Goal: Task Accomplishment & Management: Manage account settings

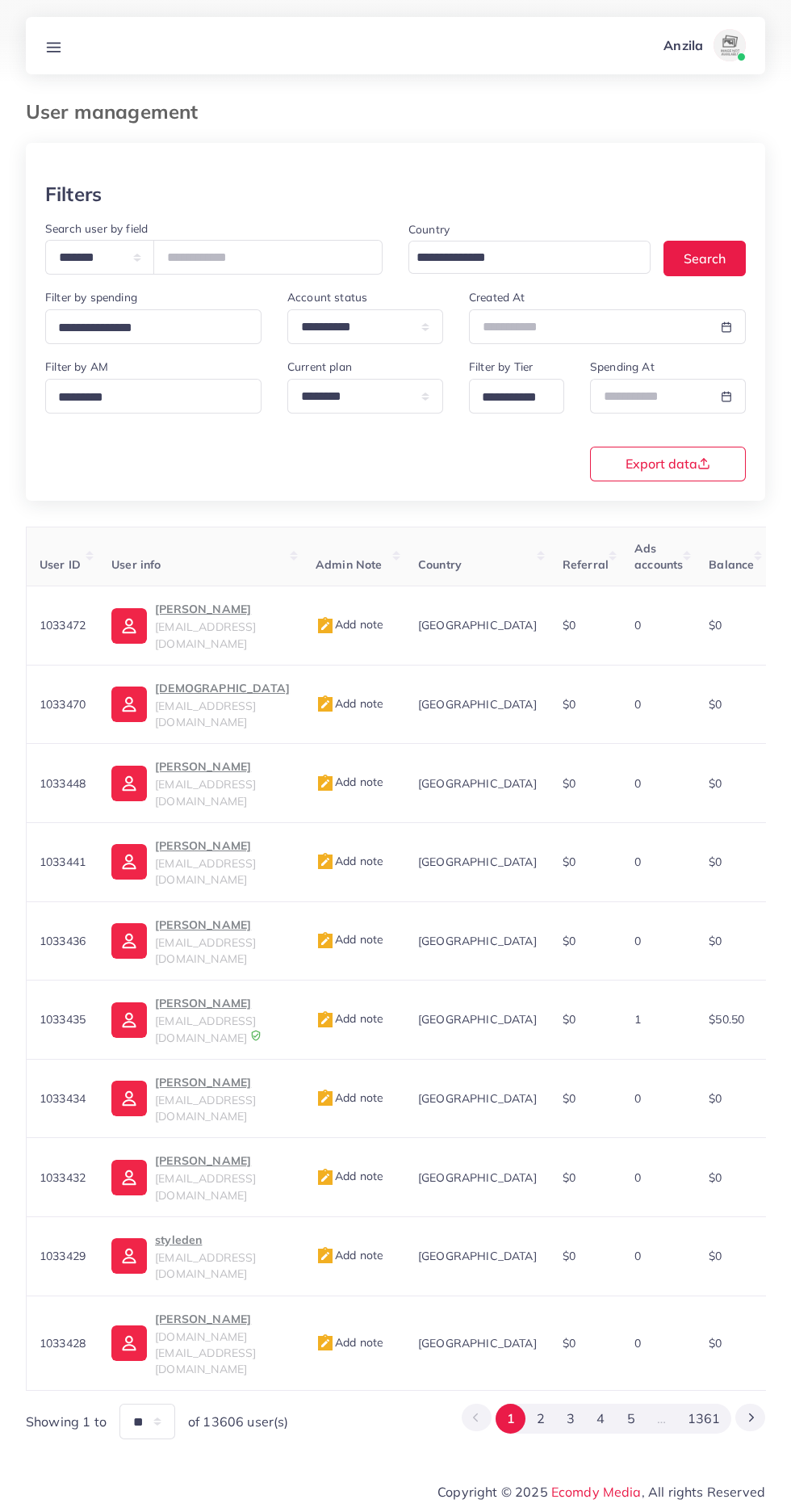
click at [53, 47] on line at bounding box center [53, 47] width 13 height 0
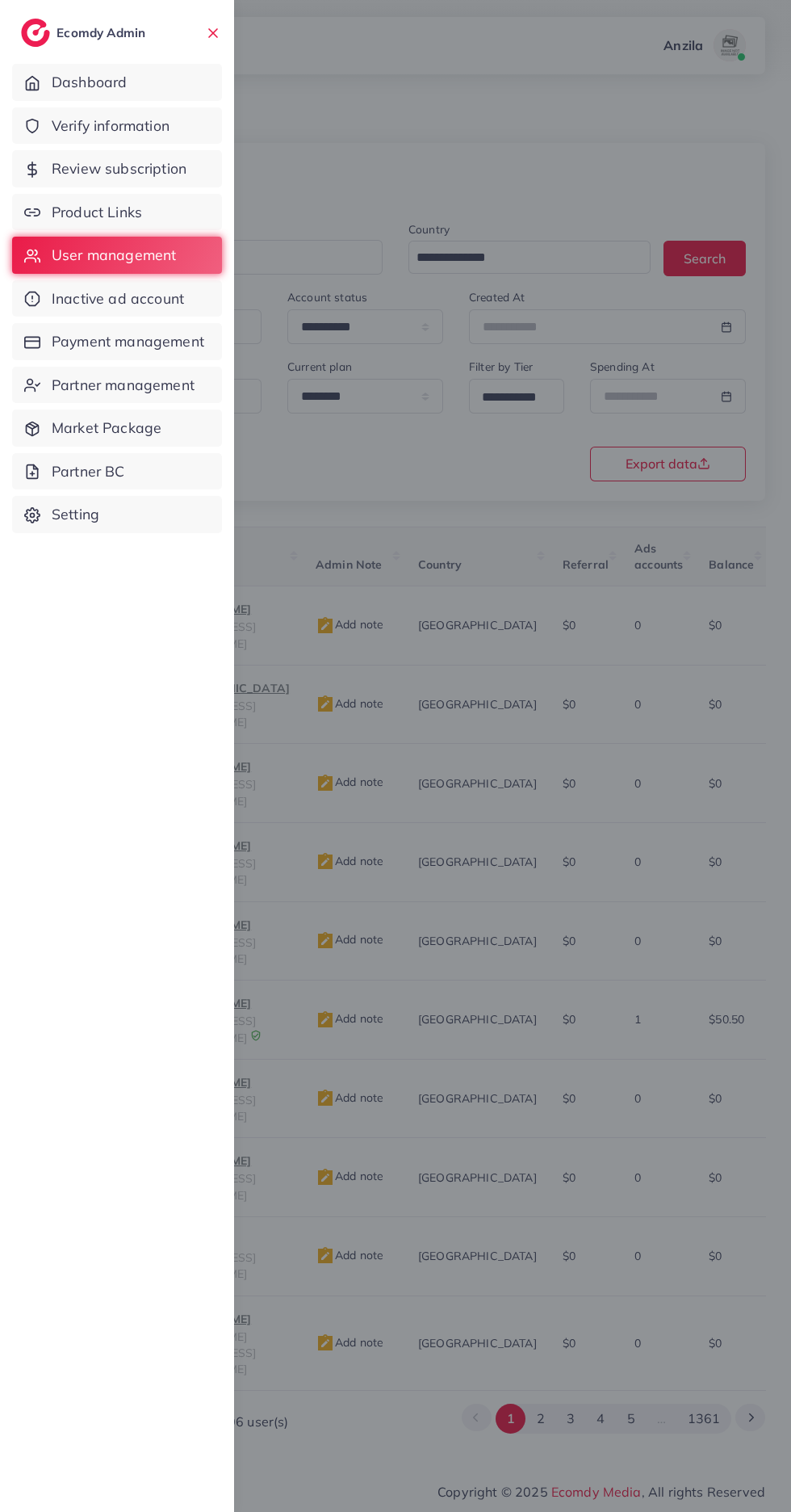
click at [75, 122] on span "Verify information" at bounding box center [110, 126] width 118 height 21
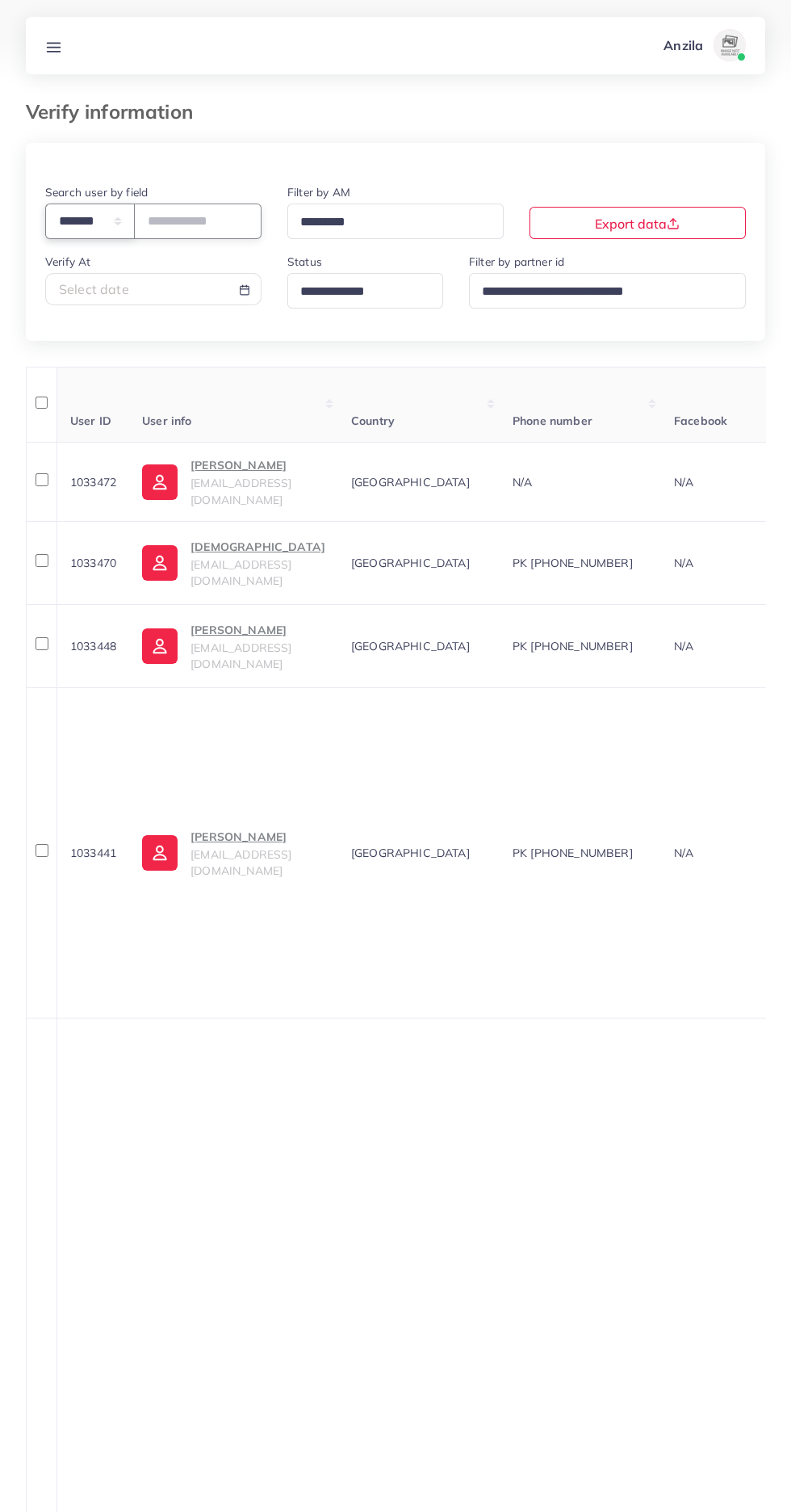
click at [83, 224] on select "**********" at bounding box center [90, 221] width 90 height 34
select select "*****"
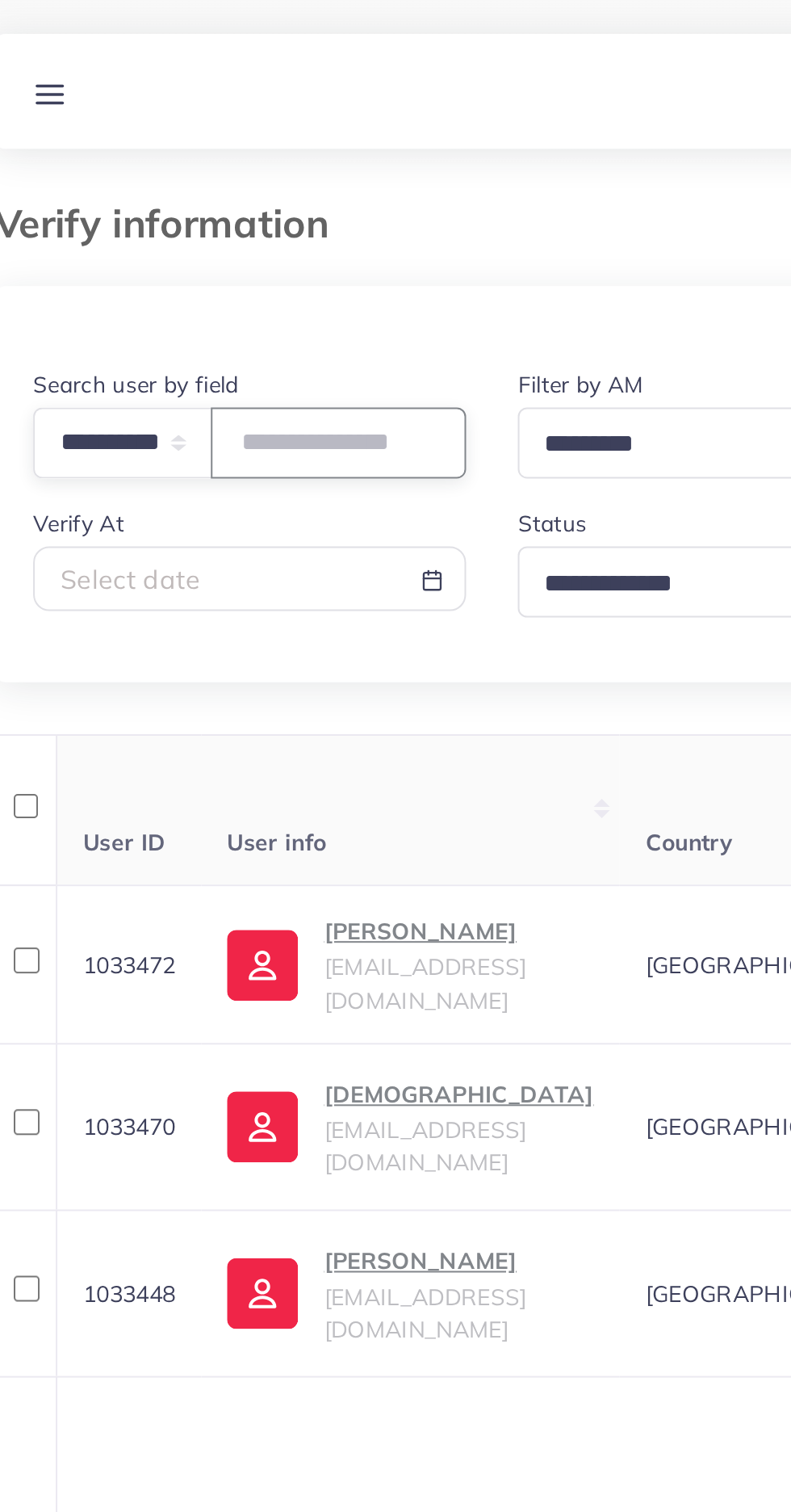
paste input "**********"
type input "**********"
click at [210, 400] on th "User info" at bounding box center [234, 404] width 209 height 76
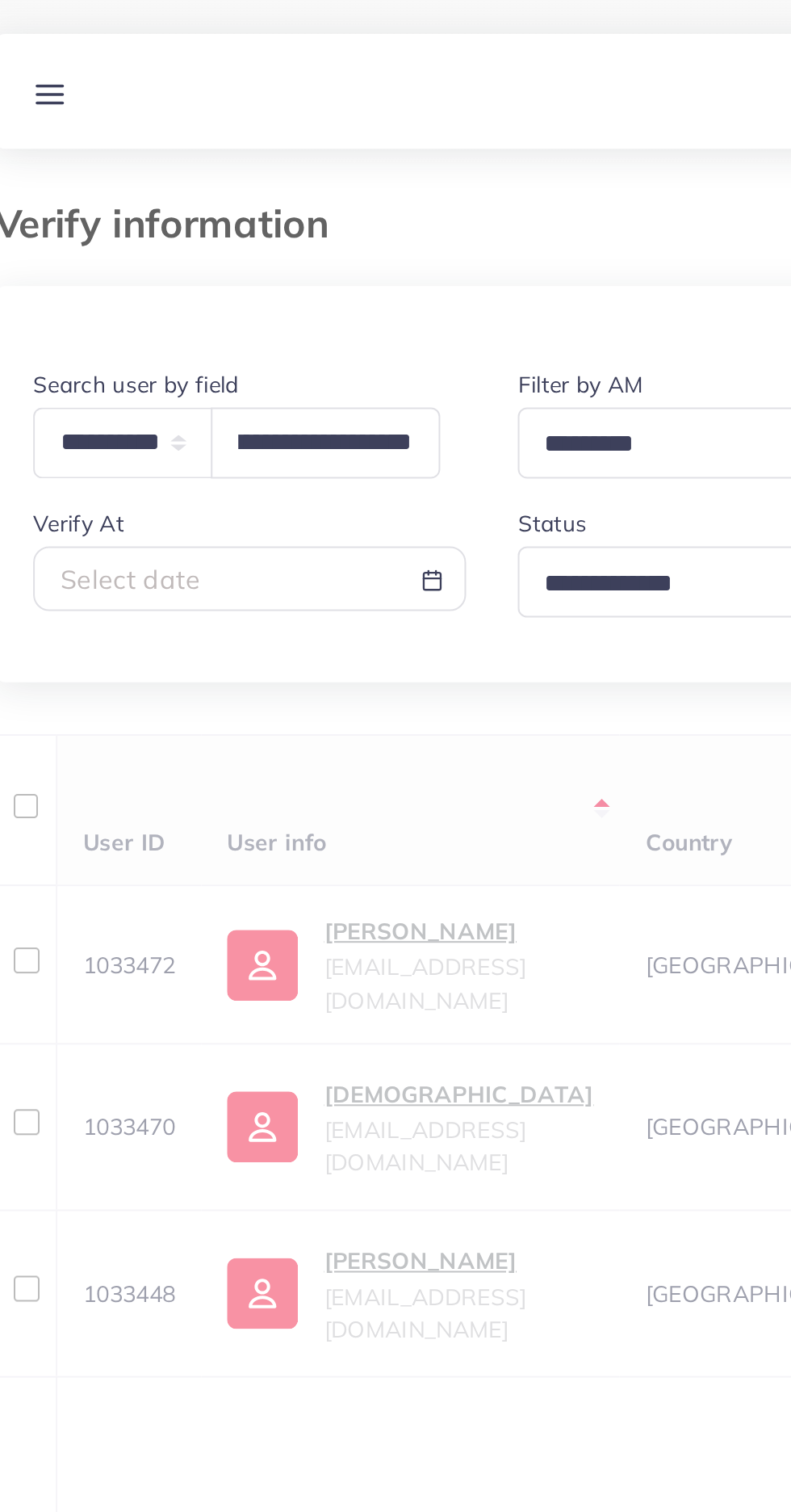
scroll to position [0, 0]
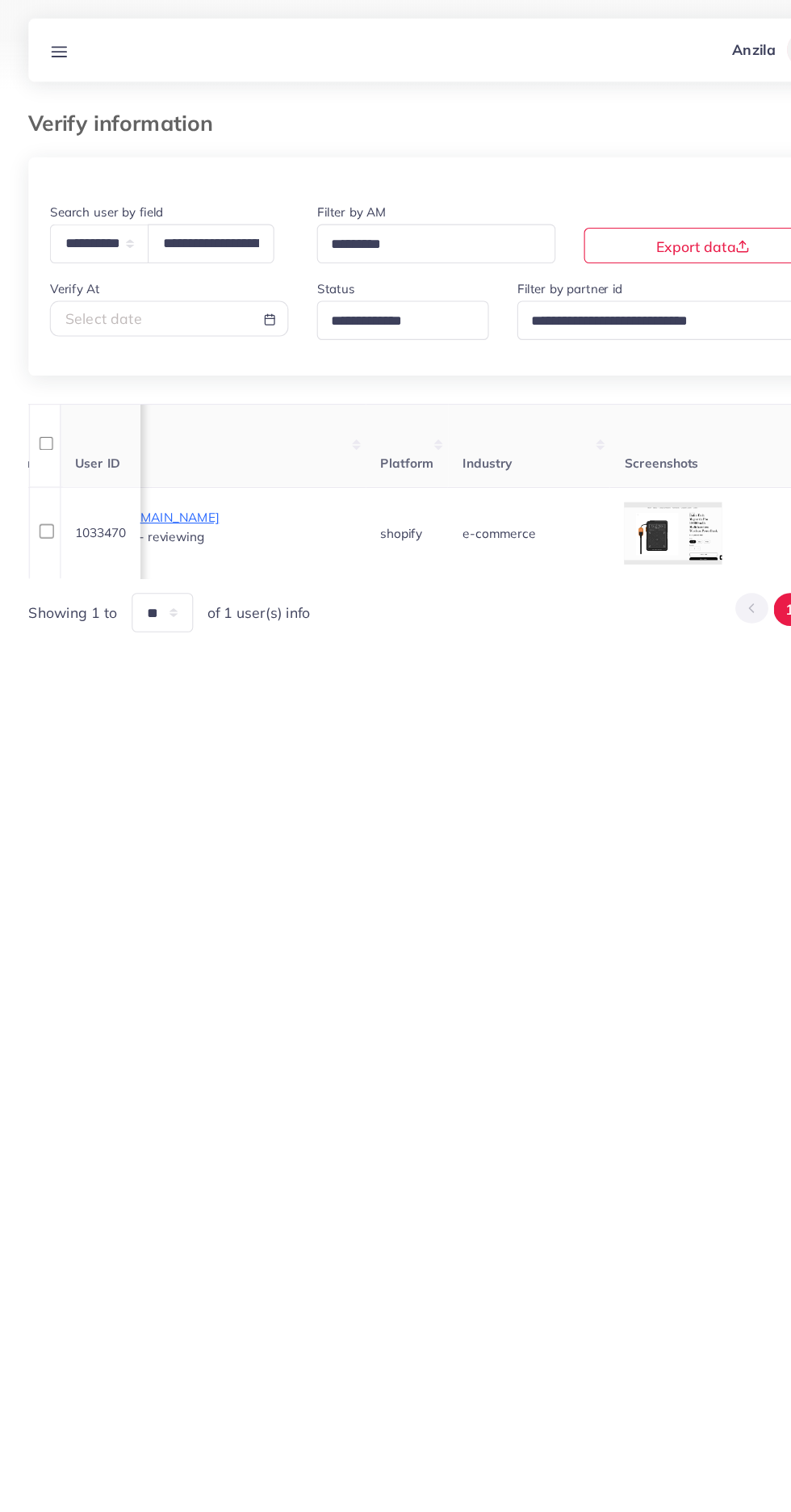
scroll to position [0, 1058]
click at [0, 0] on icon at bounding box center [0, 0] width 0 height 0
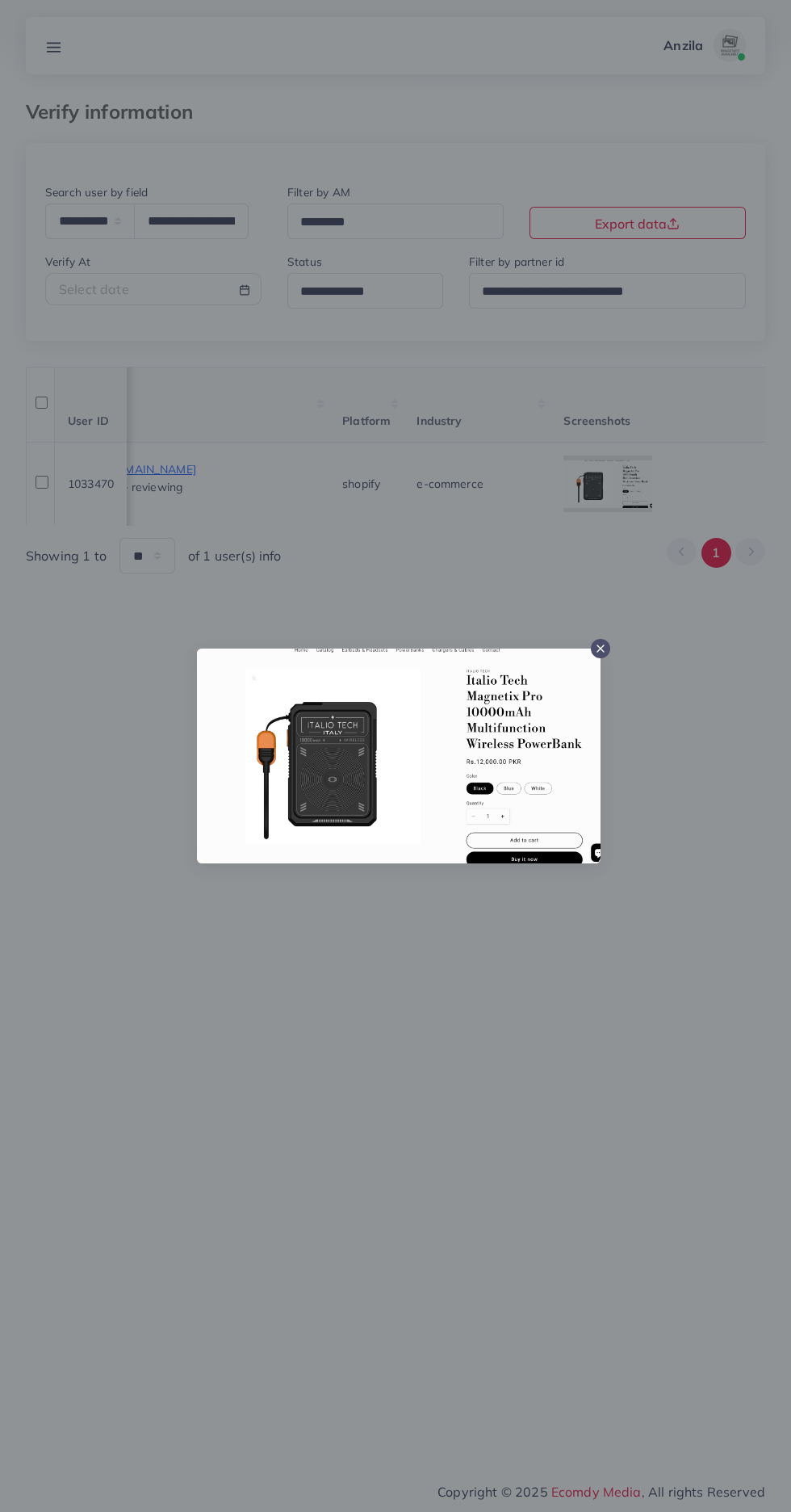
click at [368, 1290] on div at bounding box center [396, 756] width 791 height 1512
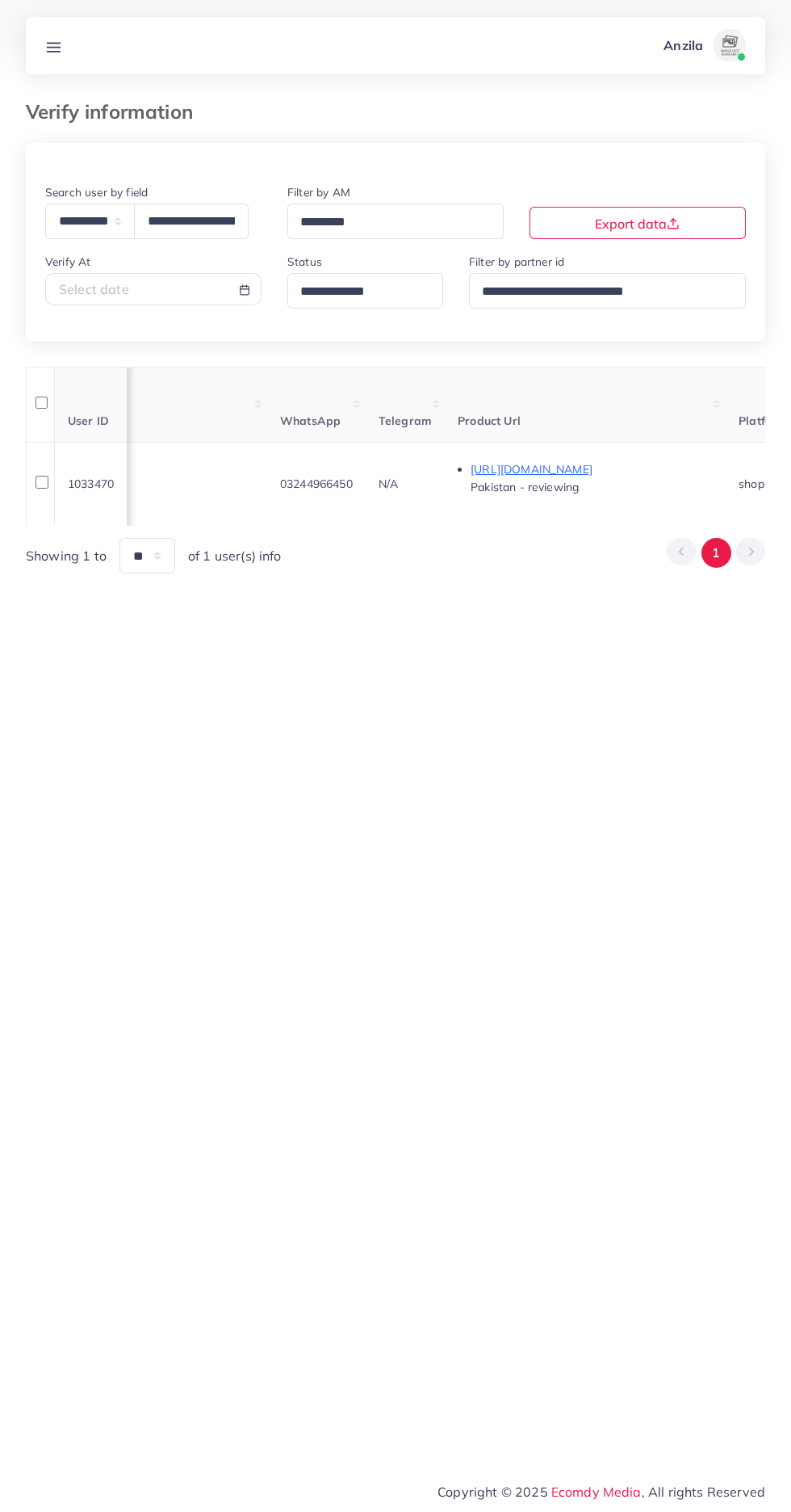
scroll to position [0, 651]
copy span "03244966450"
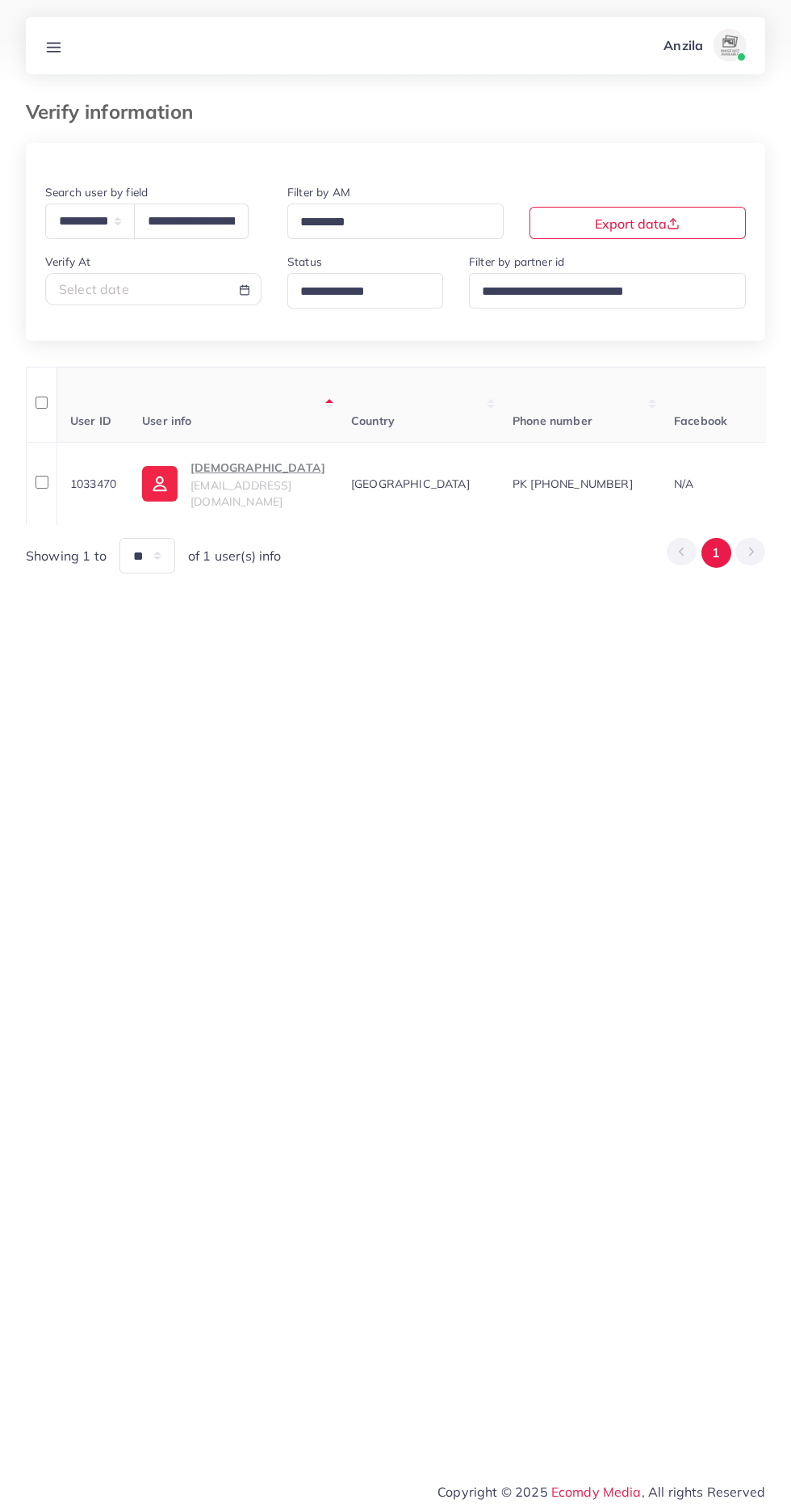
click at [218, 478] on p "[DEMOGRAPHIC_DATA]" at bounding box center [258, 467] width 134 height 19
click at [53, 51] on line at bounding box center [53, 51] width 13 height 0
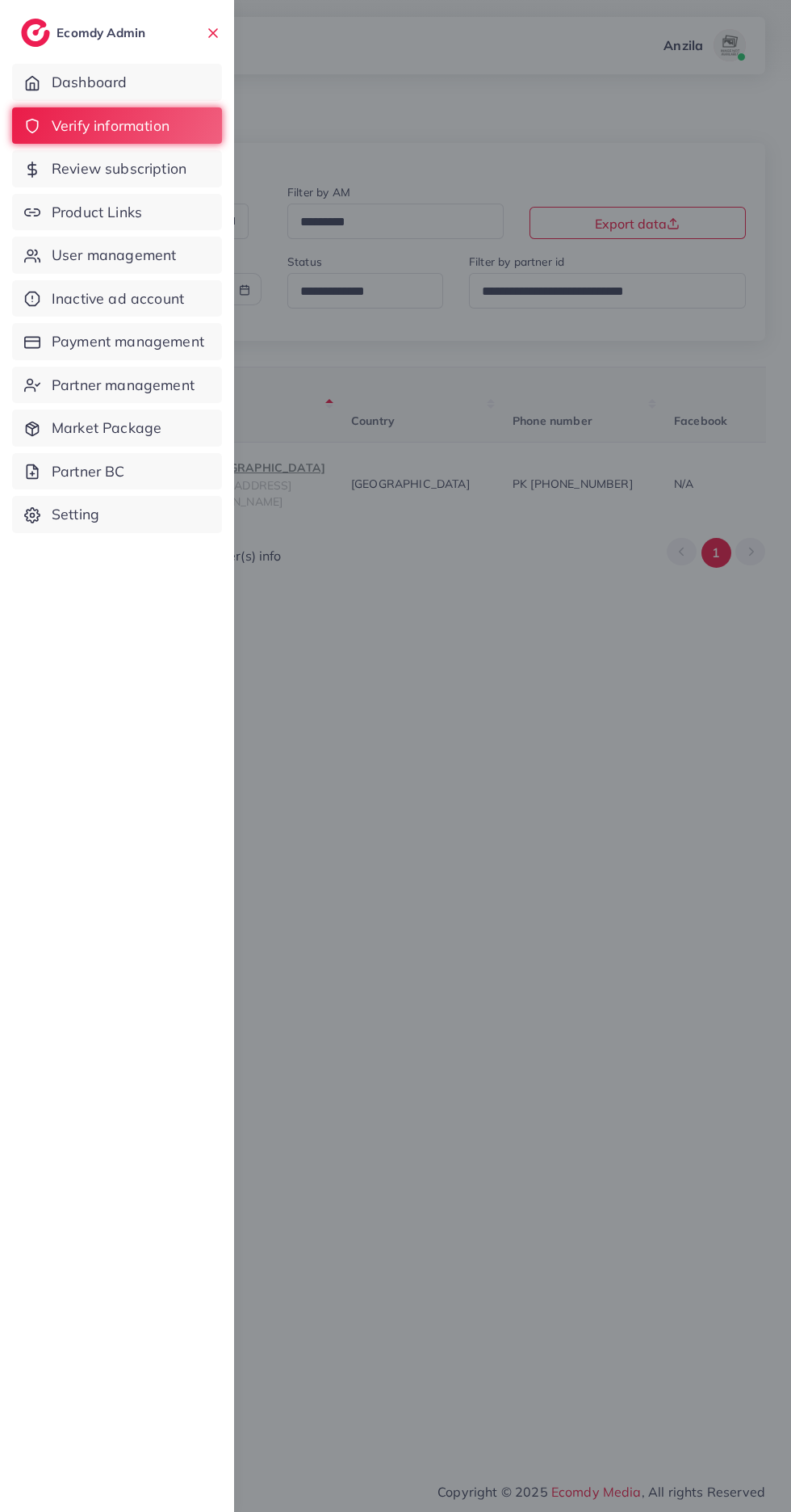
click at [147, 209] on link "Product Links" at bounding box center [117, 212] width 210 height 37
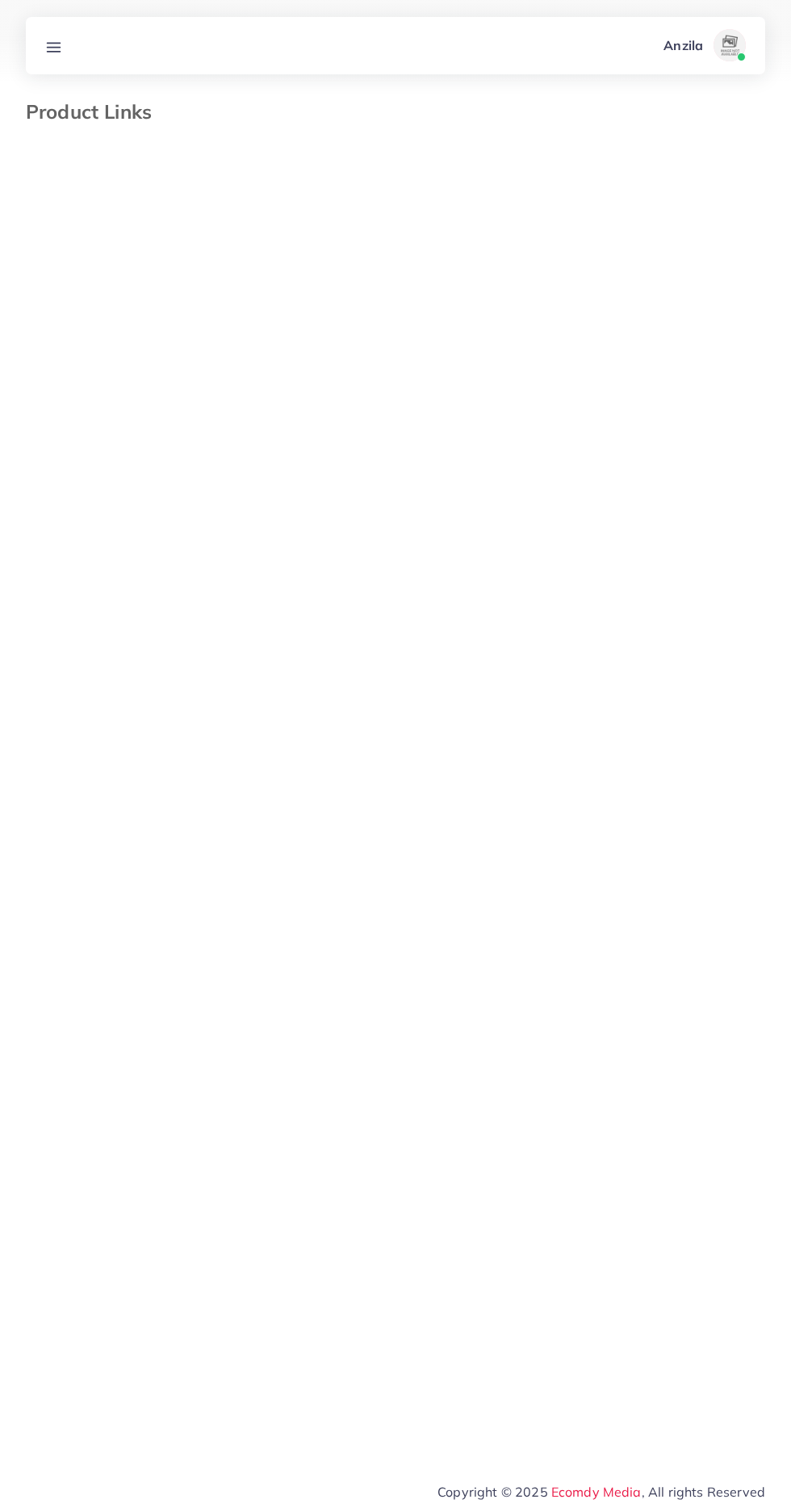
select select "*********"
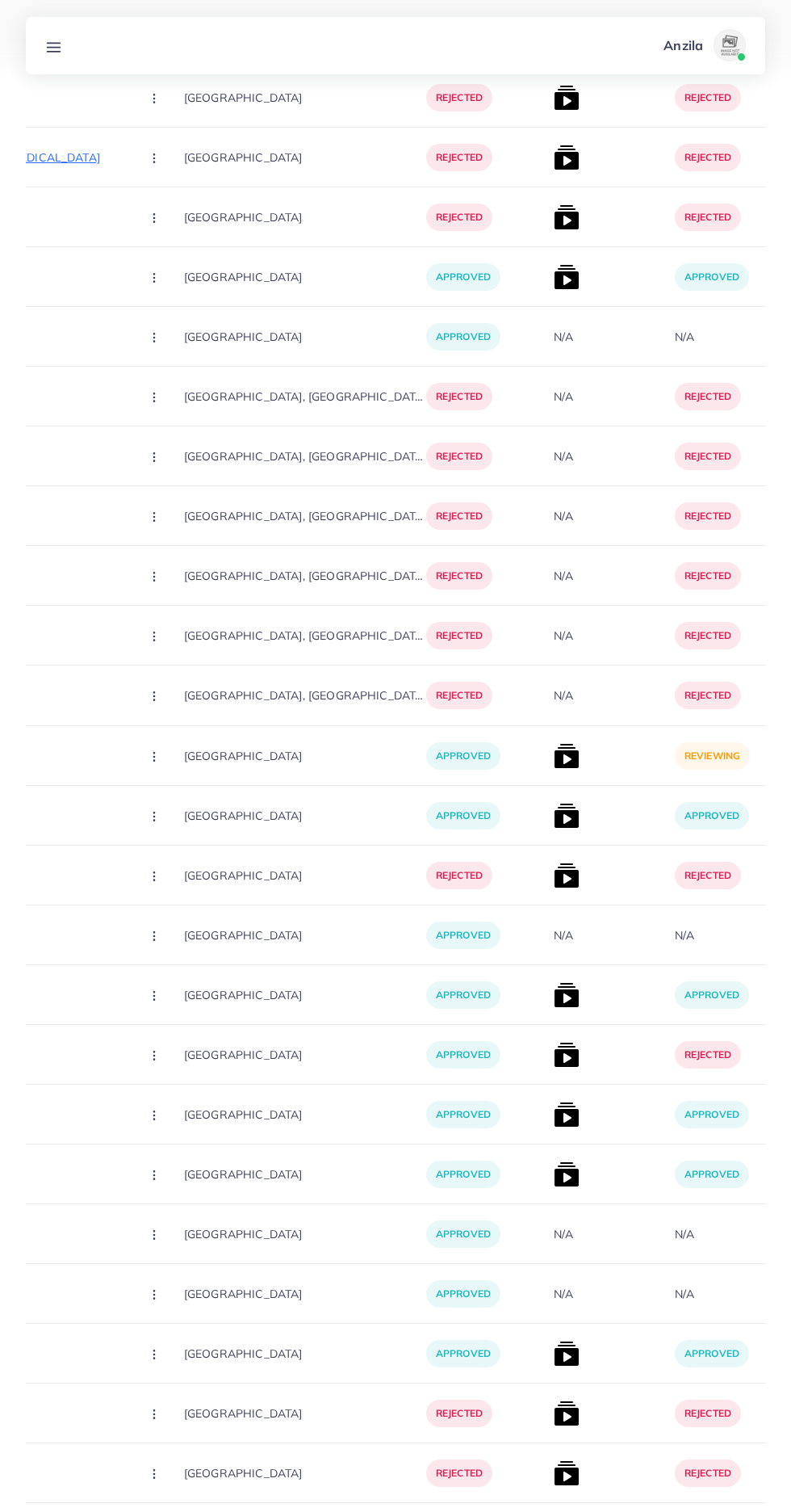
scroll to position [5908, 0]
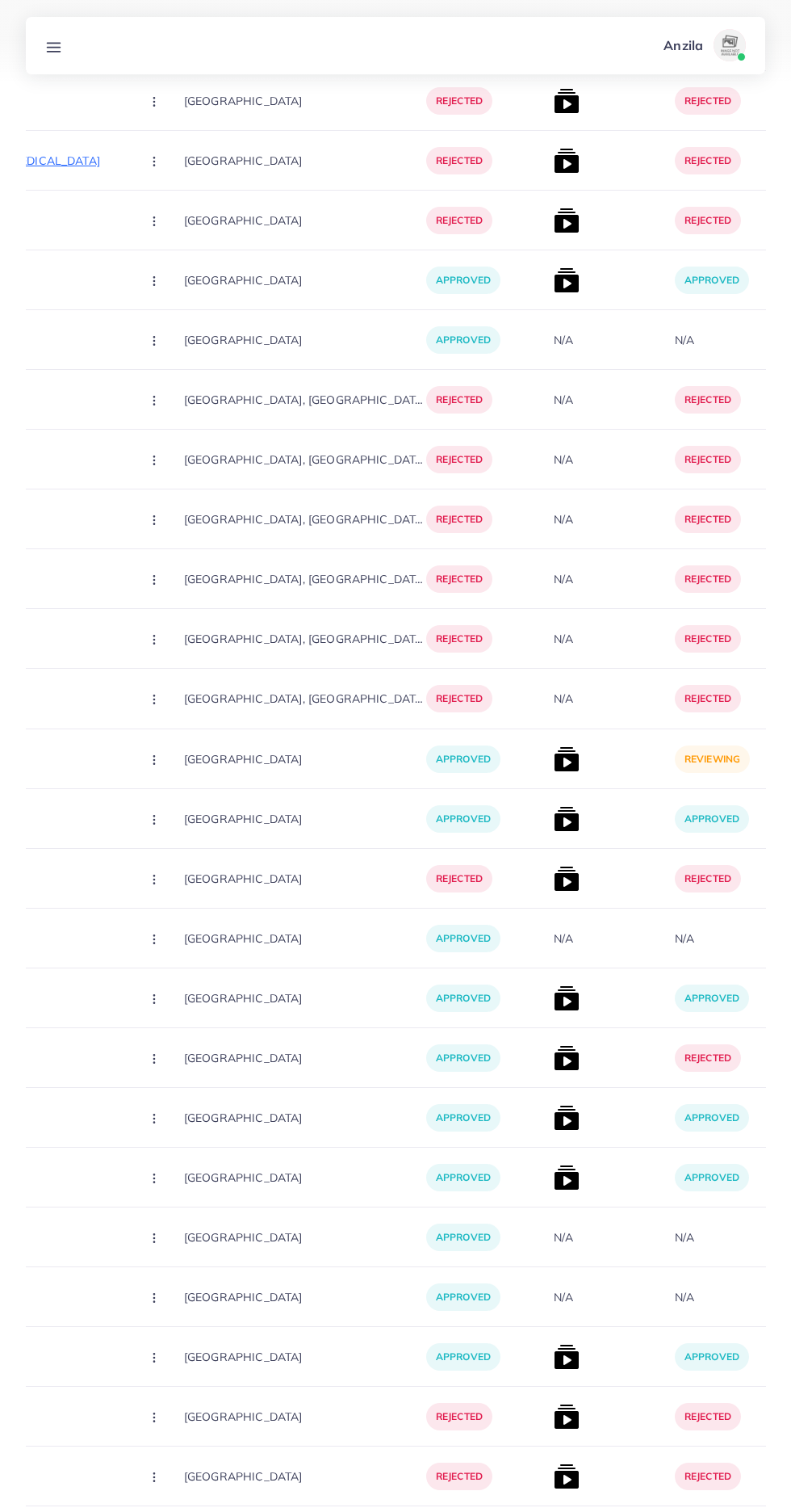
click at [554, 761] on img at bounding box center [567, 759] width 26 height 26
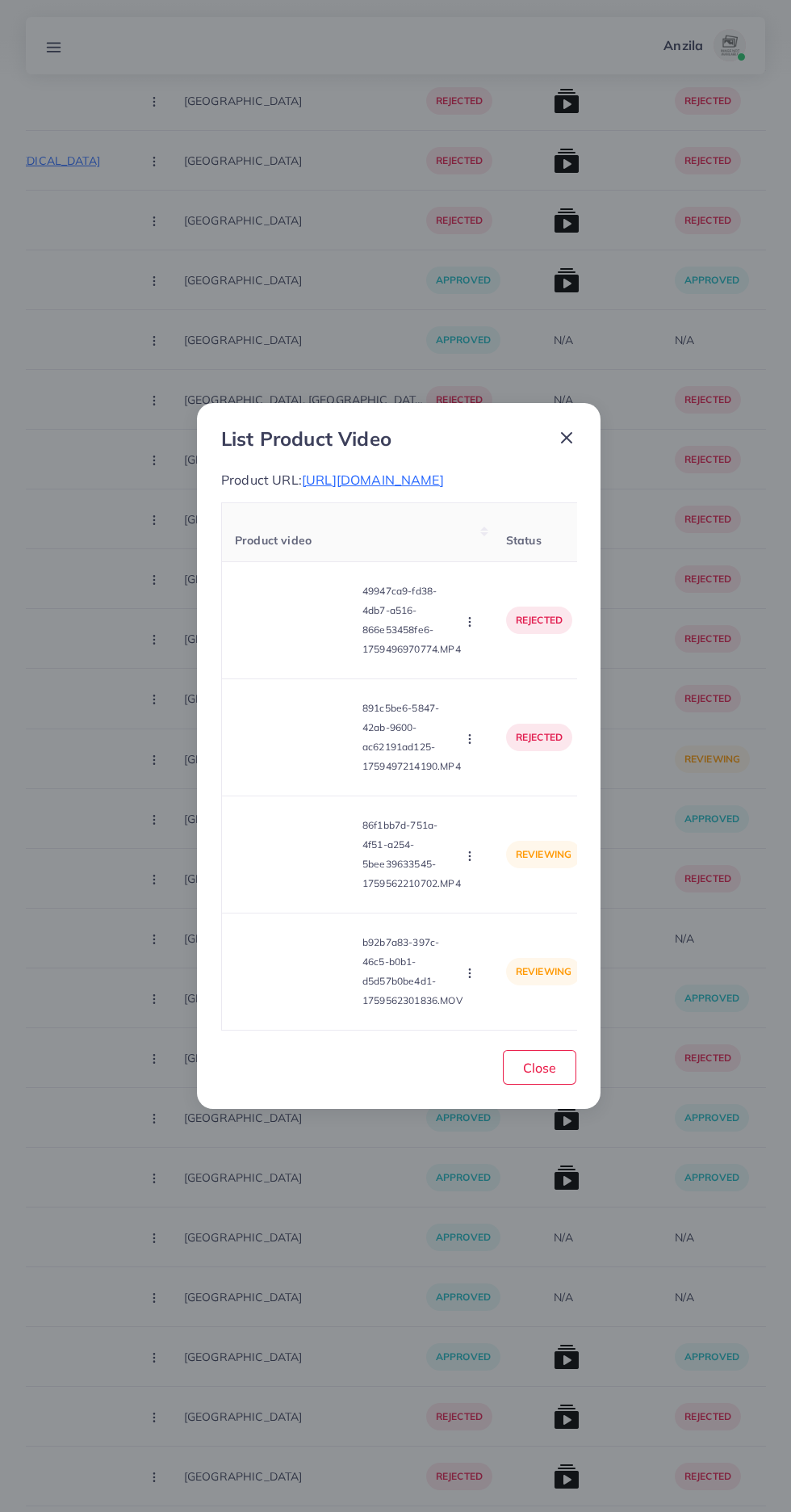
click at [265, 864] on video at bounding box center [296, 854] width 121 height 72
click at [262, 882] on div at bounding box center [296, 854] width 121 height 72
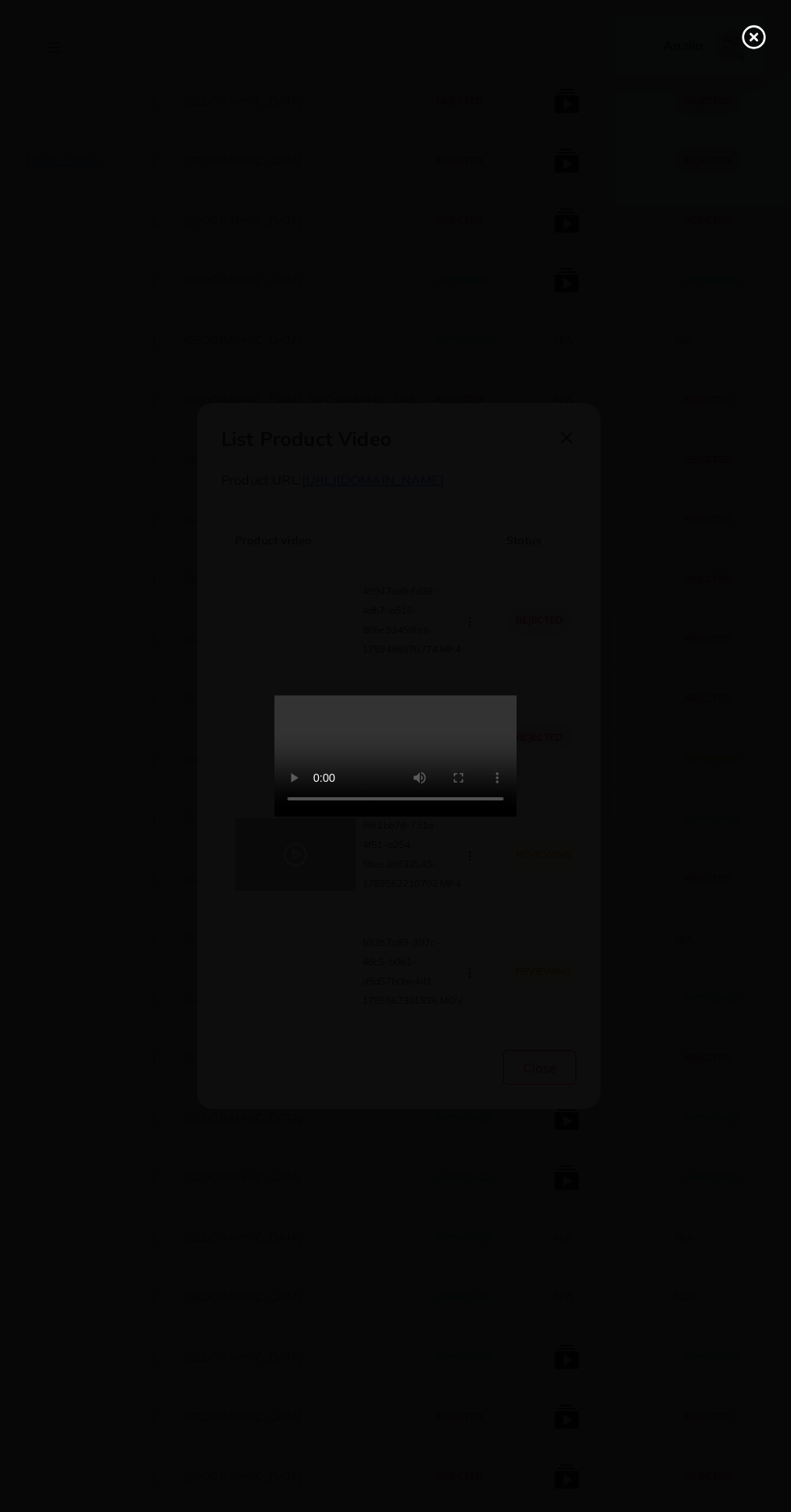
click at [754, 37] on line at bounding box center [753, 36] width 6 height 6
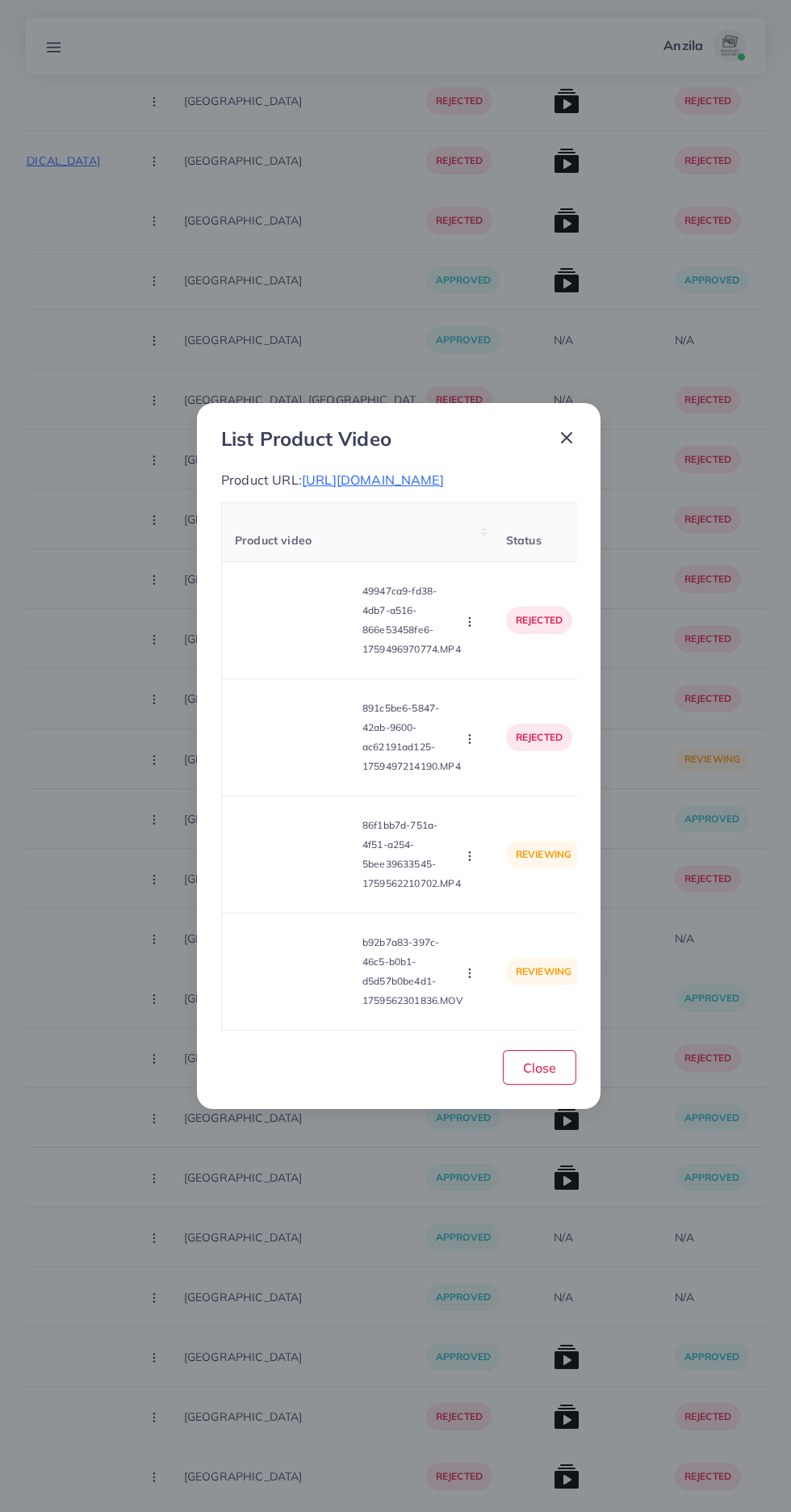
click at [470, 860] on circle "button" at bounding box center [469, 859] width 1 height 1
click at [521, 913] on link "Approve" at bounding box center [505, 894] width 128 height 35
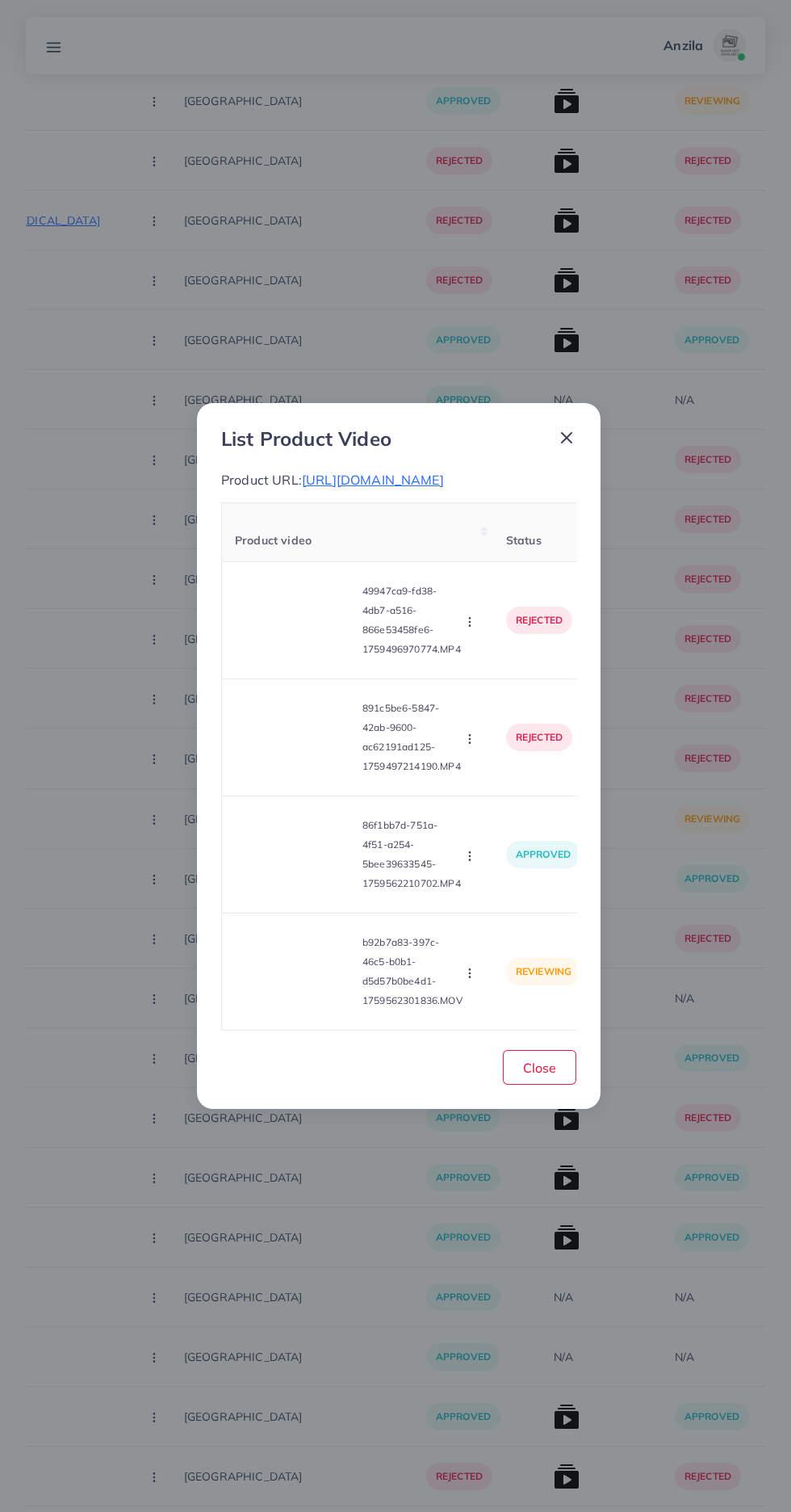
click at [470, 973] on circle "button" at bounding box center [469, 972] width 1 height 1
click at [485, 903] on link "Approve" at bounding box center [499, 897] width 128 height 35
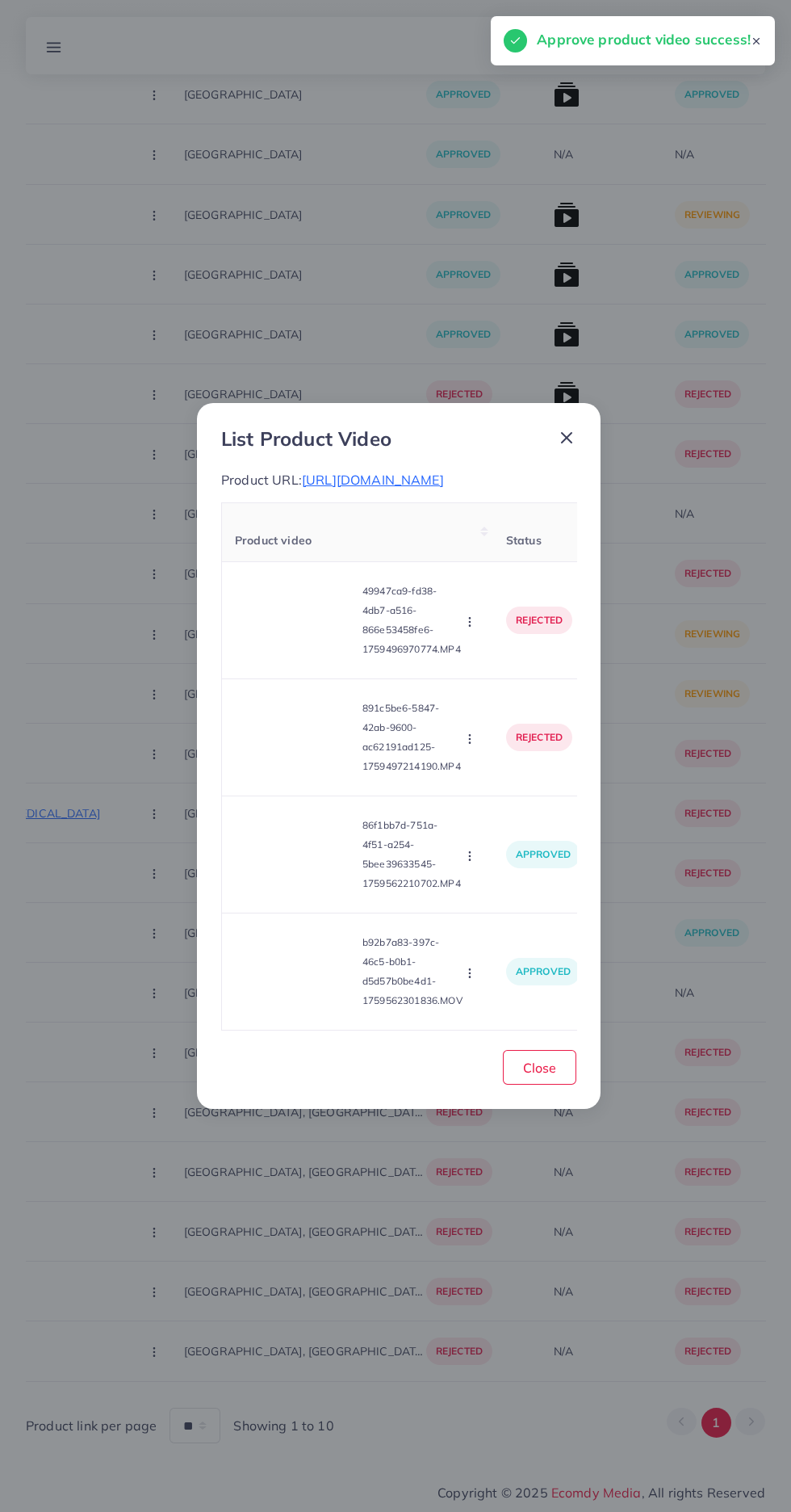
scroll to position [5322, 0]
click at [533, 1084] on button "Close" at bounding box center [539, 1067] width 73 height 34
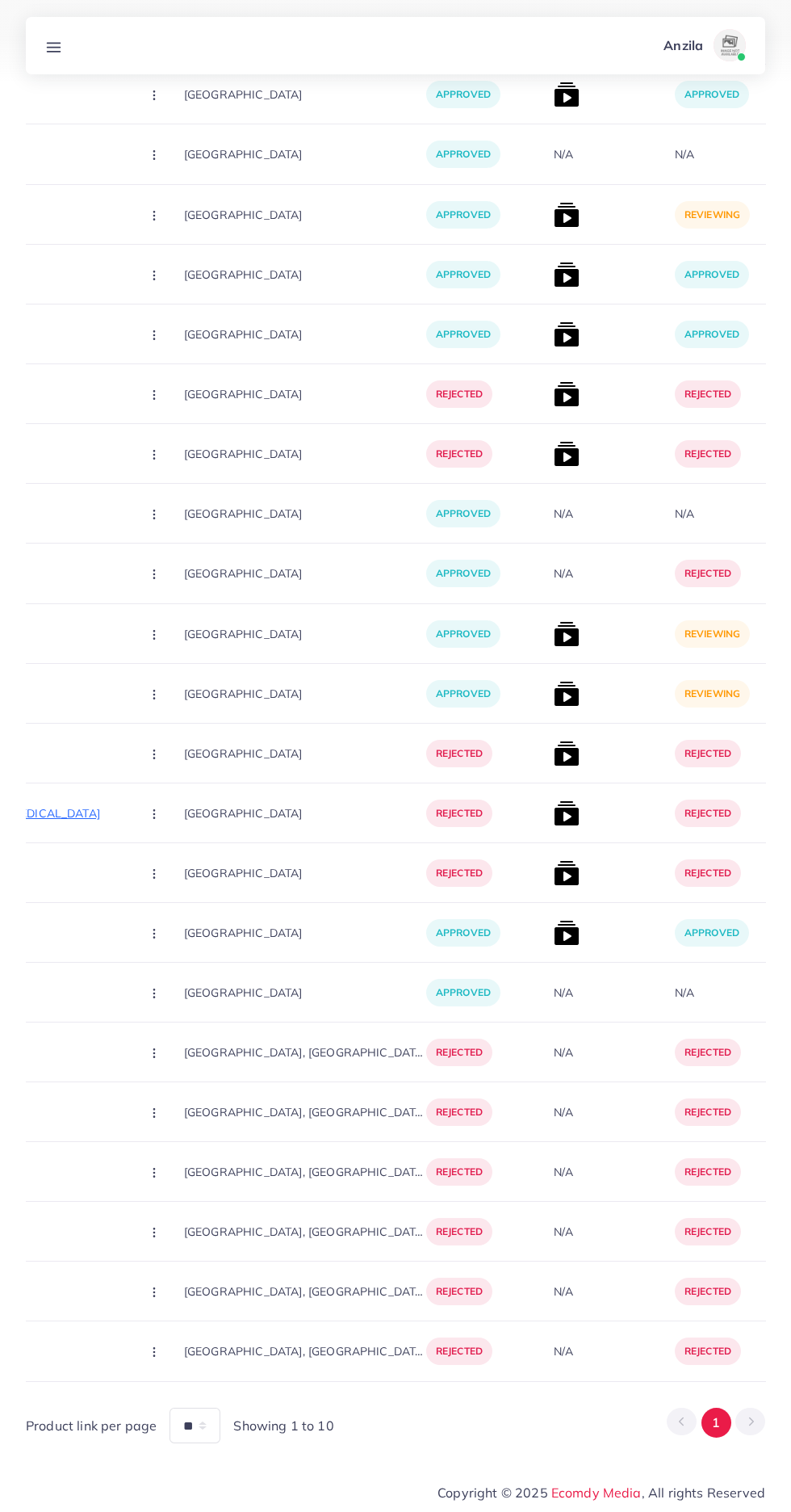
click at [554, 621] on img at bounding box center [567, 634] width 26 height 26
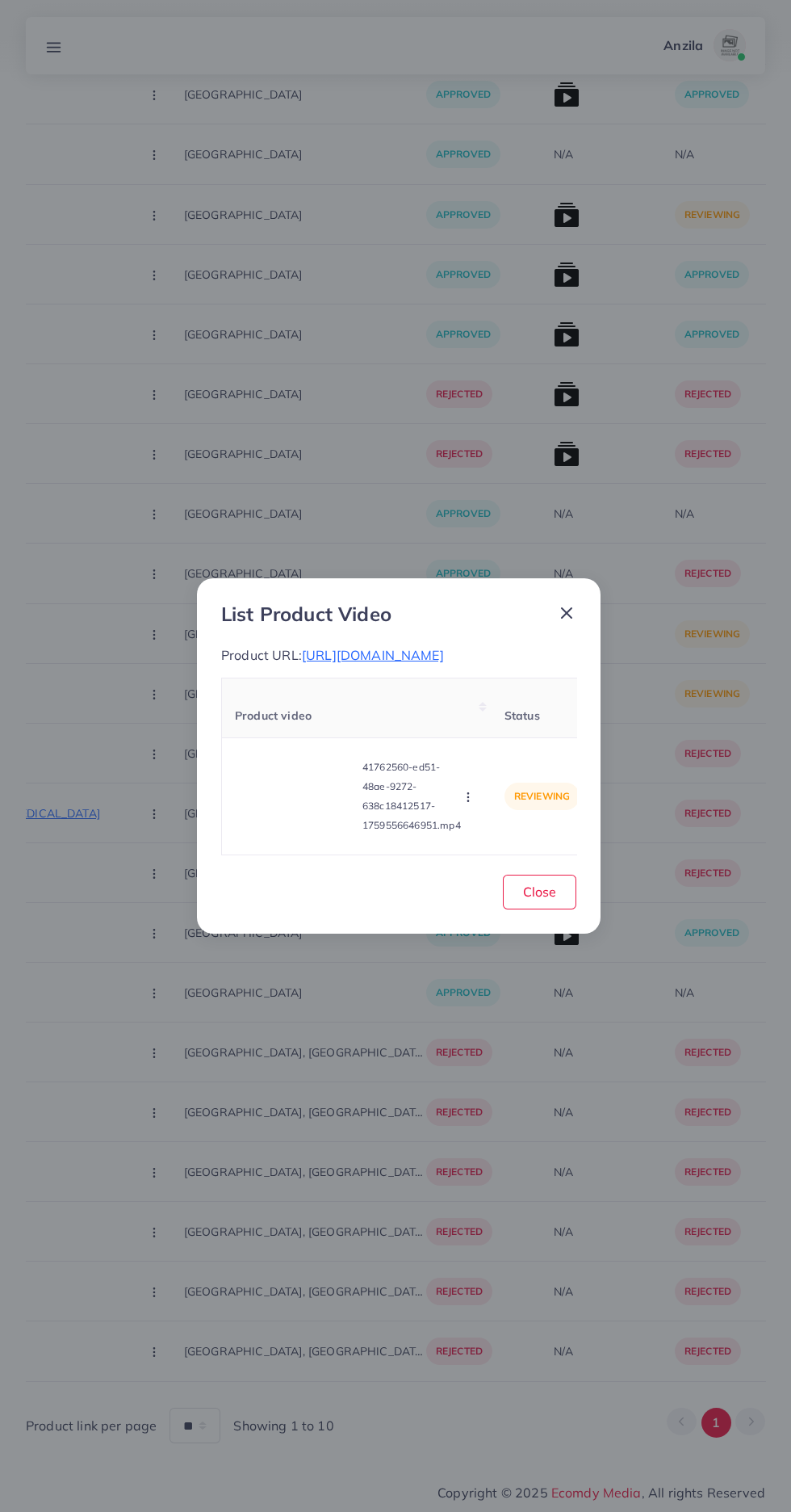
click at [291, 822] on video at bounding box center [296, 797] width 121 height 72
click at [278, 792] on div at bounding box center [296, 797] width 121 height 72
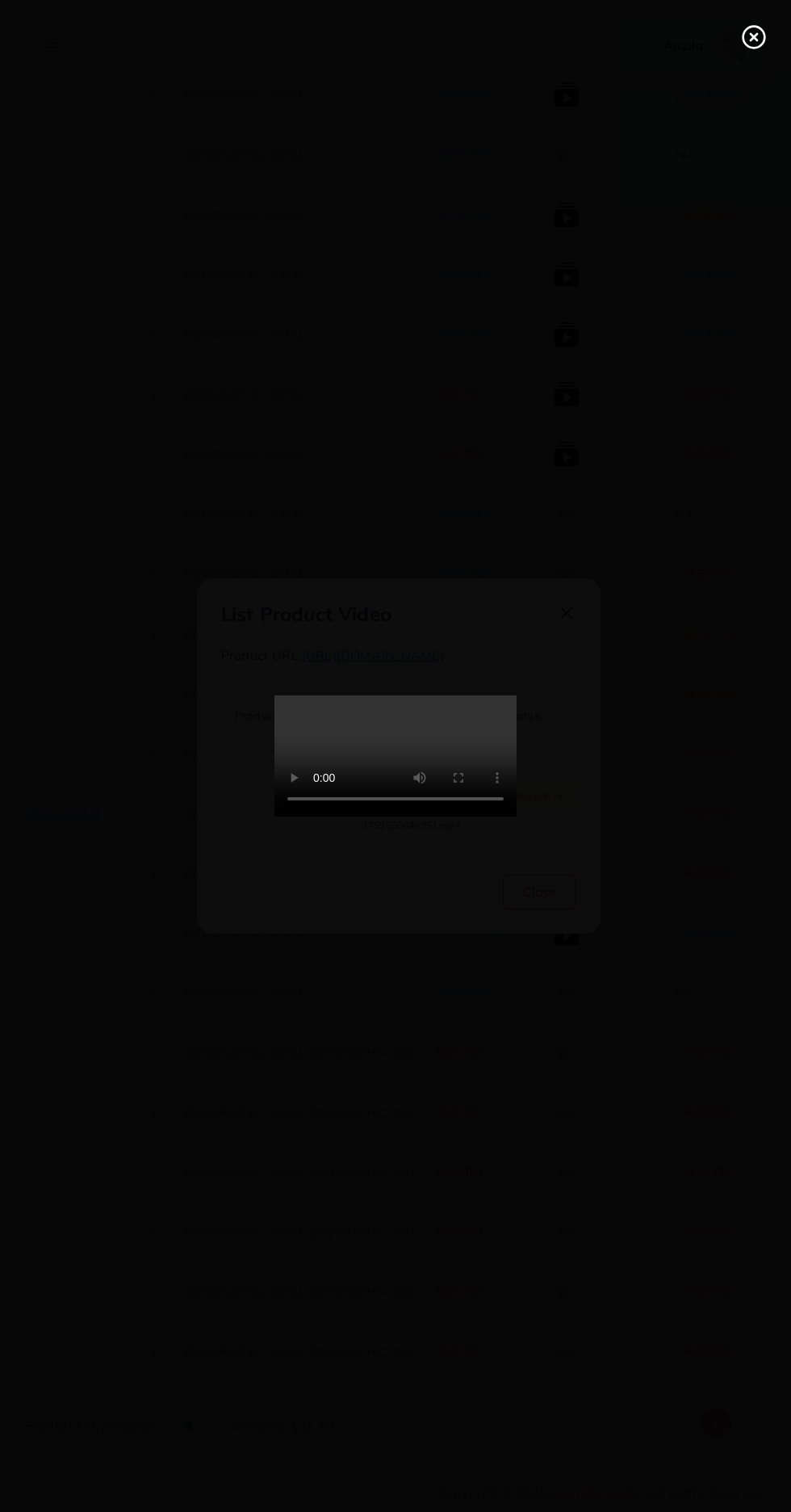
click at [748, 37] on icon at bounding box center [754, 37] width 26 height 26
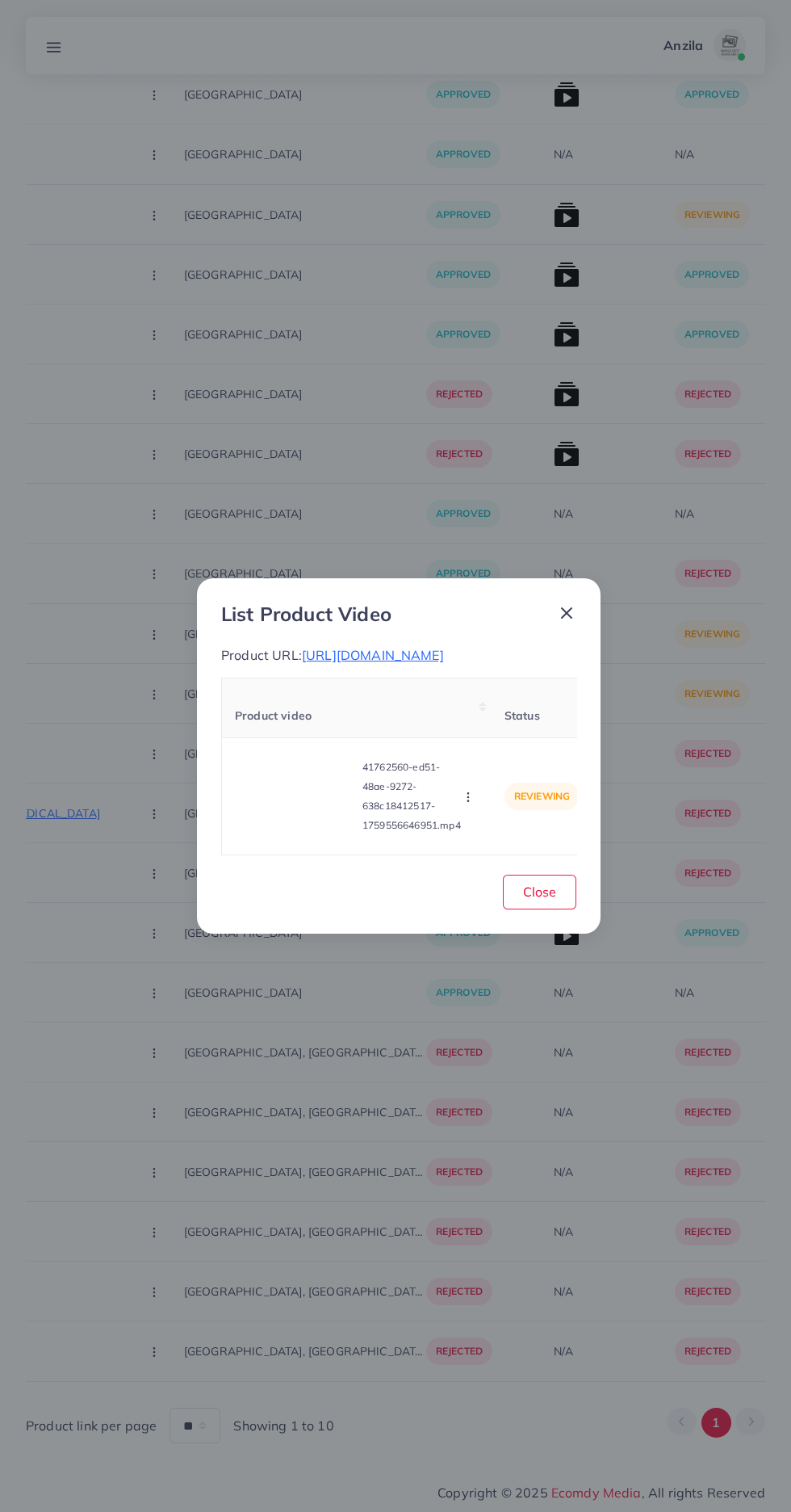
click at [468, 798] on circle "button" at bounding box center [467, 797] width 1 height 1
click at [502, 729] on span "Approve" at bounding box center [496, 721] width 53 height 16
click at [541, 900] on span "Close" at bounding box center [539, 891] width 33 height 16
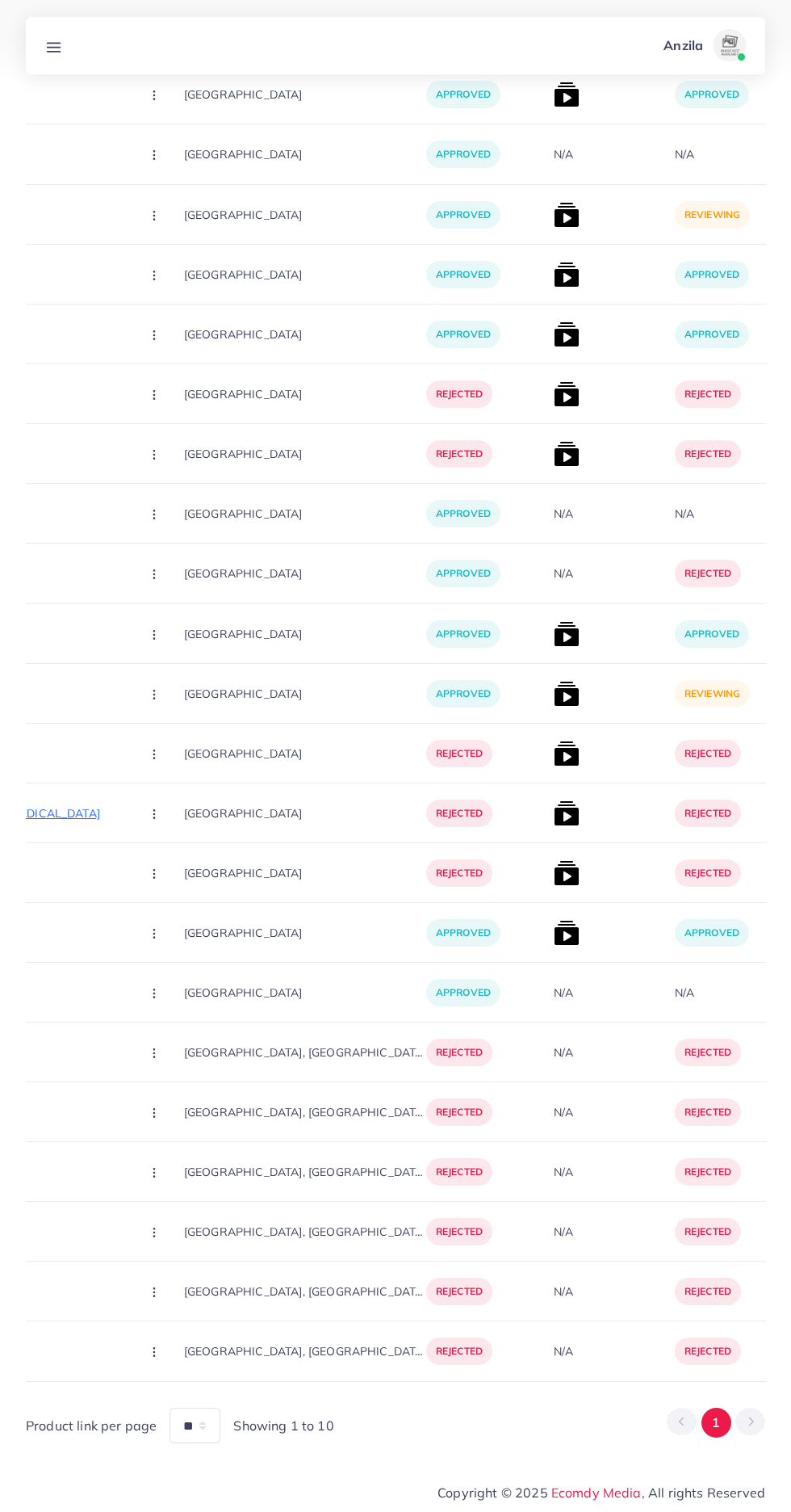
click at [554, 695] on img at bounding box center [567, 694] width 26 height 26
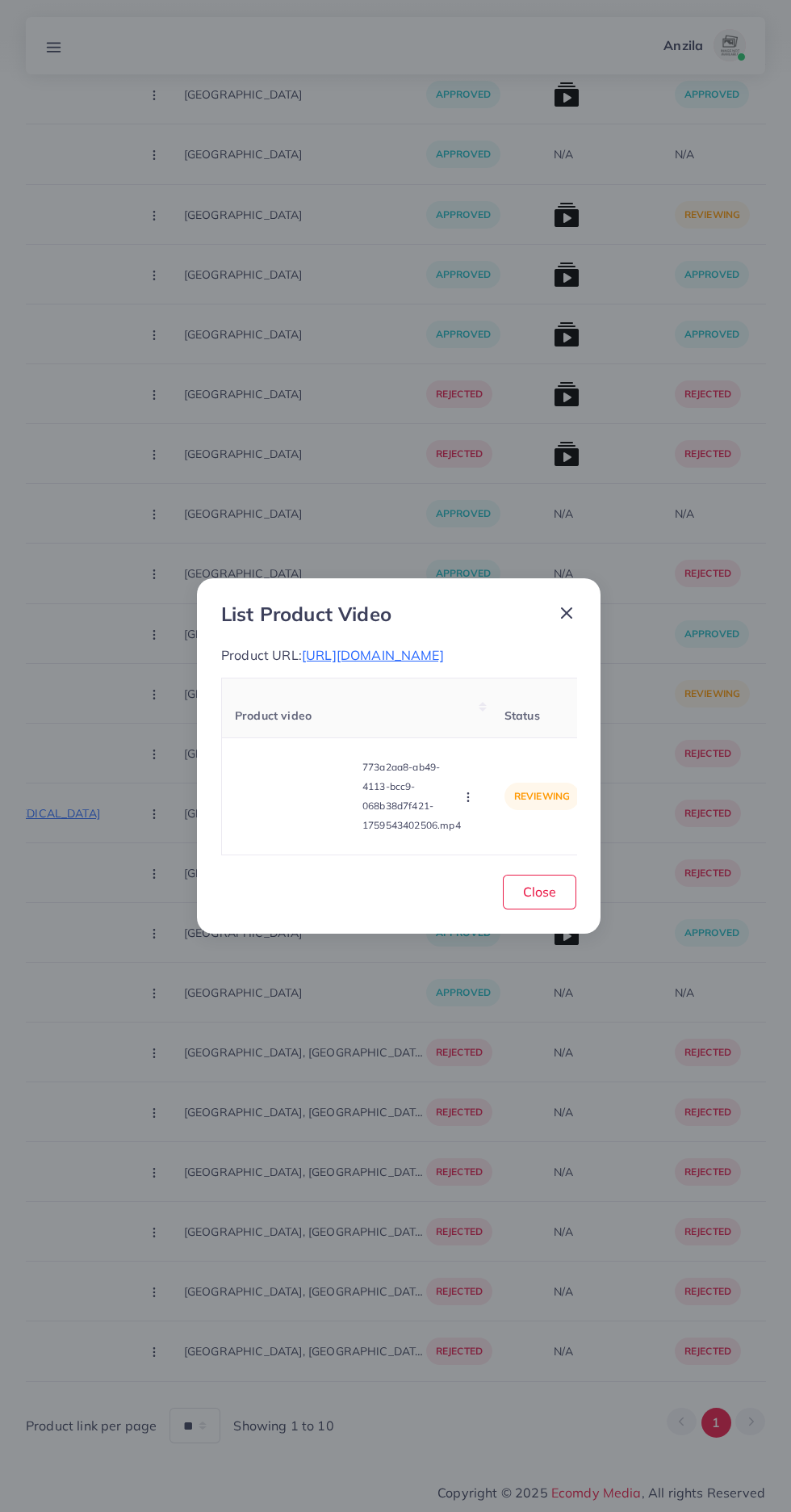
click at [271, 802] on video at bounding box center [296, 797] width 121 height 72
click at [261, 809] on div at bounding box center [296, 797] width 121 height 72
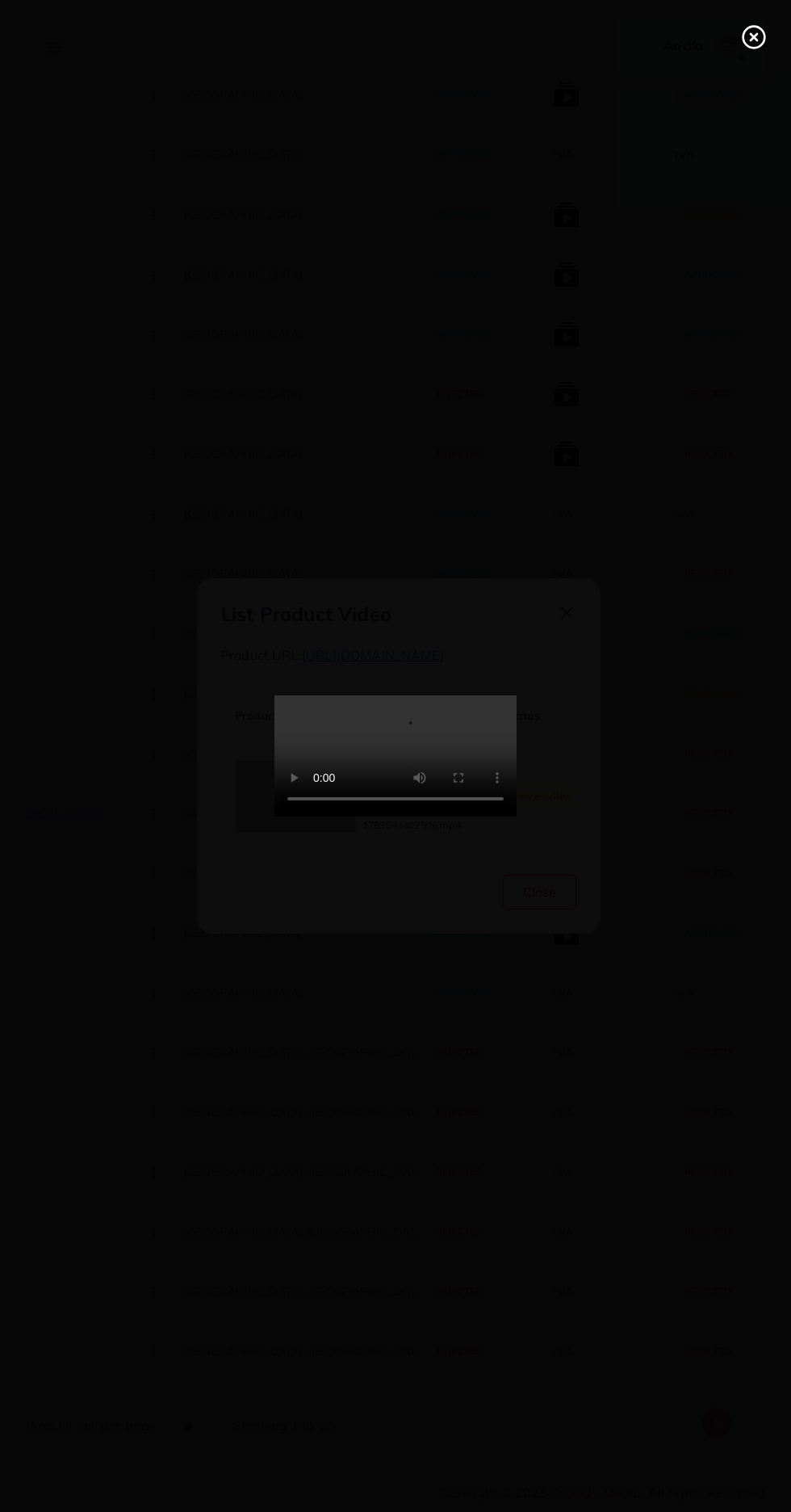
click at [742, 45] on icon at bounding box center [754, 37] width 26 height 26
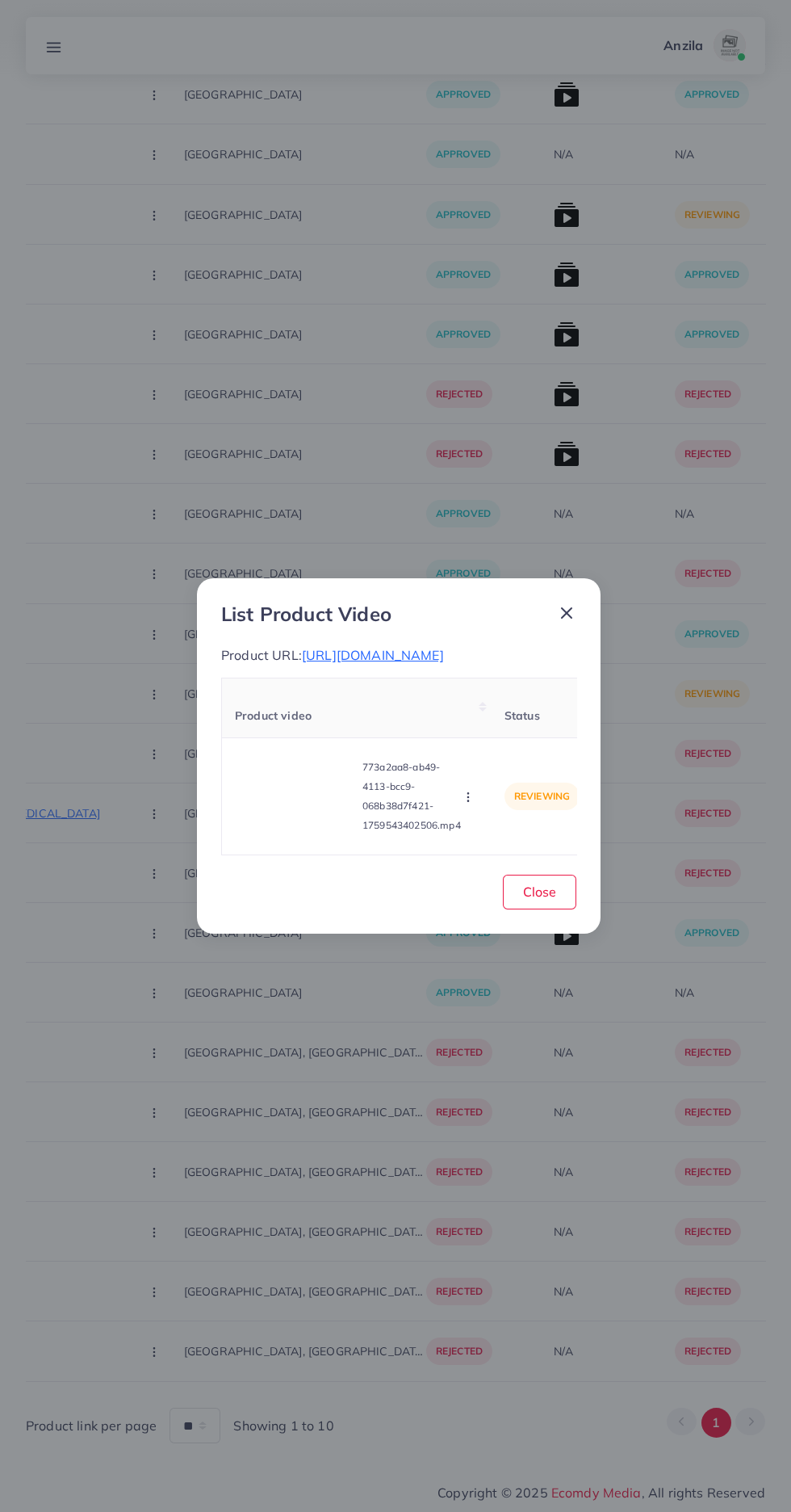
click at [466, 803] on icon "button" at bounding box center [468, 797] width 13 height 13
click at [511, 739] on link "Approve" at bounding box center [500, 721] width 128 height 35
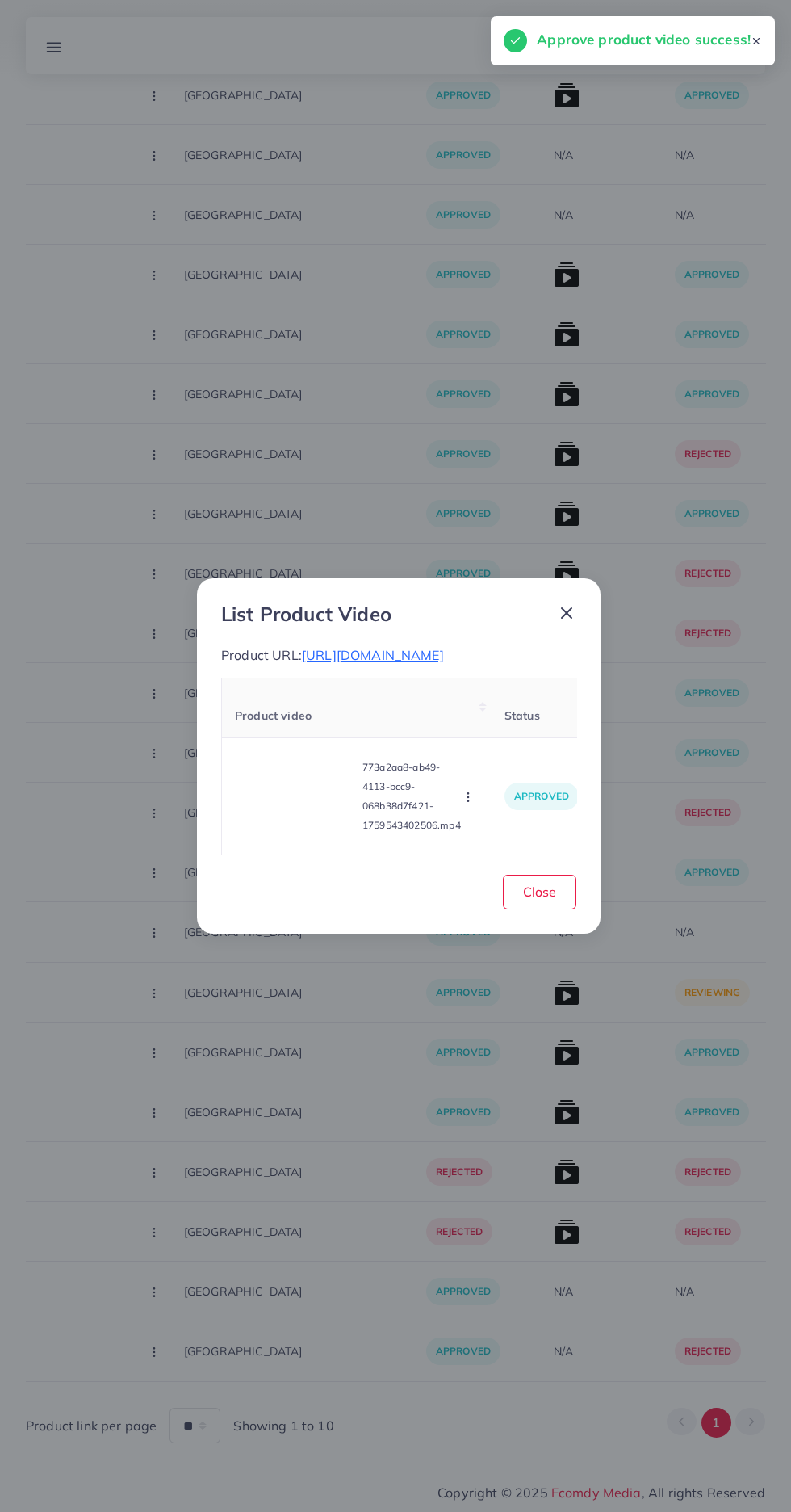
scroll to position [4545, 0]
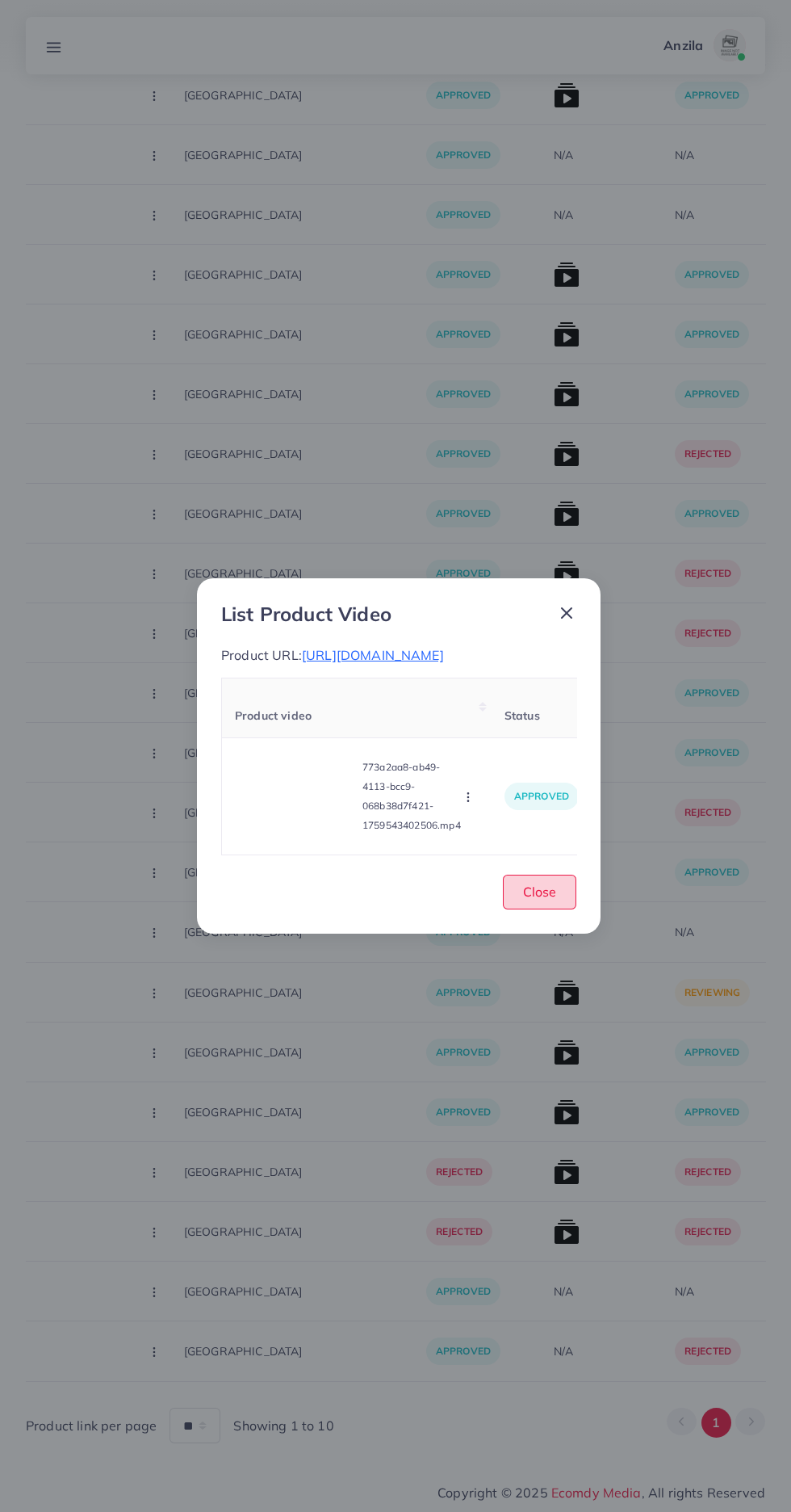
click at [533, 900] on span "Close" at bounding box center [539, 891] width 33 height 16
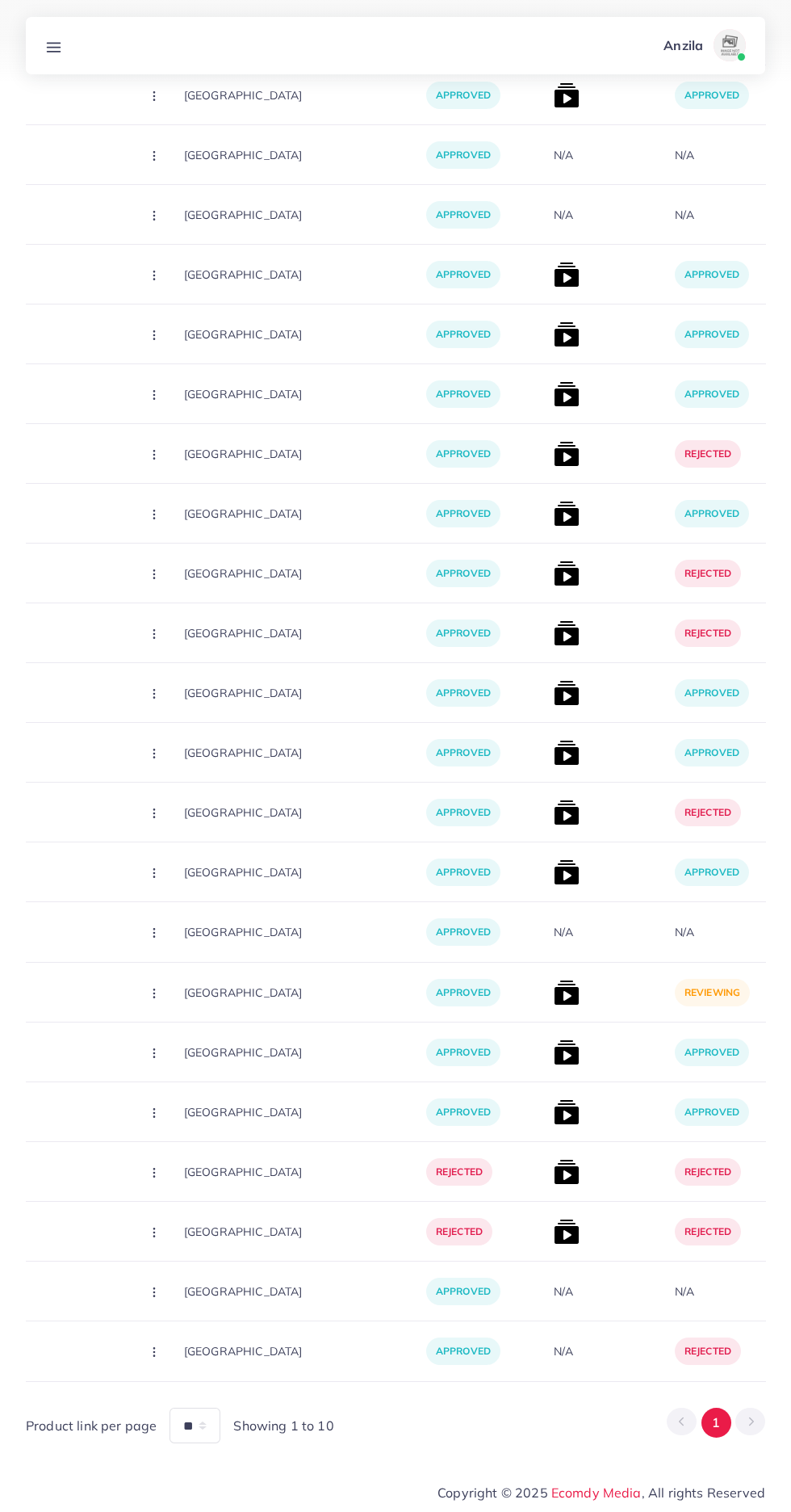
click at [554, 992] on img at bounding box center [567, 992] width 26 height 26
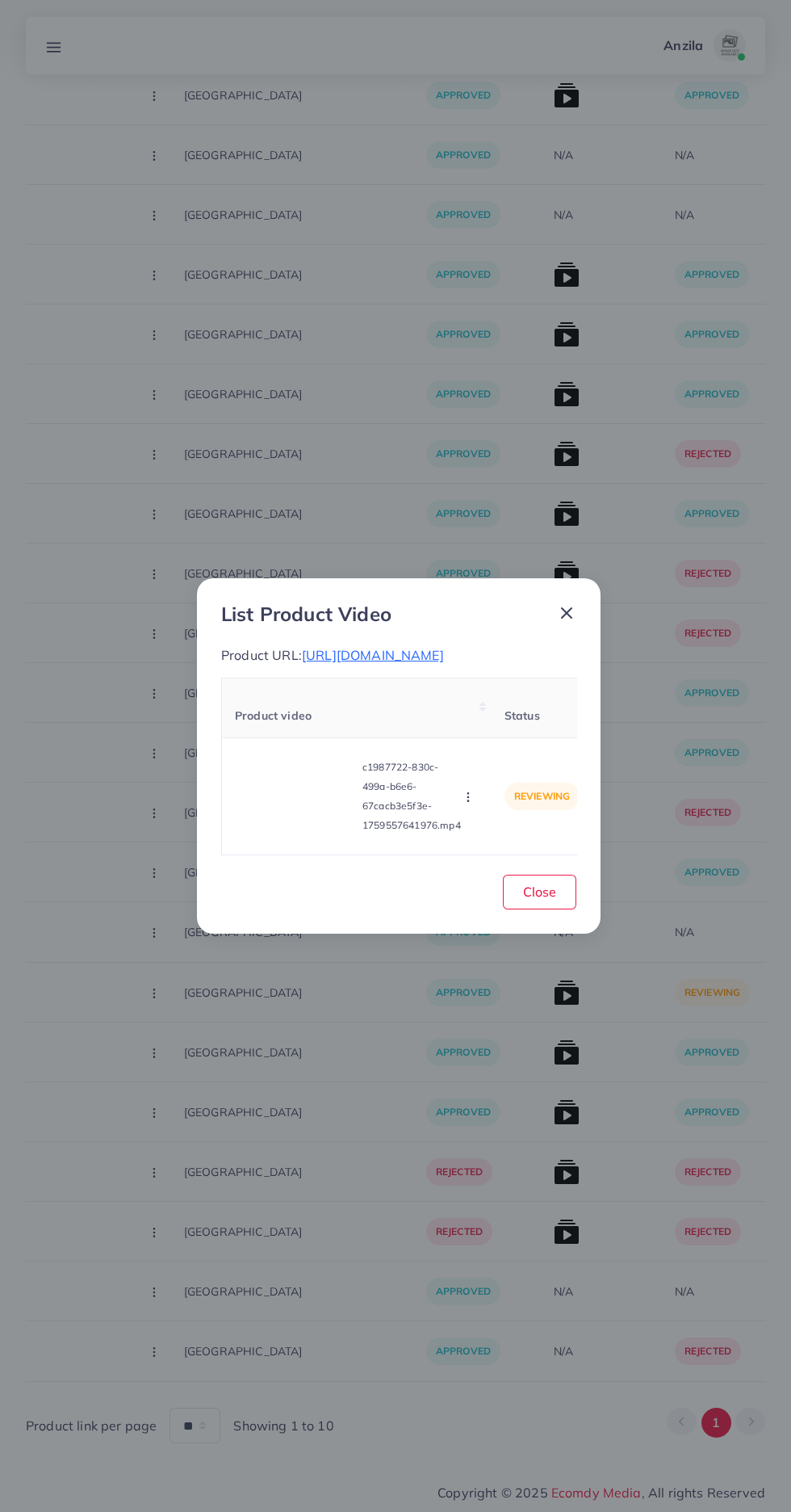
click at [254, 823] on video at bounding box center [296, 797] width 121 height 72
click at [246, 788] on div at bounding box center [296, 797] width 121 height 72
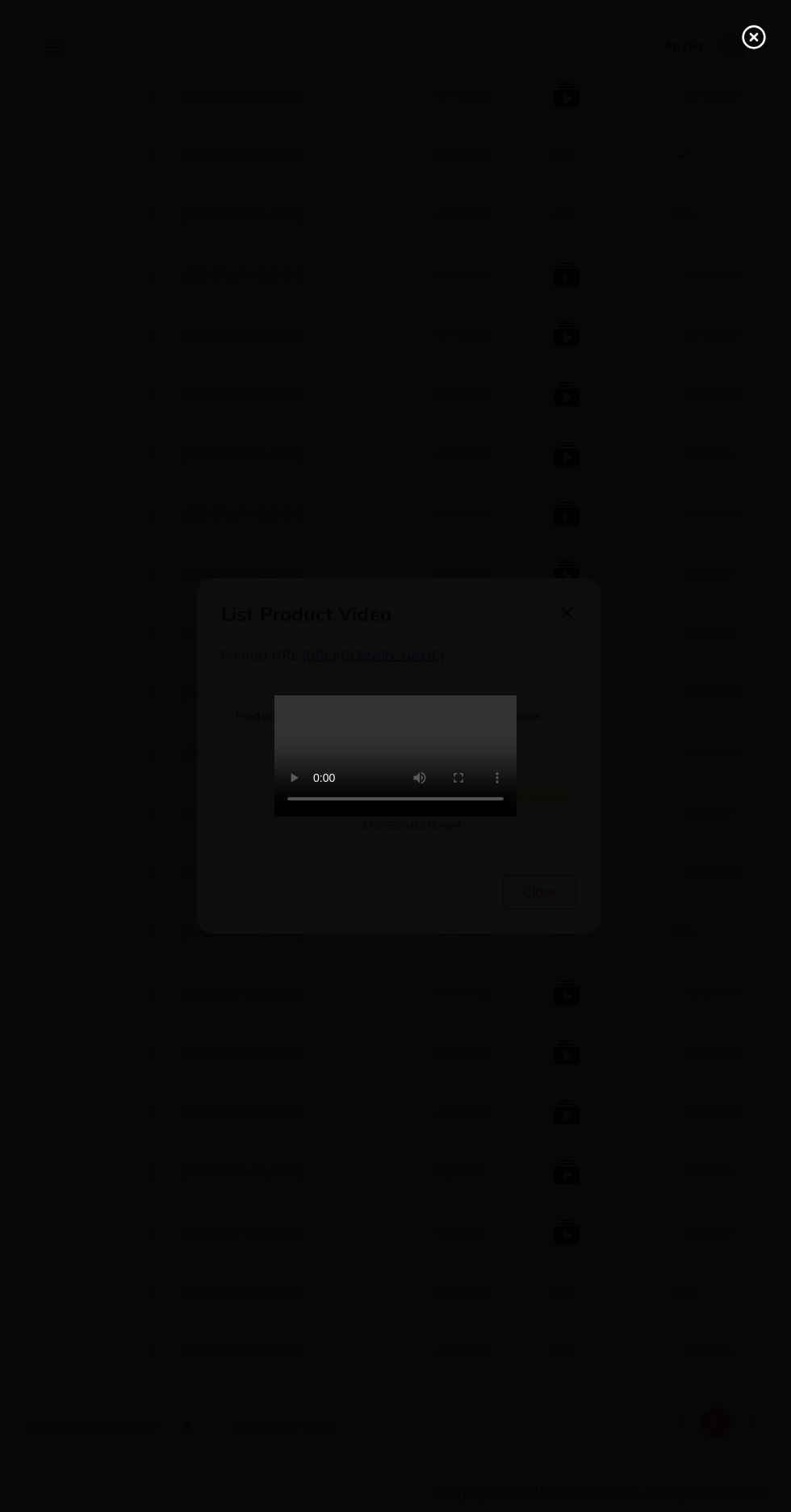
click at [754, 37] on line at bounding box center [753, 36] width 6 height 6
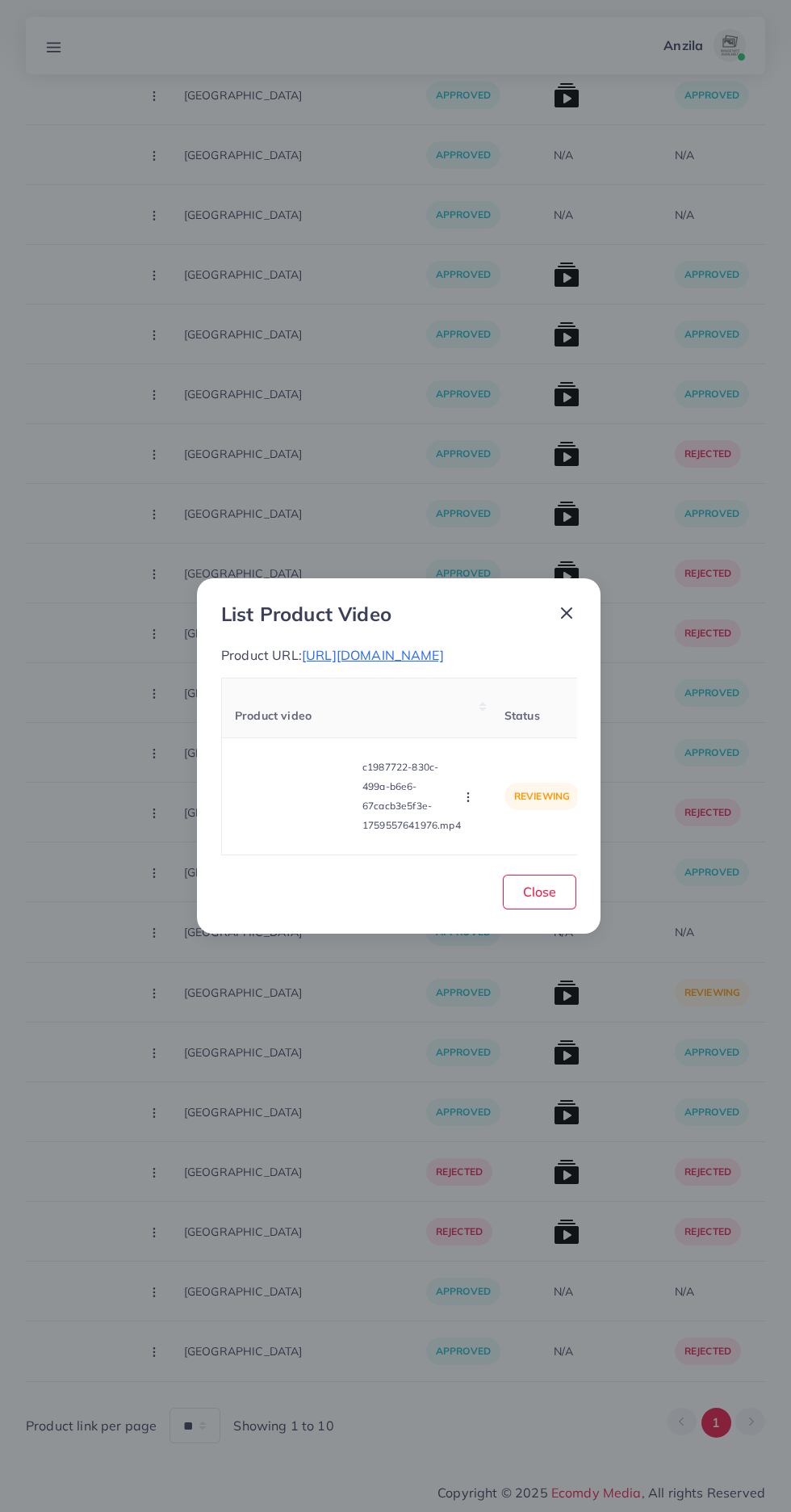
click at [470, 803] on icon "button" at bounding box center [468, 797] width 13 height 13
click at [497, 721] on span "Approve" at bounding box center [496, 721] width 53 height 16
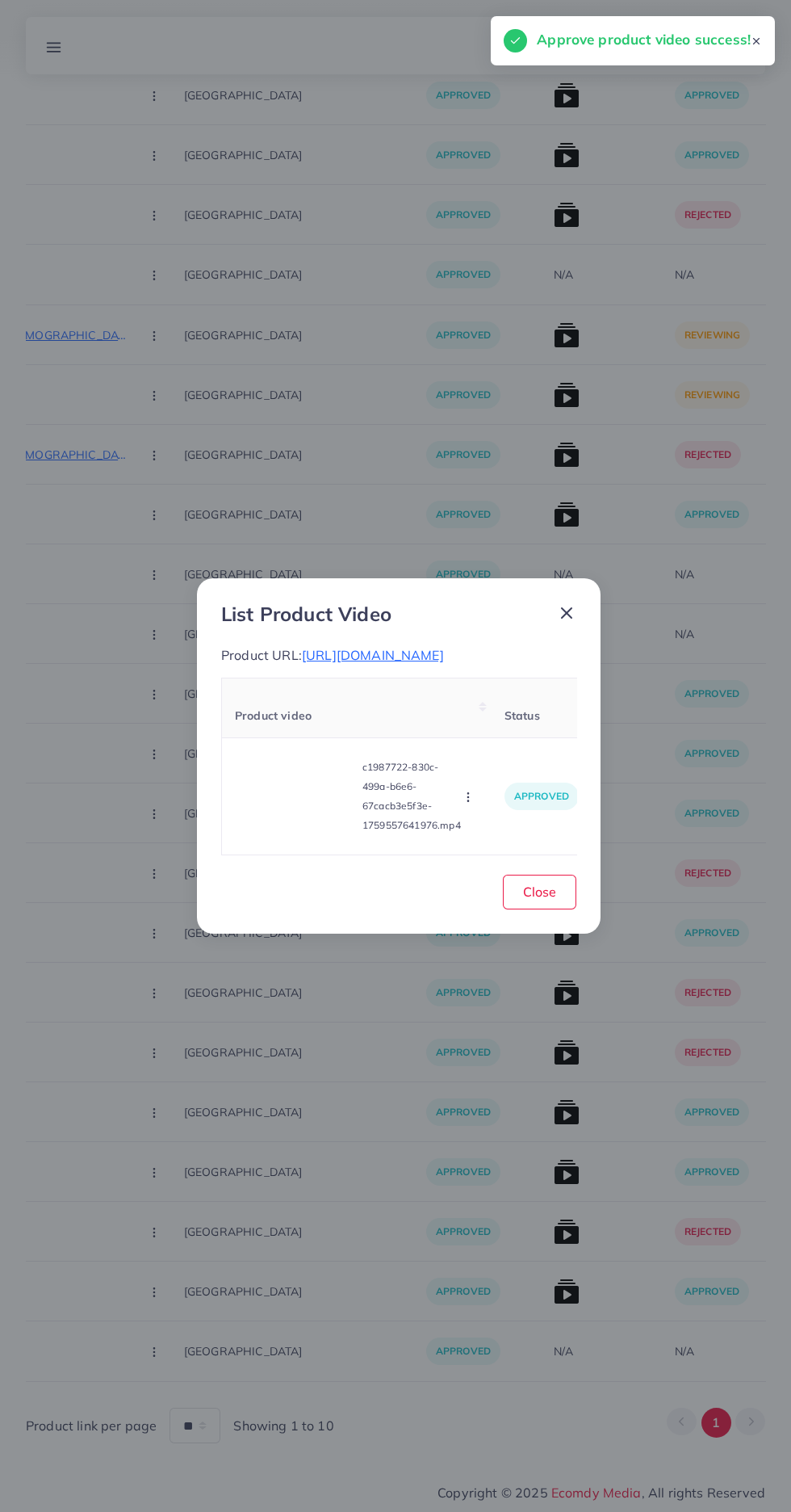
scroll to position [4126, 0]
click at [545, 900] on span "Close" at bounding box center [539, 891] width 33 height 16
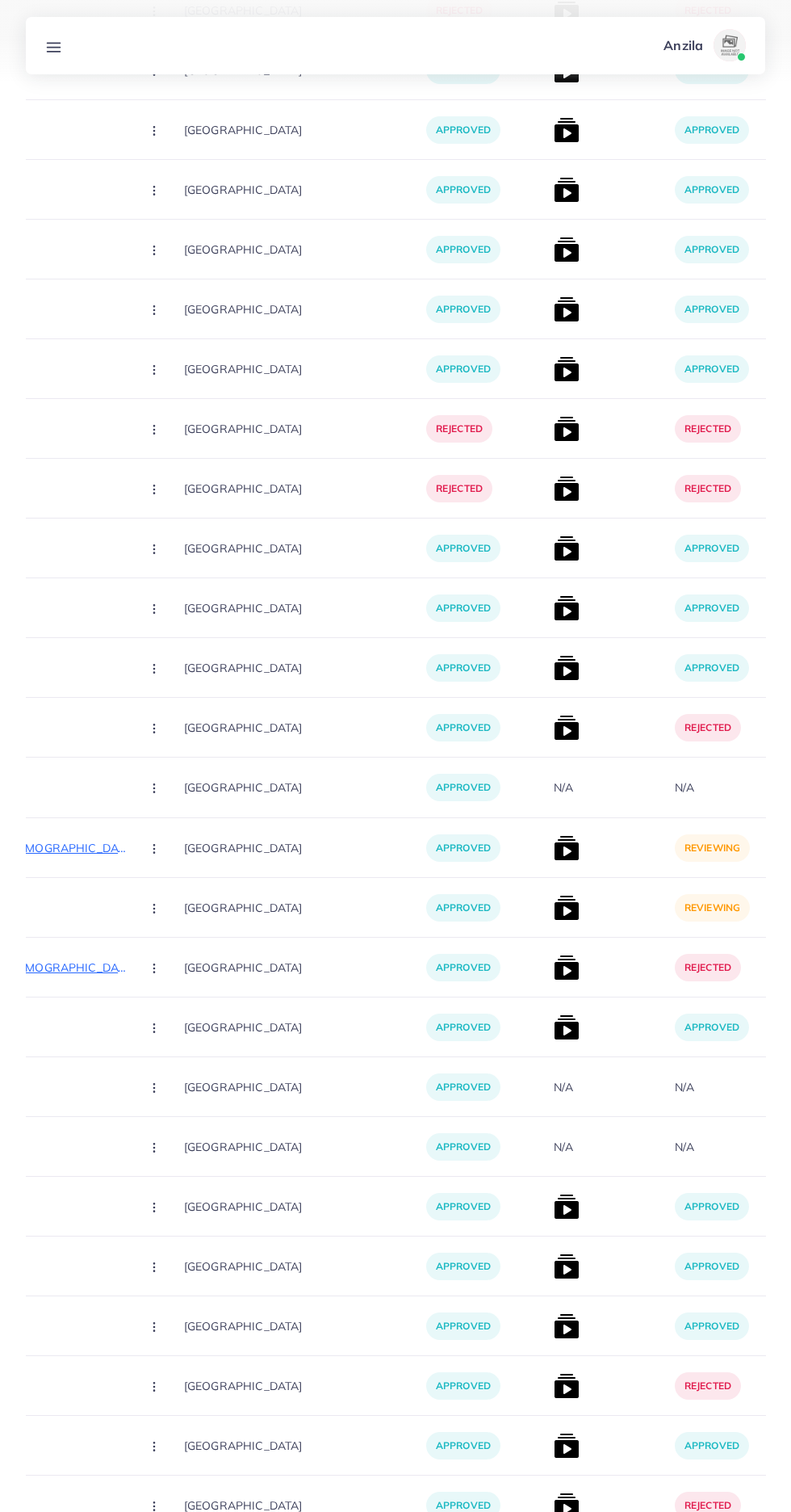
scroll to position [3603, 0]
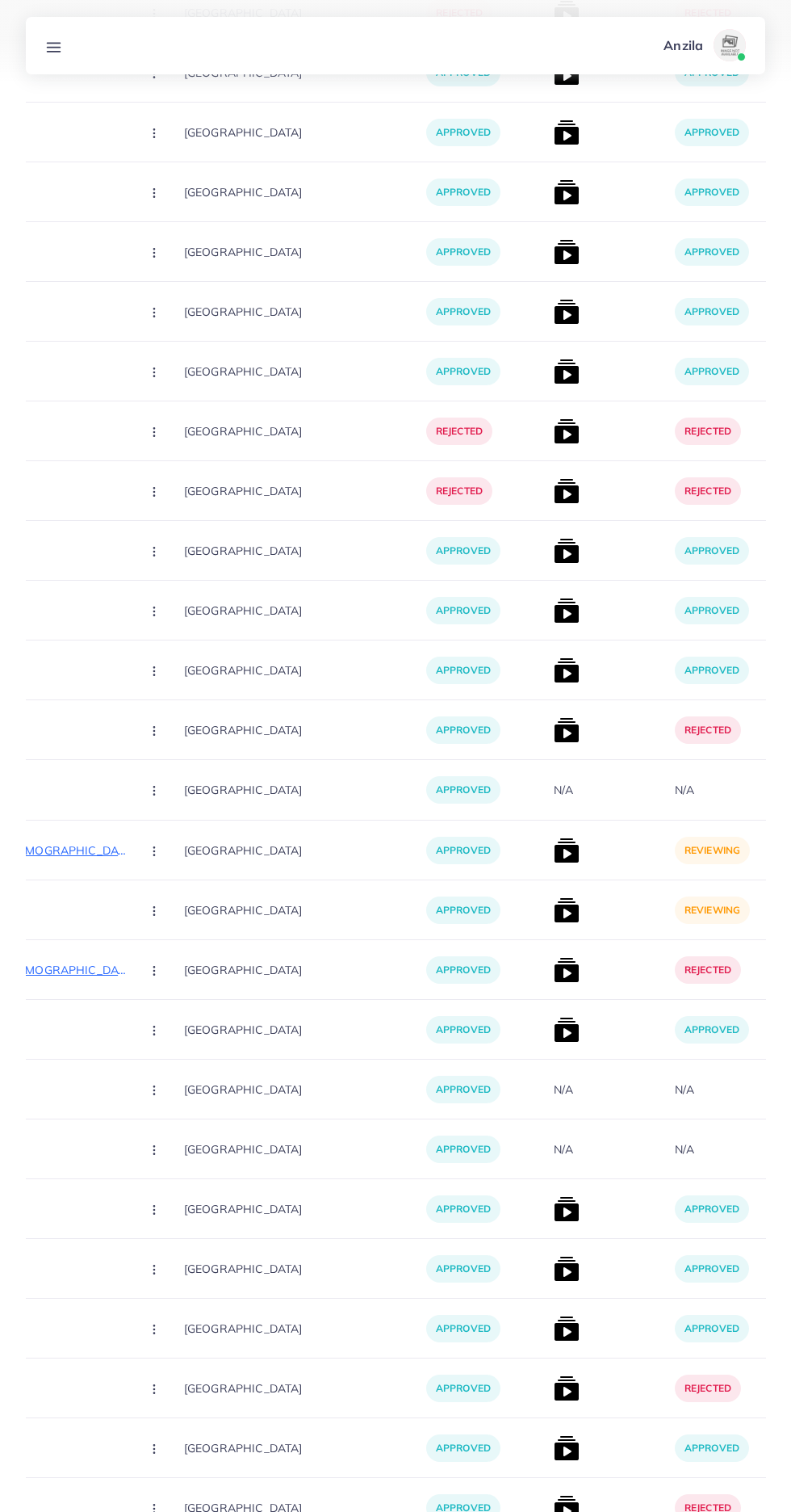
click at [554, 851] on img at bounding box center [567, 851] width 26 height 26
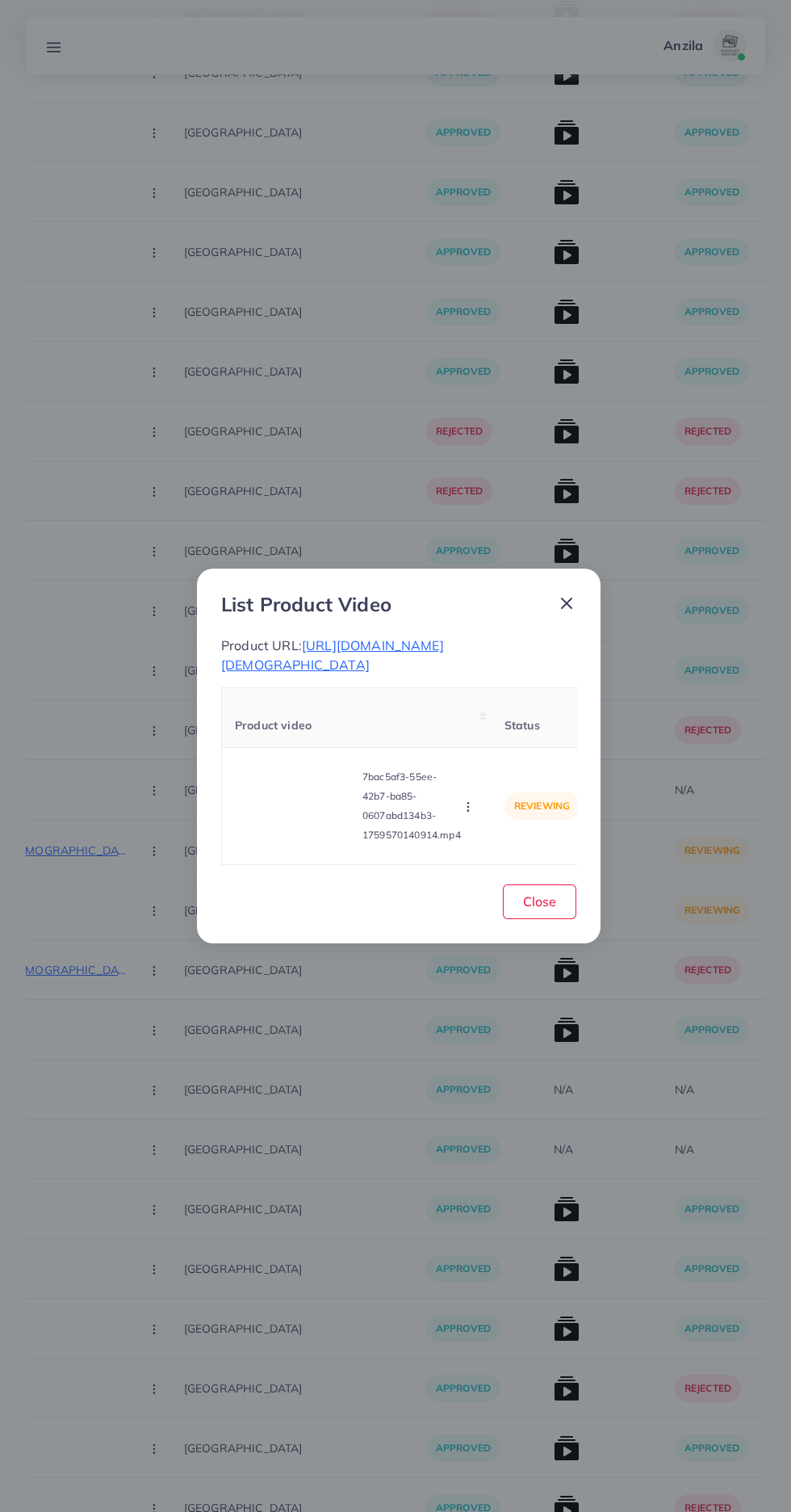
click at [290, 831] on video at bounding box center [296, 806] width 121 height 72
click at [281, 809] on div at bounding box center [296, 806] width 121 height 72
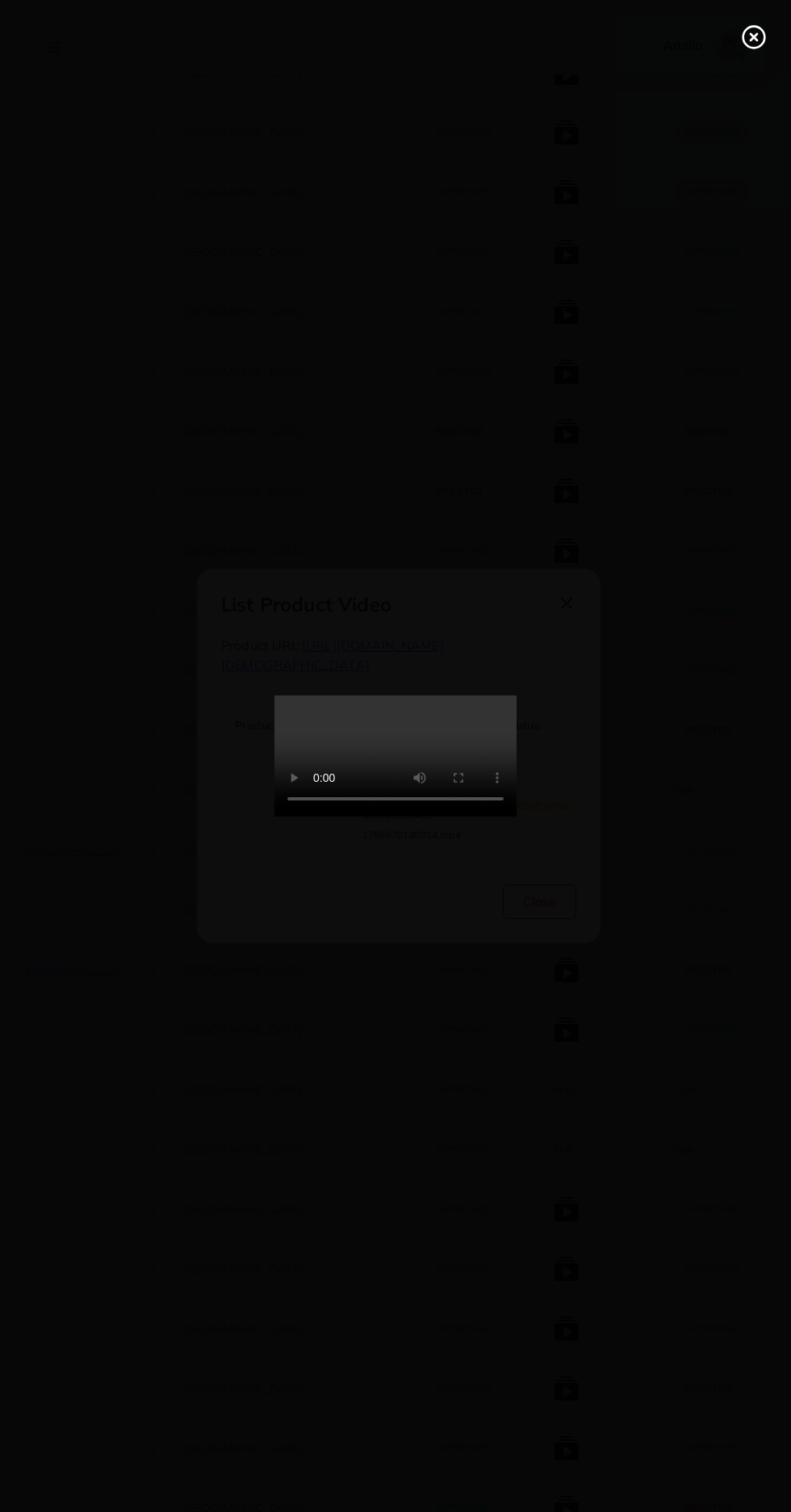
click at [754, 37] on line at bounding box center [753, 36] width 6 height 6
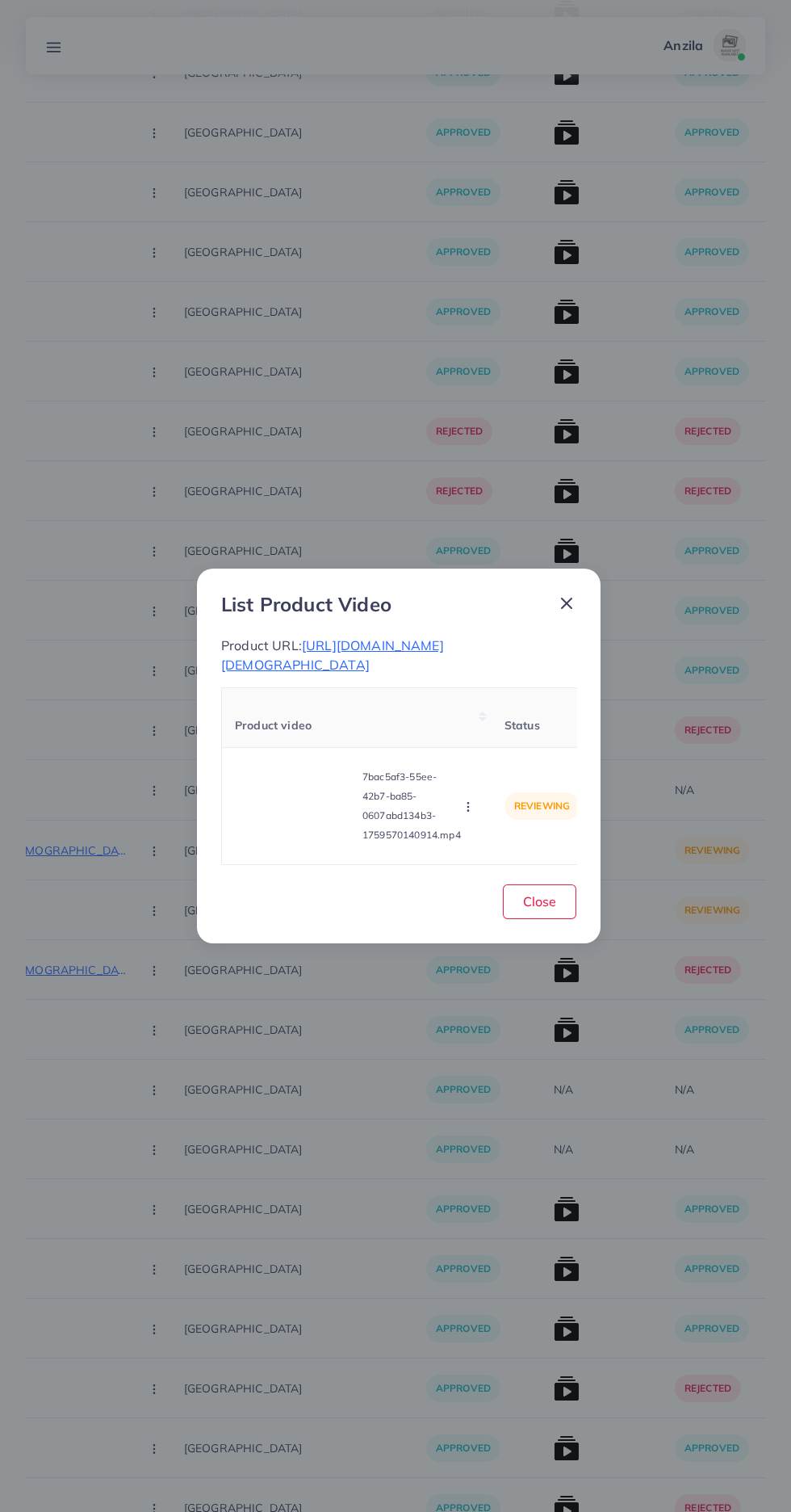
click at [398, 642] on span "https://ibexshoes.net/collections/swati-gents-shawls" at bounding box center [333, 654] width 223 height 35
click at [470, 803] on icon "button" at bounding box center [468, 806] width 13 height 13
click at [503, 723] on span "Approve" at bounding box center [496, 731] width 53 height 16
click at [539, 905] on span "Close" at bounding box center [539, 901] width 33 height 16
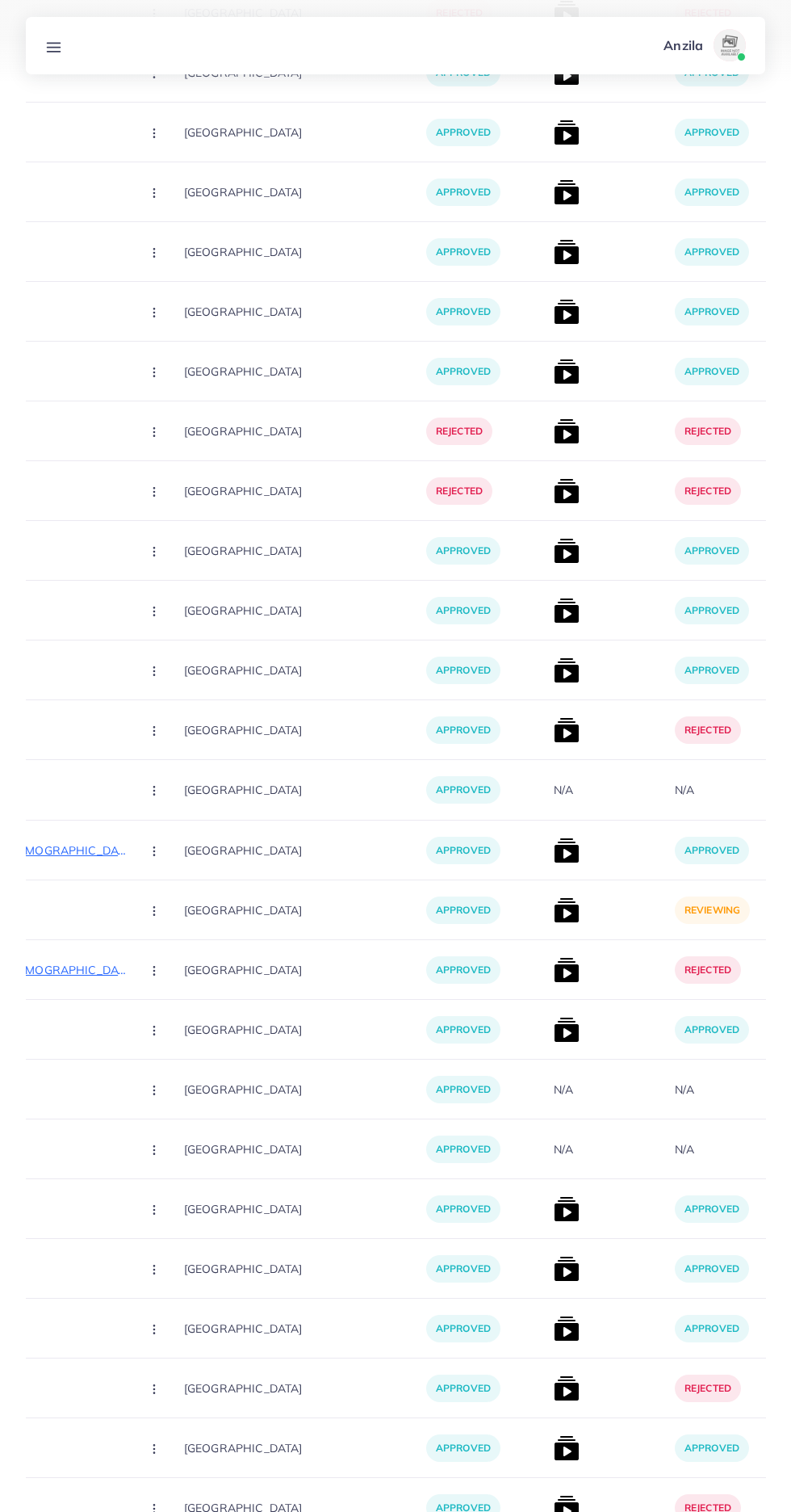
click at [554, 921] on img at bounding box center [567, 910] width 26 height 26
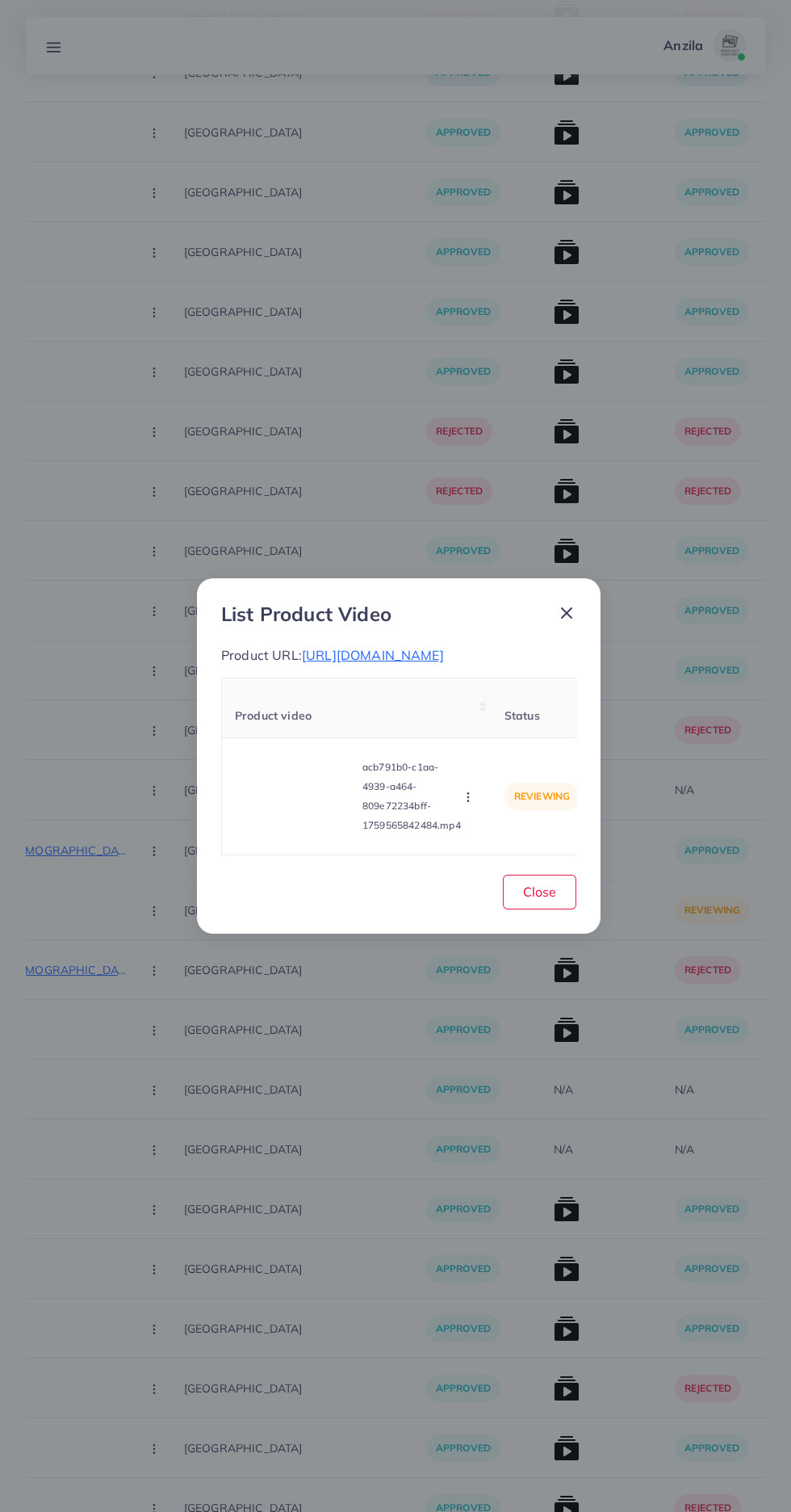
click at [435, 647] on span "https://ibexshoes.net/products/copy-of-72-wool-handmade-swati-shawl" at bounding box center [372, 654] width 142 height 16
click at [311, 819] on video at bounding box center [296, 797] width 121 height 72
click at [300, 820] on div at bounding box center [296, 797] width 121 height 72
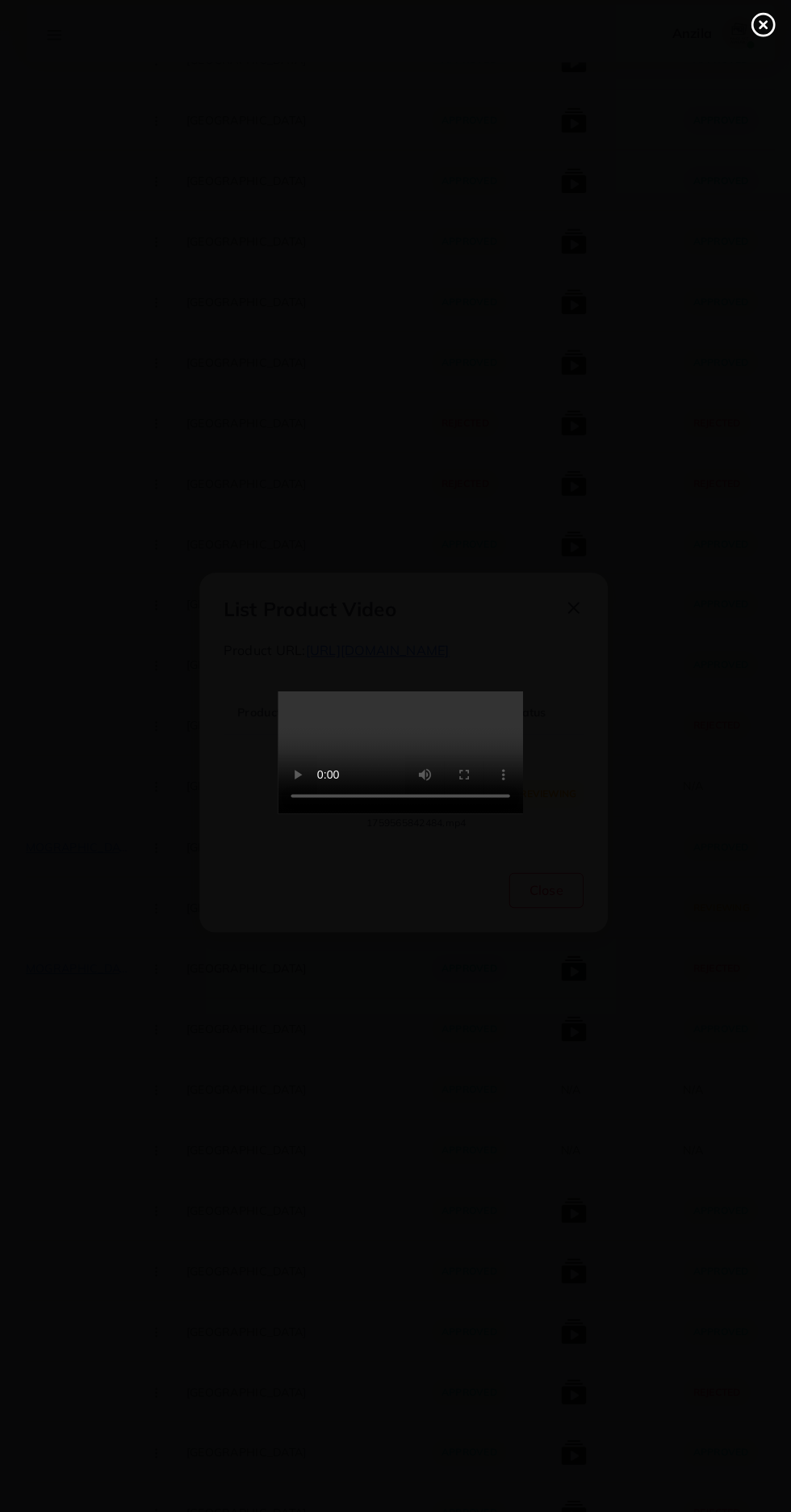
click at [754, 37] on line at bounding box center [753, 36] width 6 height 6
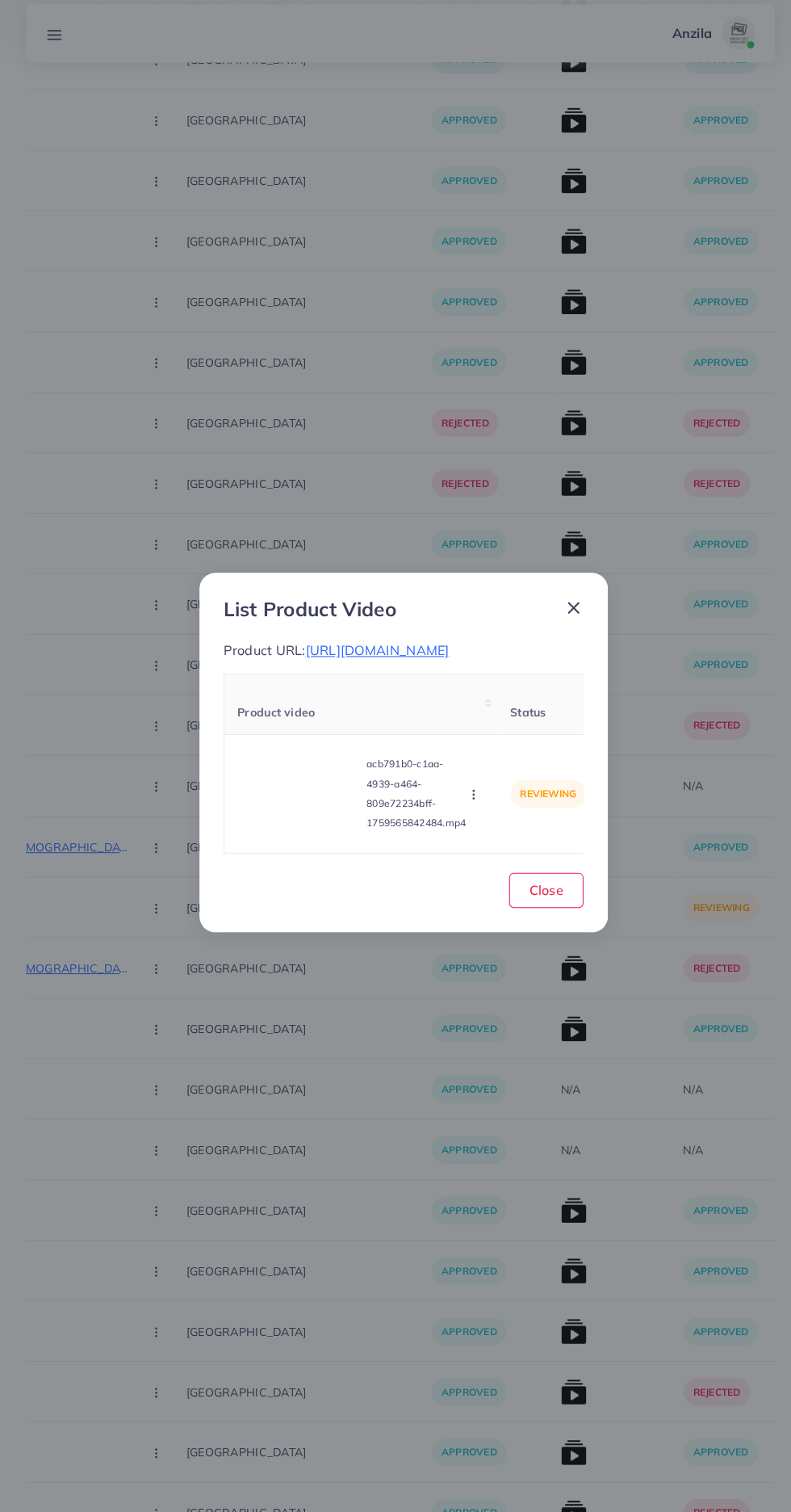
click at [470, 803] on icon "button" at bounding box center [468, 797] width 13 height 13
click at [501, 722] on span "Approve" at bounding box center [496, 721] width 53 height 16
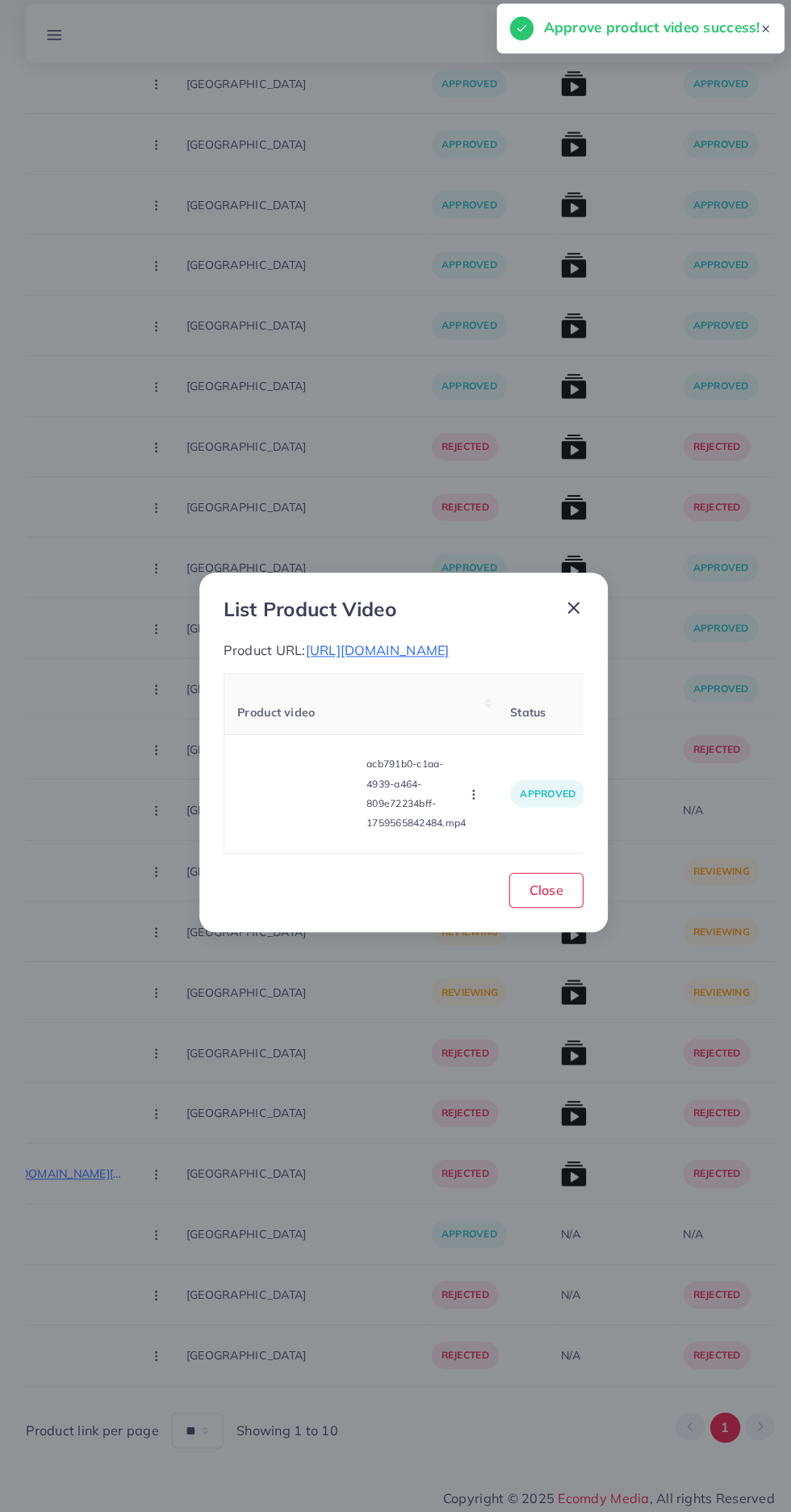
scroll to position [3108, 0]
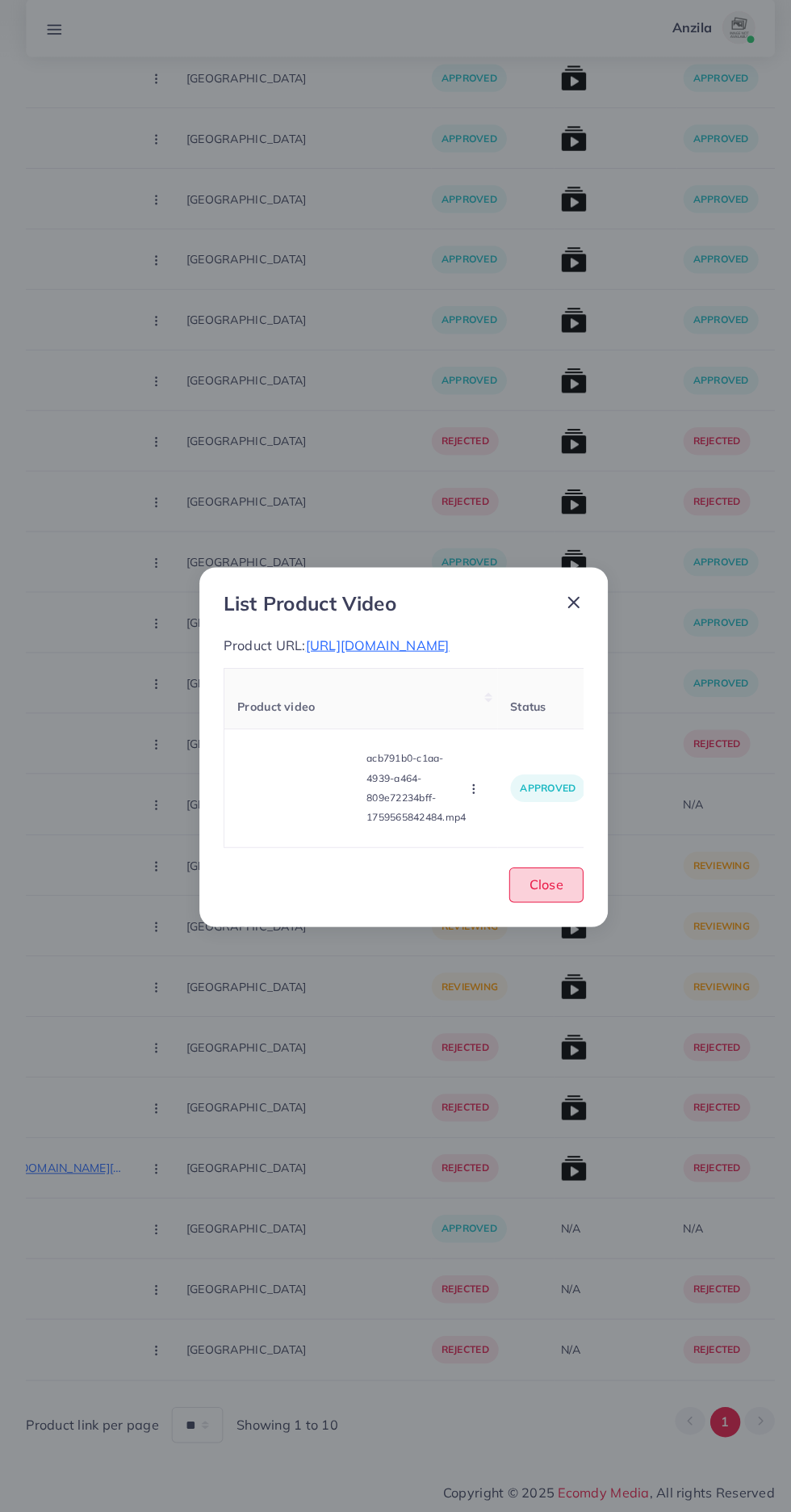
click at [569, 897] on button "Close" at bounding box center [539, 892] width 73 height 34
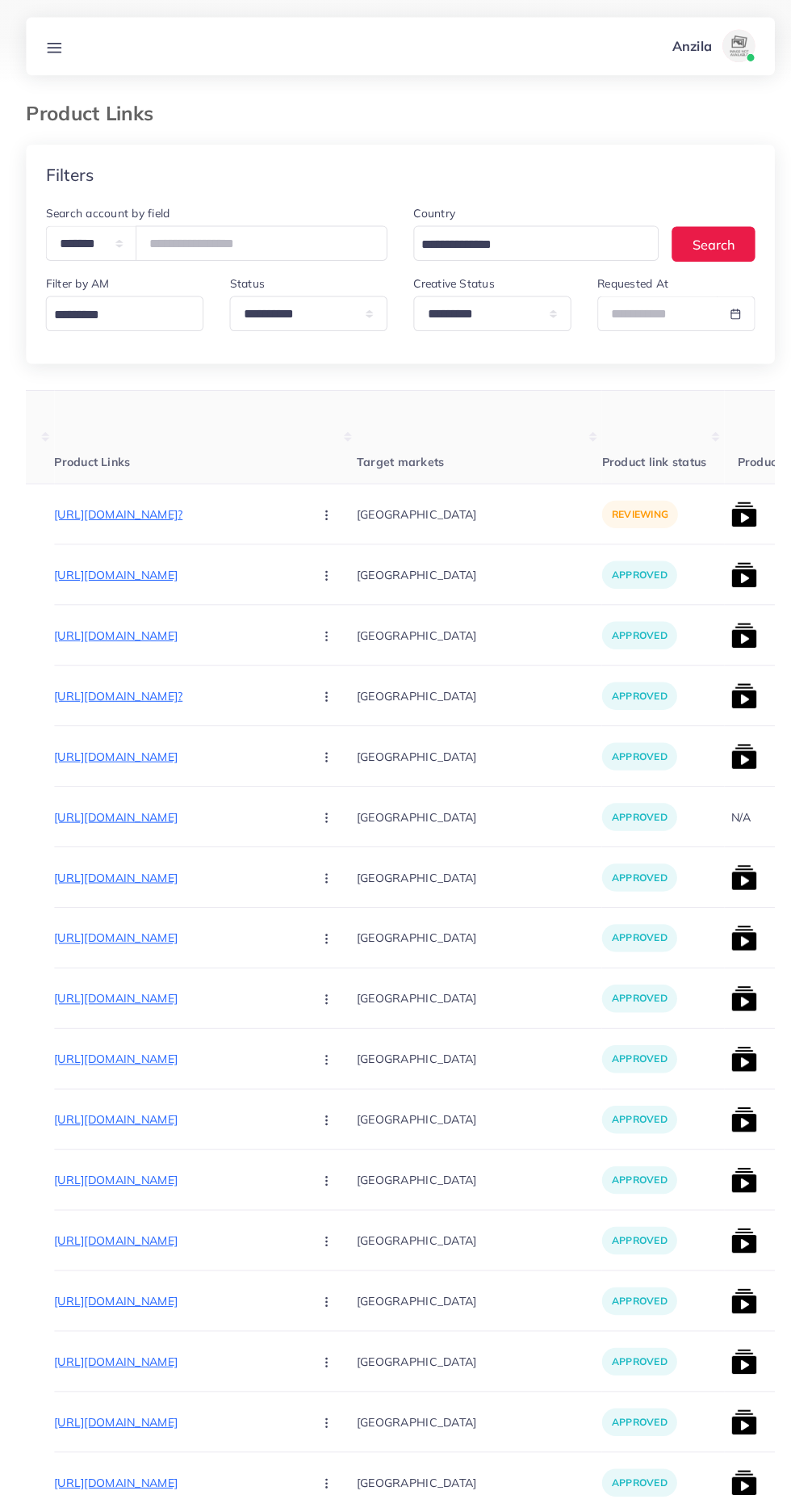
scroll to position [0, 196]
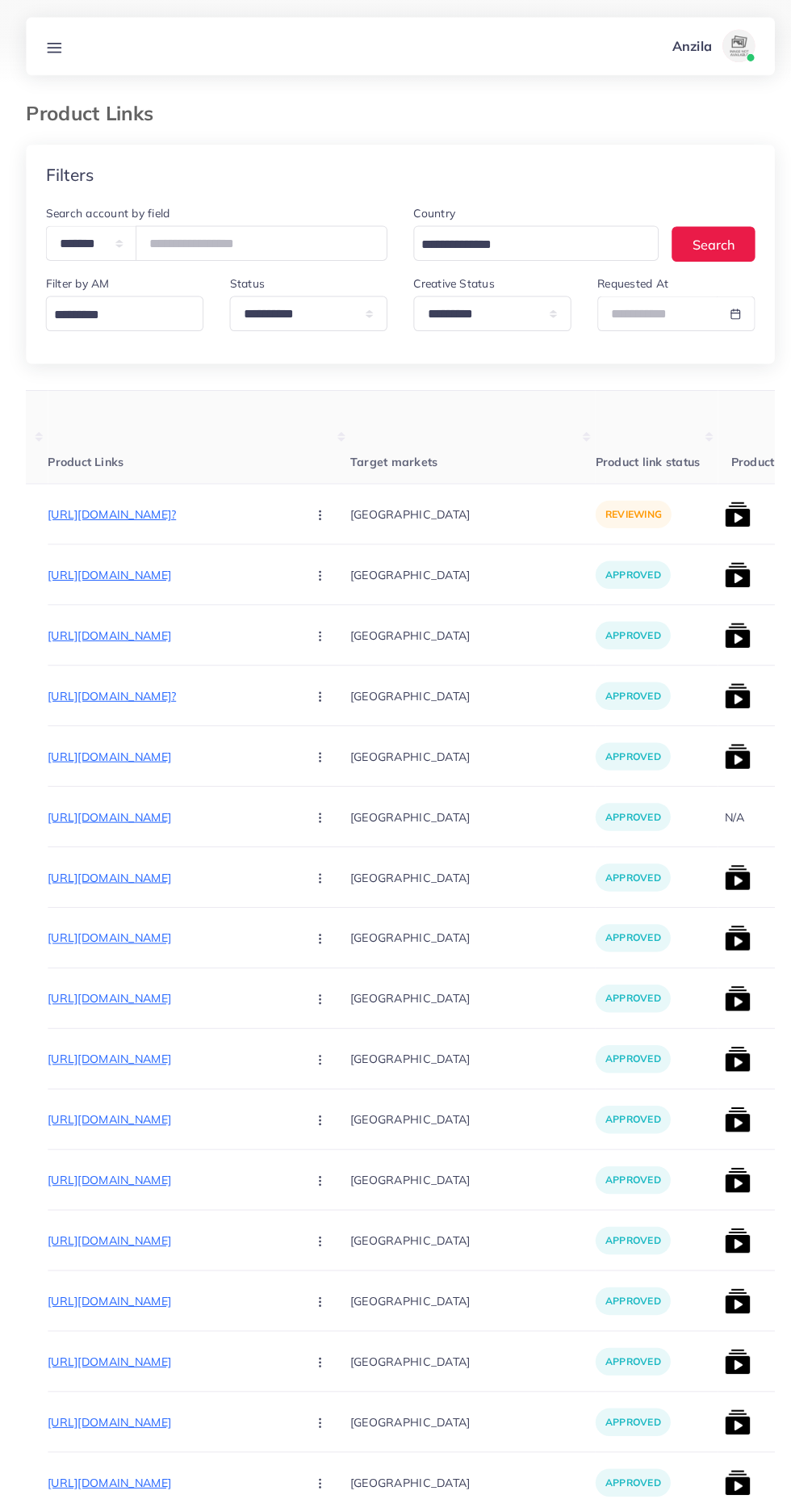
click at [165, 509] on p "https://theprimes.store/products/vlando-jewellery-storage-set-with-10-pouches?" at bounding box center [168, 508] width 242 height 19
click at [310, 509] on icon "button" at bounding box center [316, 509] width 13 height 13
click at [325, 591] on span "Reject" at bounding box center [344, 592] width 39 height 16
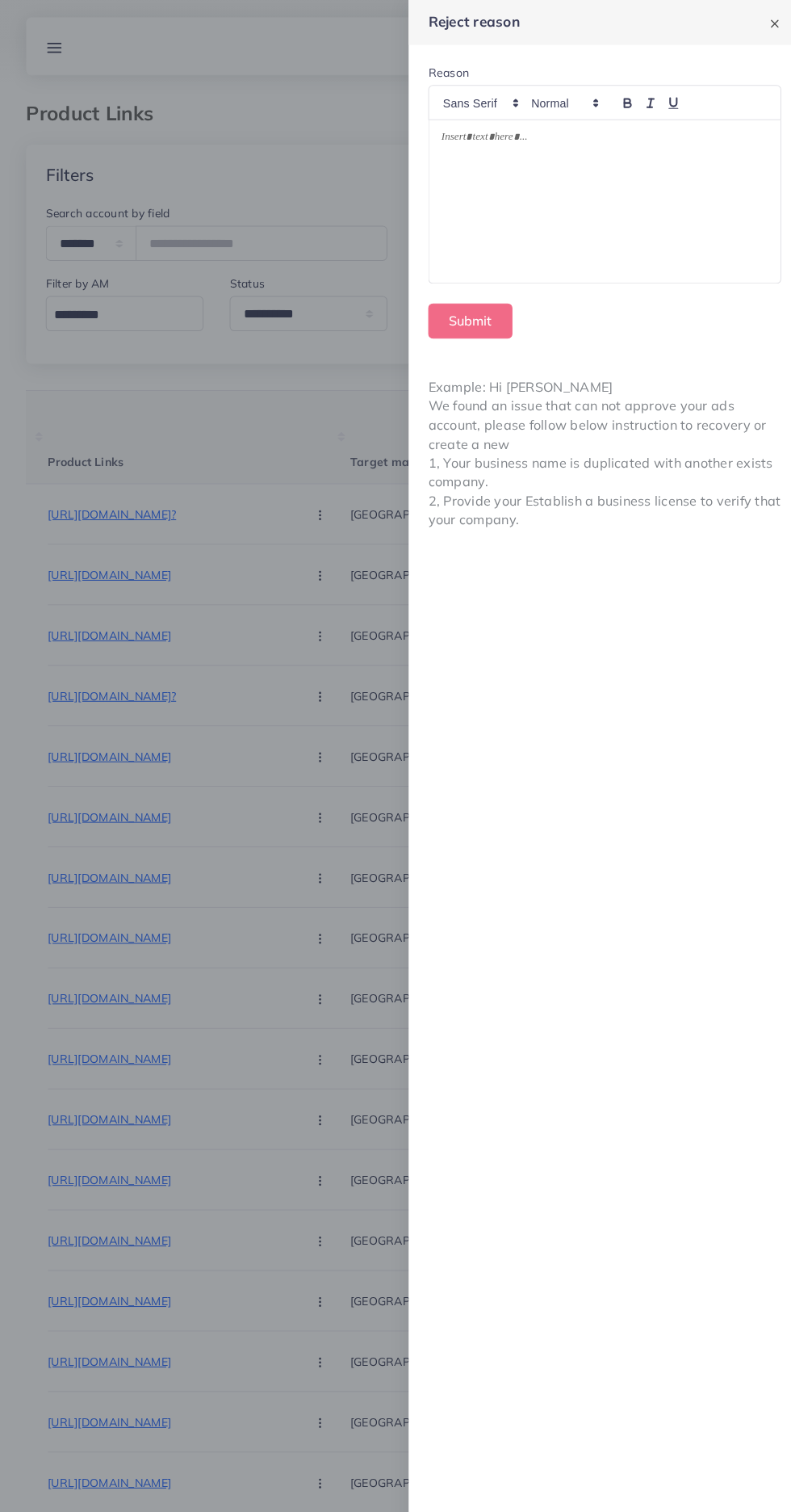
click at [585, 189] on div at bounding box center [597, 199] width 347 height 160
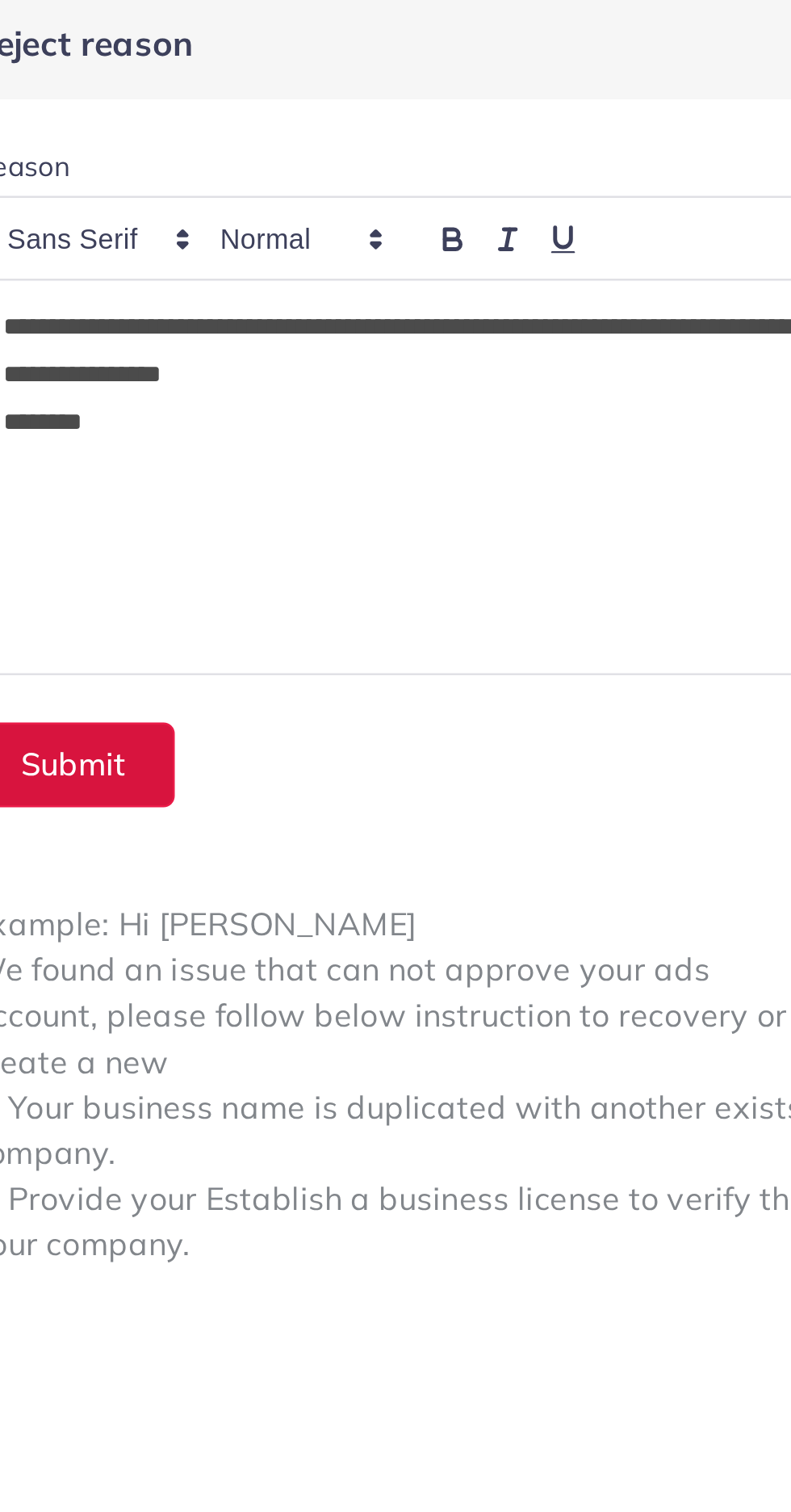
click at [481, 317] on button "Submit" at bounding box center [464, 317] width 83 height 34
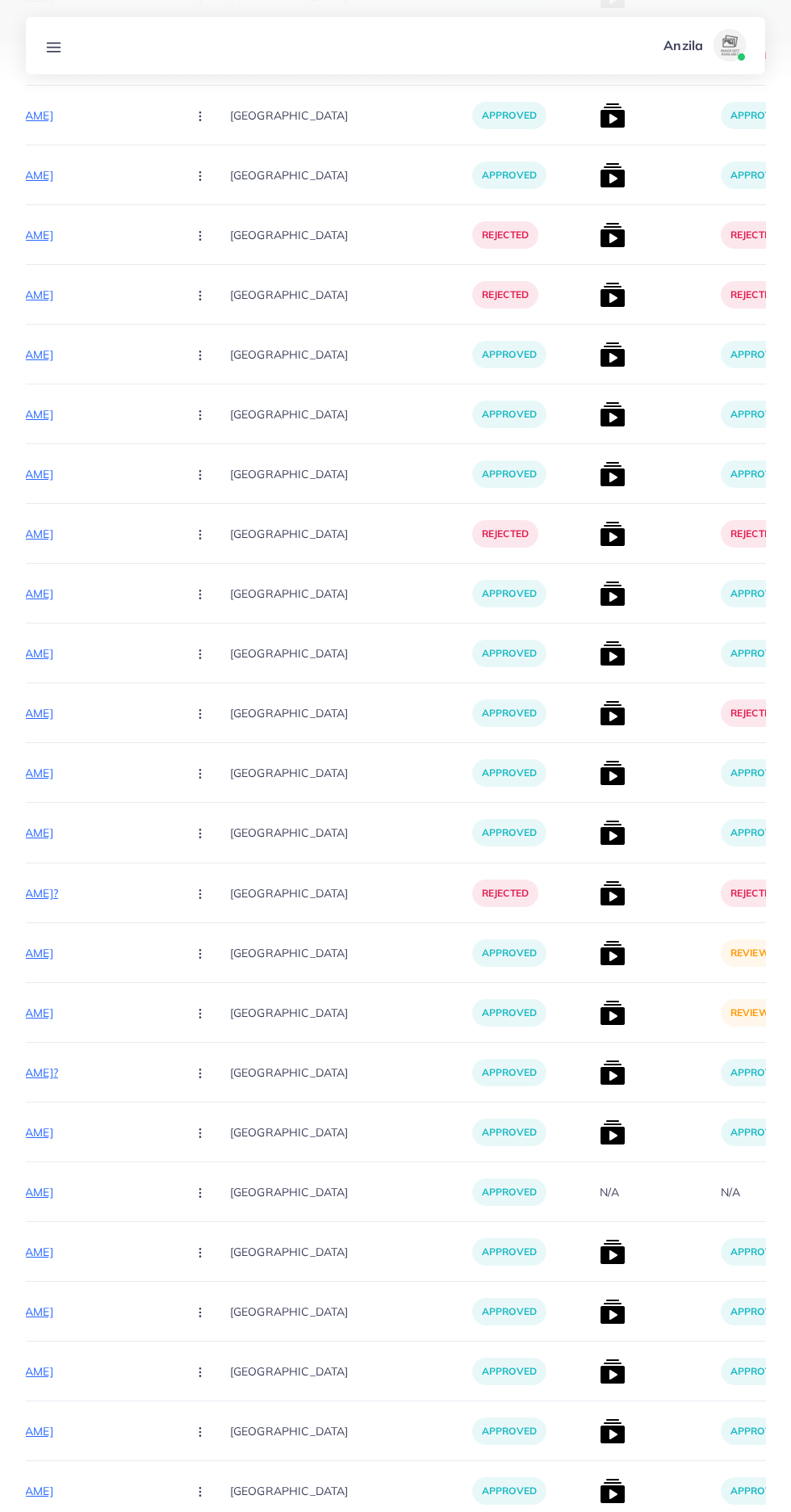
scroll to position [0, 0]
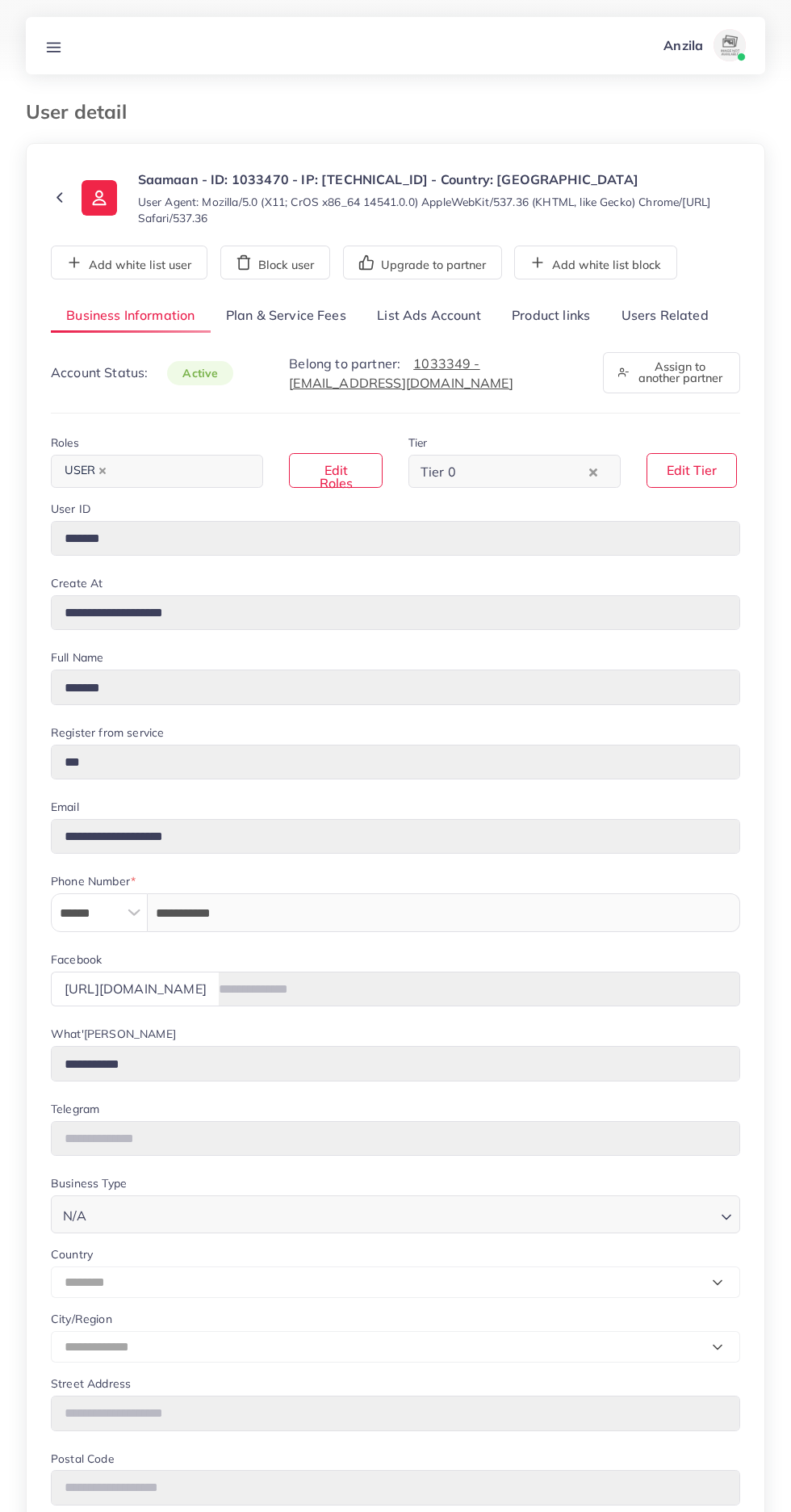
select select "********"
click at [651, 335] on div "**********" at bounding box center [396, 1046] width 689 height 1494
click at [652, 314] on link "Users Related" at bounding box center [664, 316] width 118 height 34
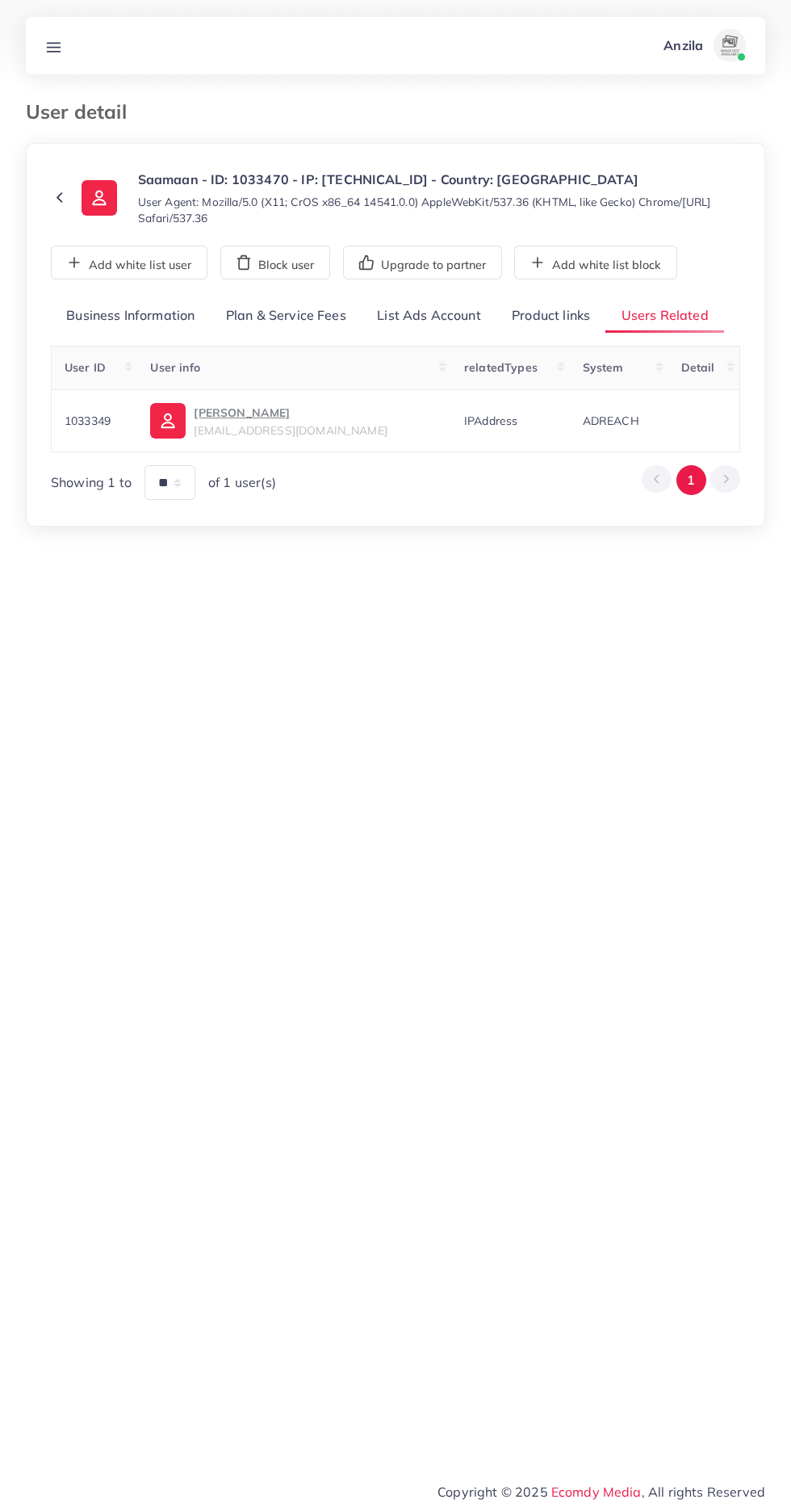
click at [553, 309] on link "Product links" at bounding box center [551, 316] width 109 height 34
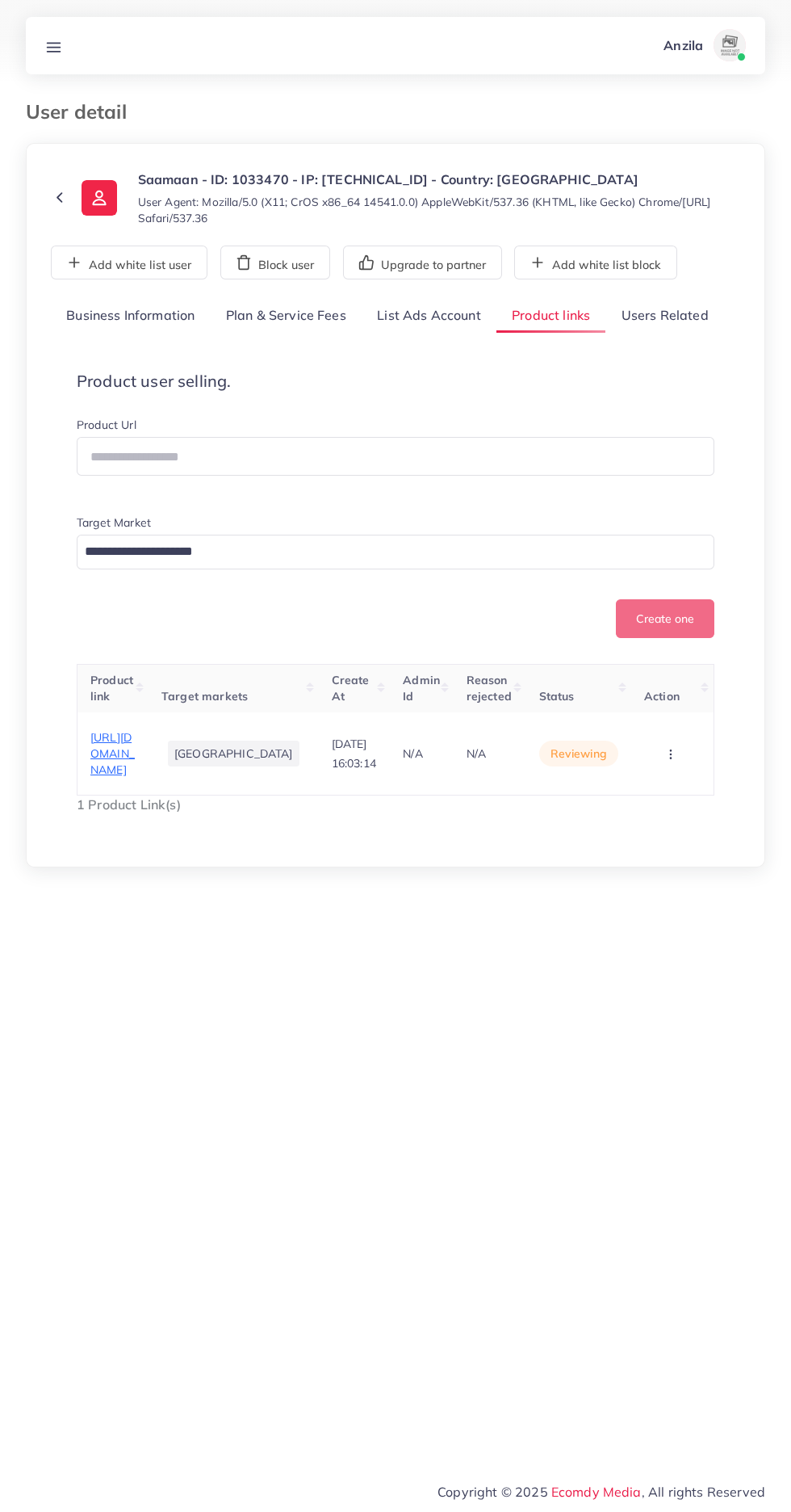
click at [661, 320] on link "Users Related" at bounding box center [664, 316] width 118 height 34
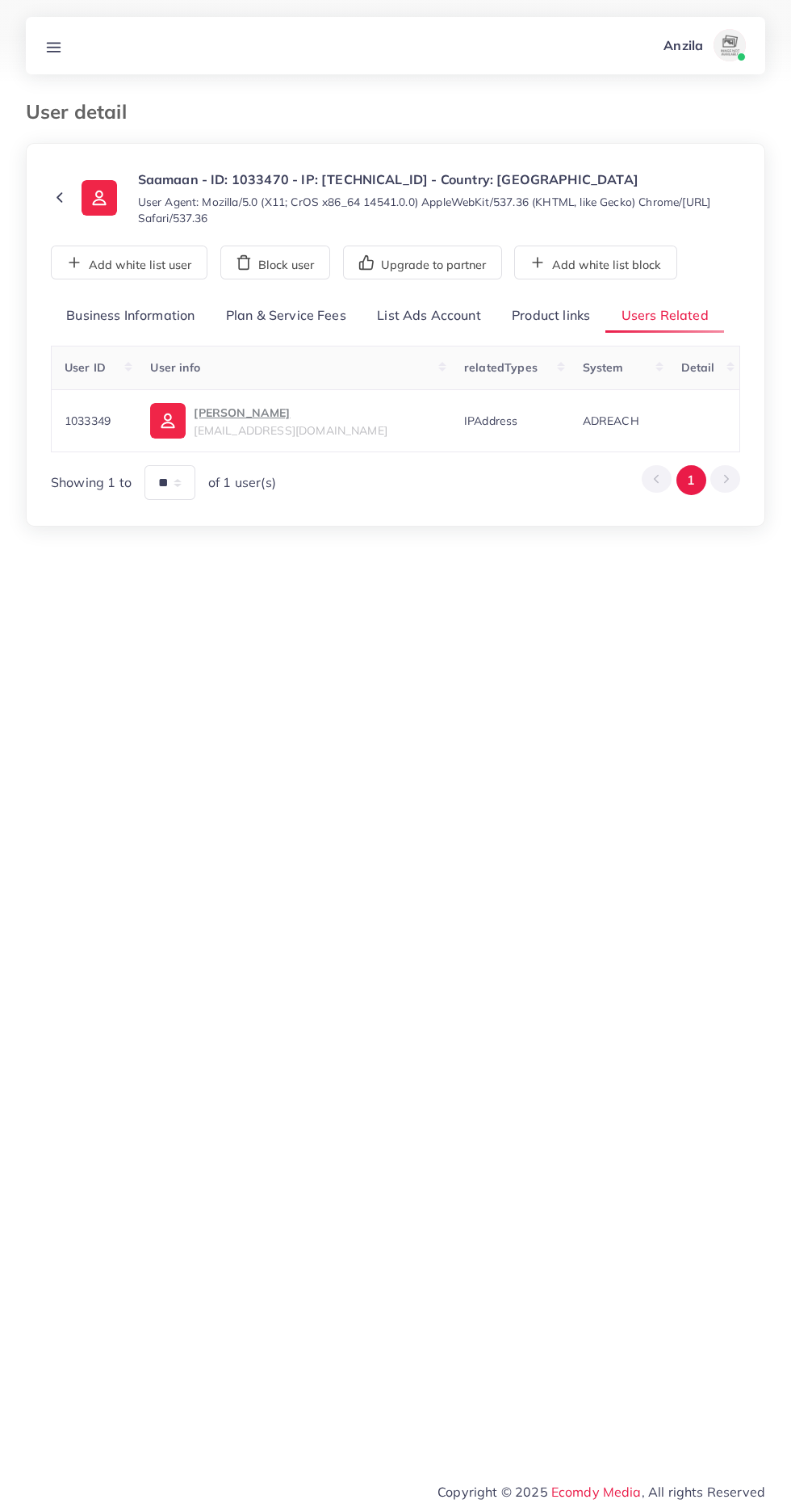
click at [215, 418] on p "Azib Khan" at bounding box center [290, 413] width 193 height 19
click at [545, 308] on link "Product links" at bounding box center [551, 316] width 109 height 34
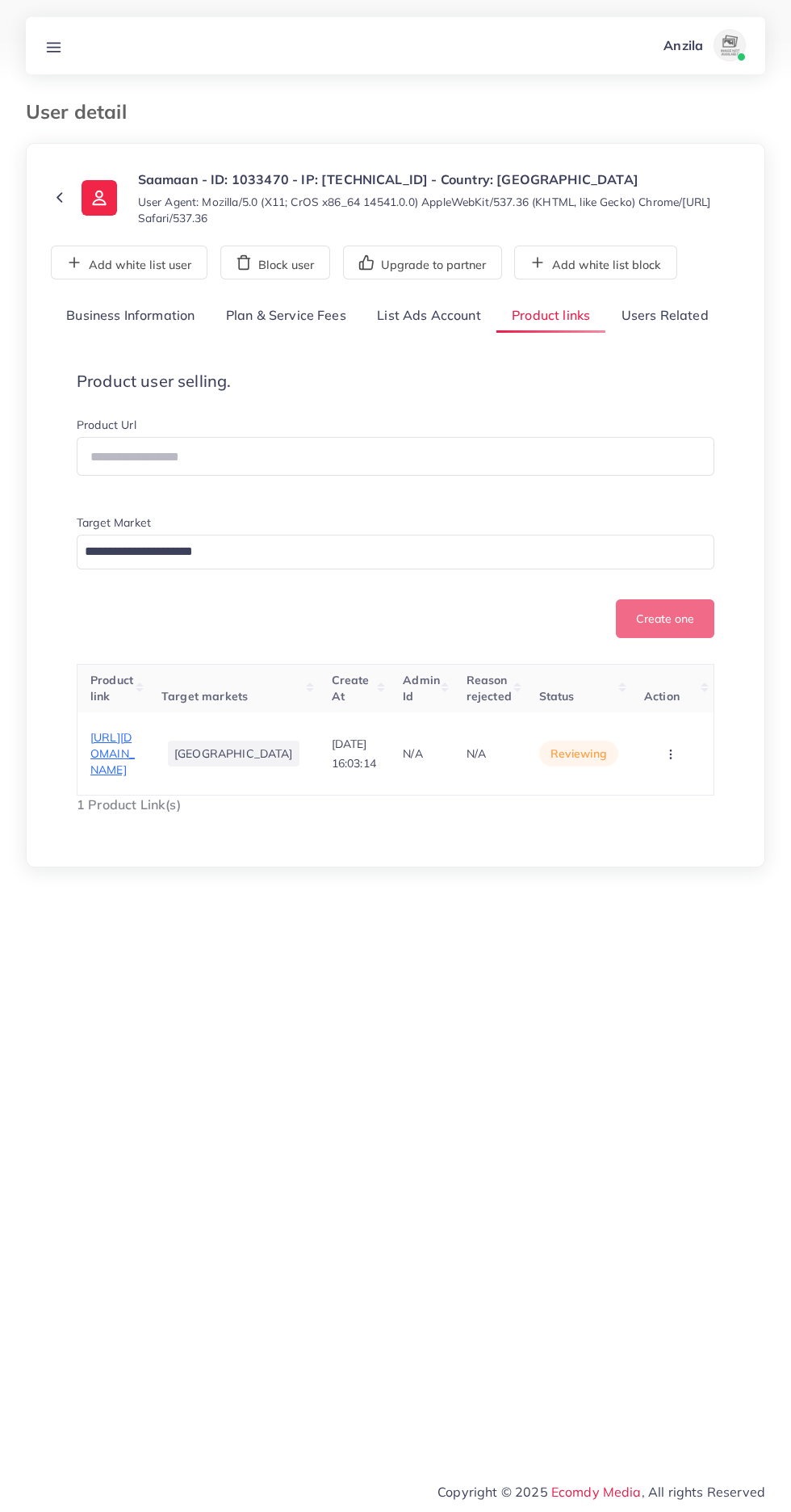
click at [133, 778] on span "[URL][DOMAIN_NAME]" at bounding box center [113, 753] width 45 height 47
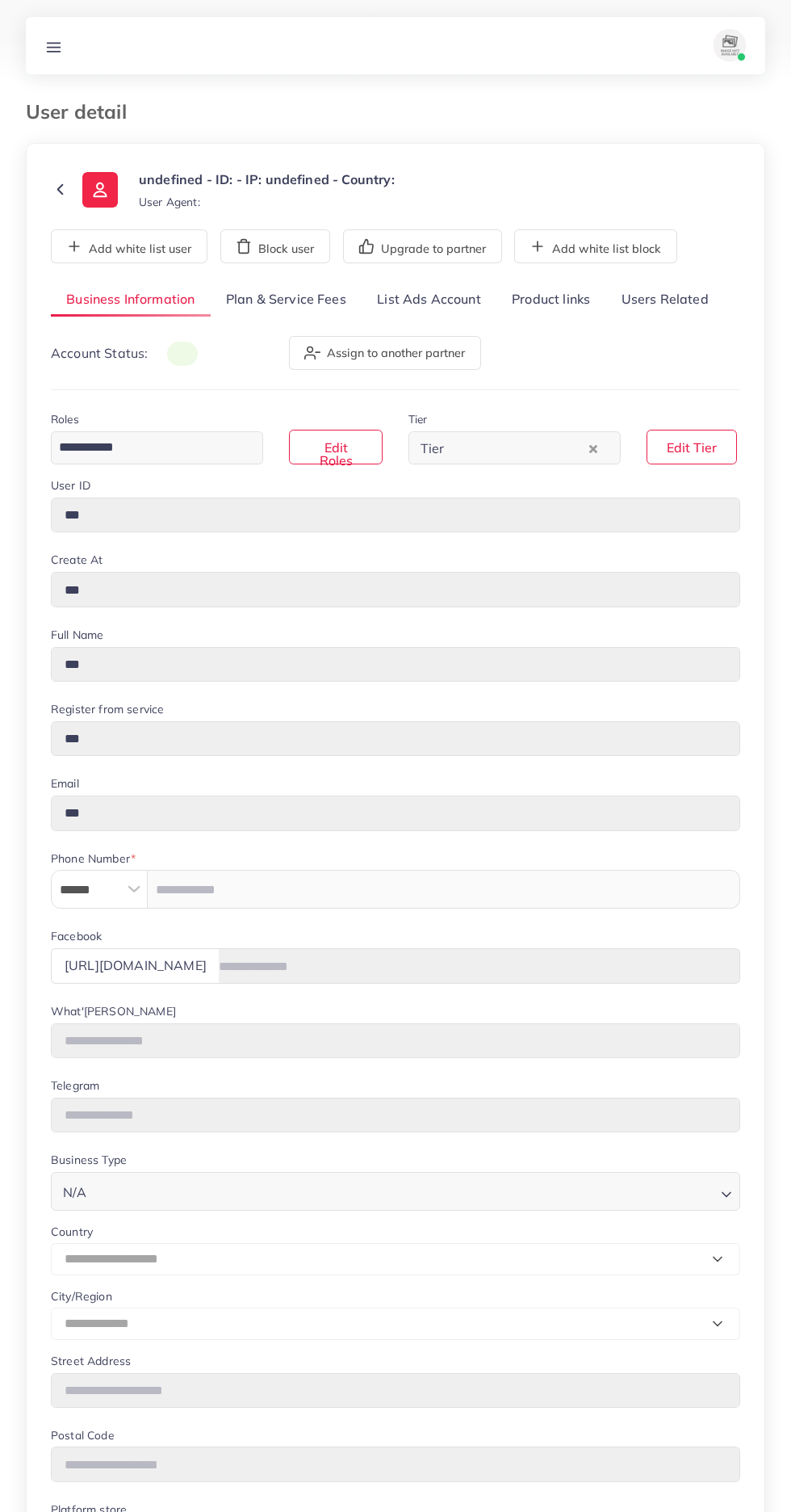
type input "*******"
type input "**********"
type input "*********"
type input "**********"
type input "******"
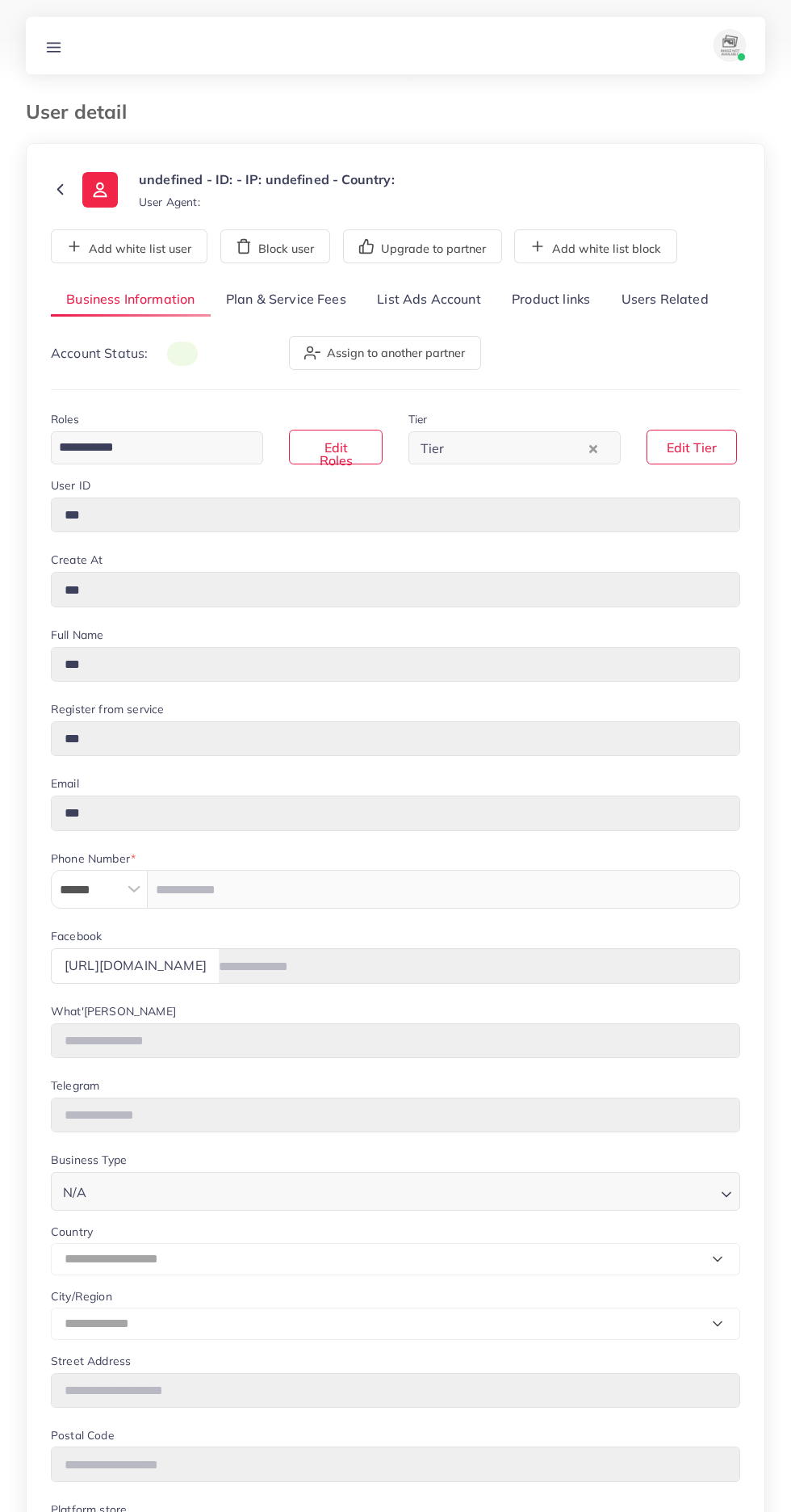
type input "**********"
select select "********"
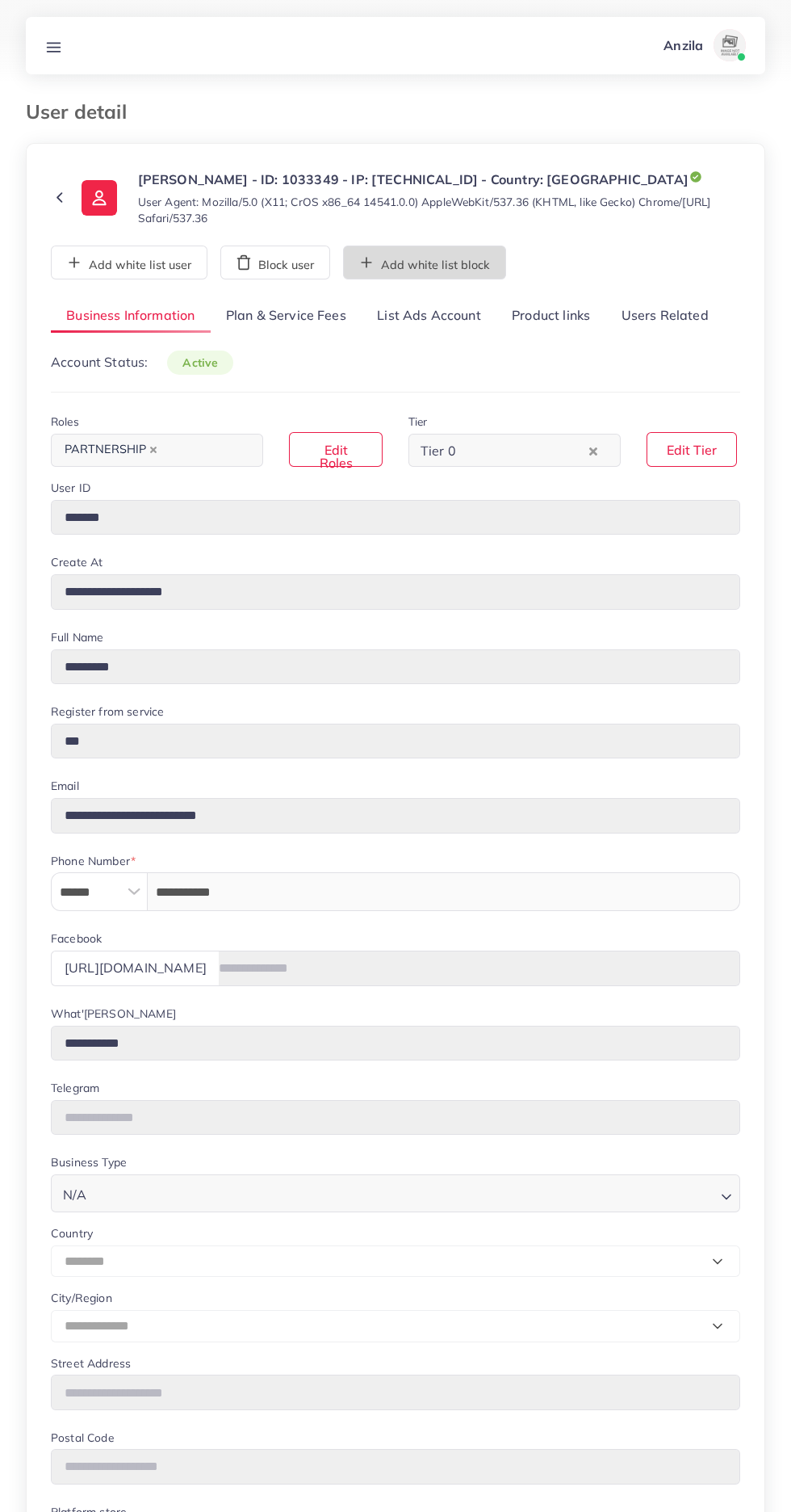
click at [428, 264] on button "Add white list block" at bounding box center [424, 262] width 163 height 34
click at [439, 264] on button "Add white list block" at bounding box center [424, 262] width 163 height 34
click at [427, 320] on link "List Ads Account" at bounding box center [429, 316] width 134 height 34
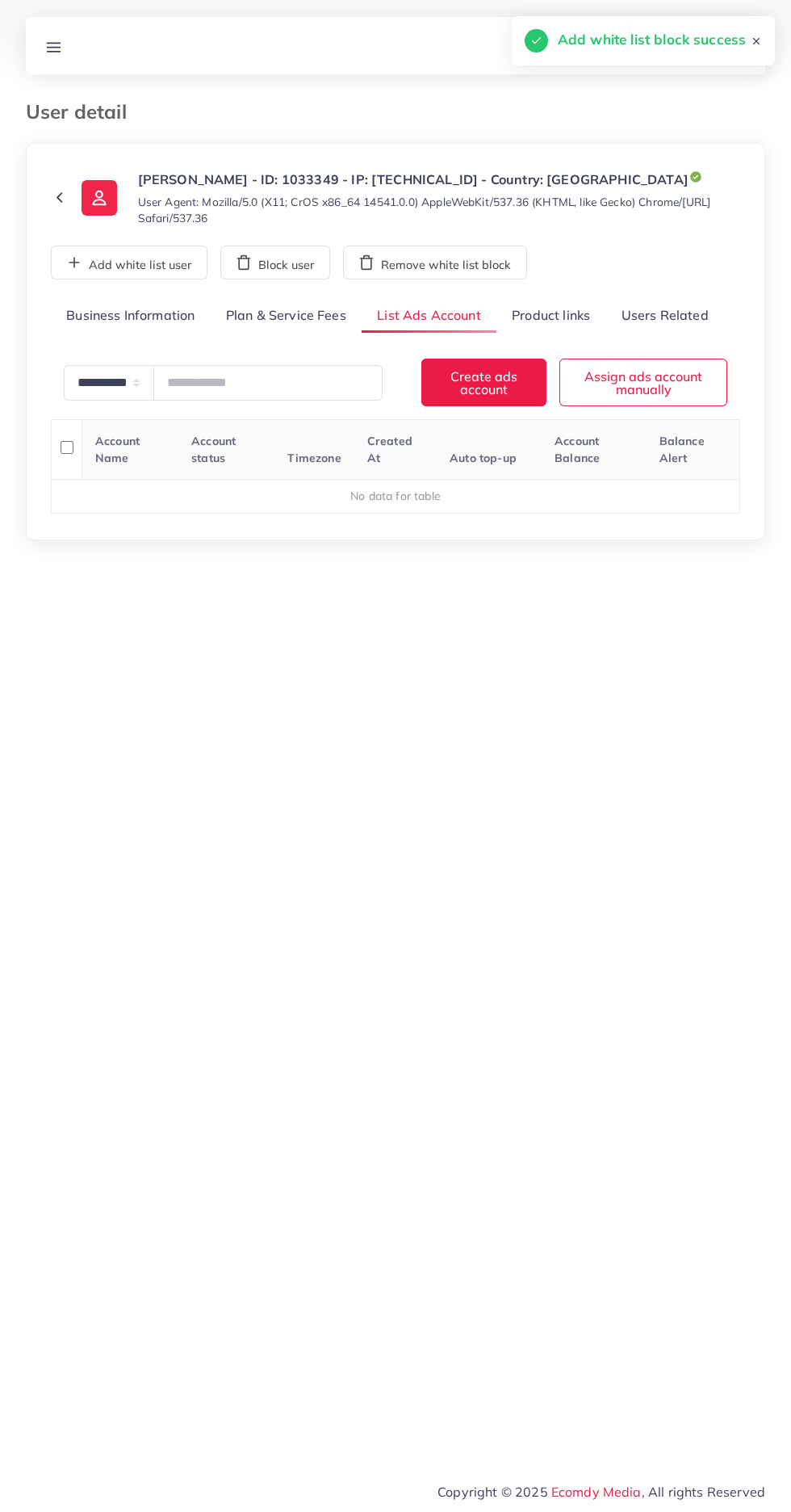
click at [570, 315] on link "Product links" at bounding box center [551, 316] width 109 height 34
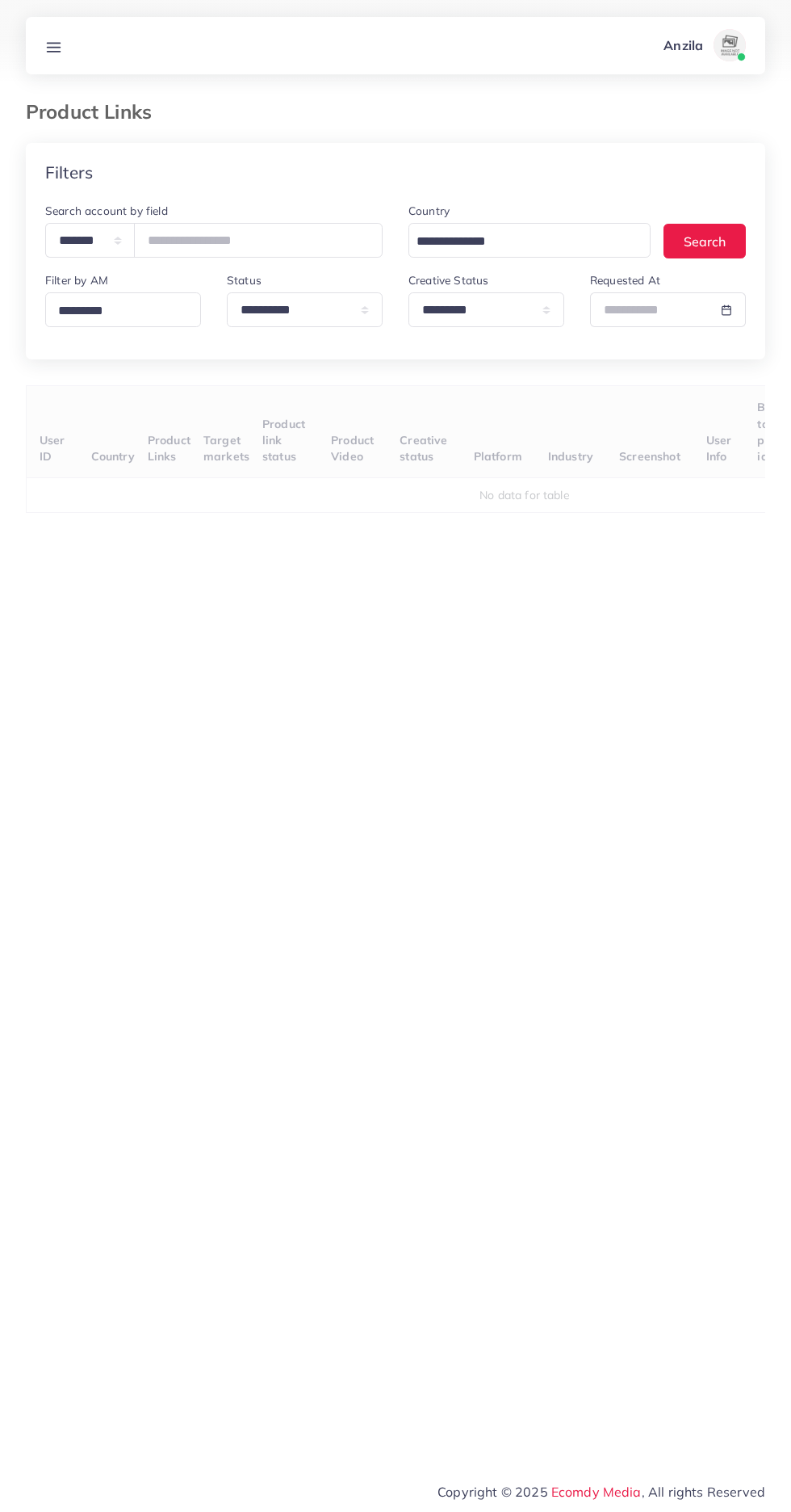
select select "*********"
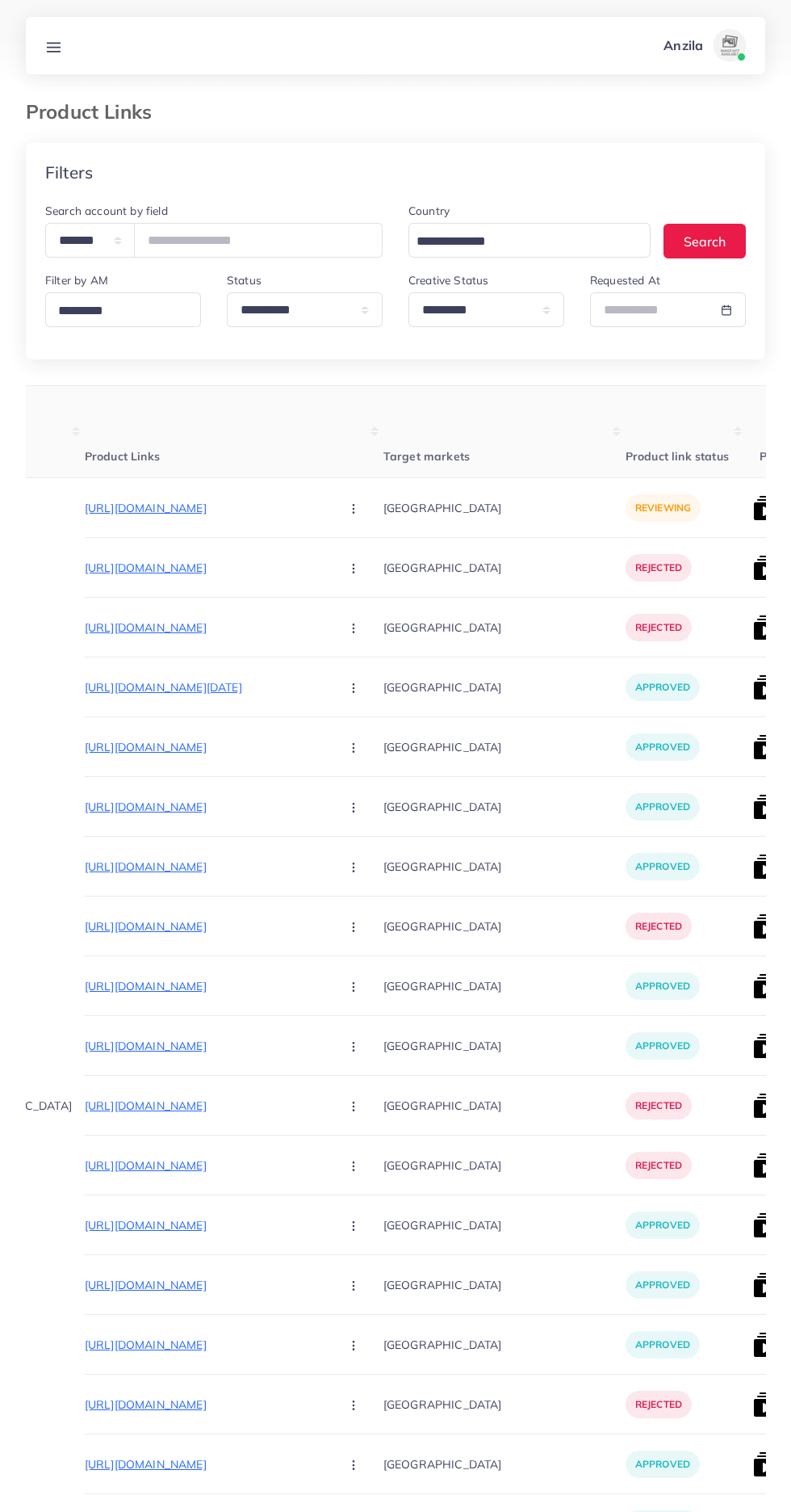
scroll to position [0, 216]
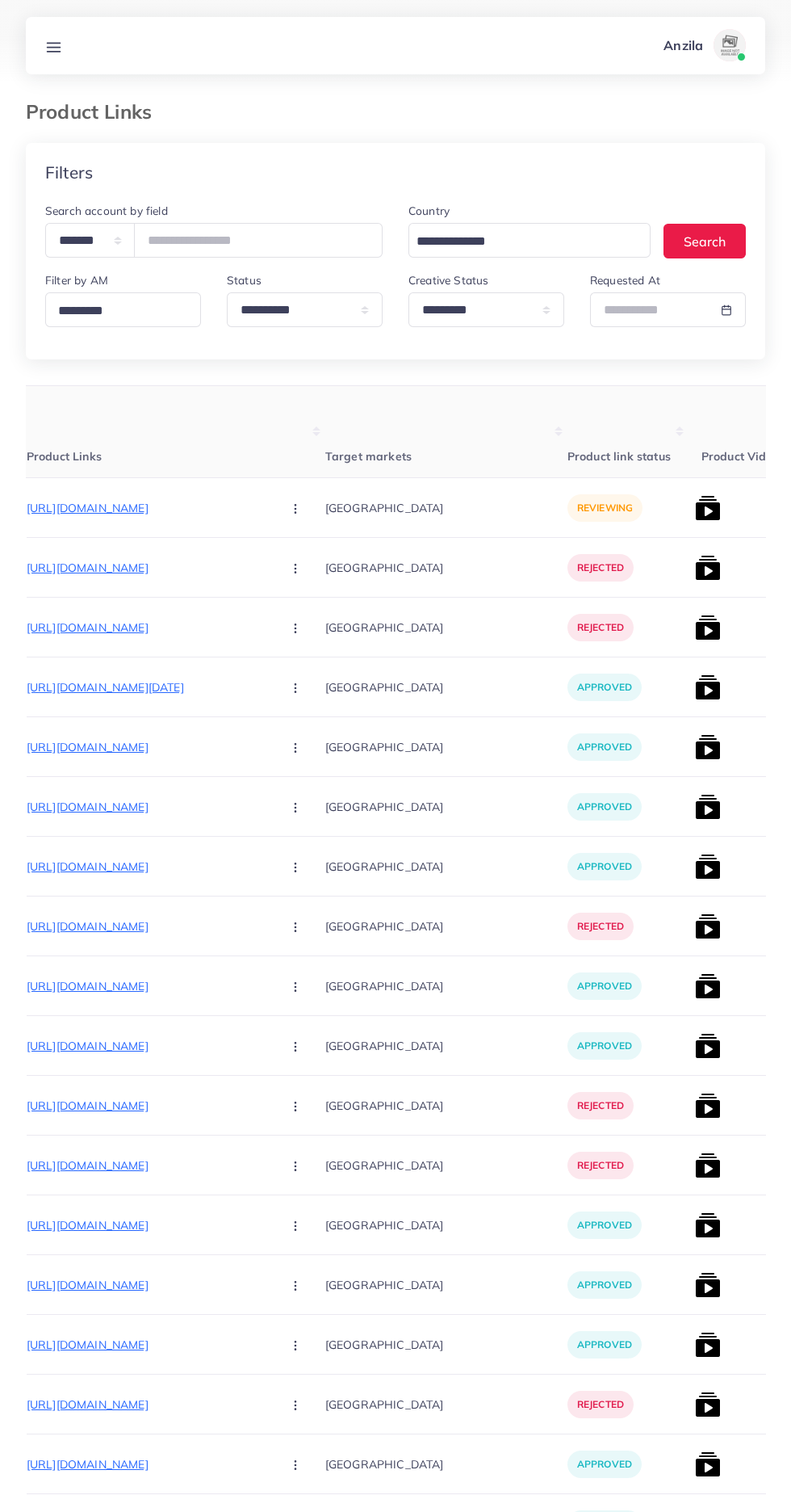
click at [617, 510] on div "reviewing" at bounding box center [628, 508] width 121 height 59
click at [695, 508] on img at bounding box center [708, 508] width 26 height 26
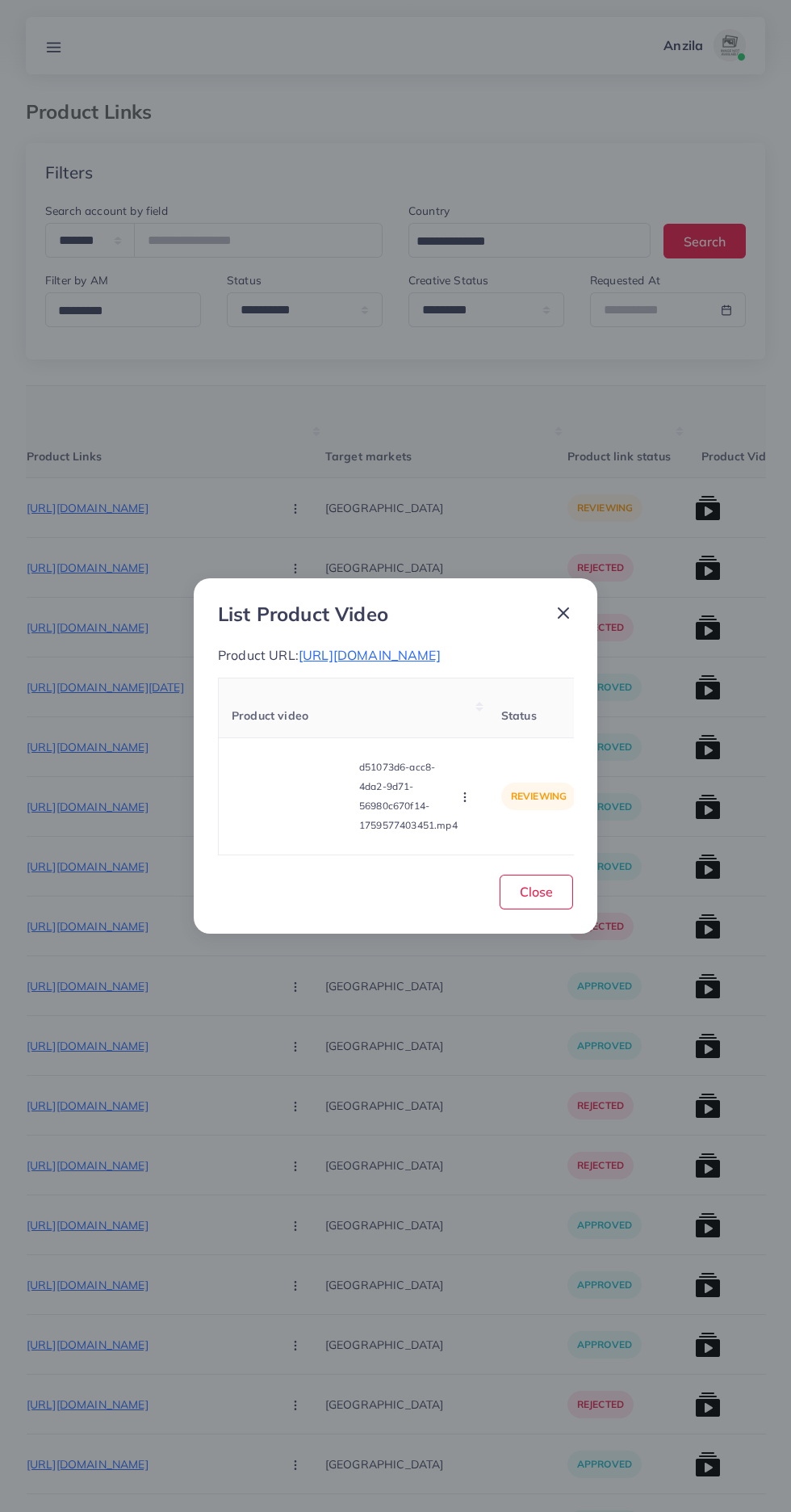
click at [298, 833] on video at bounding box center [292, 797] width 121 height 72
click at [298, 833] on div at bounding box center [292, 797] width 121 height 72
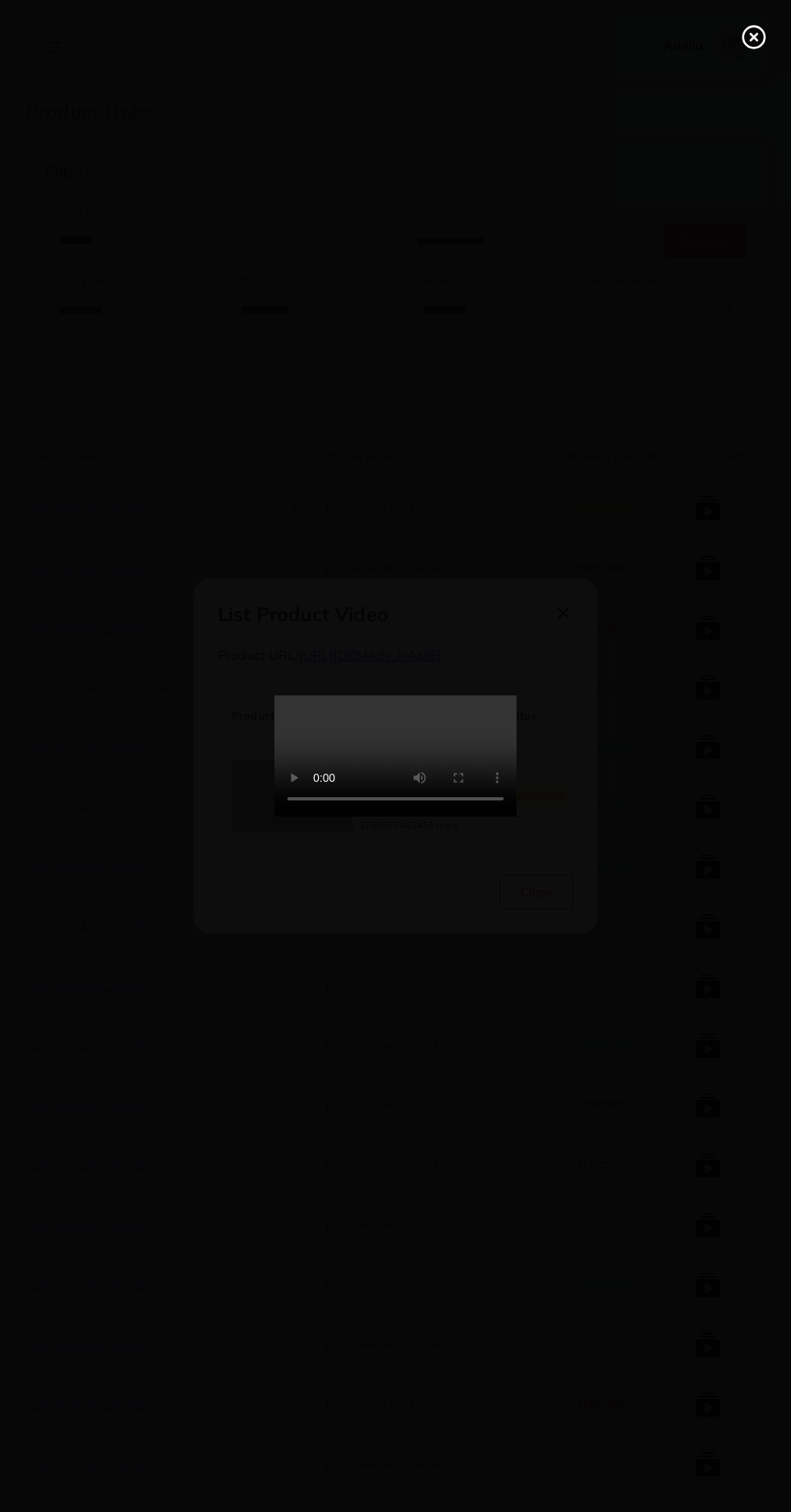
click at [754, 37] on line at bounding box center [753, 36] width 6 height 6
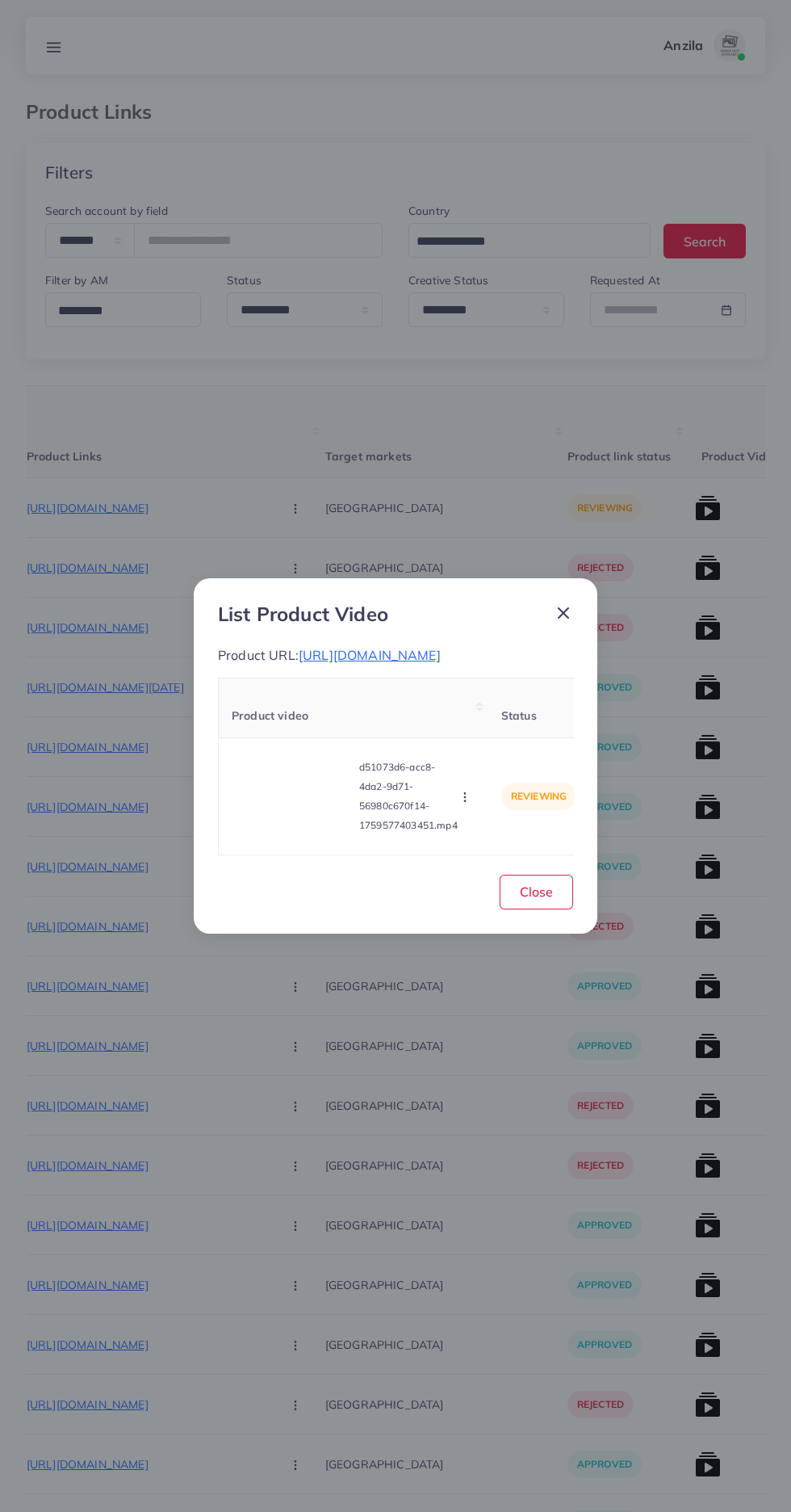
click at [467, 803] on icon "button" at bounding box center [464, 797] width 13 height 13
click at [493, 765] on span "Reject" at bounding box center [492, 756] width 39 height 16
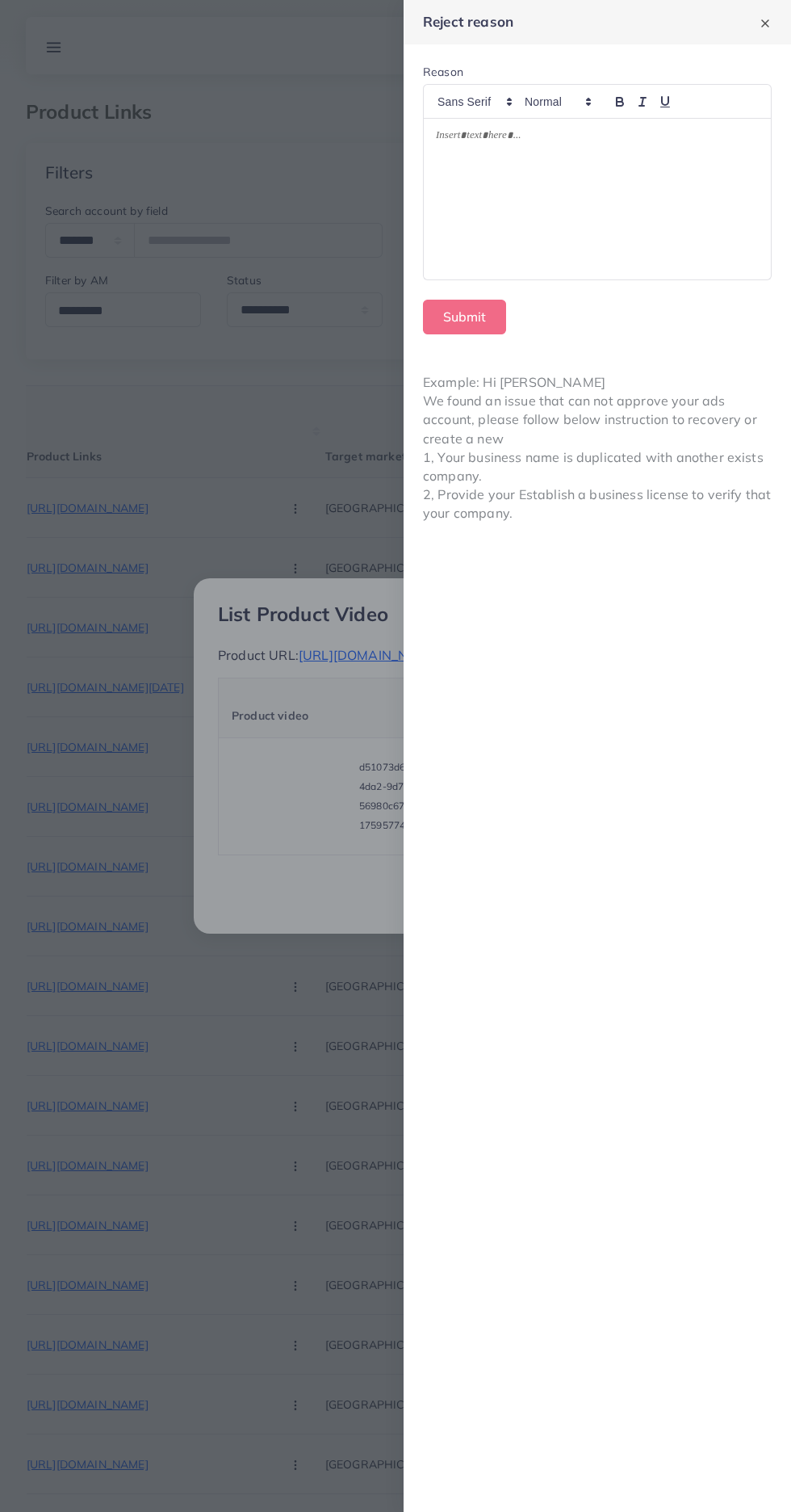
click at [630, 209] on div at bounding box center [597, 199] width 347 height 160
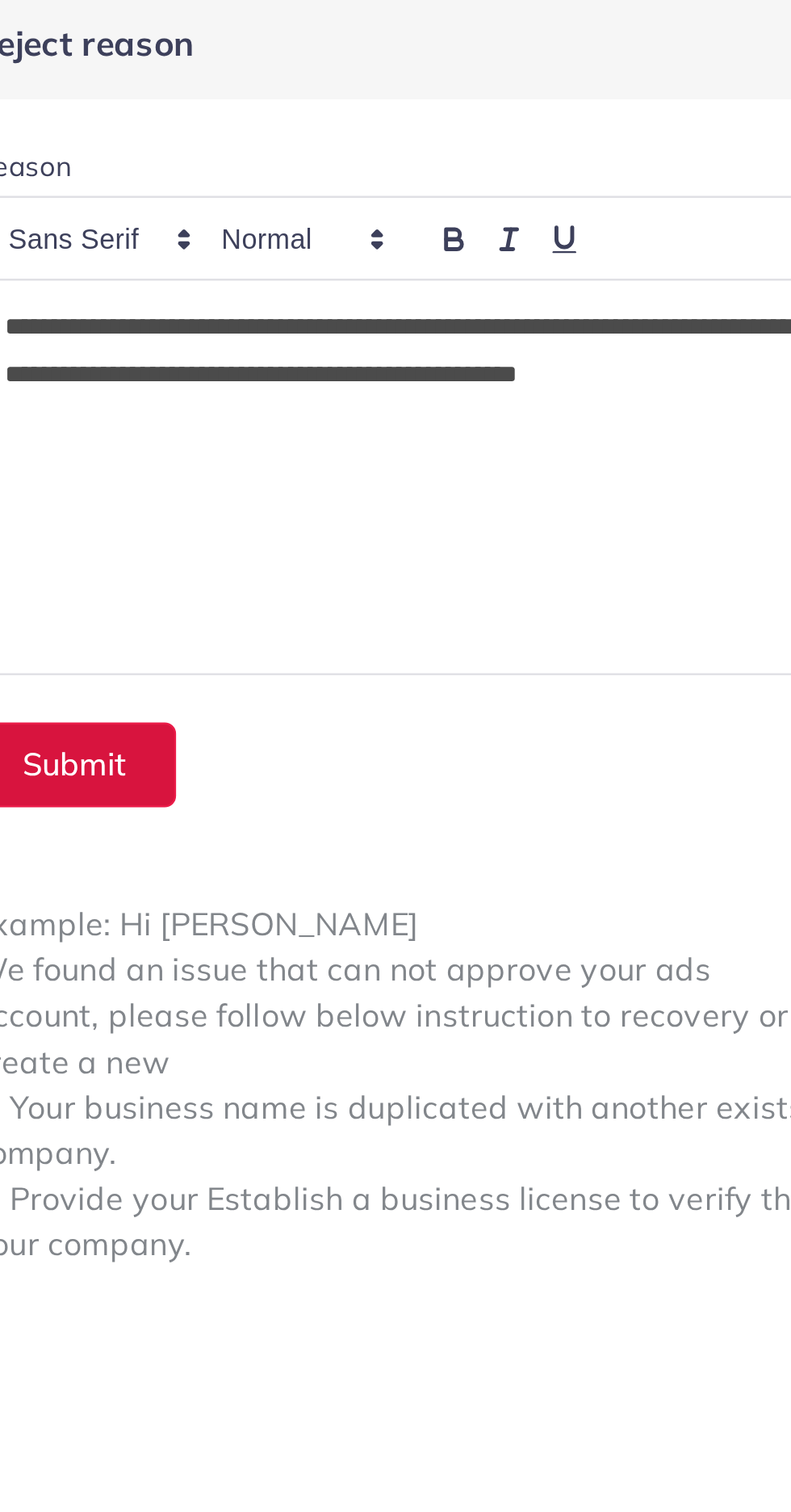
click at [495, 319] on button "Submit" at bounding box center [464, 317] width 83 height 34
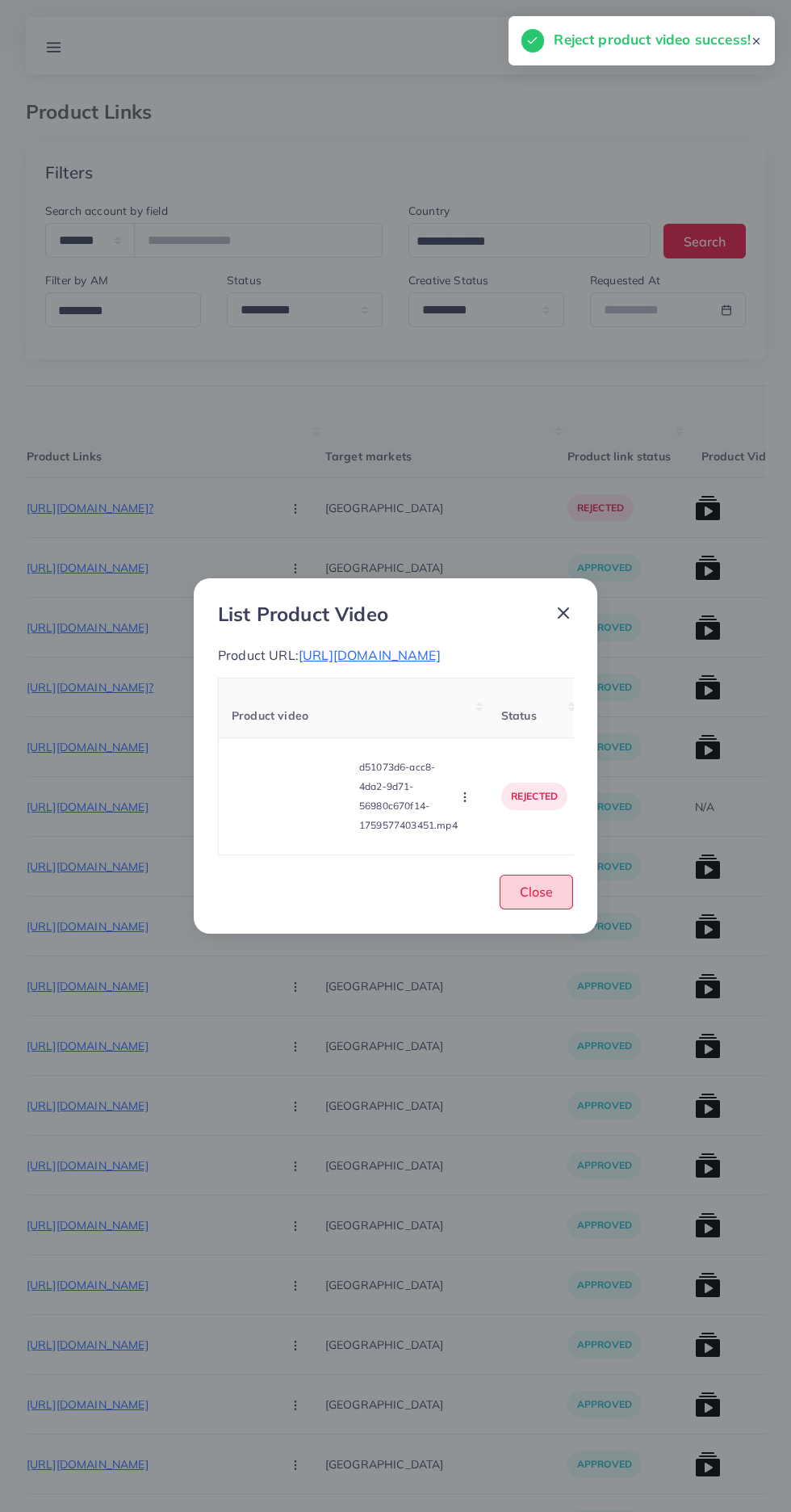
click at [533, 900] on span "Close" at bounding box center [536, 891] width 33 height 16
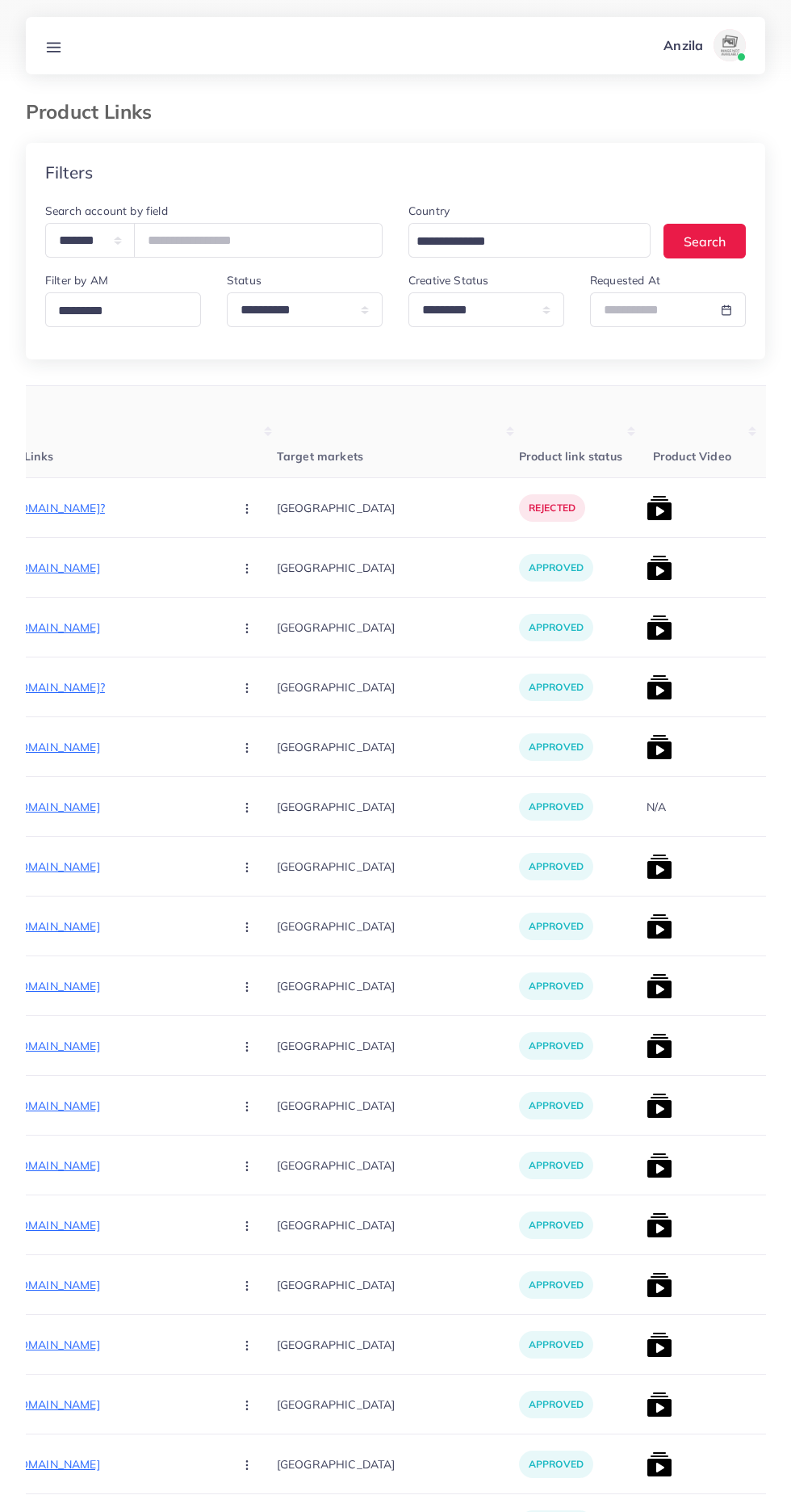
scroll to position [0, 292]
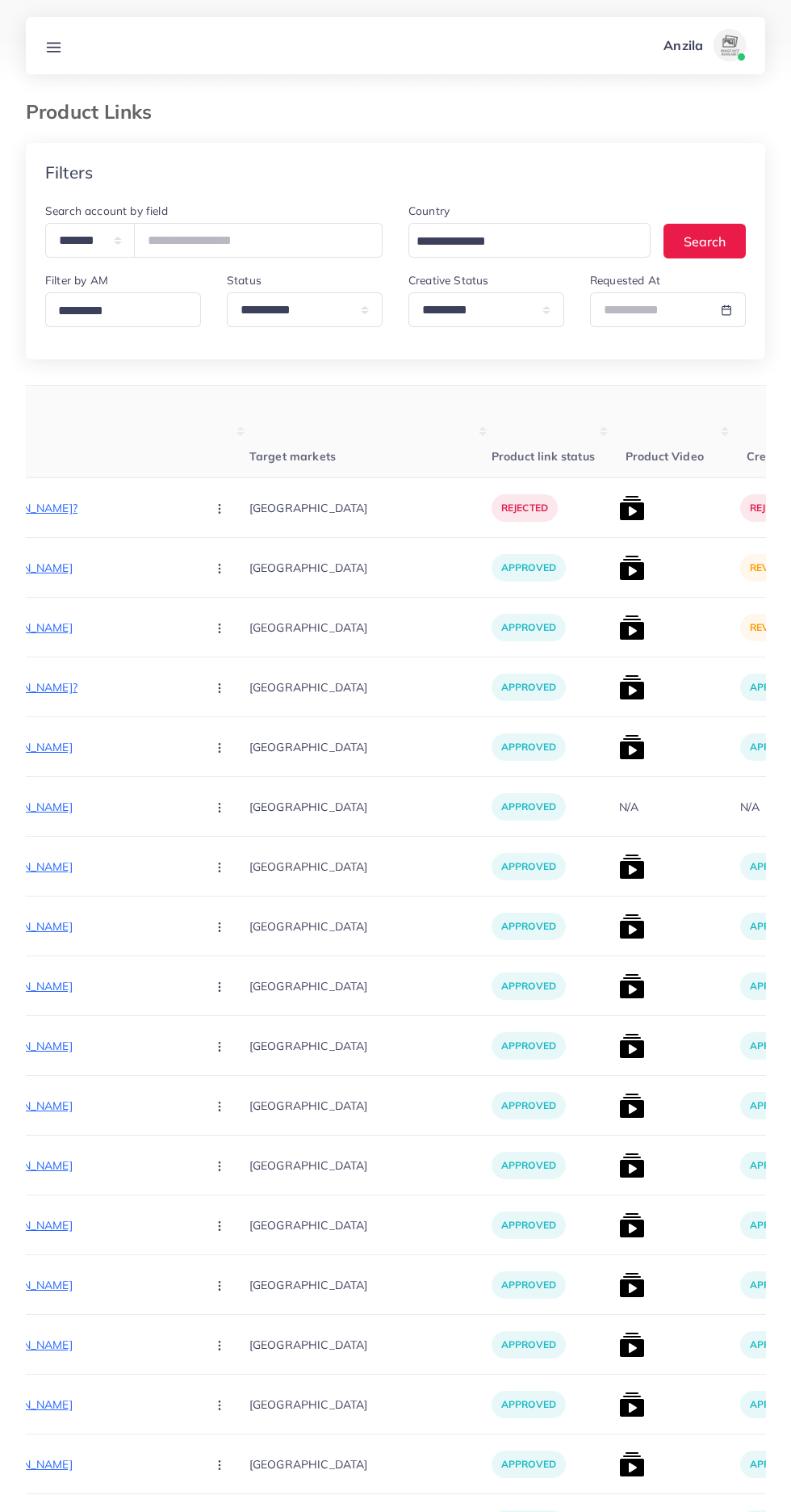
click at [536, 596] on div "approved" at bounding box center [552, 567] width 121 height 59
click at [620, 571] on img at bounding box center [632, 568] width 26 height 26
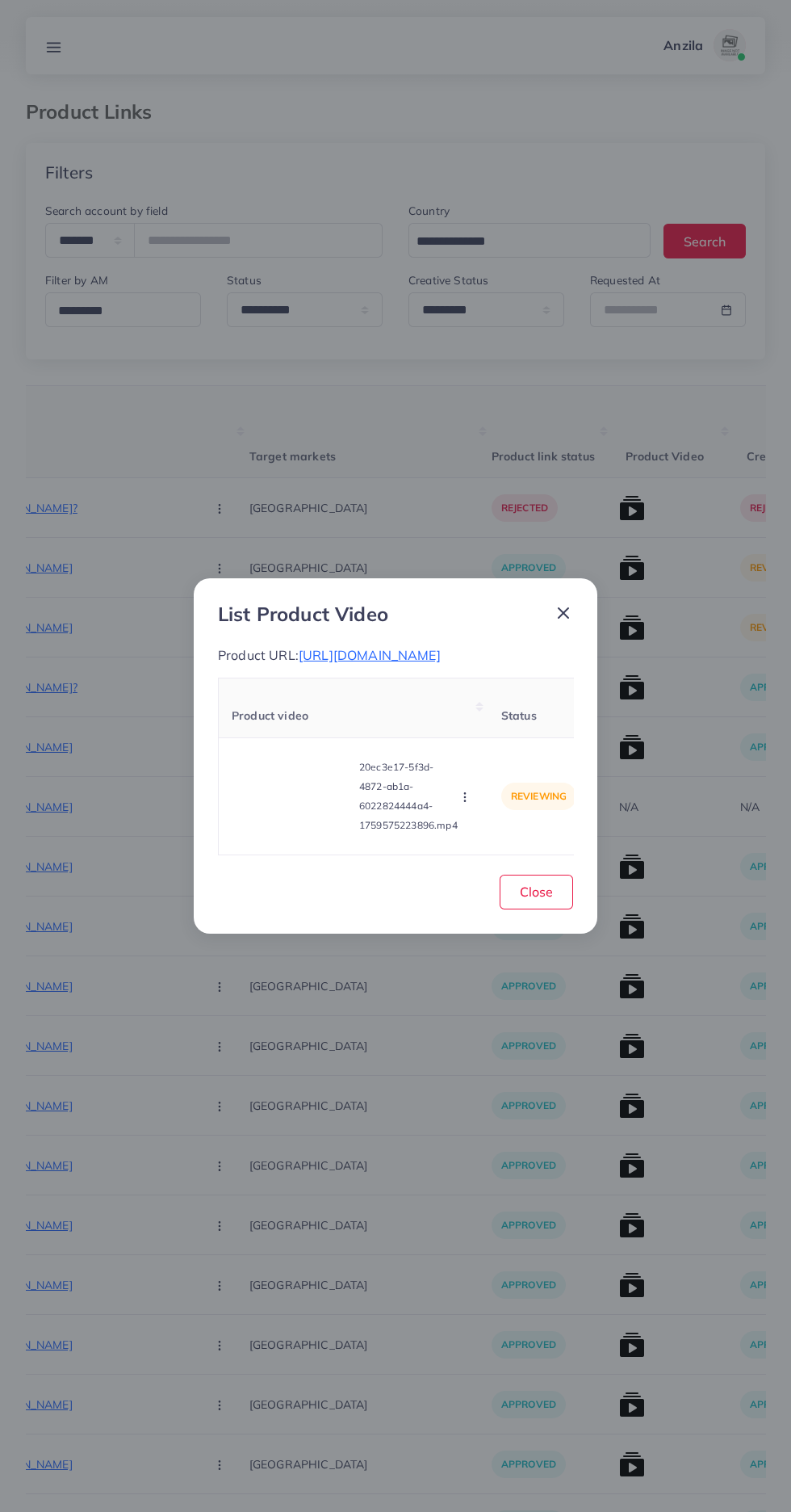
click at [302, 821] on video at bounding box center [292, 797] width 121 height 72
click at [285, 819] on div at bounding box center [292, 797] width 121 height 72
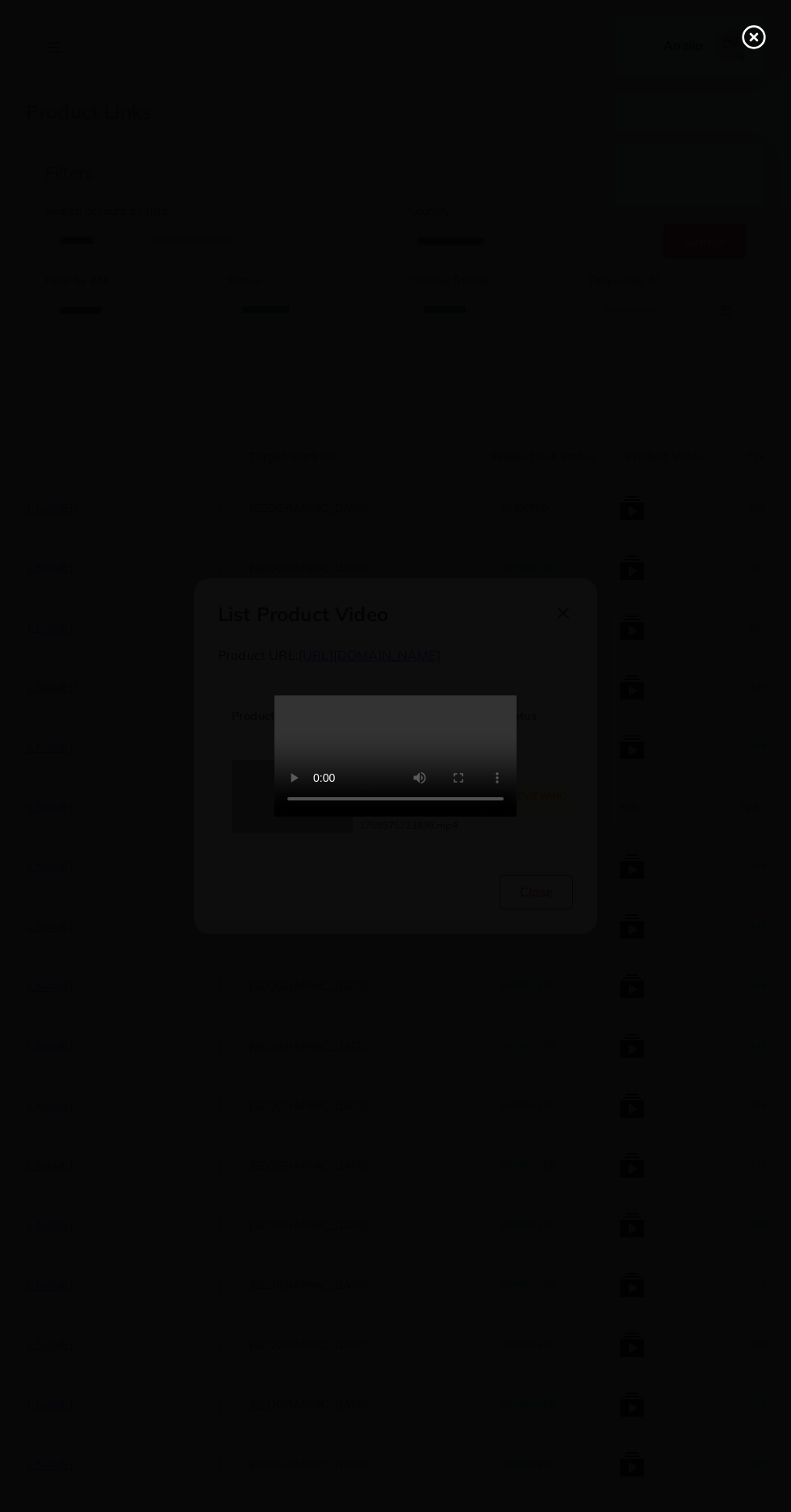
click at [748, 42] on icon at bounding box center [754, 37] width 26 height 26
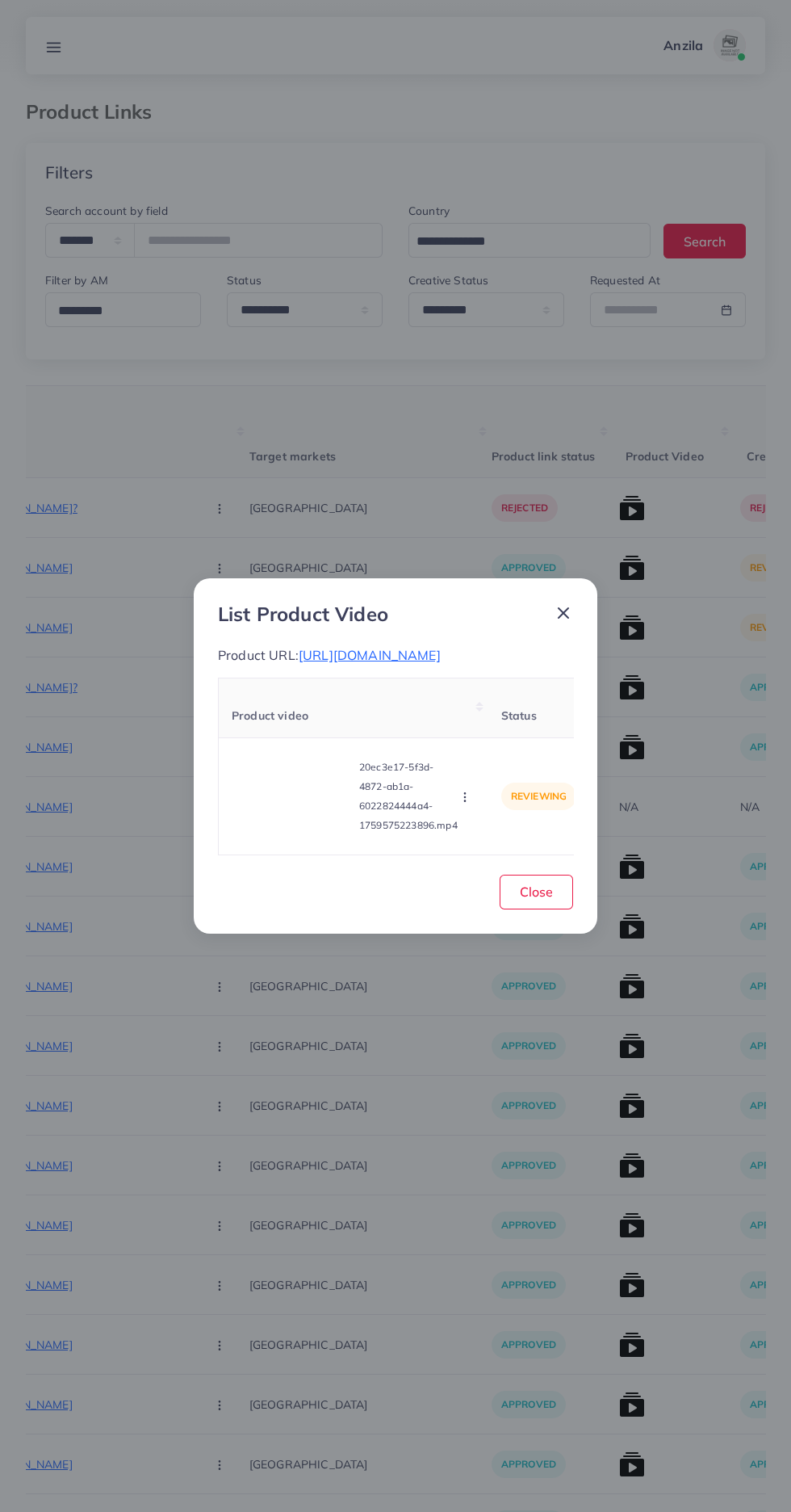
click at [465, 798] on circle "button" at bounding box center [464, 797] width 1 height 1
click at [501, 729] on span "Approve" at bounding box center [500, 721] width 53 height 16
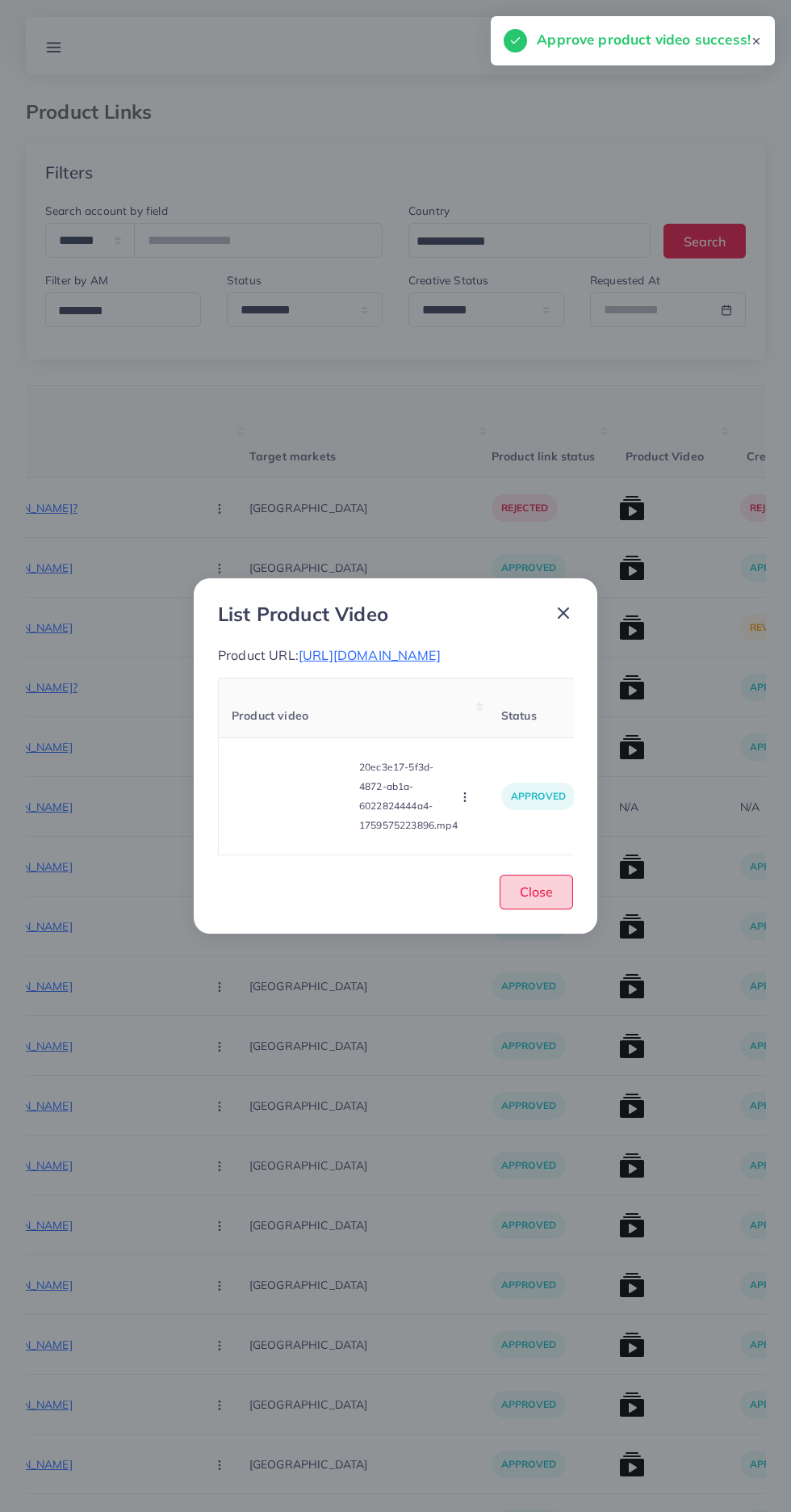
click at [547, 909] on button "Close" at bounding box center [536, 892] width 73 height 34
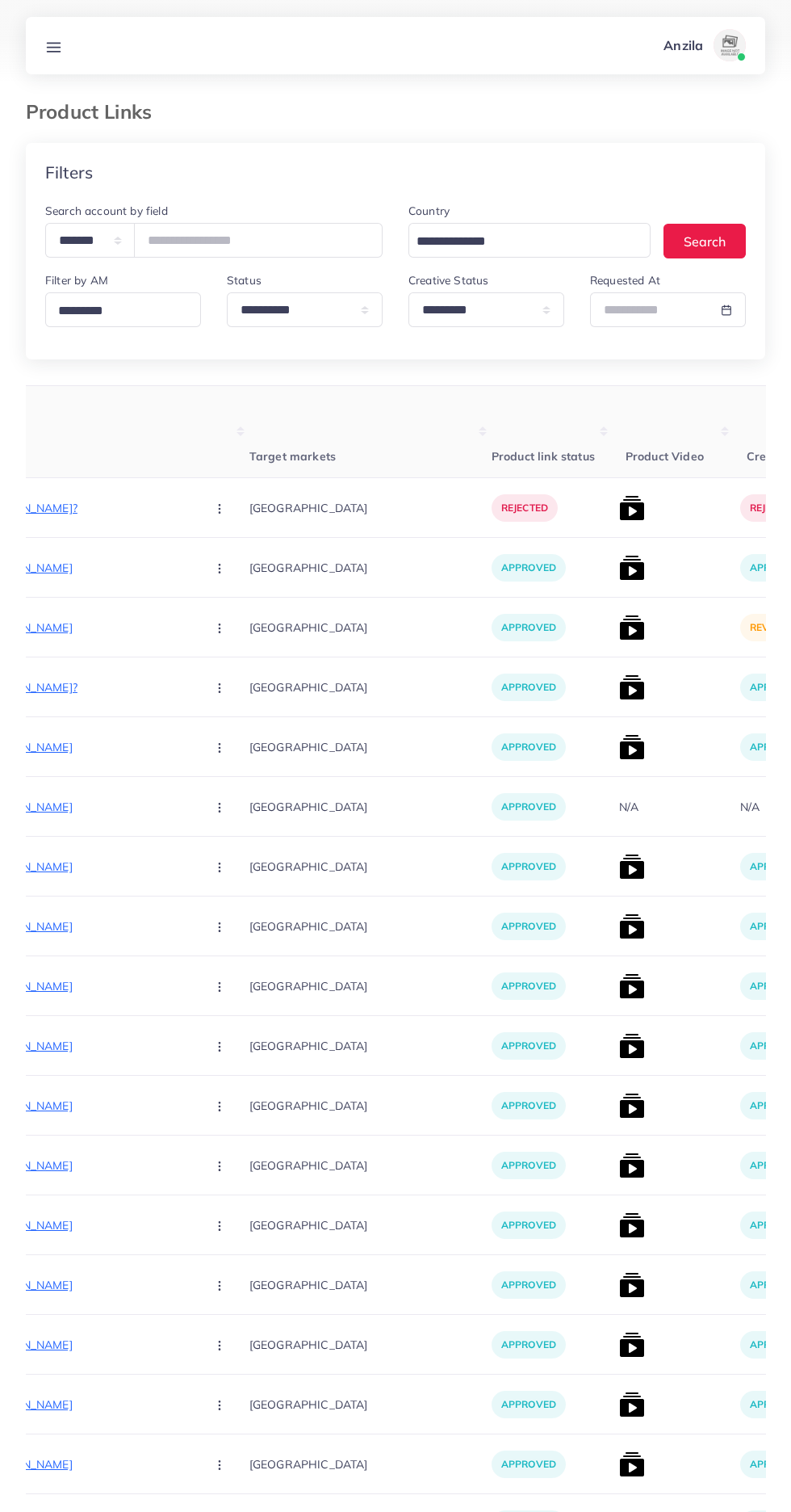
click at [620, 631] on img at bounding box center [632, 628] width 26 height 26
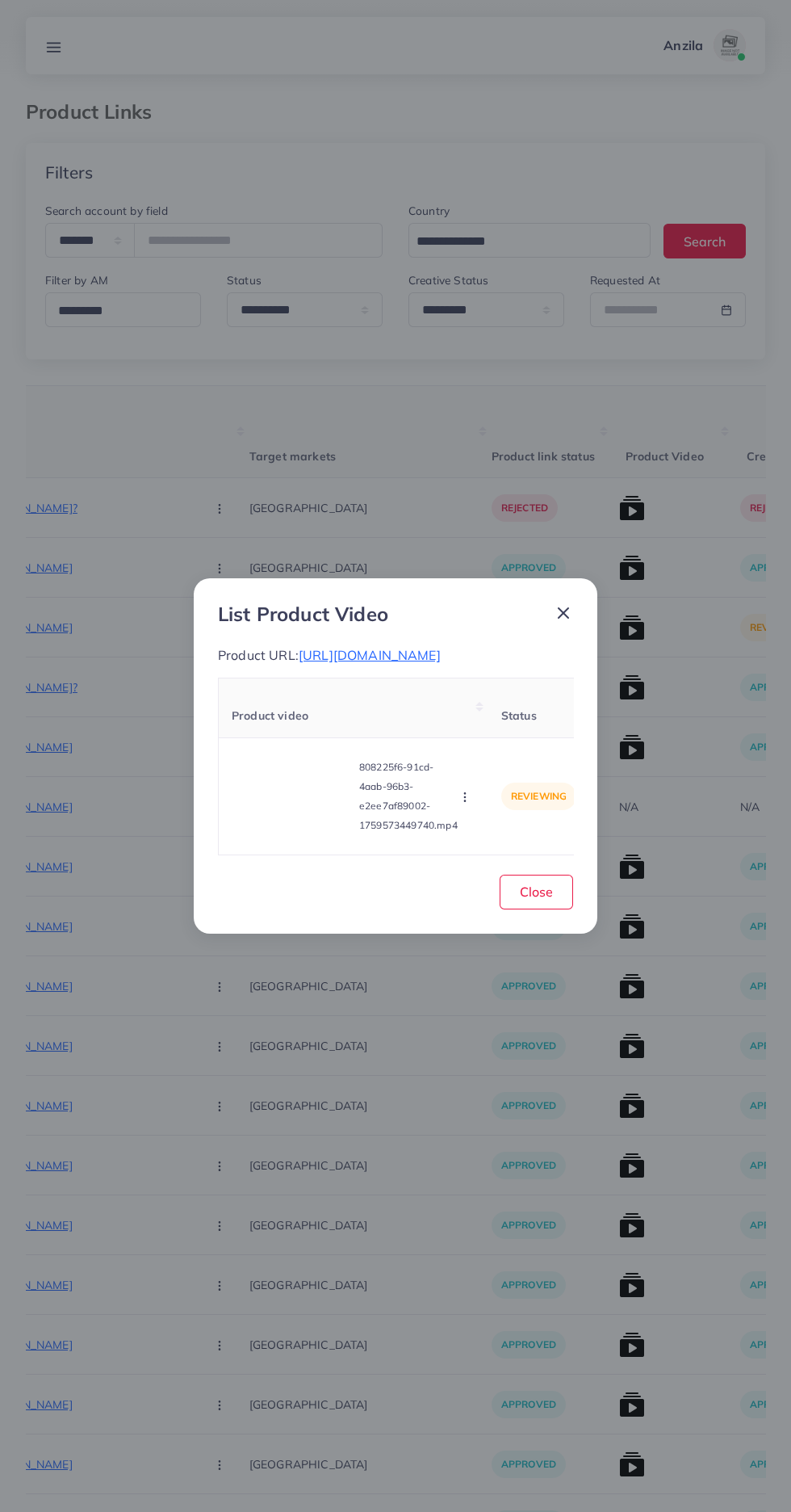
click at [301, 809] on video at bounding box center [292, 797] width 121 height 72
click at [318, 818] on div at bounding box center [292, 797] width 121 height 72
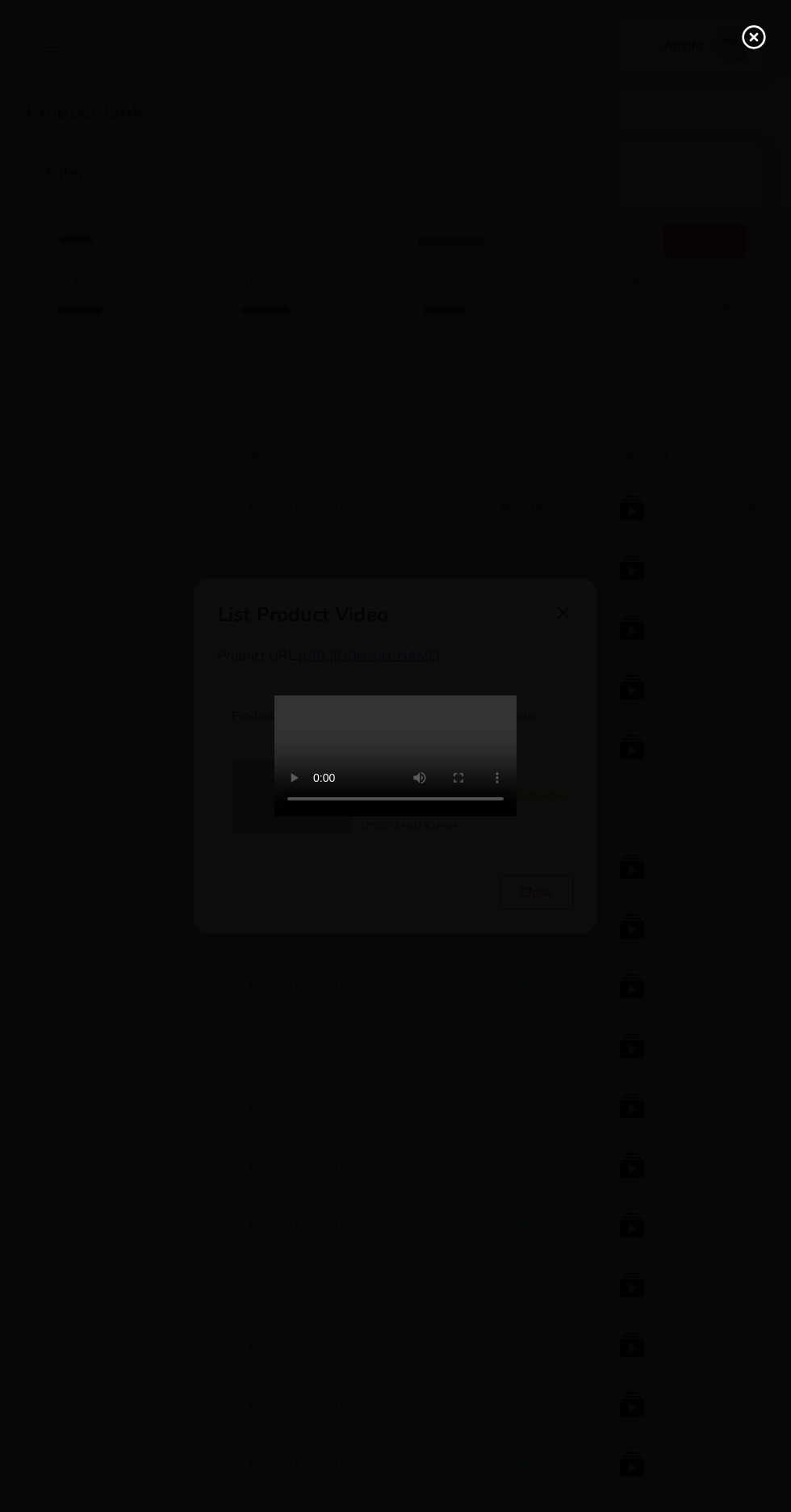
click at [745, 47] on icon at bounding box center [754, 37] width 26 height 26
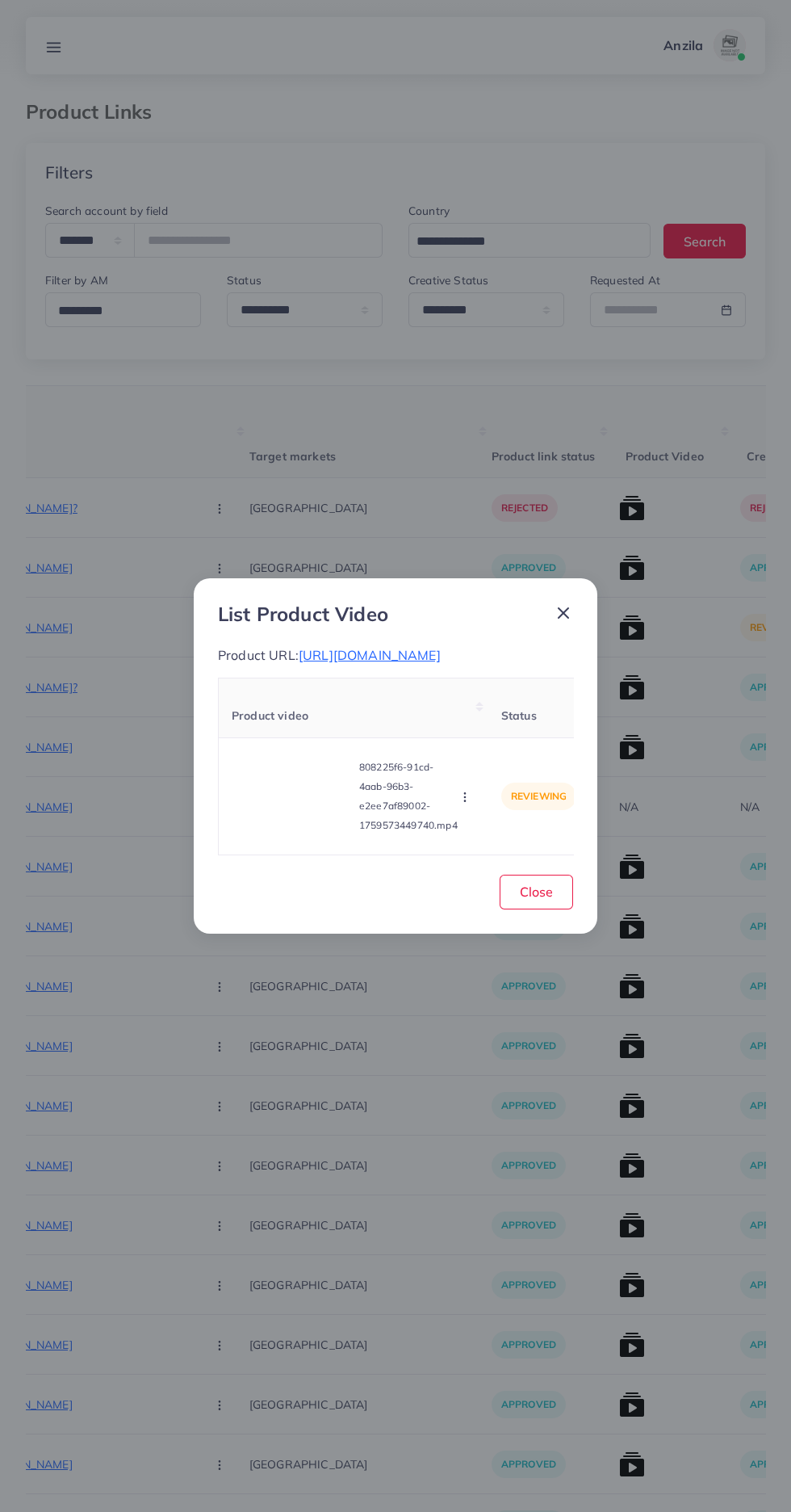
click at [459, 804] on button "button" at bounding box center [466, 796] width 18 height 16
click at [514, 713] on ul "Approve Reject" at bounding box center [503, 739] width 129 height 85
click at [522, 729] on span "Approve" at bounding box center [500, 721] width 53 height 16
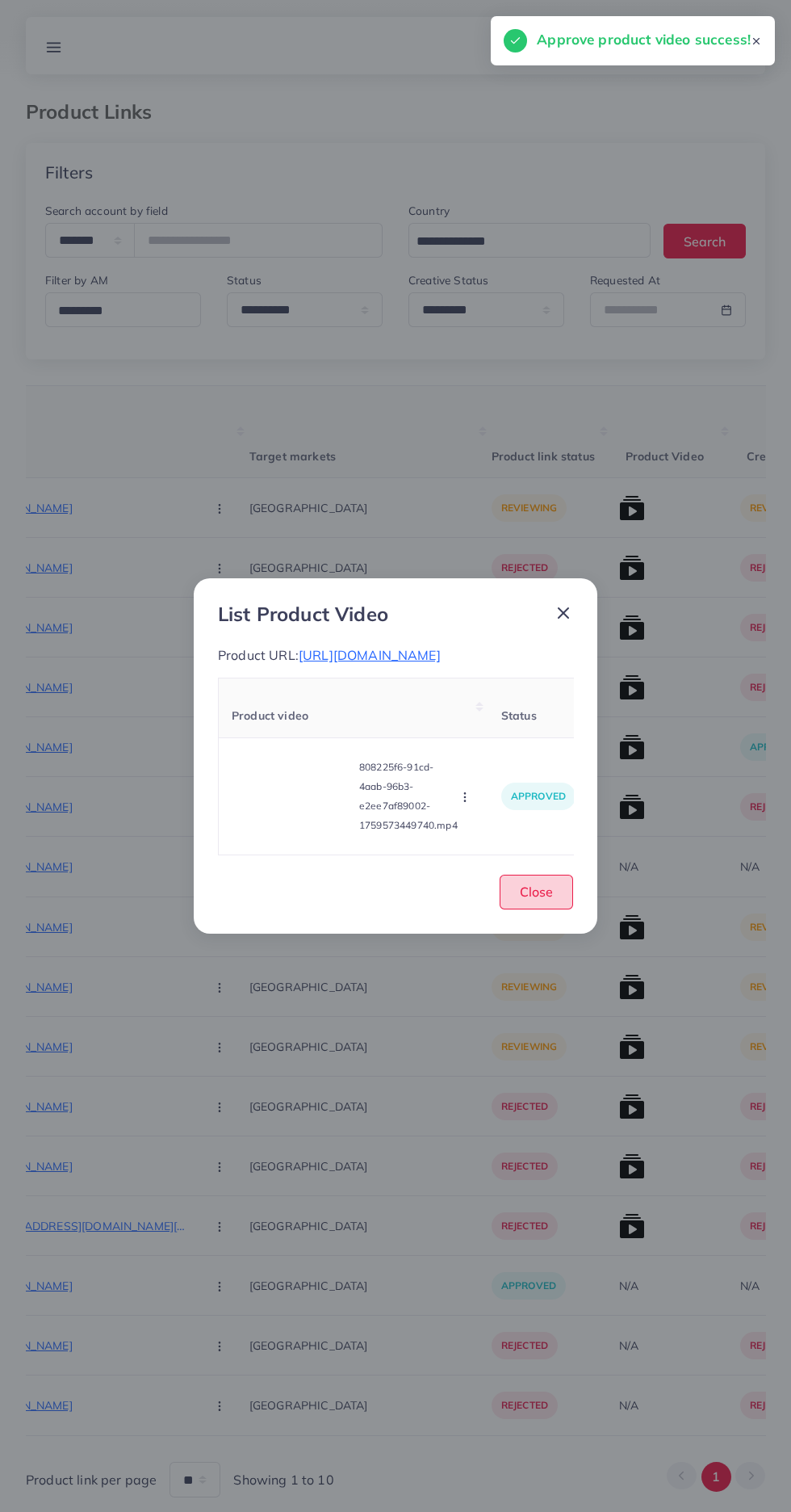
click at [532, 900] on span "Close" at bounding box center [536, 891] width 33 height 16
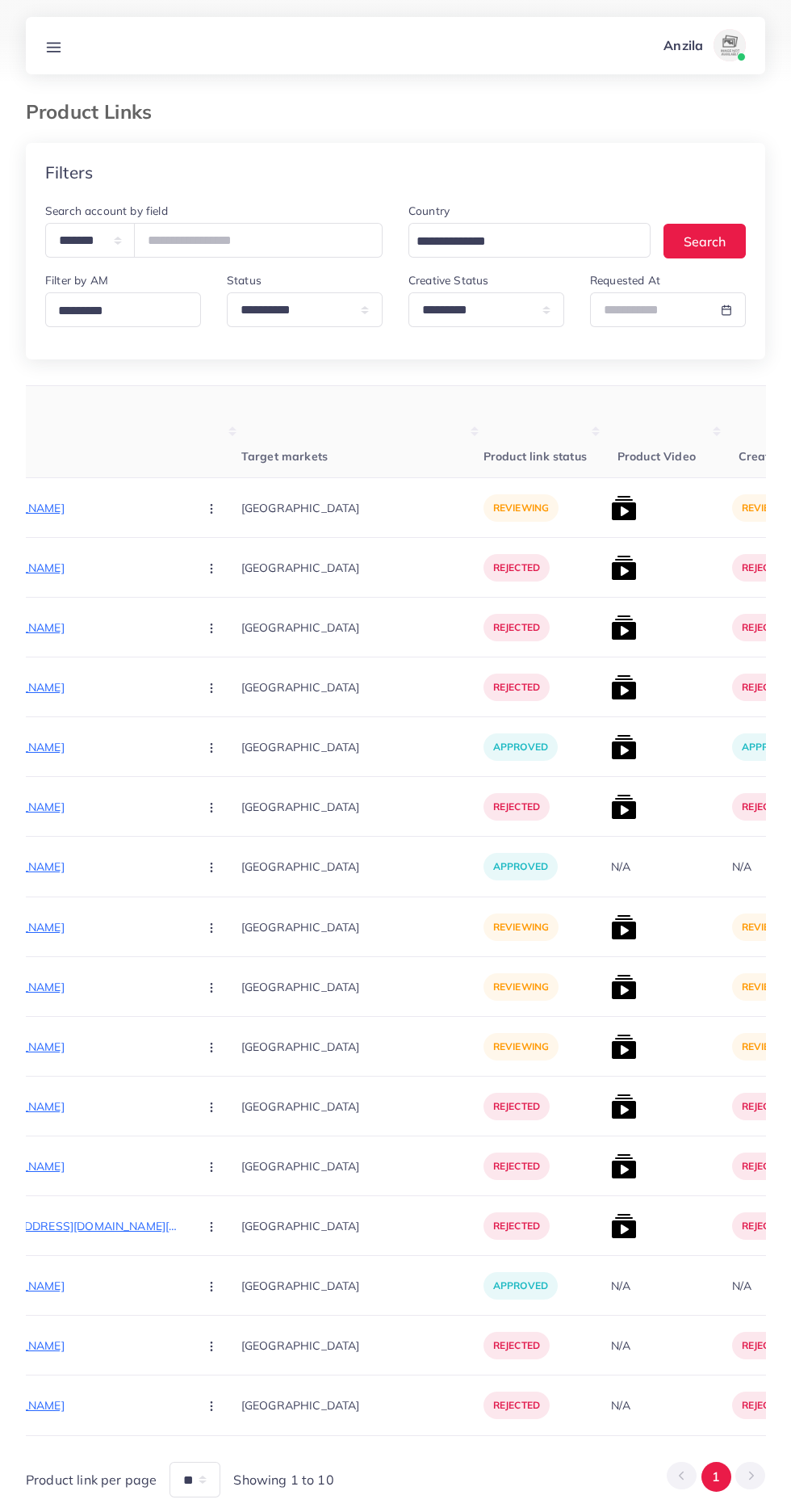
scroll to position [0, 315]
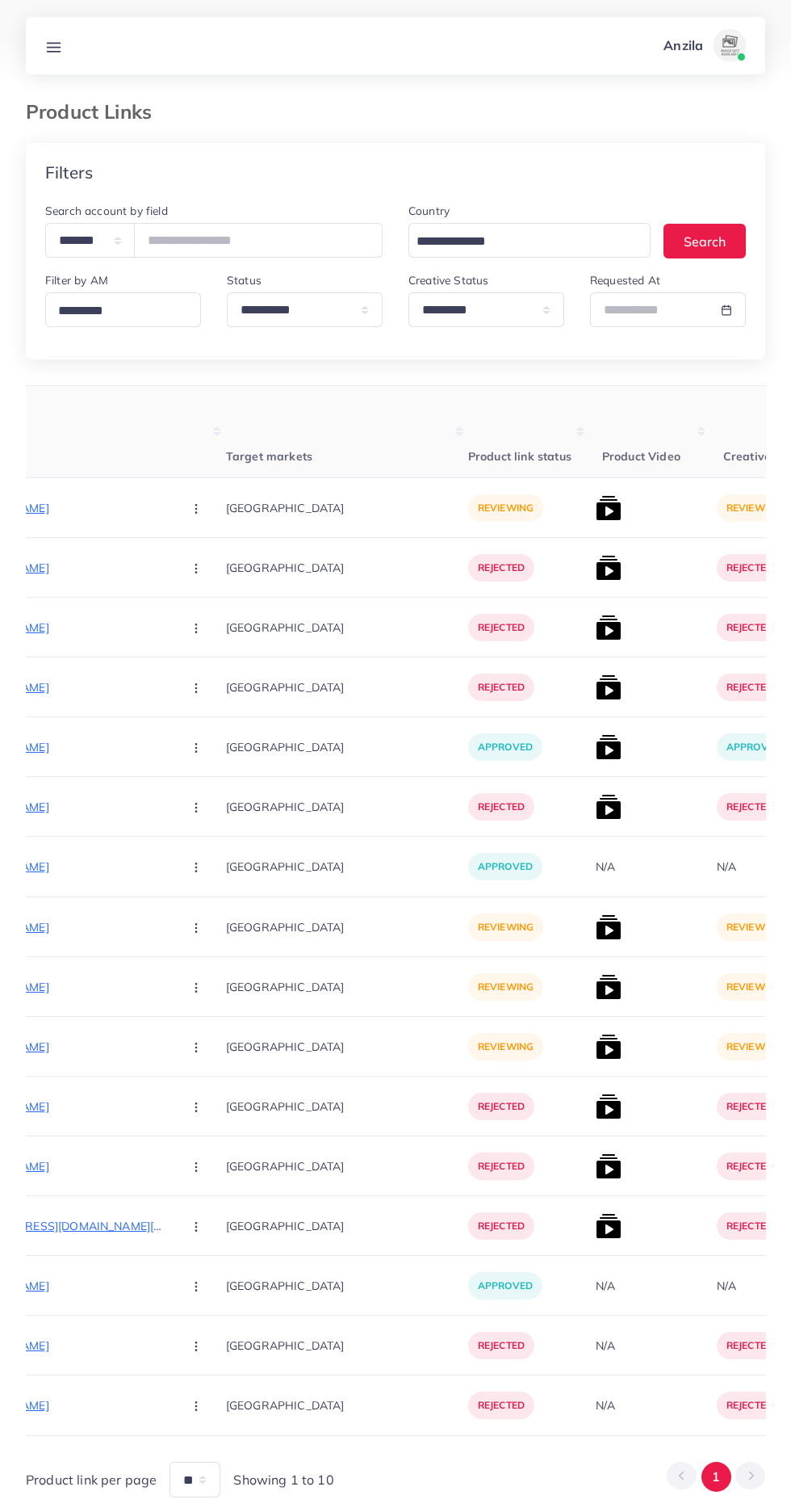
click at [595, 519] on img at bounding box center [608, 508] width 26 height 26
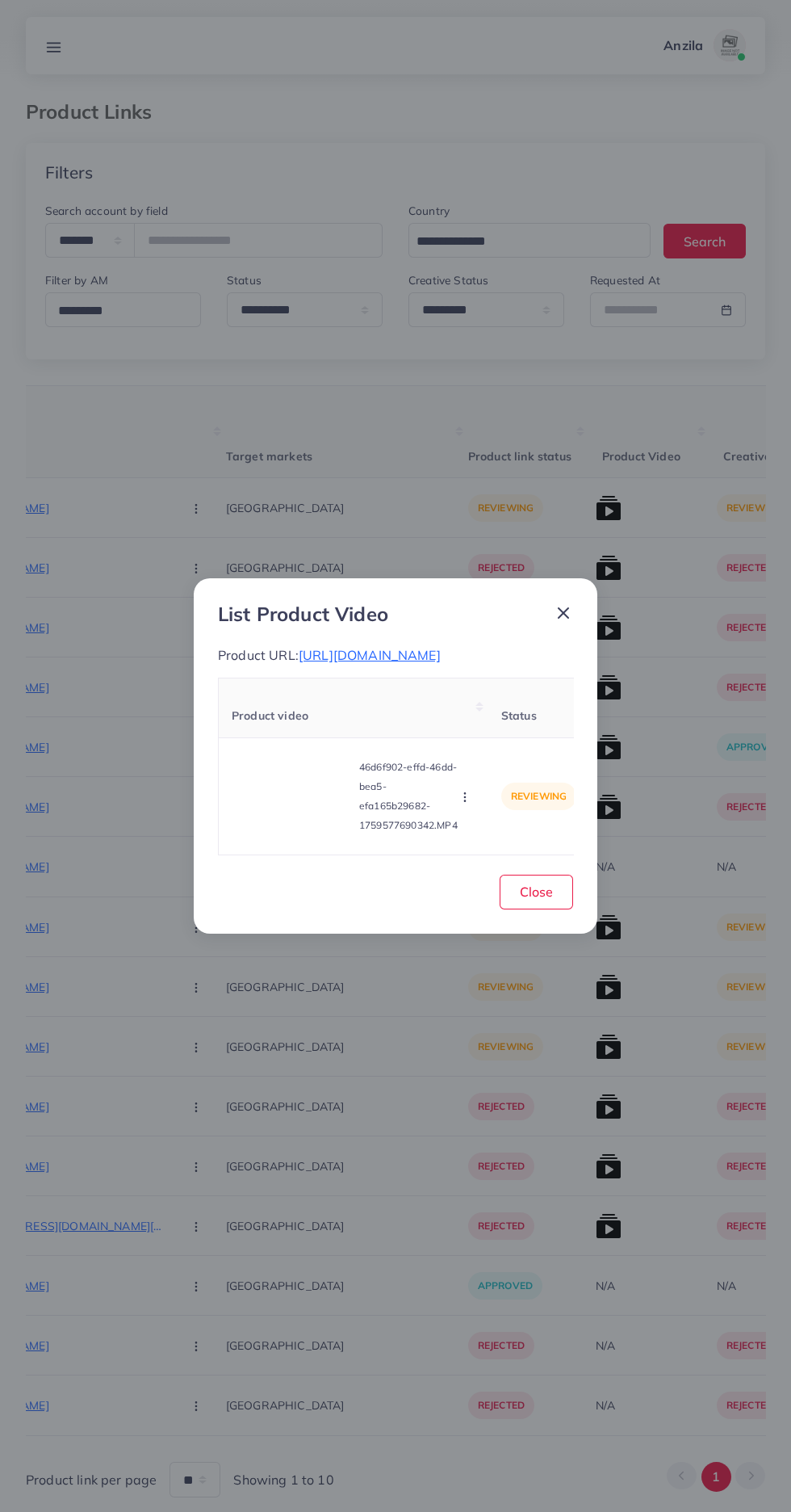
click at [307, 816] on video at bounding box center [292, 797] width 121 height 72
click at [296, 810] on div at bounding box center [292, 797] width 121 height 72
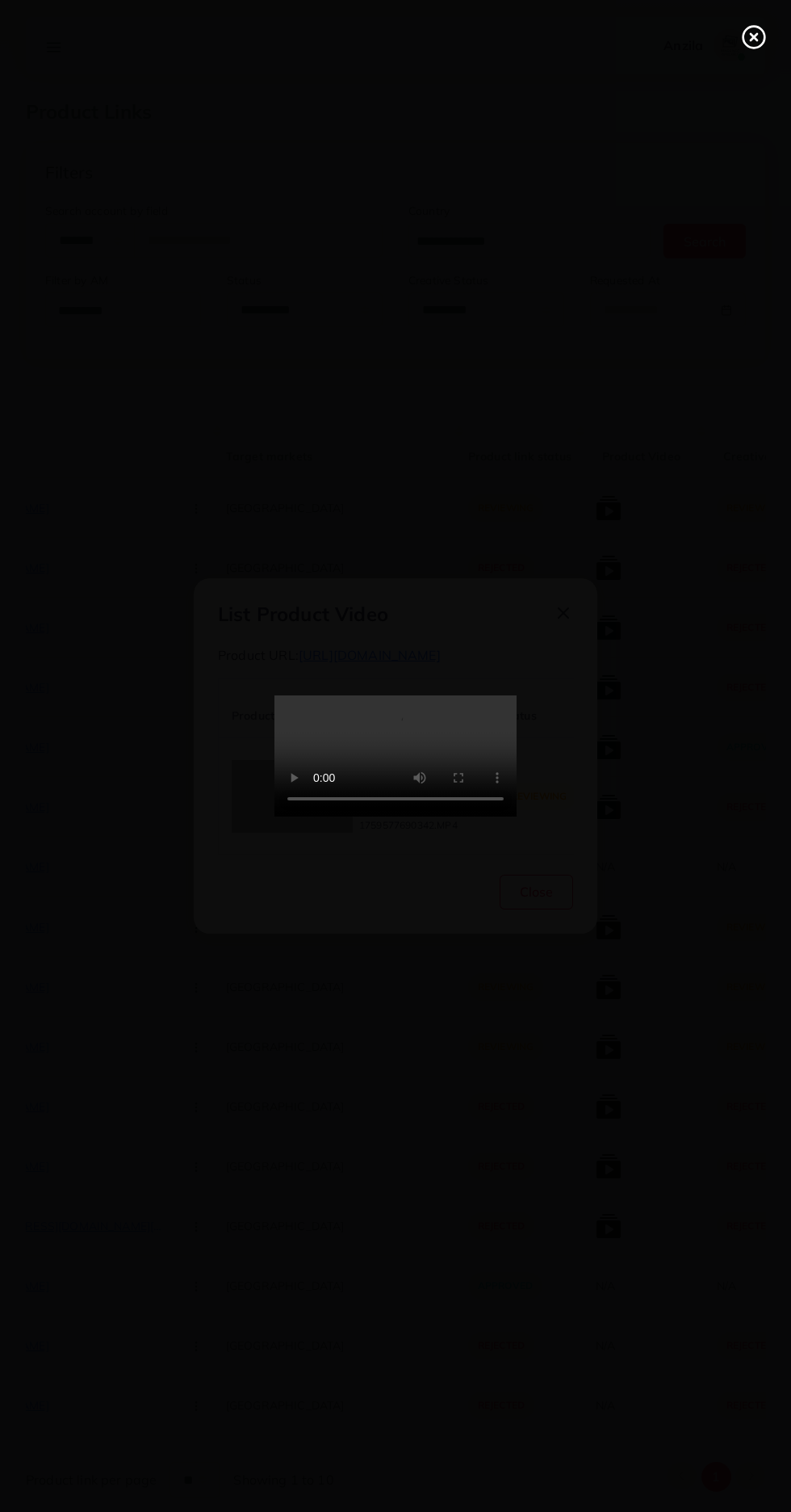
click at [753, 37] on line at bounding box center [753, 36] width 6 height 6
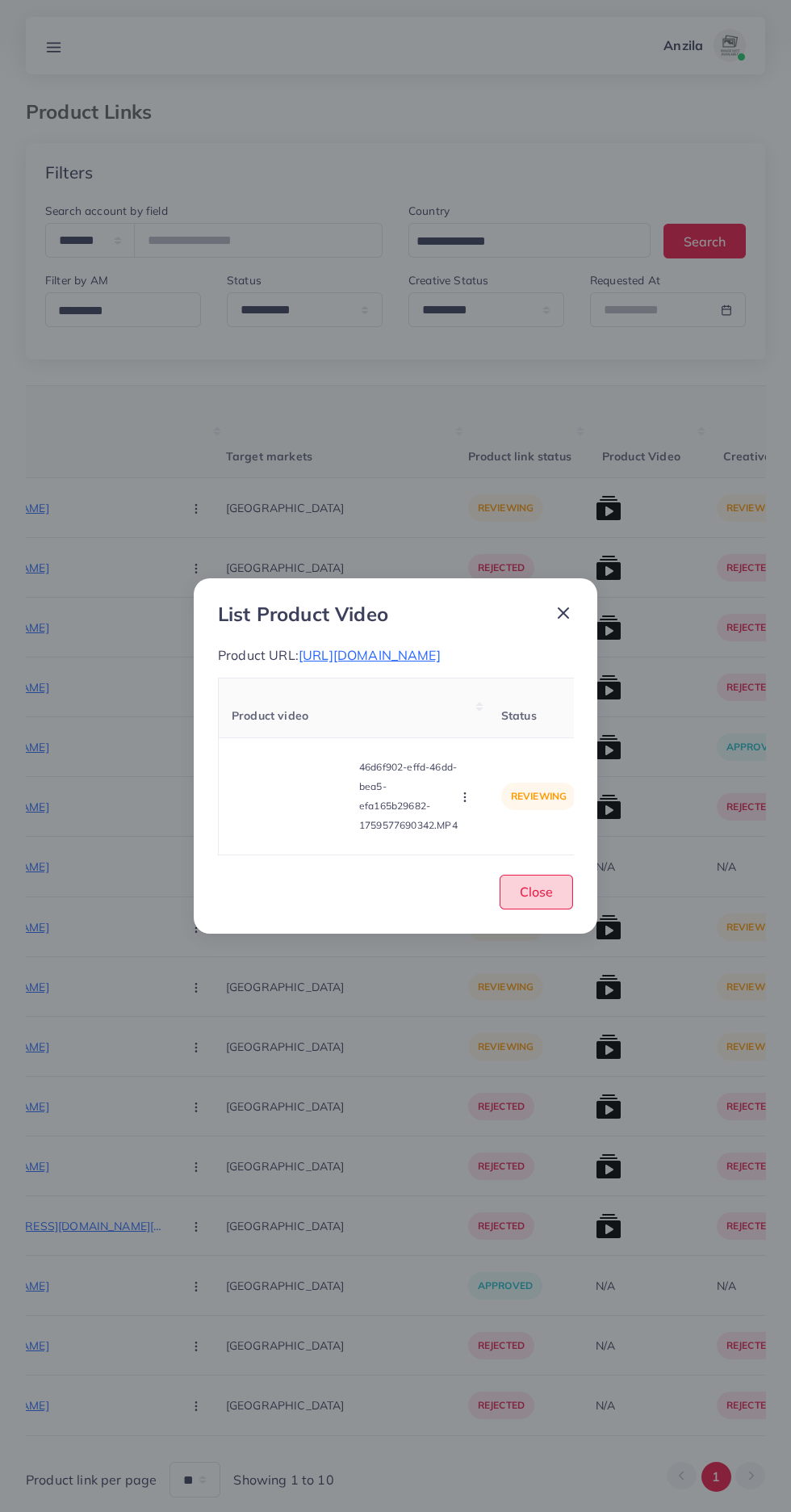
click at [552, 907] on button "Close" at bounding box center [536, 892] width 73 height 34
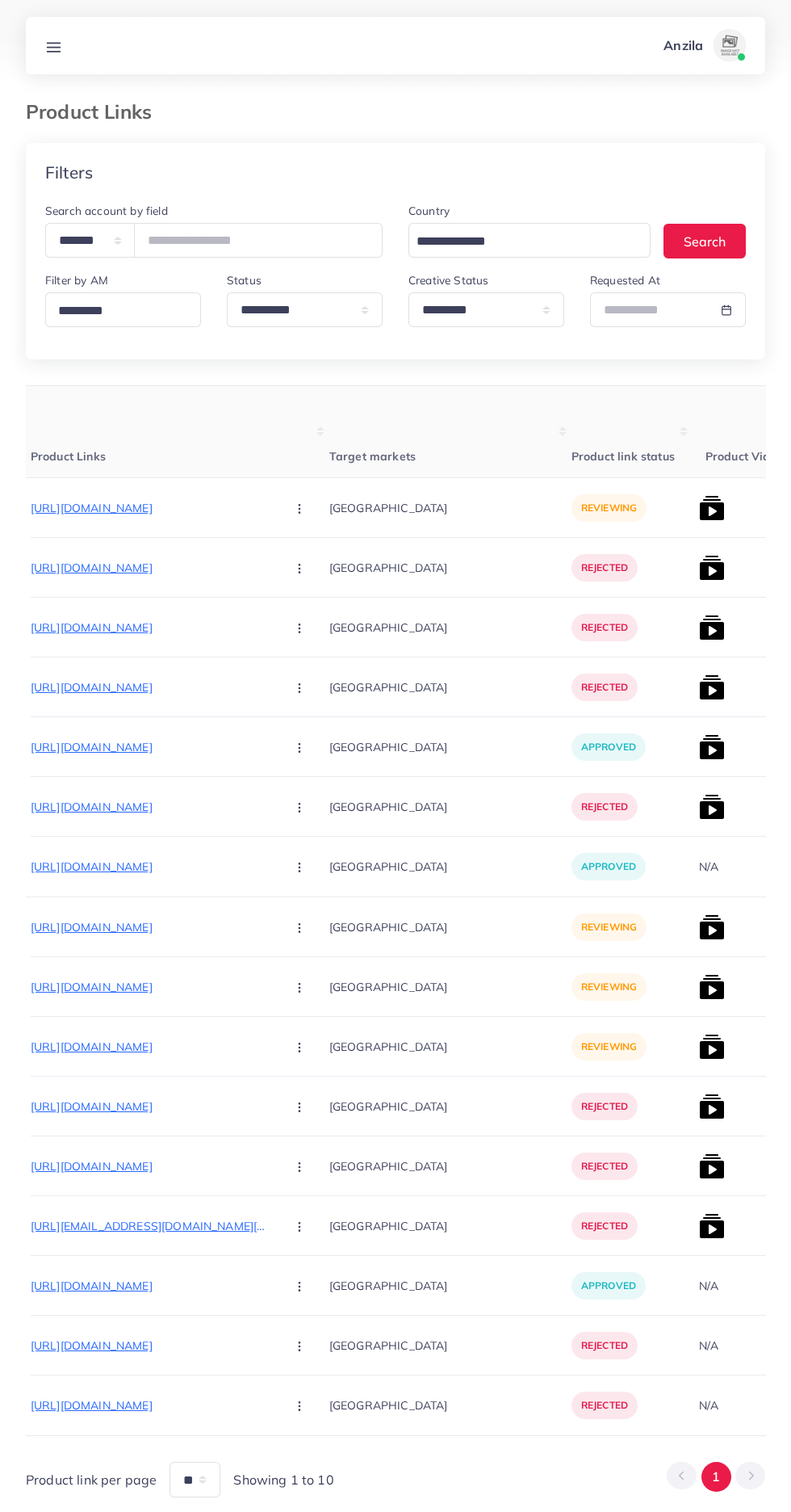
scroll to position [0, 190]
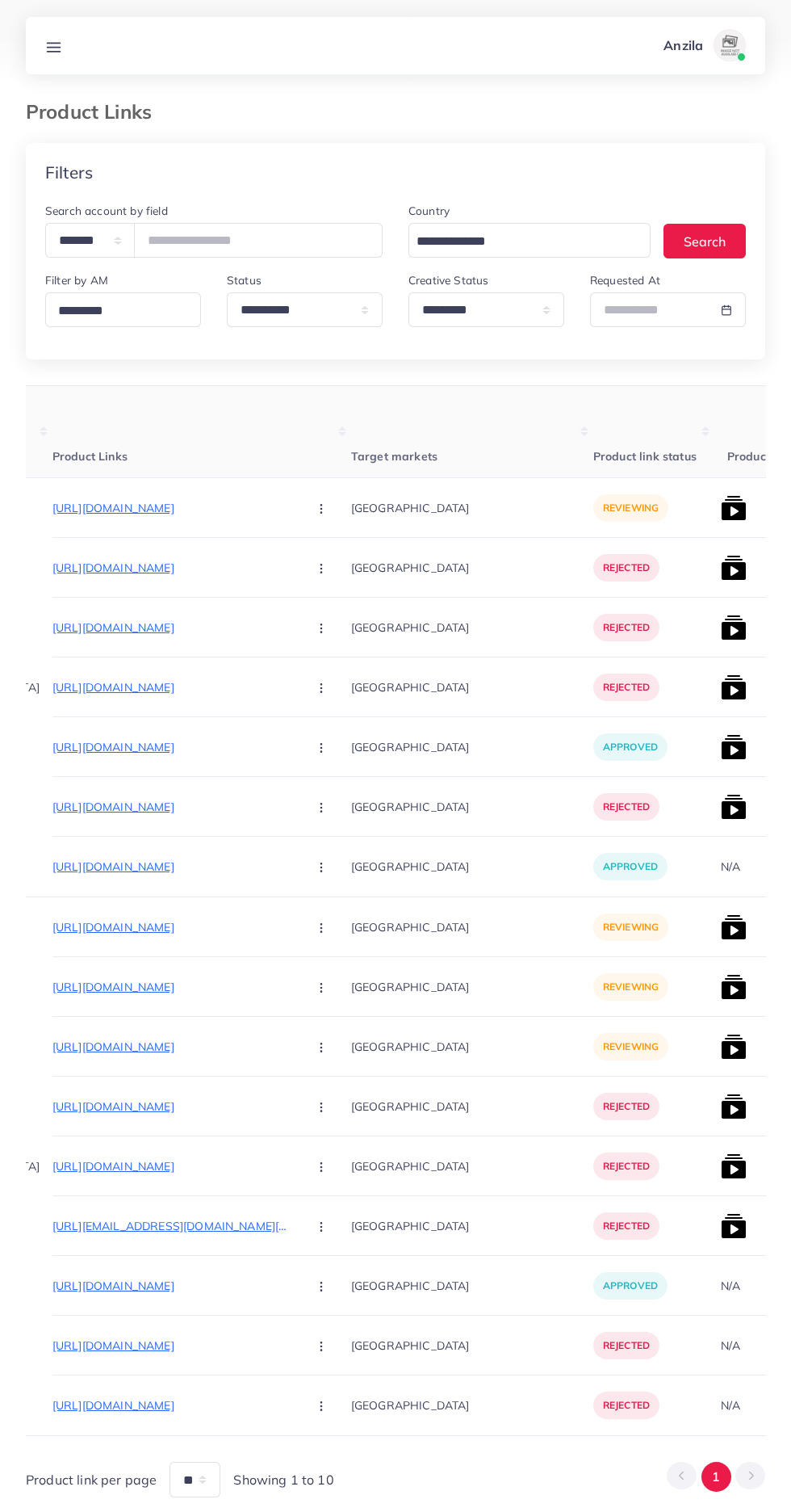
click at [315, 509] on icon "button" at bounding box center [321, 509] width 13 height 13
click at [302, 590] on link "Reject" at bounding box center [359, 592] width 128 height 35
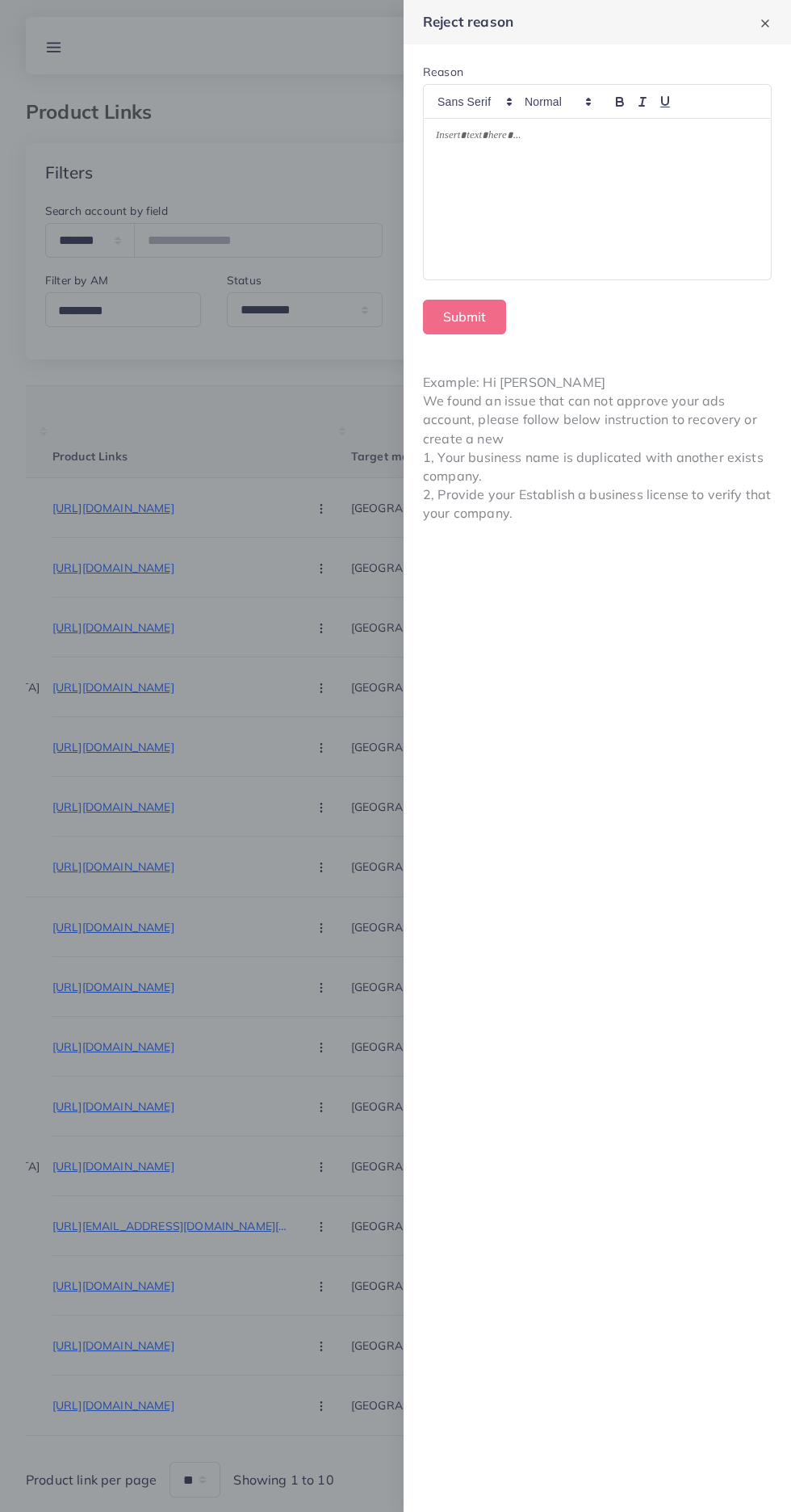
click at [340, 1233] on div at bounding box center [396, 756] width 791 height 1512
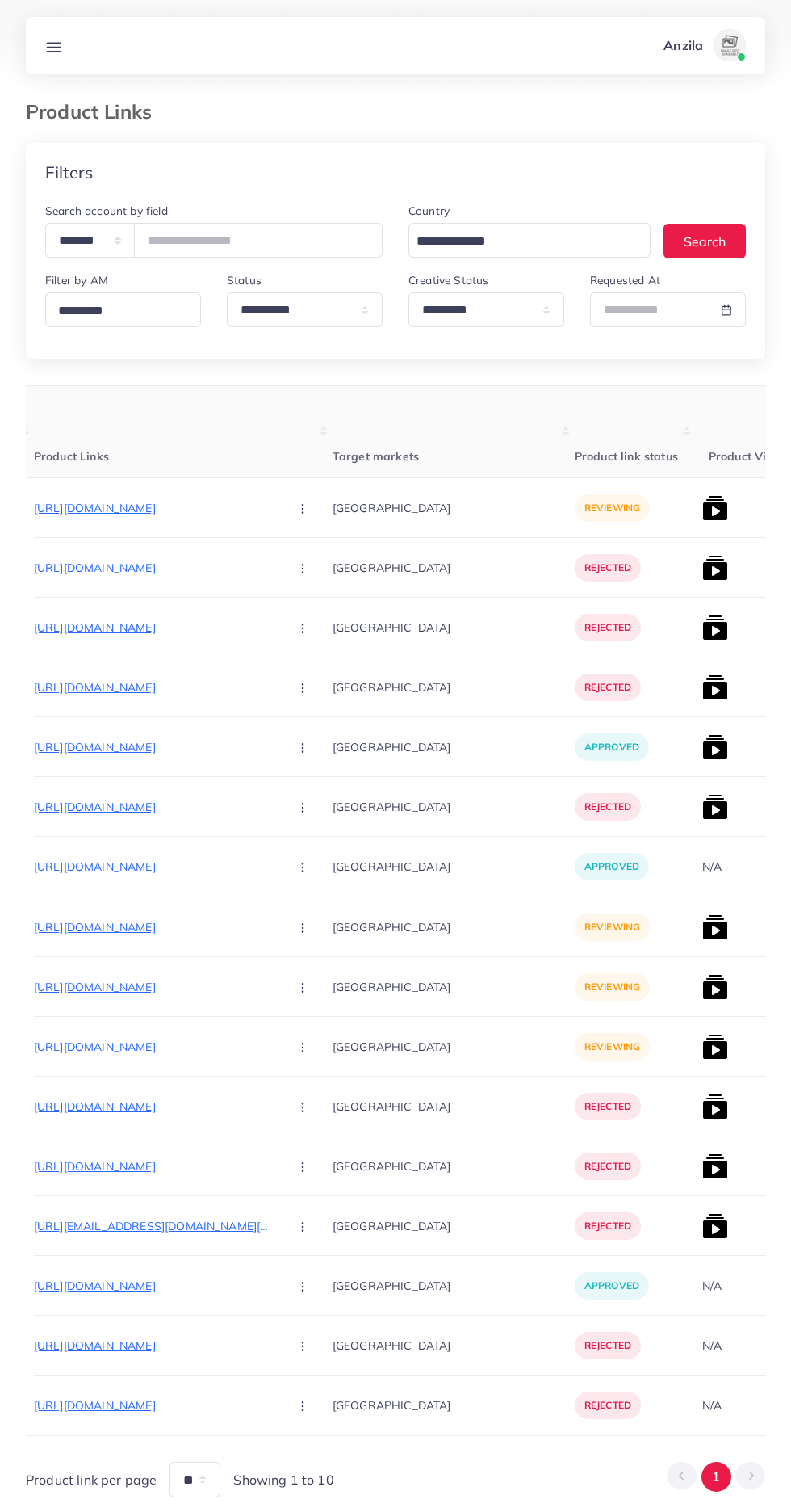
scroll to position [0, 199]
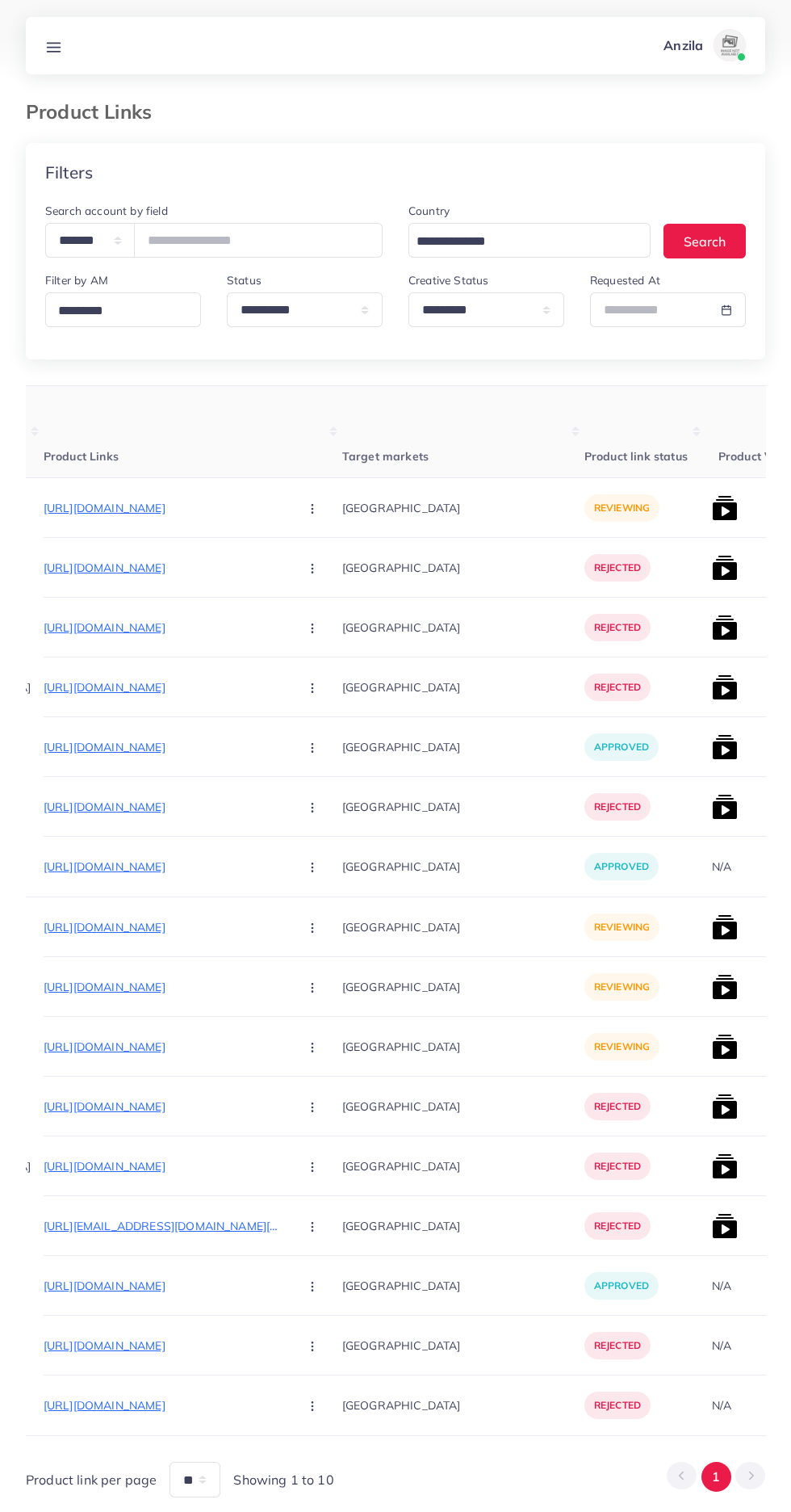
click at [286, 506] on button "button" at bounding box center [315, 508] width 57 height 36
click at [342, 620] on p "Pakistan" at bounding box center [463, 627] width 242 height 36
click at [170, 933] on p "https://www.tiktok.com/@peshawar_eye_hospital/video/7552922380474043656" at bounding box center [165, 927] width 242 height 19
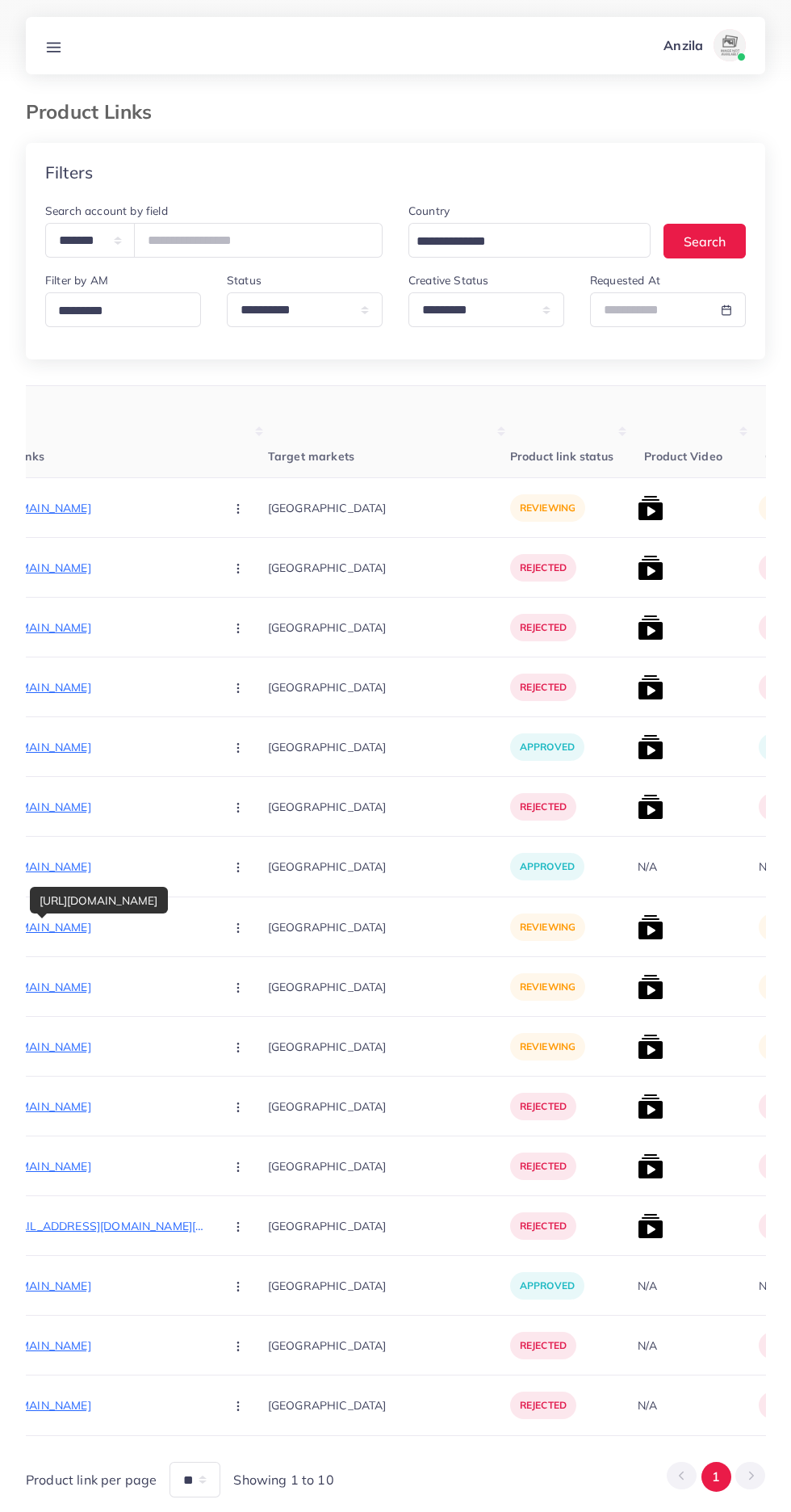
scroll to position [0, 284]
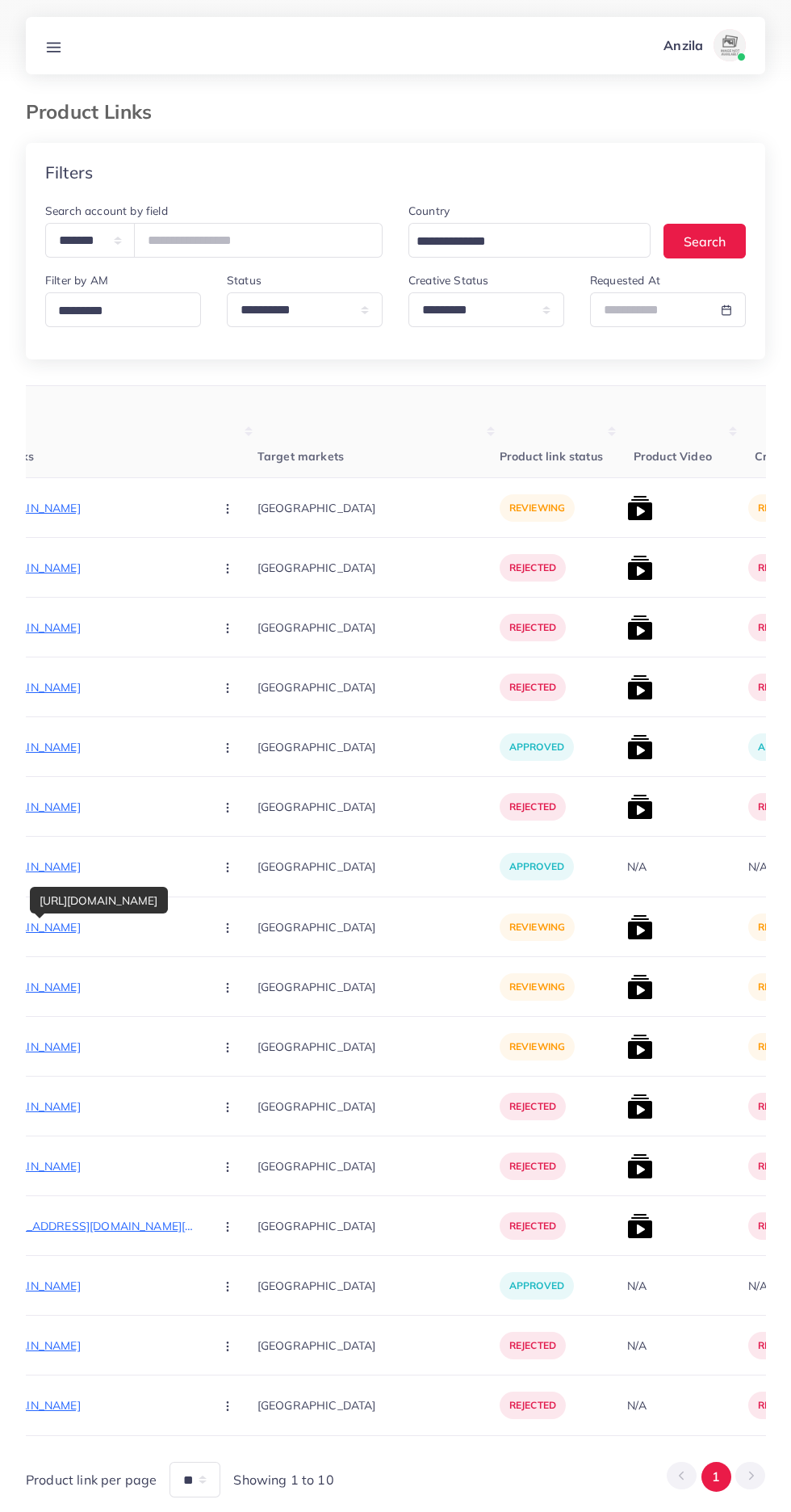
click at [627, 928] on img at bounding box center [640, 928] width 26 height 26
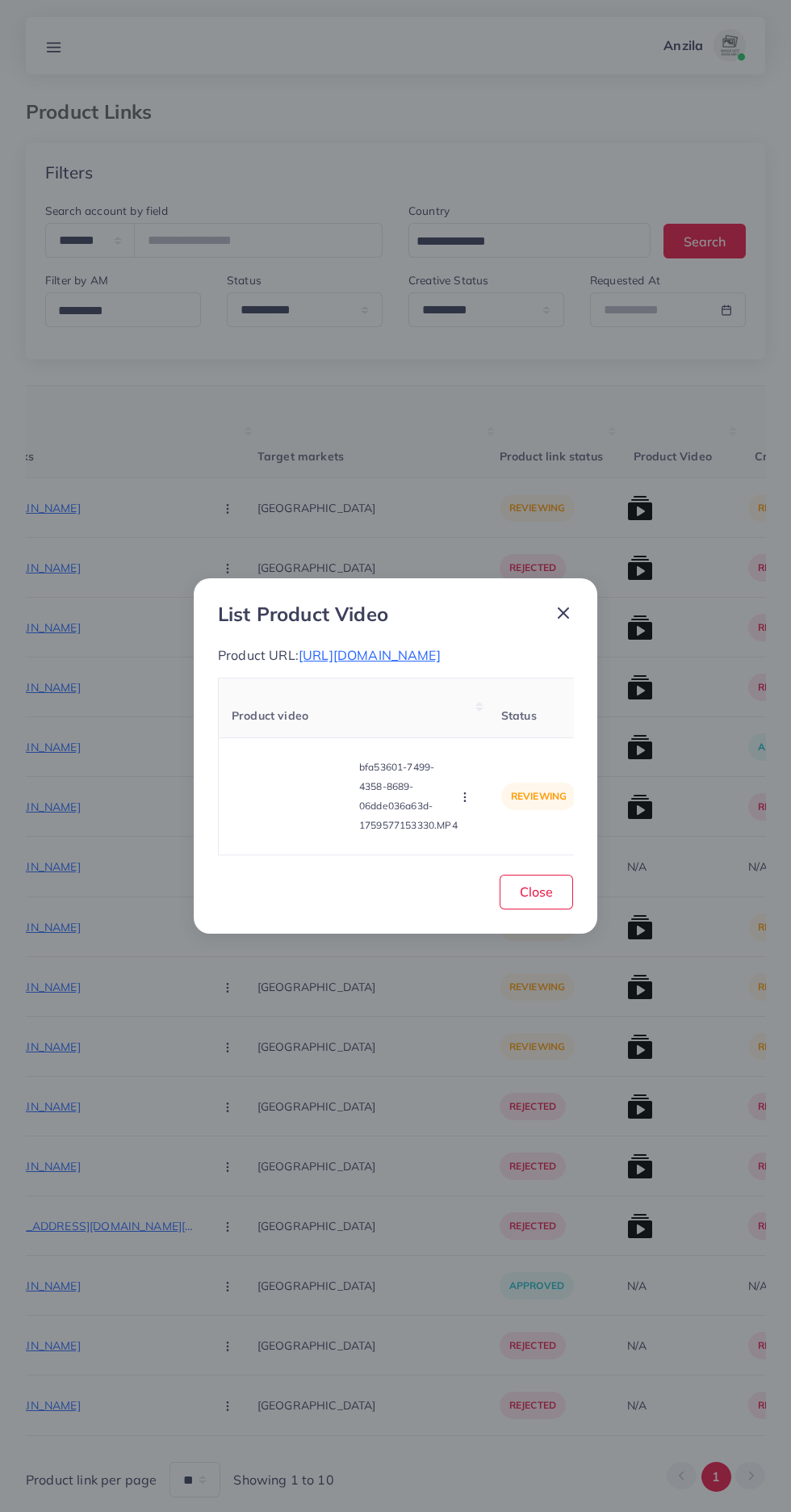
click at [299, 819] on video at bounding box center [292, 797] width 121 height 72
click at [264, 788] on div at bounding box center [292, 797] width 121 height 72
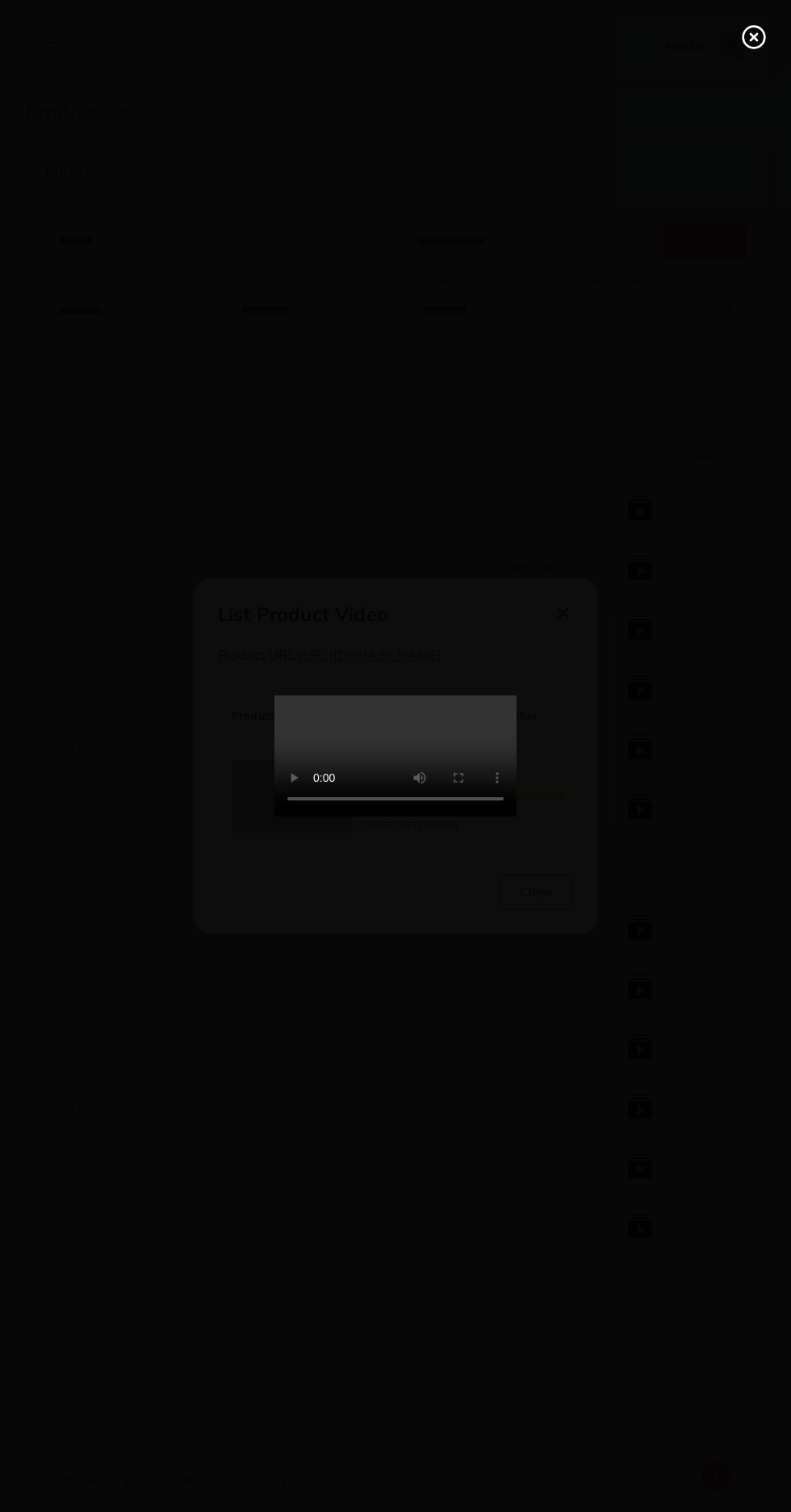
click at [749, 37] on icon at bounding box center [754, 37] width 26 height 26
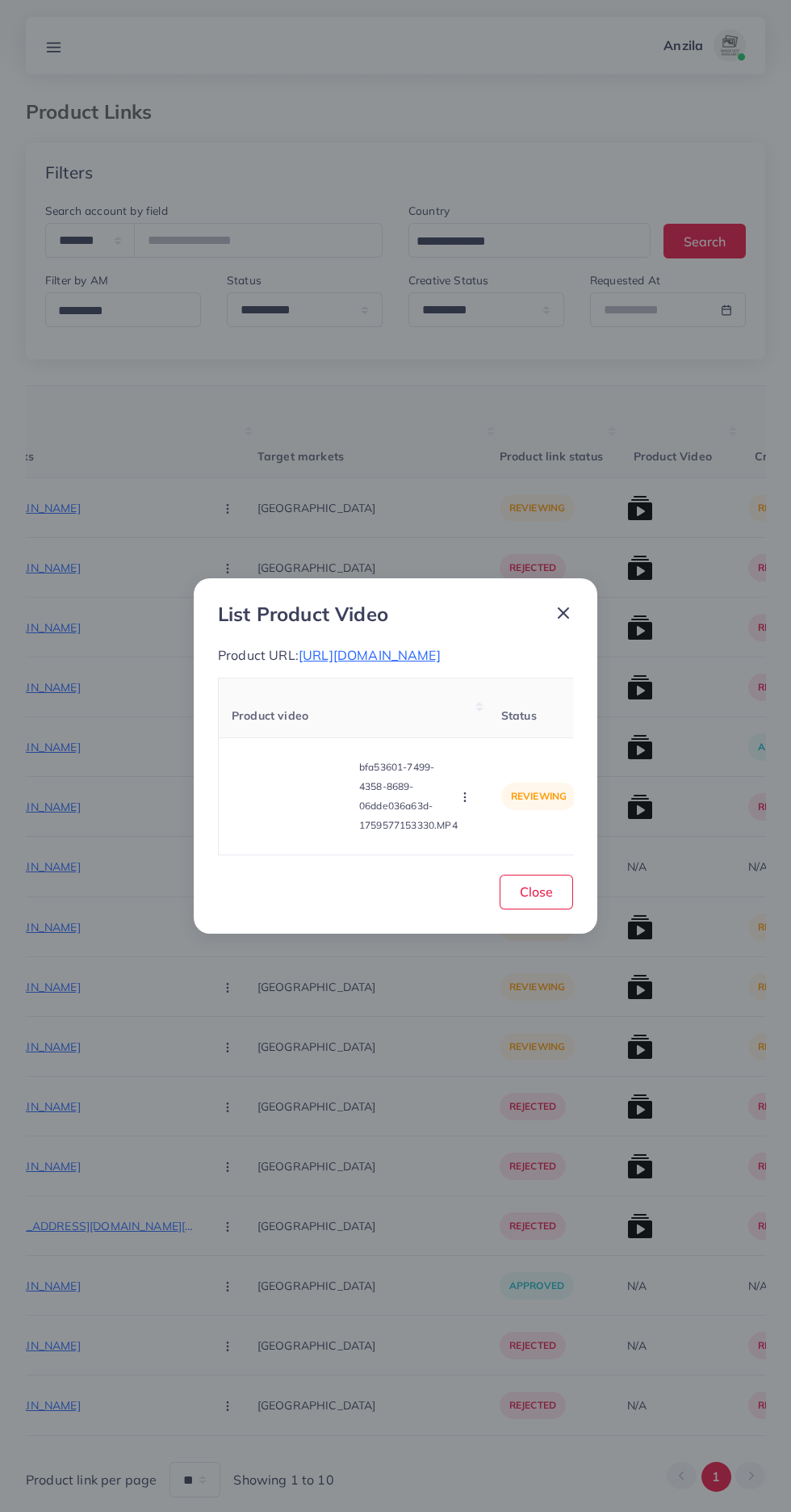
click at [479, 1209] on div "List Product Video Product URL: https://www.tiktok.com/@peshawar_eye_hospital/v…" at bounding box center [396, 756] width 791 height 1512
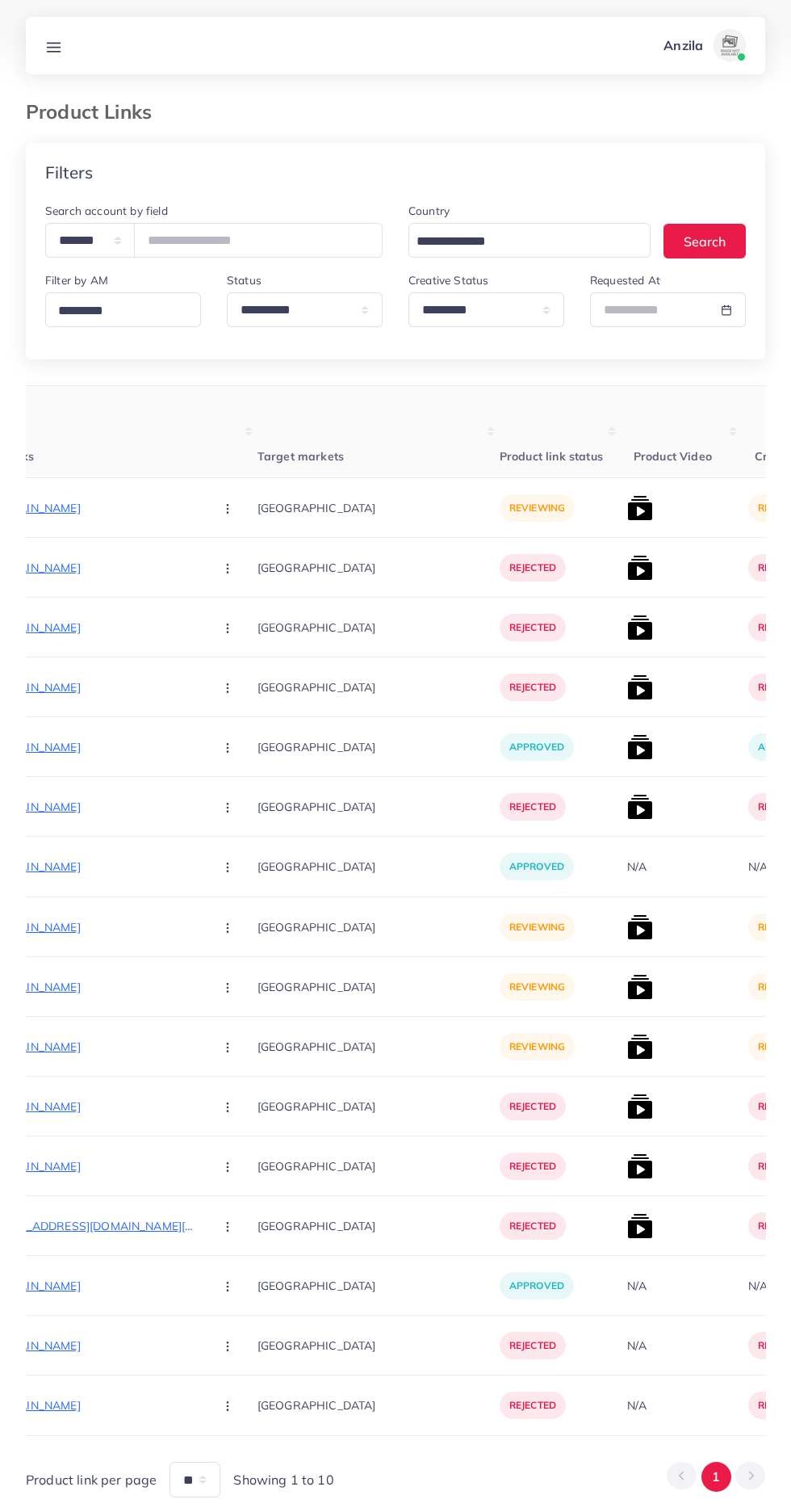
click at [627, 990] on img at bounding box center [640, 987] width 26 height 26
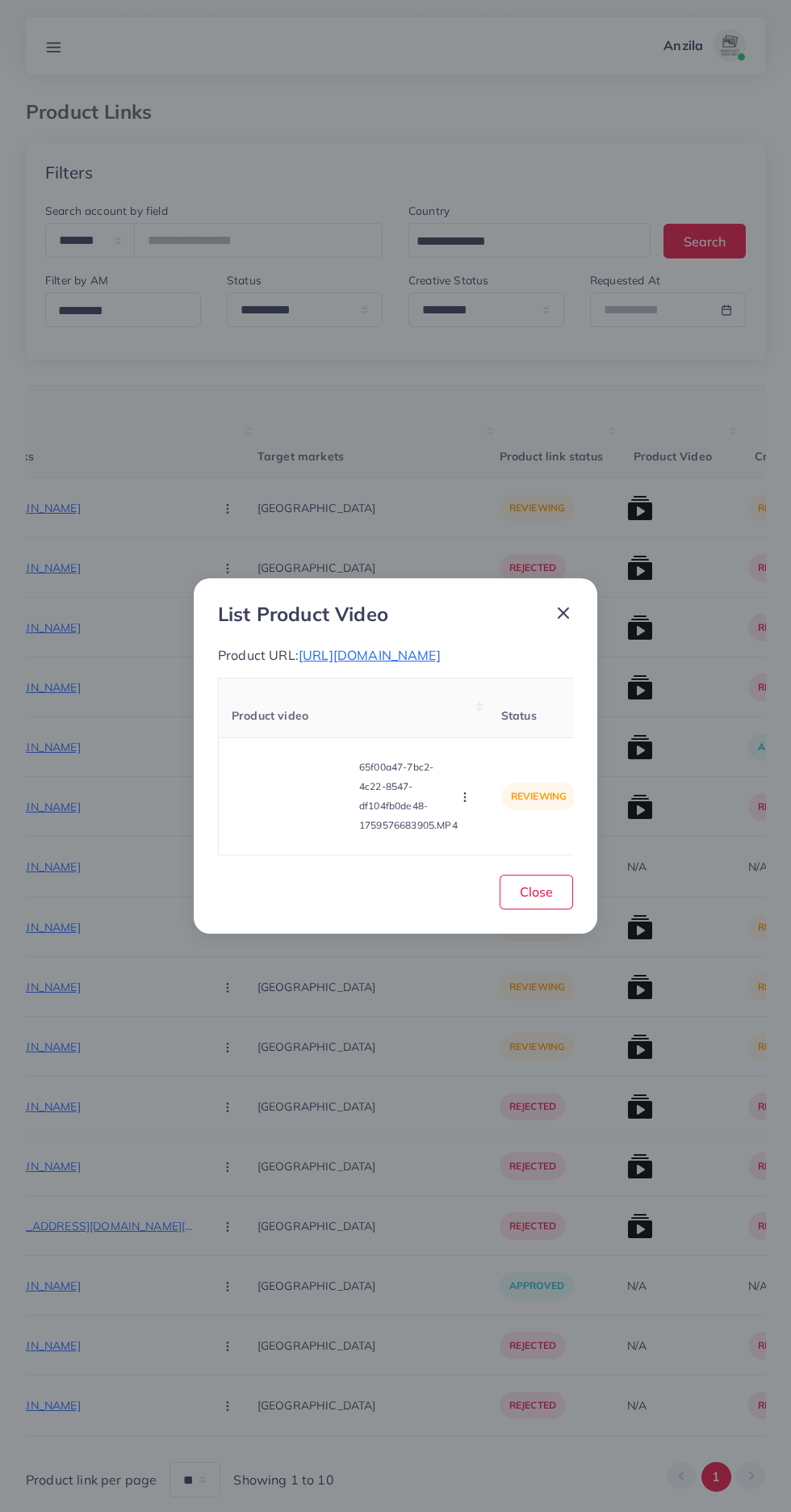
click at [268, 809] on video at bounding box center [292, 797] width 121 height 72
click at [283, 801] on circle at bounding box center [292, 796] width 22 height 22
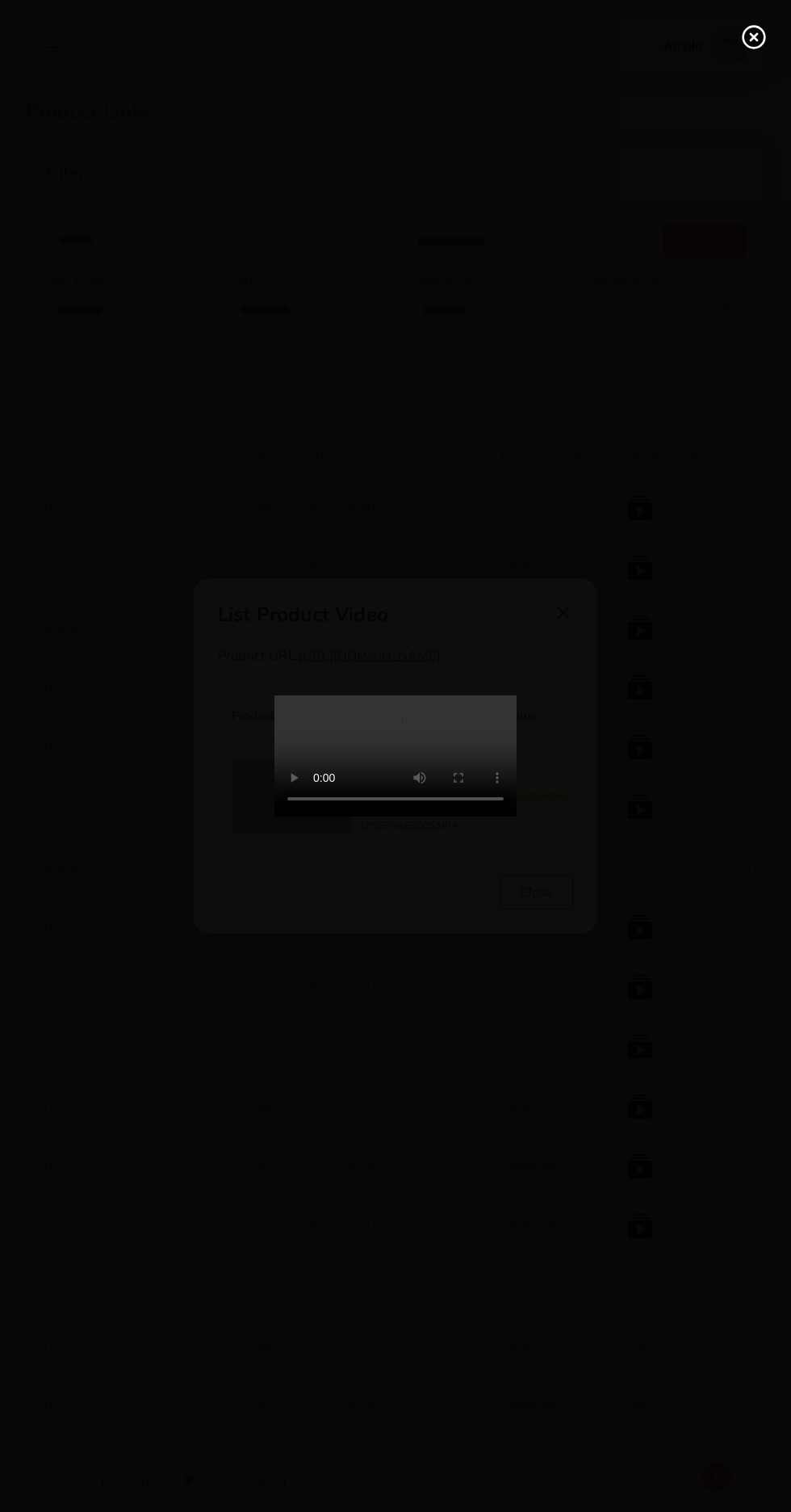
click at [753, 37] on line at bounding box center [753, 36] width 6 height 6
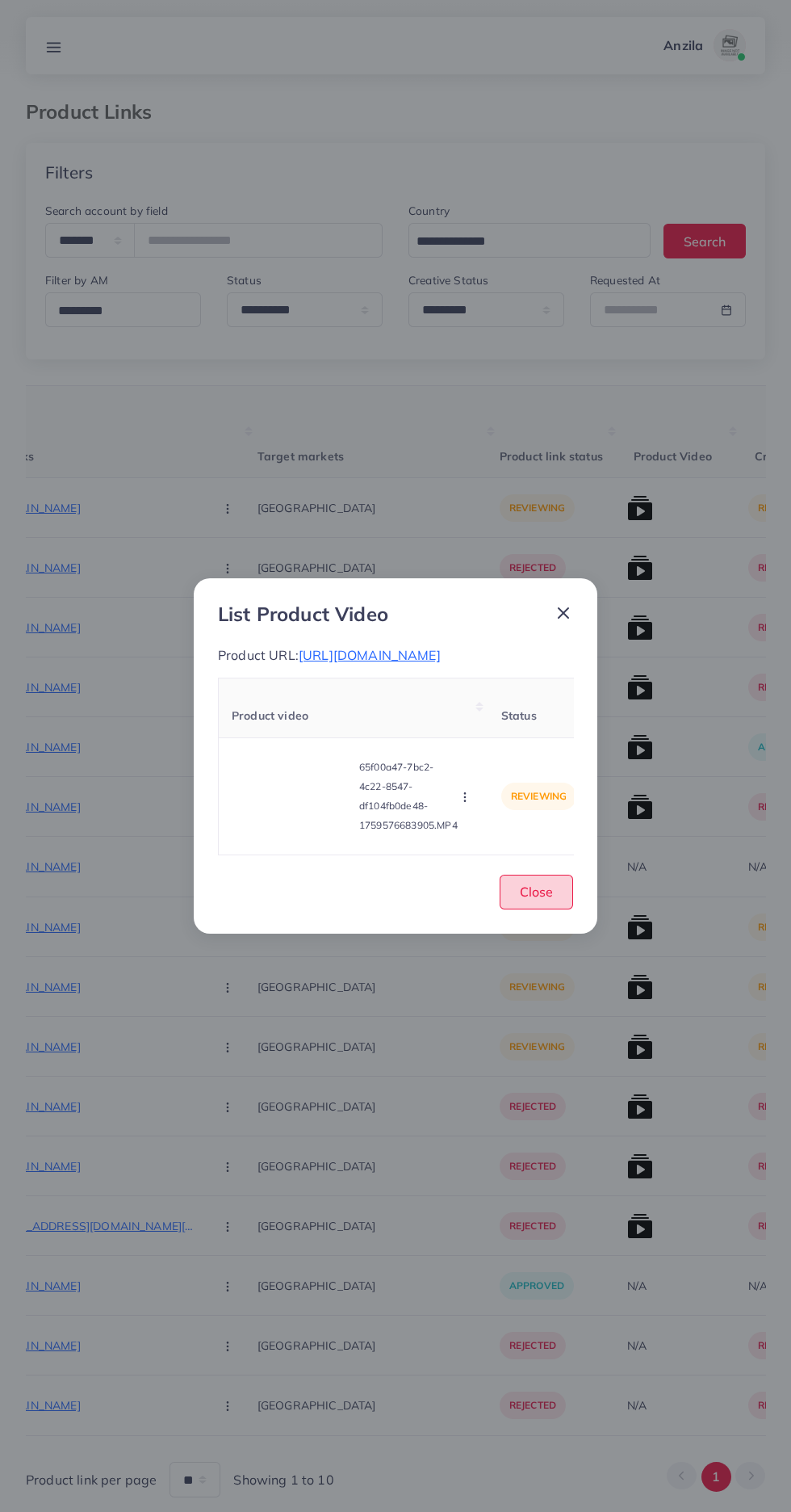
click at [535, 892] on span "Close" at bounding box center [536, 891] width 33 height 16
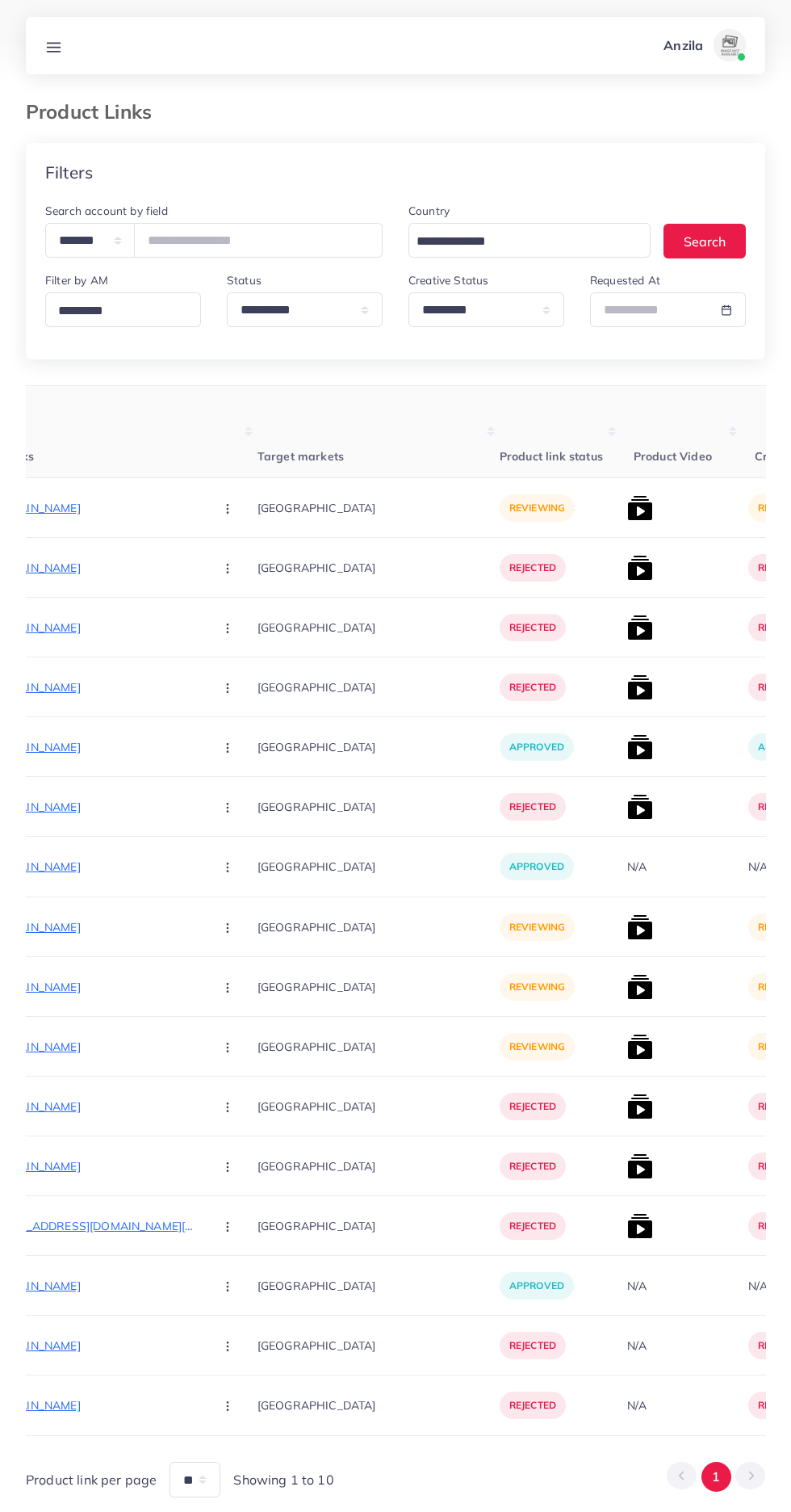
click at [627, 1054] on img at bounding box center [640, 1047] width 26 height 26
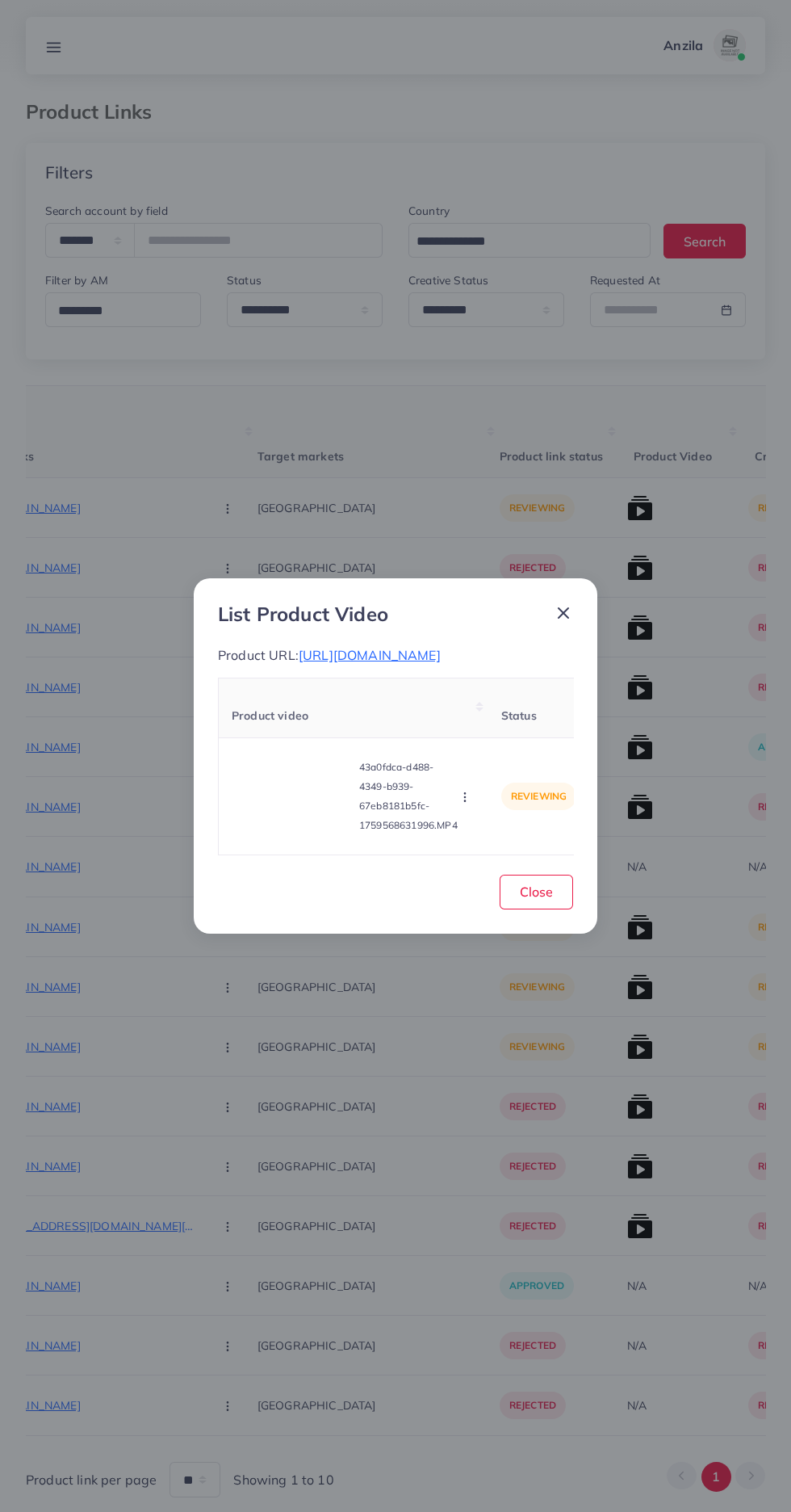
click at [262, 820] on video at bounding box center [292, 797] width 121 height 72
click at [300, 811] on div at bounding box center [292, 797] width 121 height 72
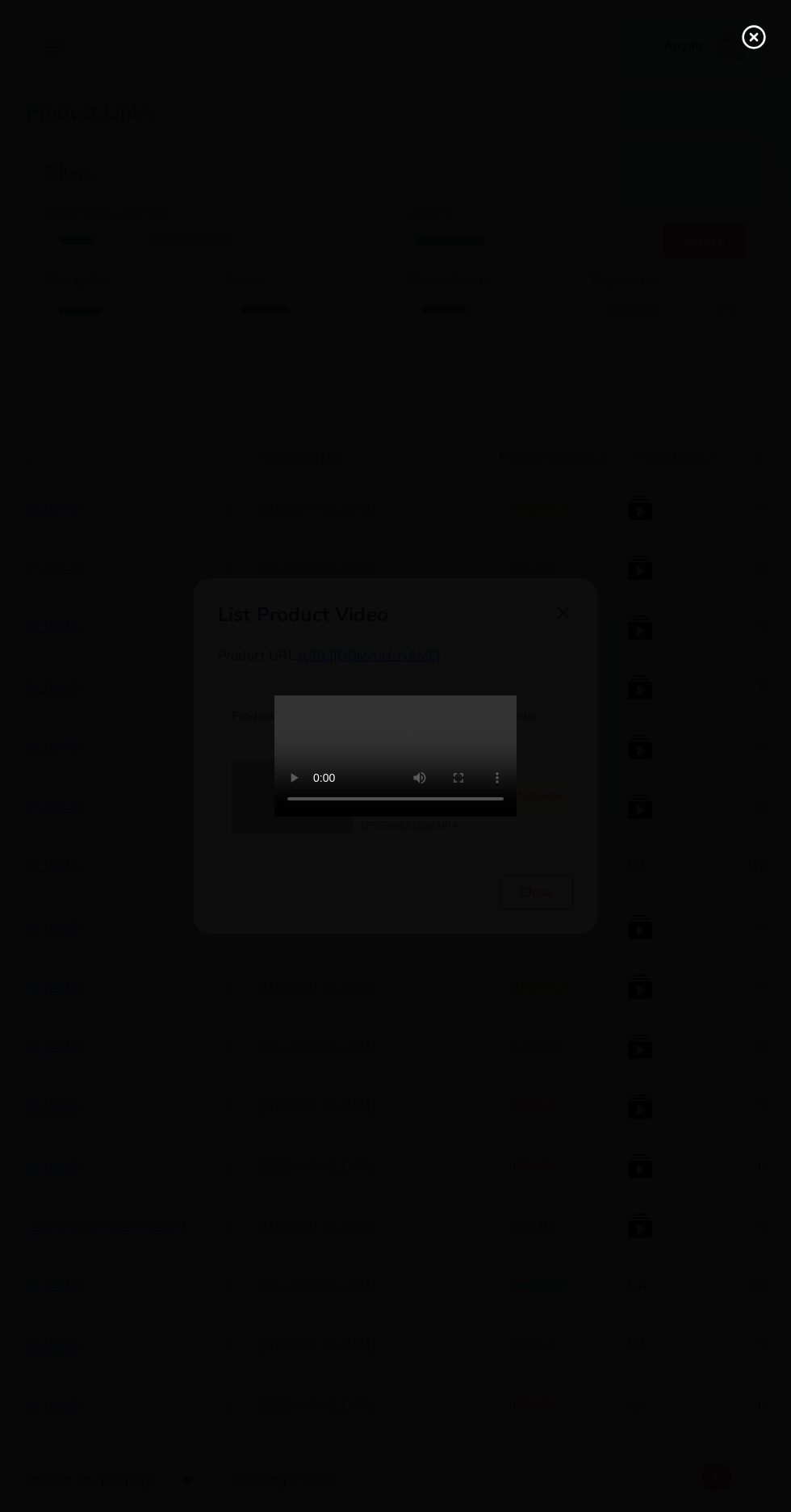
click at [753, 37] on line at bounding box center [753, 36] width 6 height 6
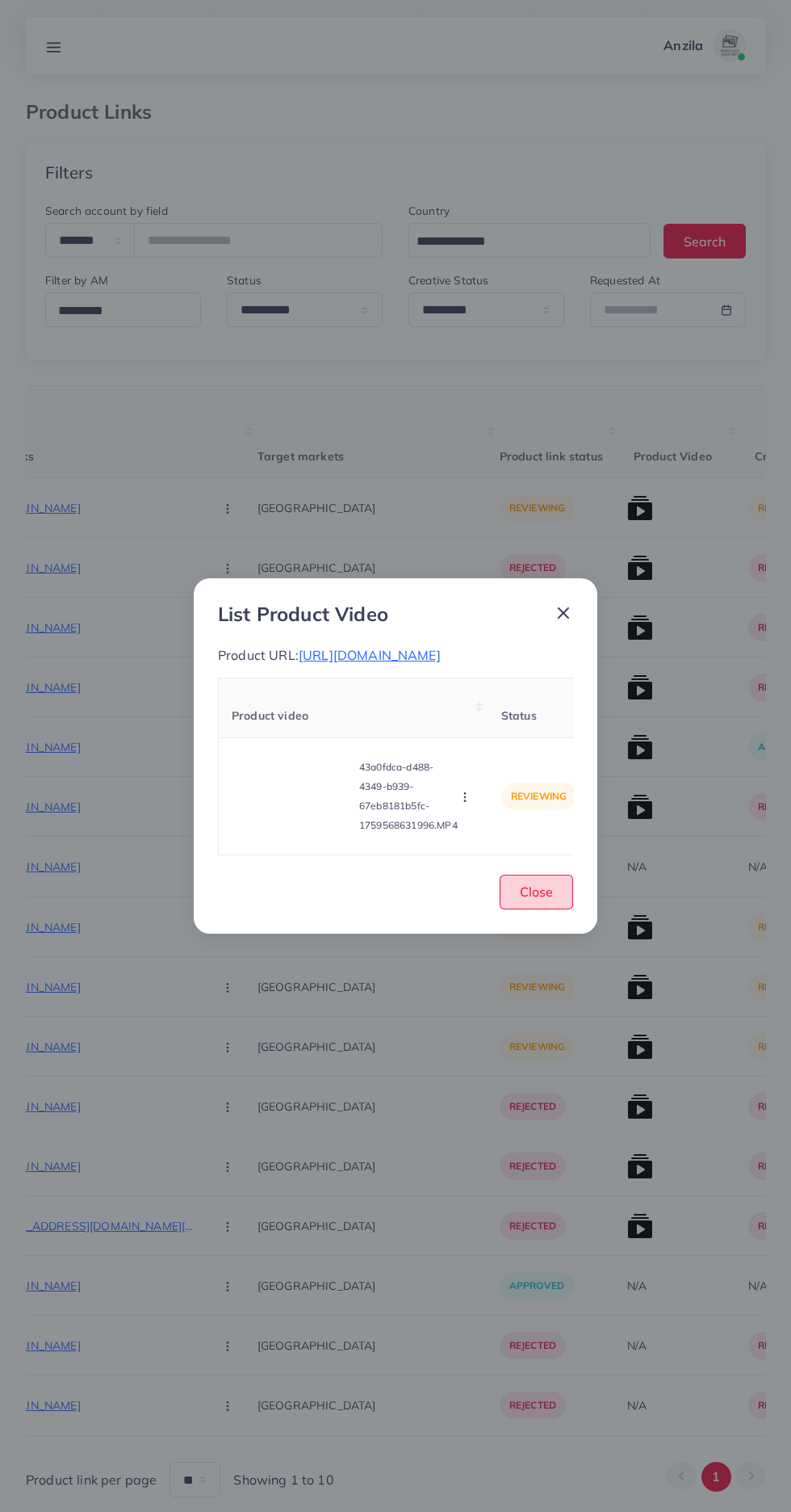
click at [548, 884] on span "Close" at bounding box center [536, 891] width 33 height 16
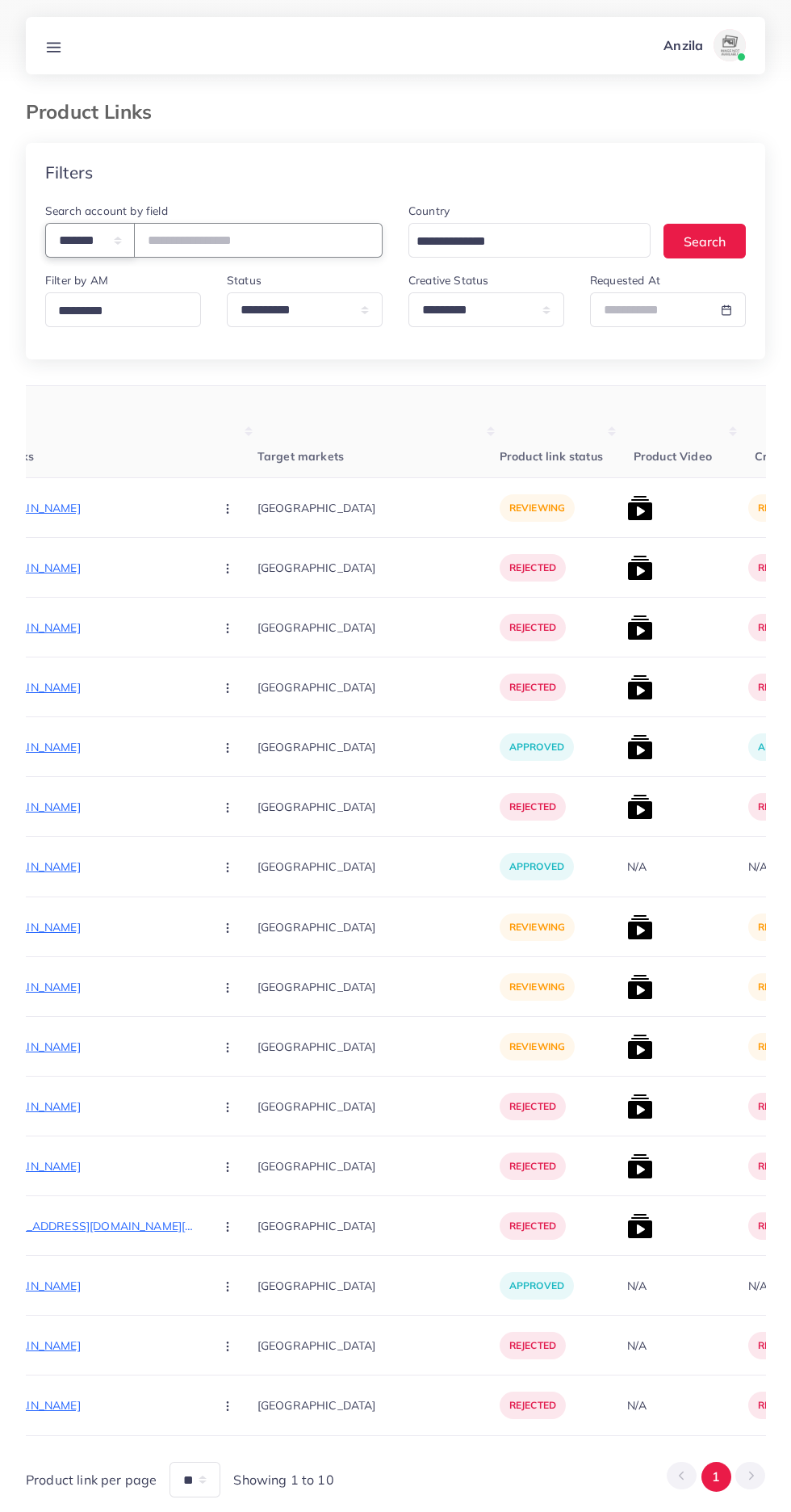
click at [96, 241] on select "**********" at bounding box center [90, 241] width 90 height 34
select select "*****"
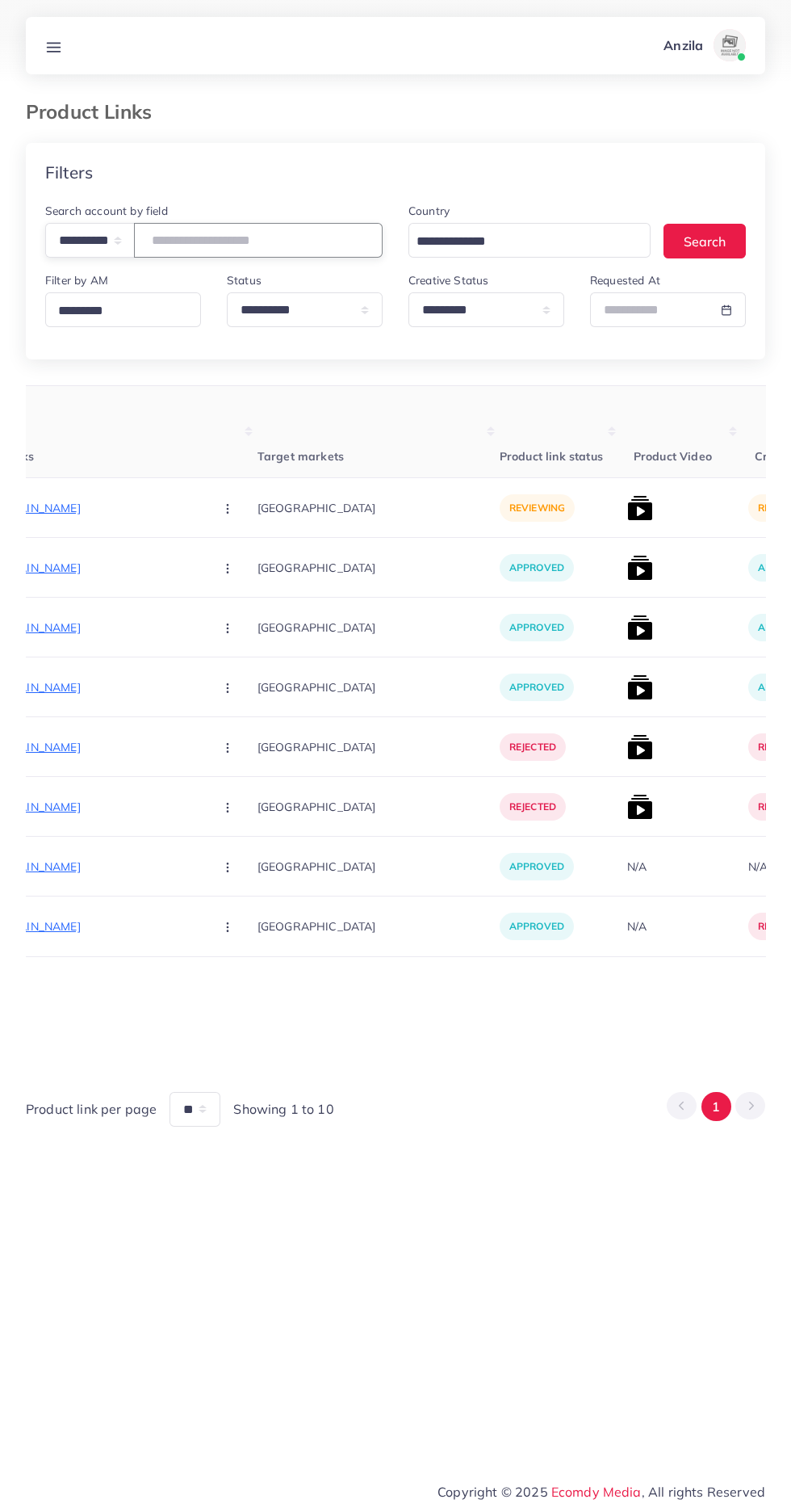
click at [177, 239] on input "text" at bounding box center [258, 241] width 249 height 34
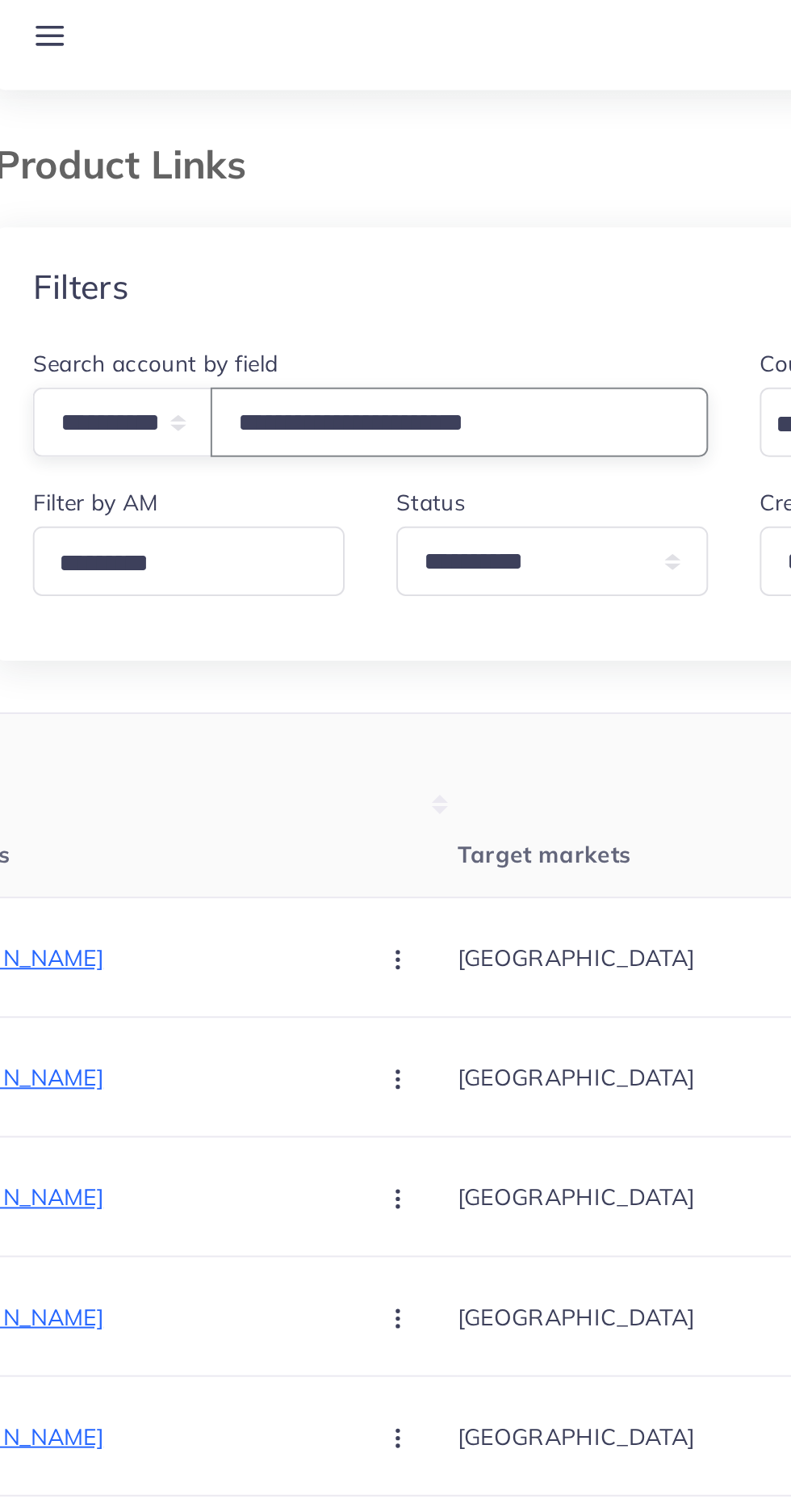
type input "**********"
click at [87, 153] on div "Filters" at bounding box center [396, 172] width 739 height 59
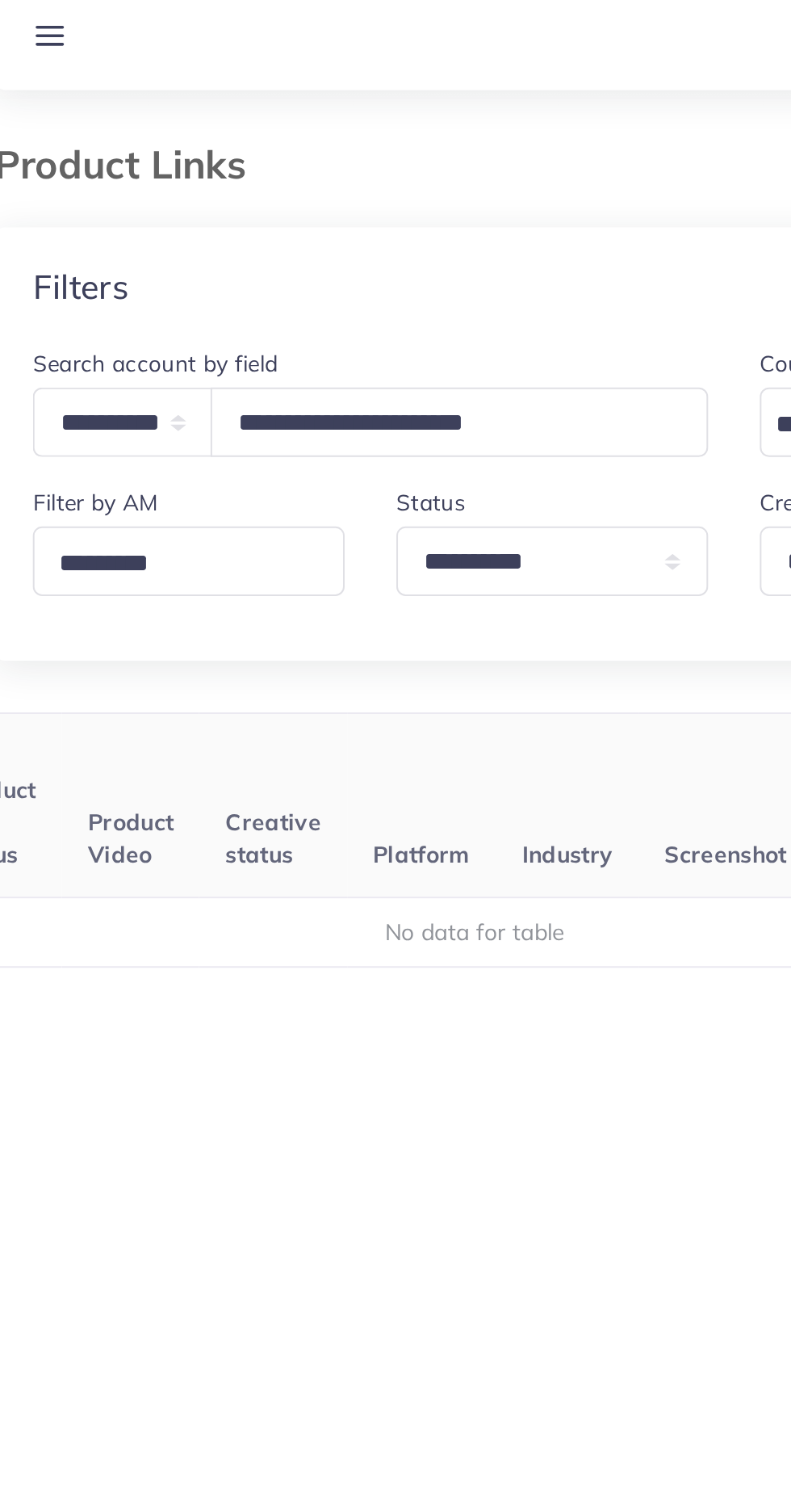
scroll to position [0, 252]
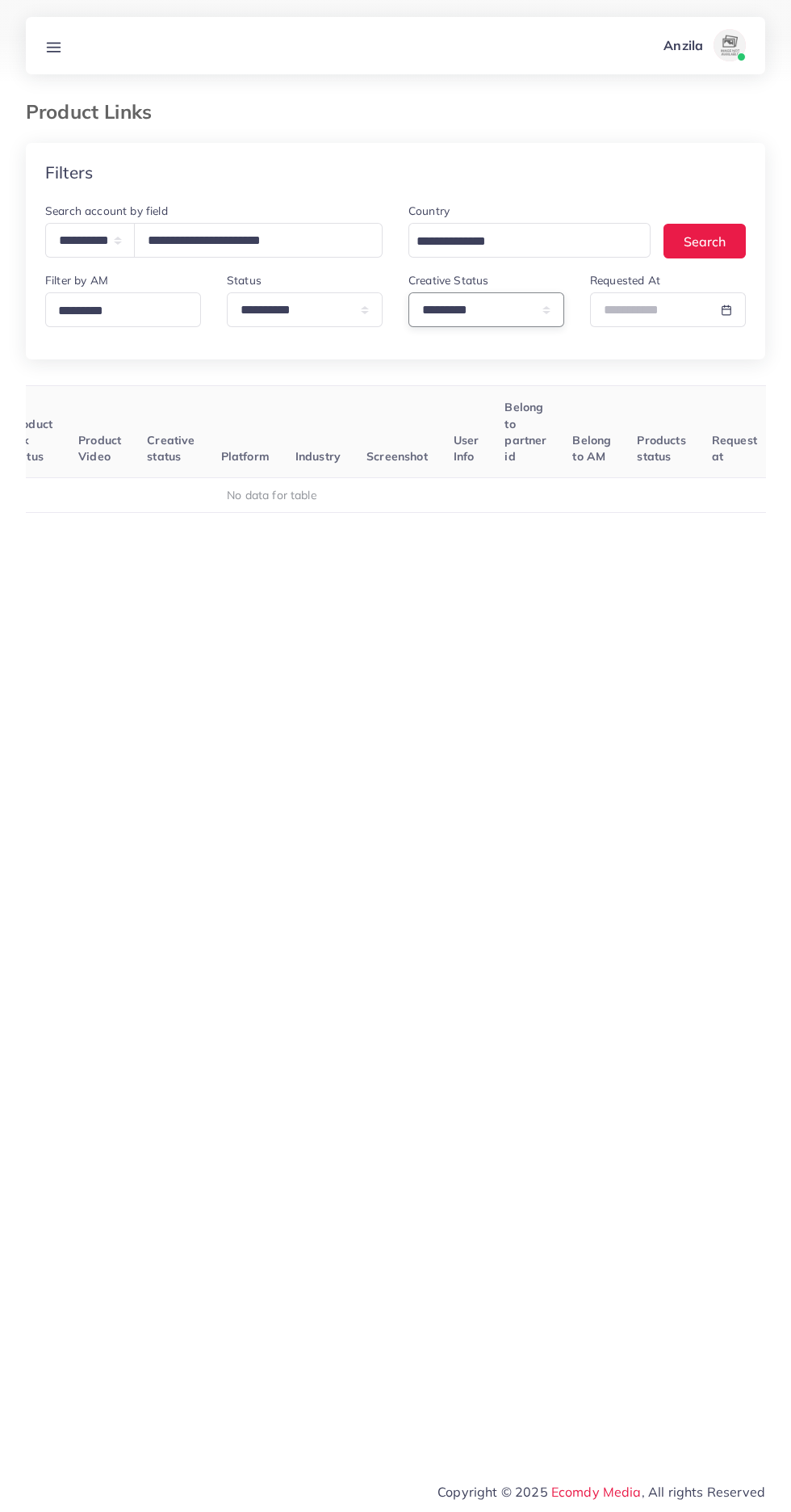
click at [428, 321] on select "**********" at bounding box center [486, 309] width 156 height 34
select select
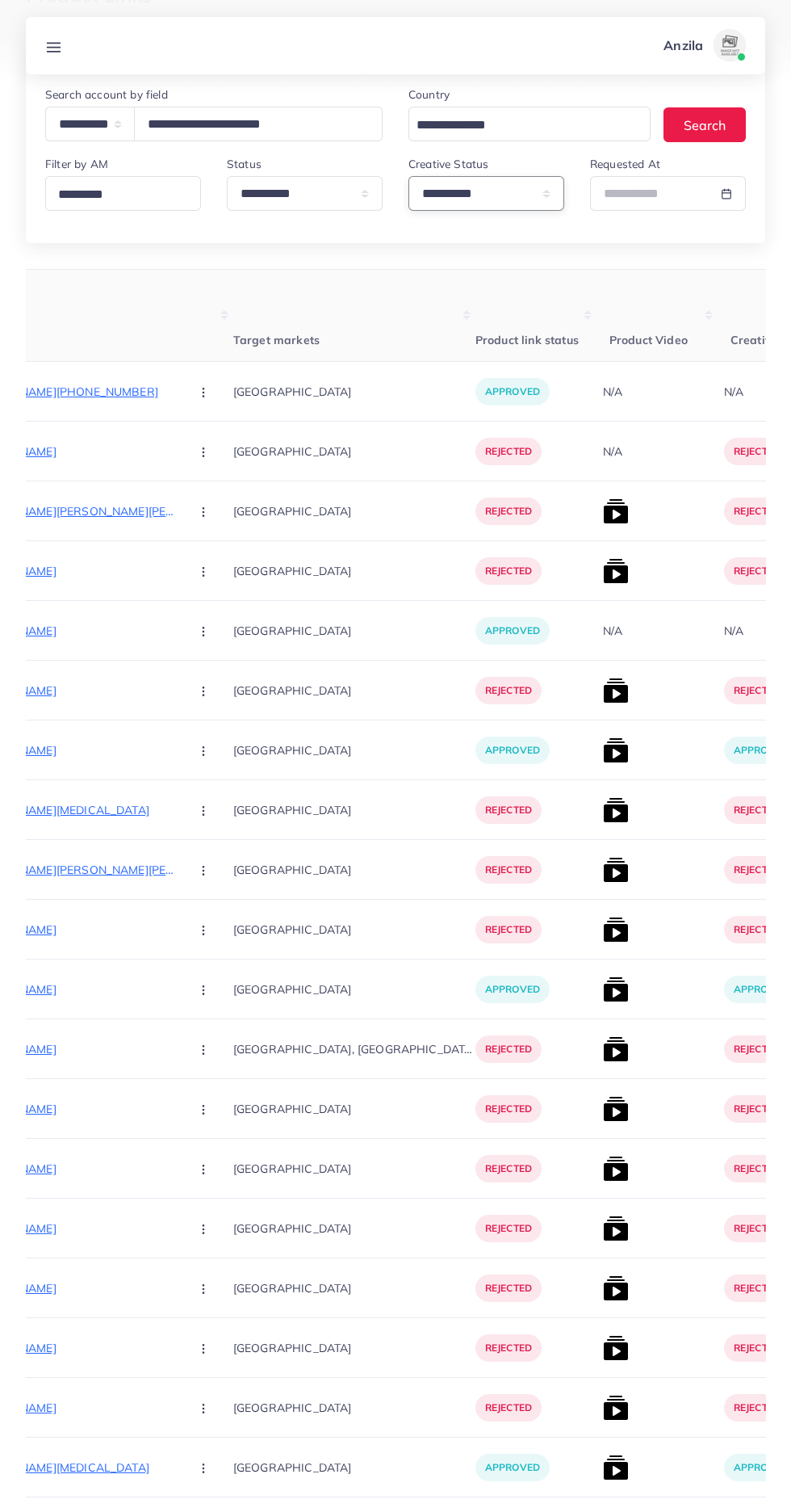
scroll to position [0, 0]
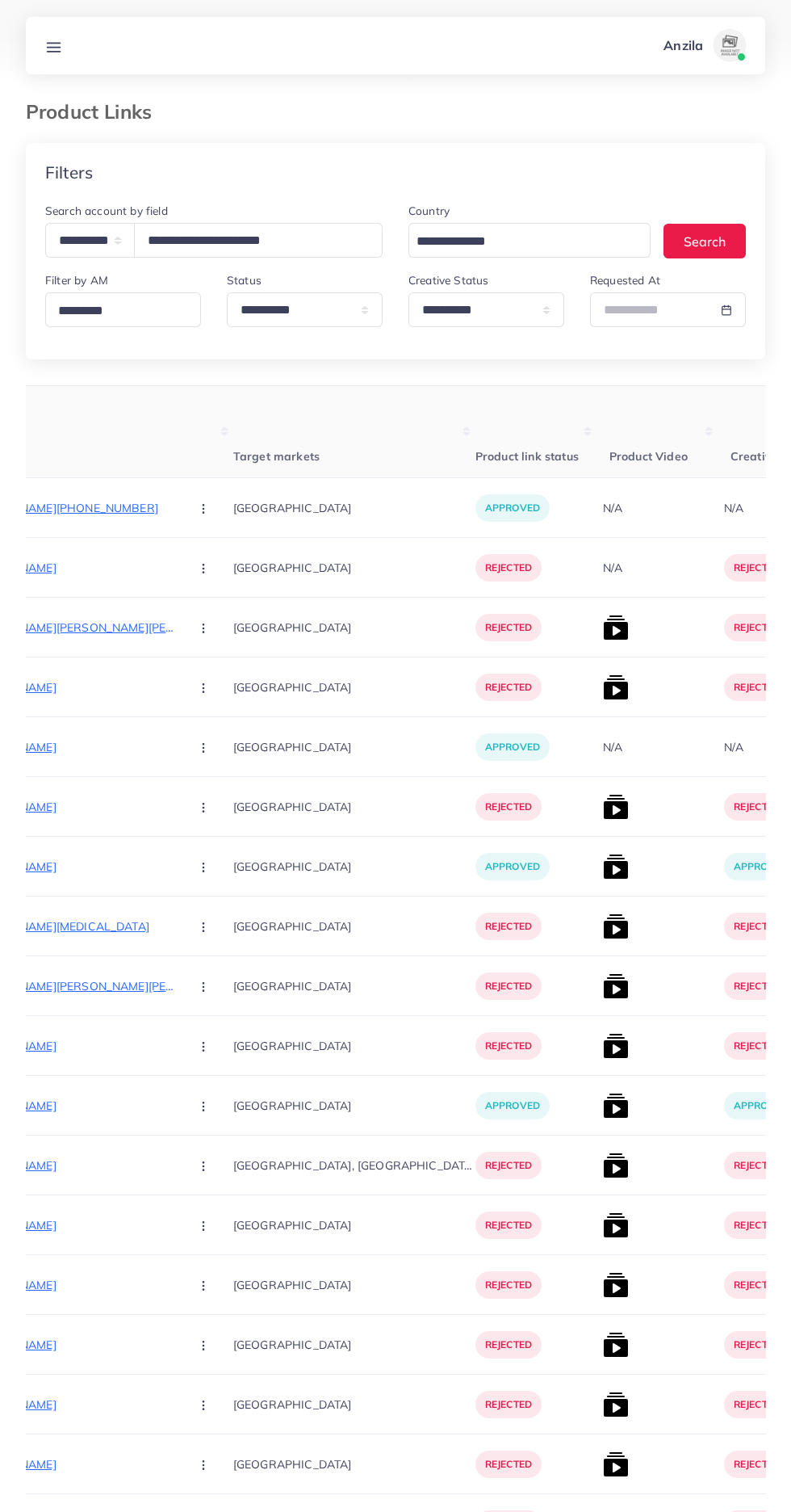
click at [59, 569] on p "https://degitalimporium.store/products/garlic-crusher-onion-chopper-multipeler-…" at bounding box center [55, 567] width 242 height 19
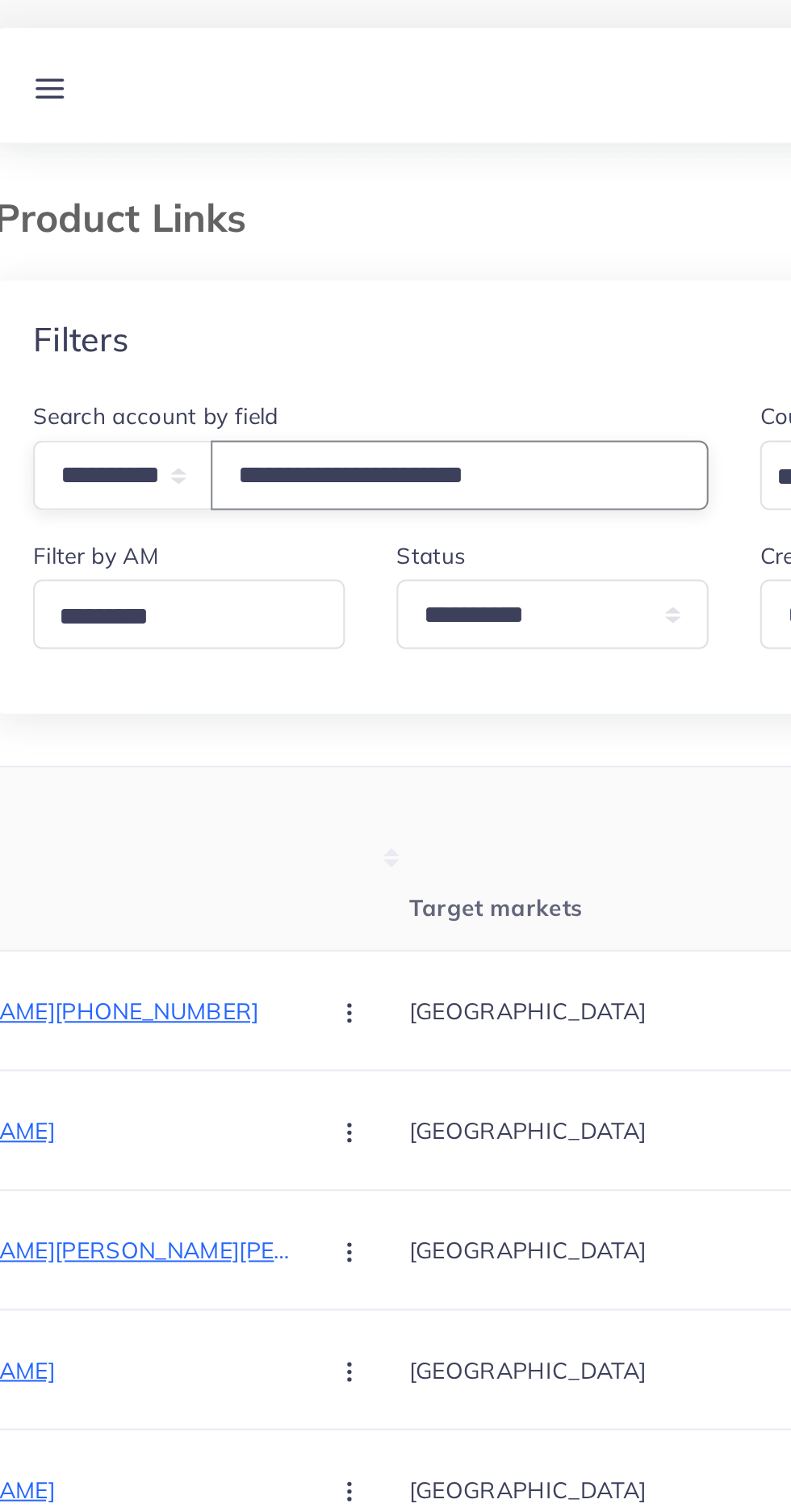
type input "**********"
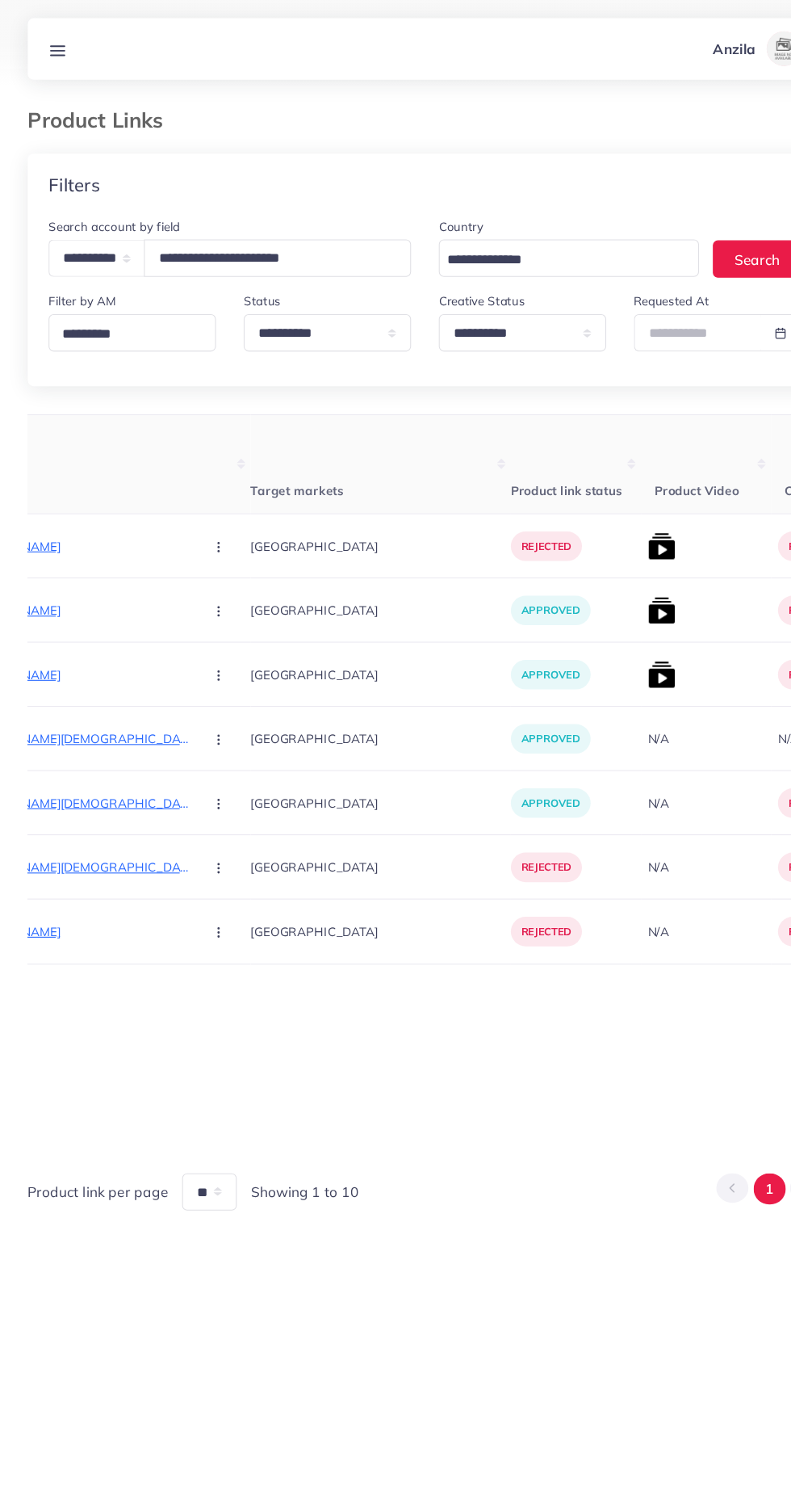
click at [59, 509] on p "https://afsarahpret.com/collections/western" at bounding box center [55, 508] width 242 height 19
click at [202, 509] on circle "button" at bounding box center [202, 508] width 1 height 1
click at [178, 545] on link "Approve" at bounding box center [241, 557] width 128 height 35
click at [603, 505] on img at bounding box center [616, 508] width 26 height 26
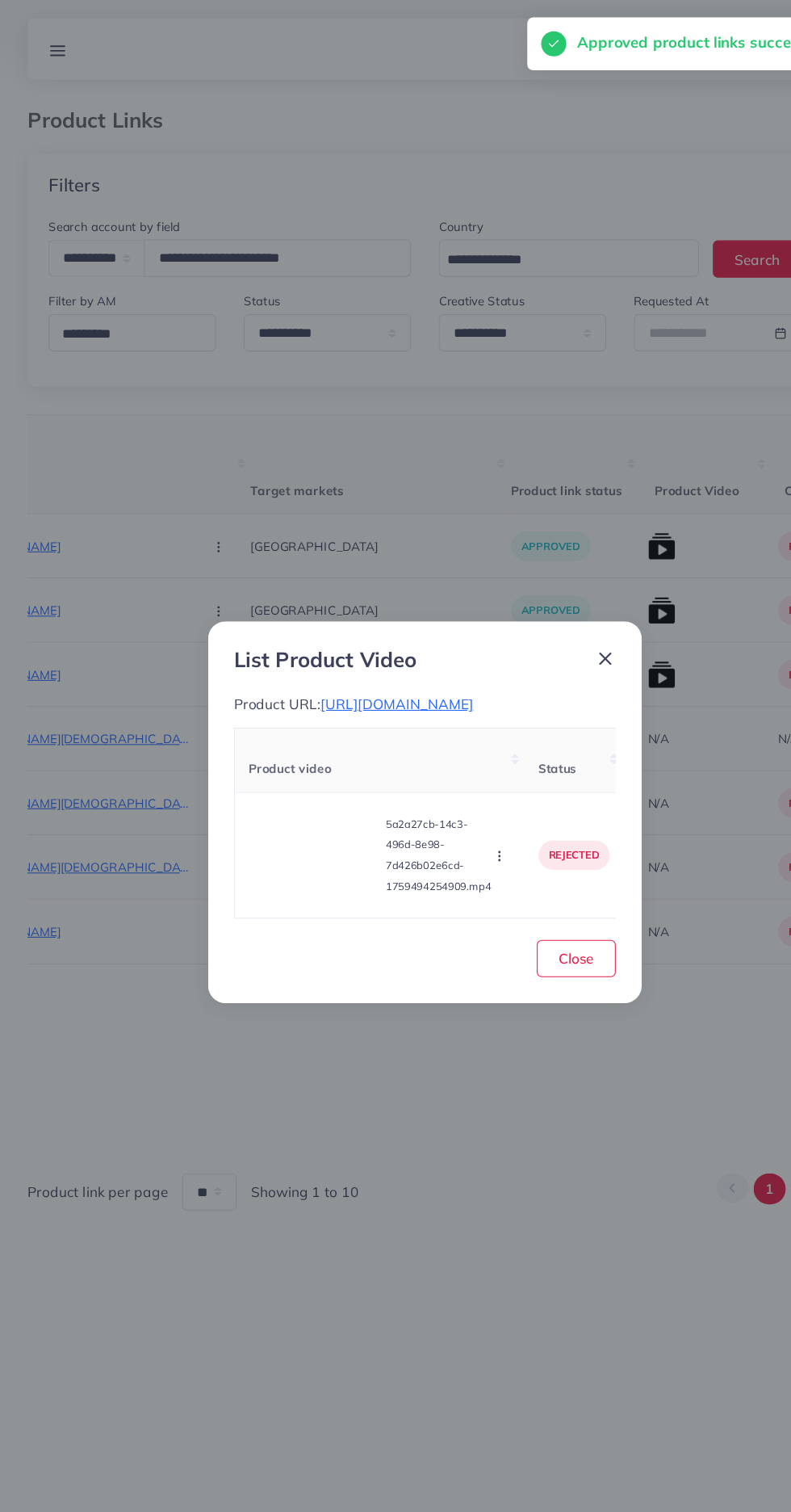
click at [256, 814] on video at bounding box center [292, 797] width 121 height 72
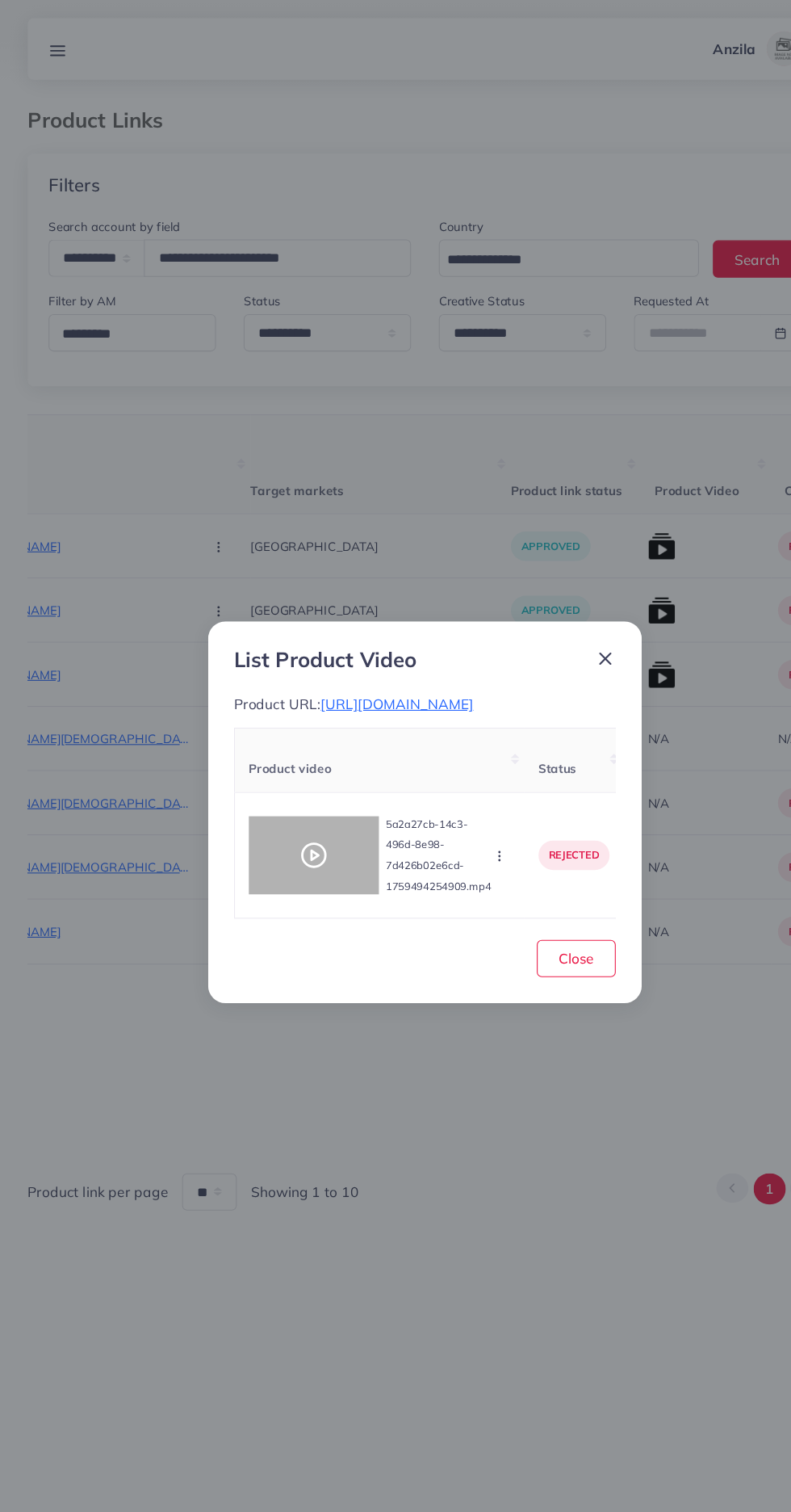
click at [284, 814] on div at bounding box center [292, 797] width 121 height 72
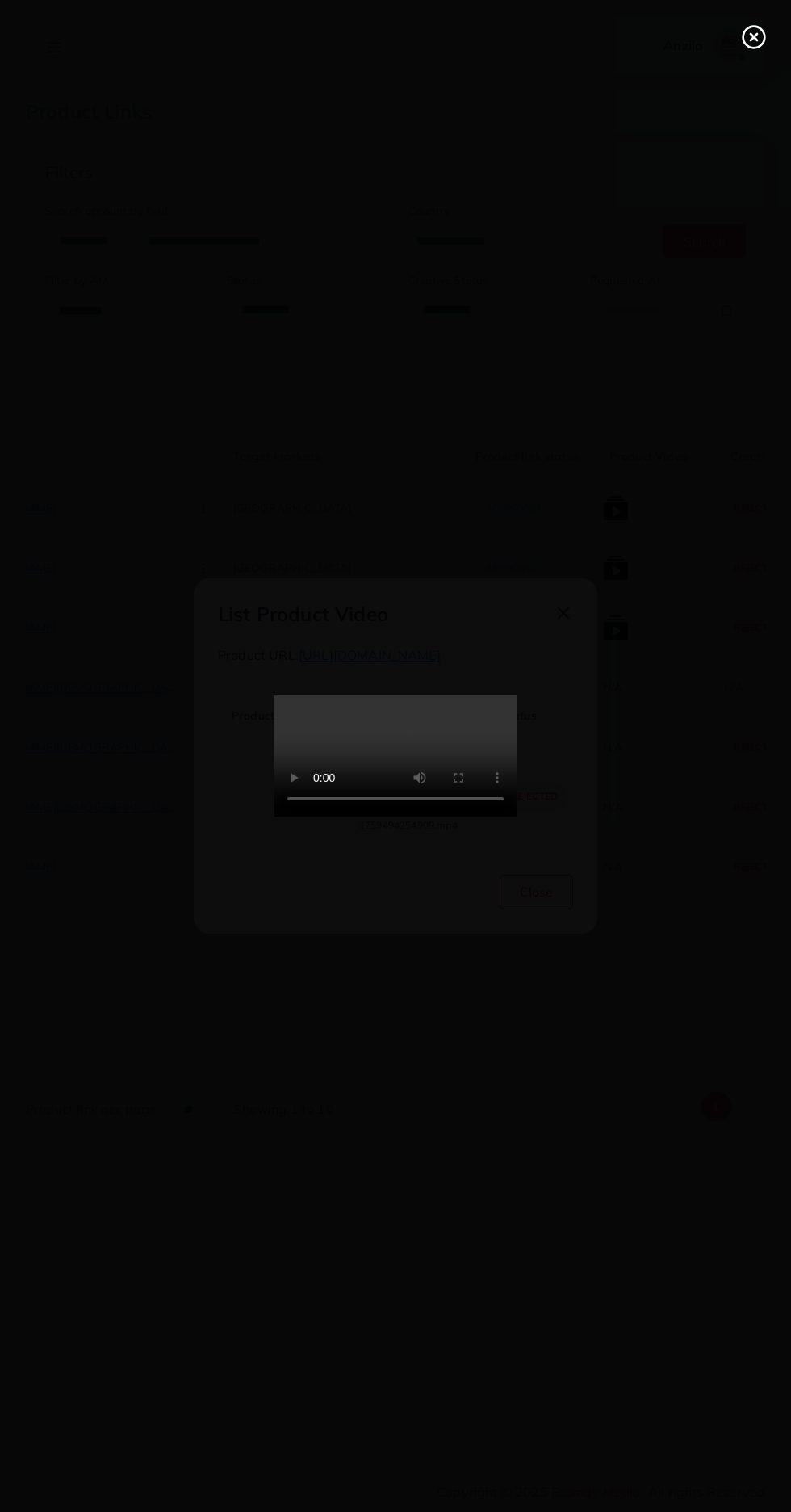
click at [746, 37] on icon at bounding box center [754, 37] width 26 height 26
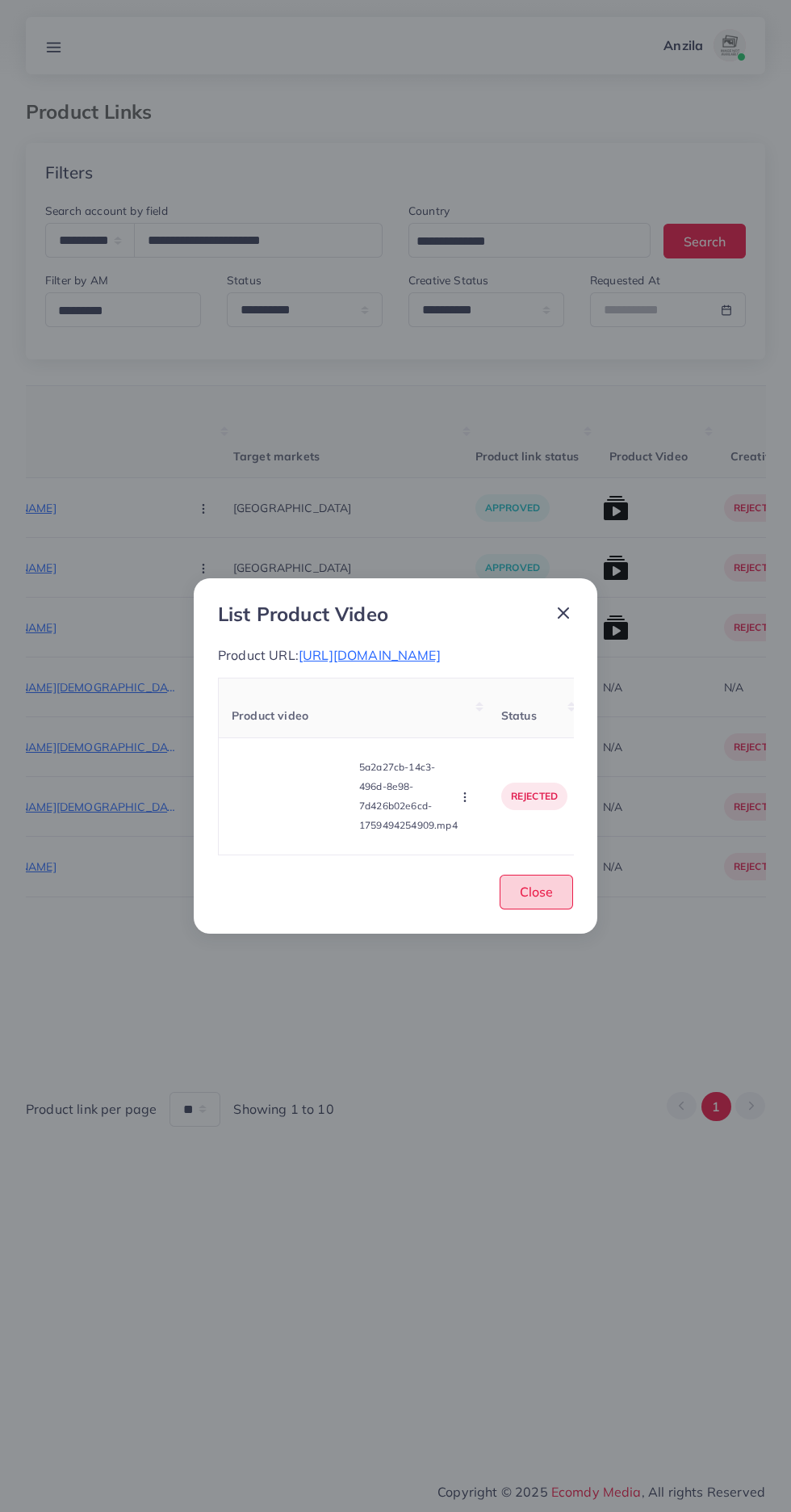
click at [564, 894] on button "Close" at bounding box center [536, 892] width 73 height 34
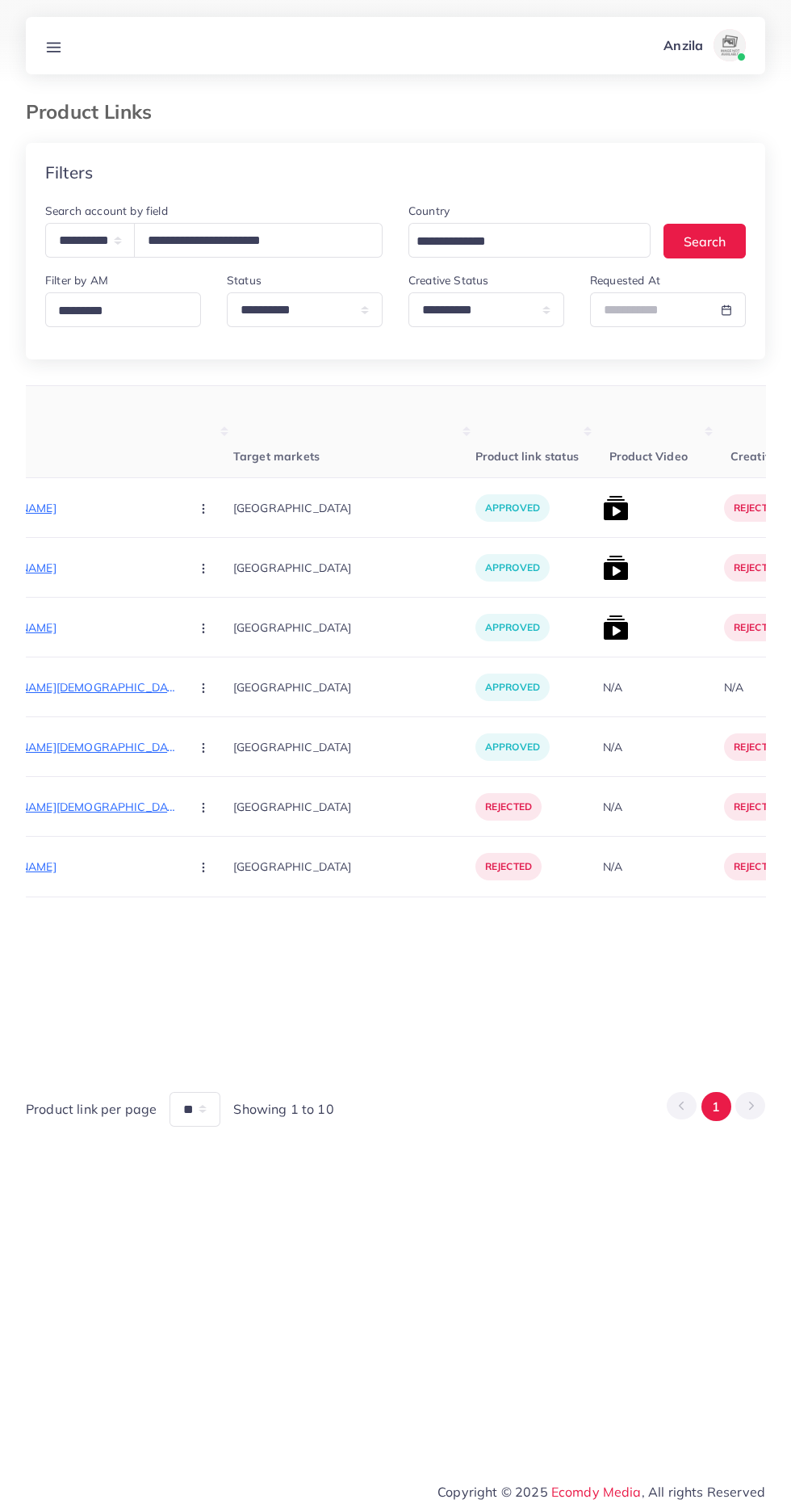
click at [53, 47] on line at bounding box center [53, 47] width 13 height 0
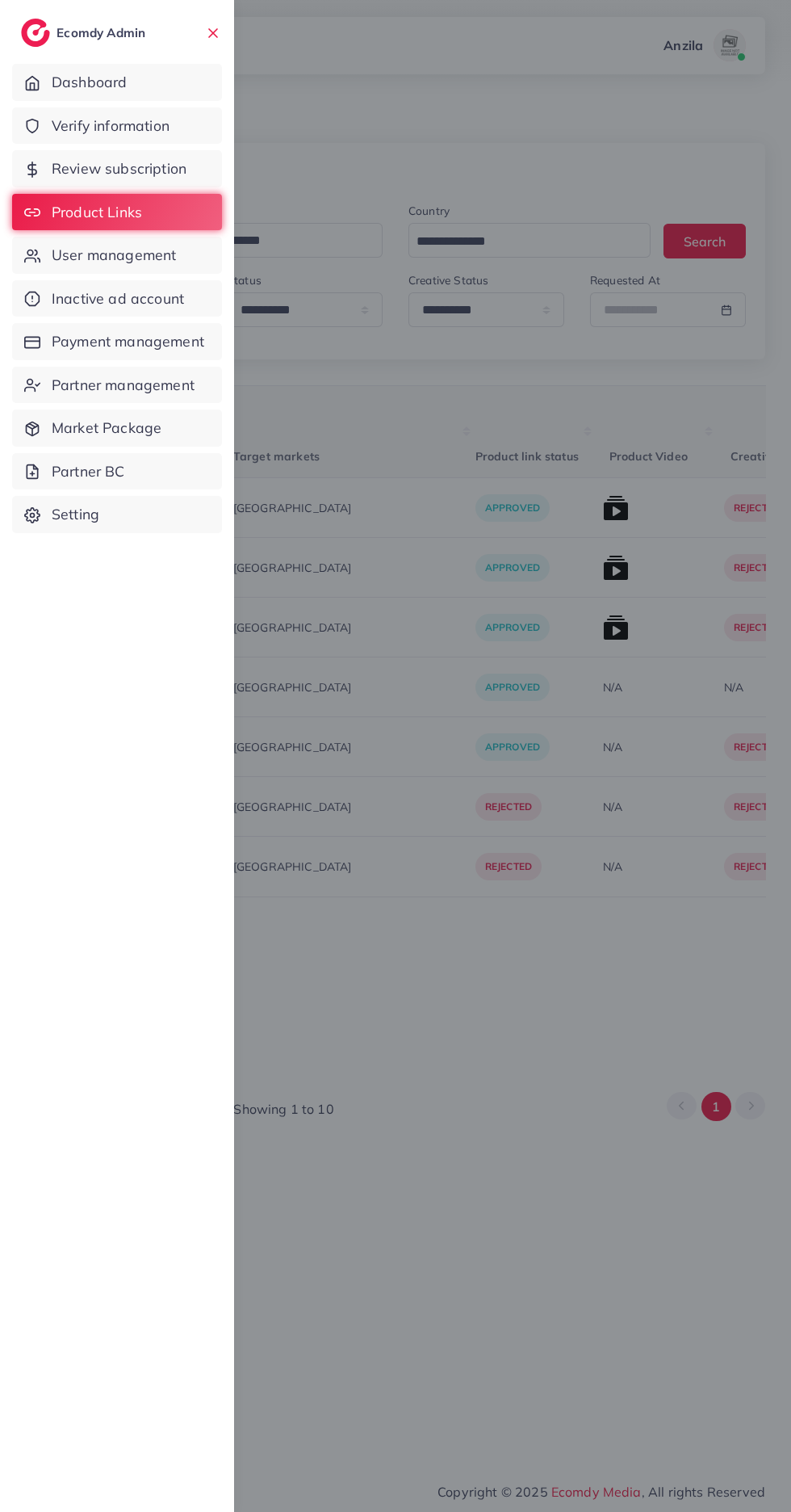
click at [88, 128] on span "Verify information" at bounding box center [110, 126] width 118 height 21
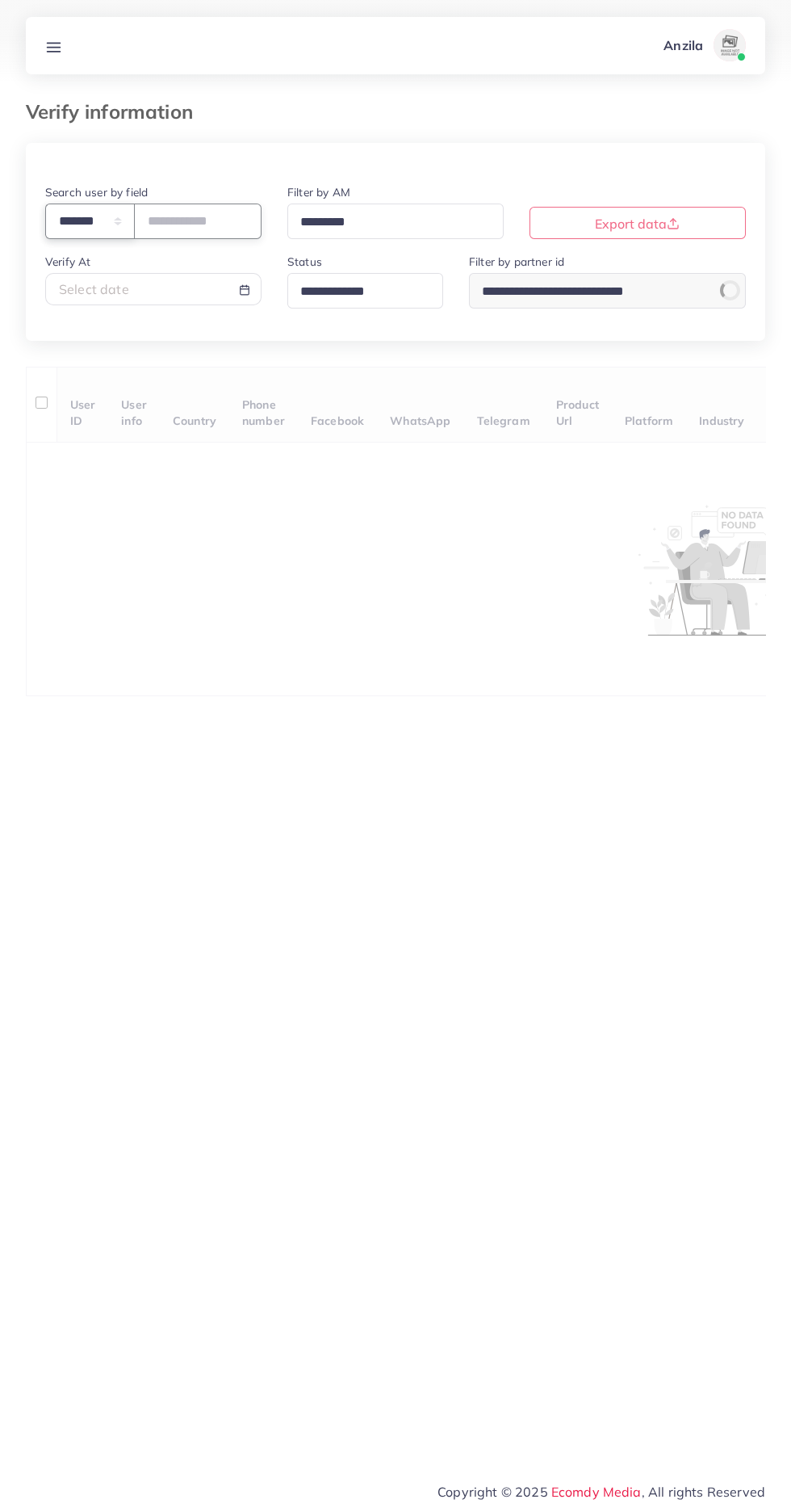
click at [84, 222] on select "**********" at bounding box center [90, 221] width 90 height 34
select select "*****"
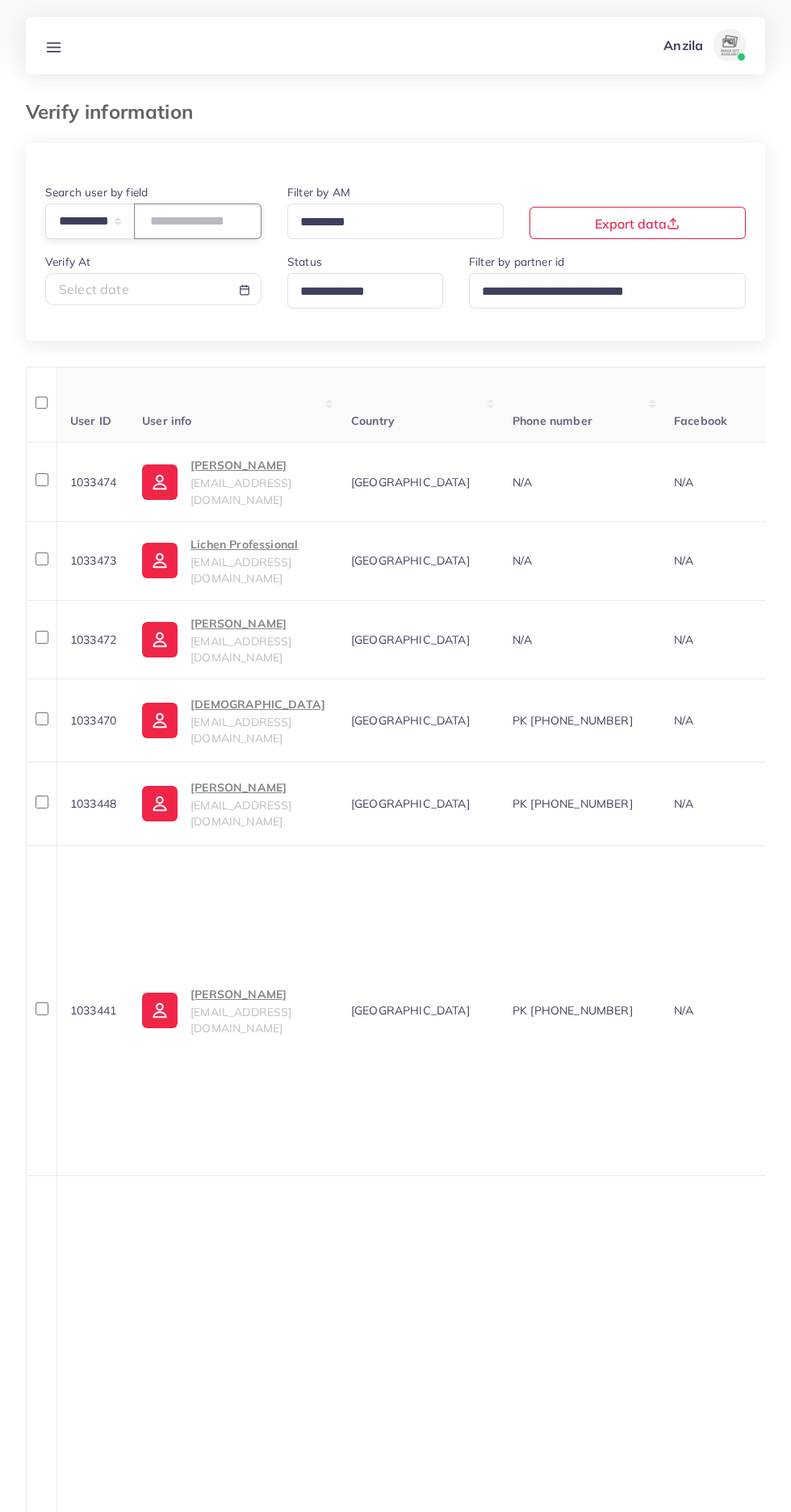
paste input "**********"
type input "**********"
click at [285, 414] on th "User info" at bounding box center [234, 404] width 209 height 76
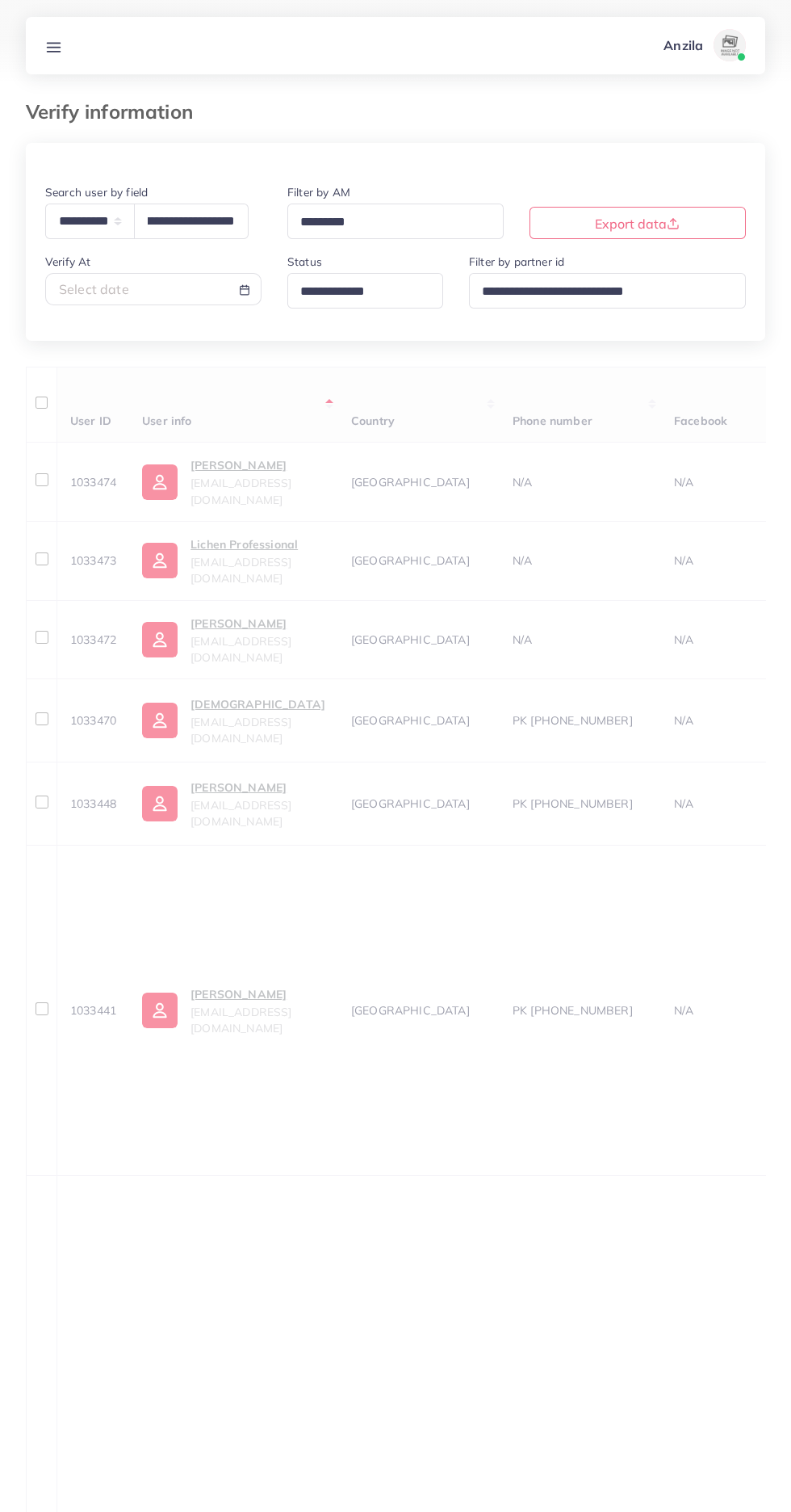
scroll to position [0, 0]
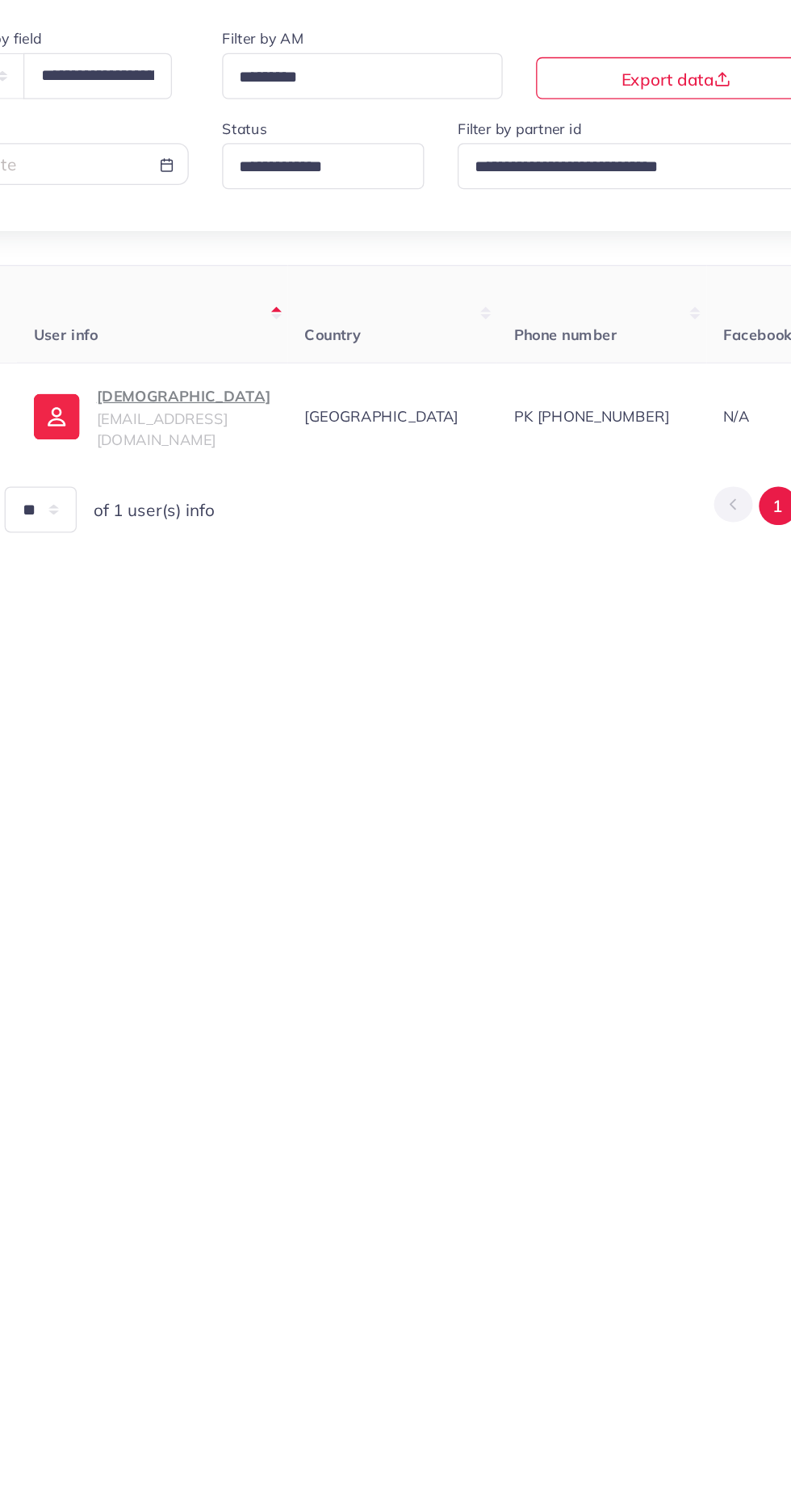
click at [224, 478] on p "[DEMOGRAPHIC_DATA]" at bounding box center [258, 467] width 134 height 19
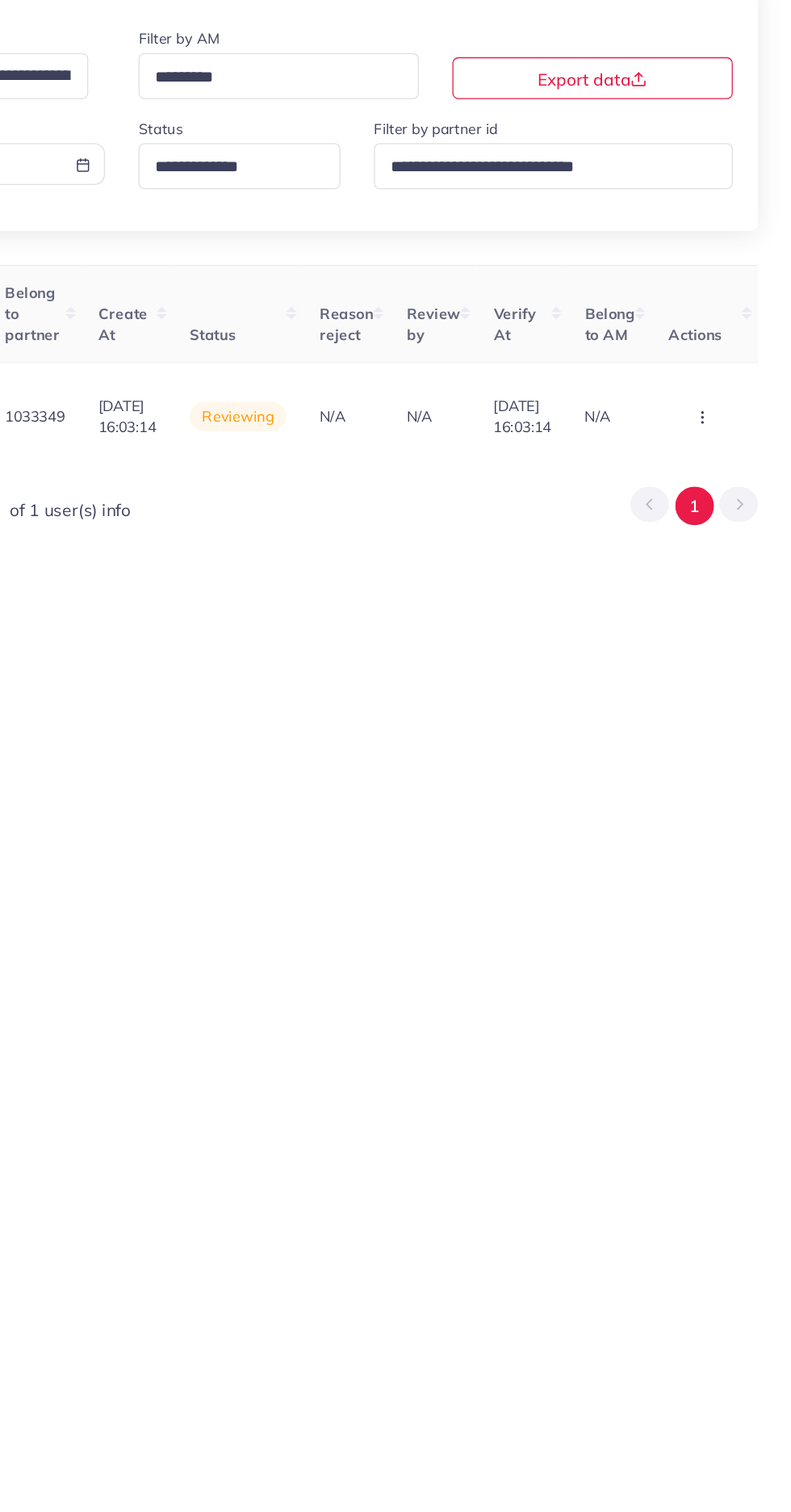
click at [746, 494] on button "button" at bounding box center [725, 484] width 57 height 36
click at [661, 388] on link "Approve" at bounding box center [697, 395] width 128 height 35
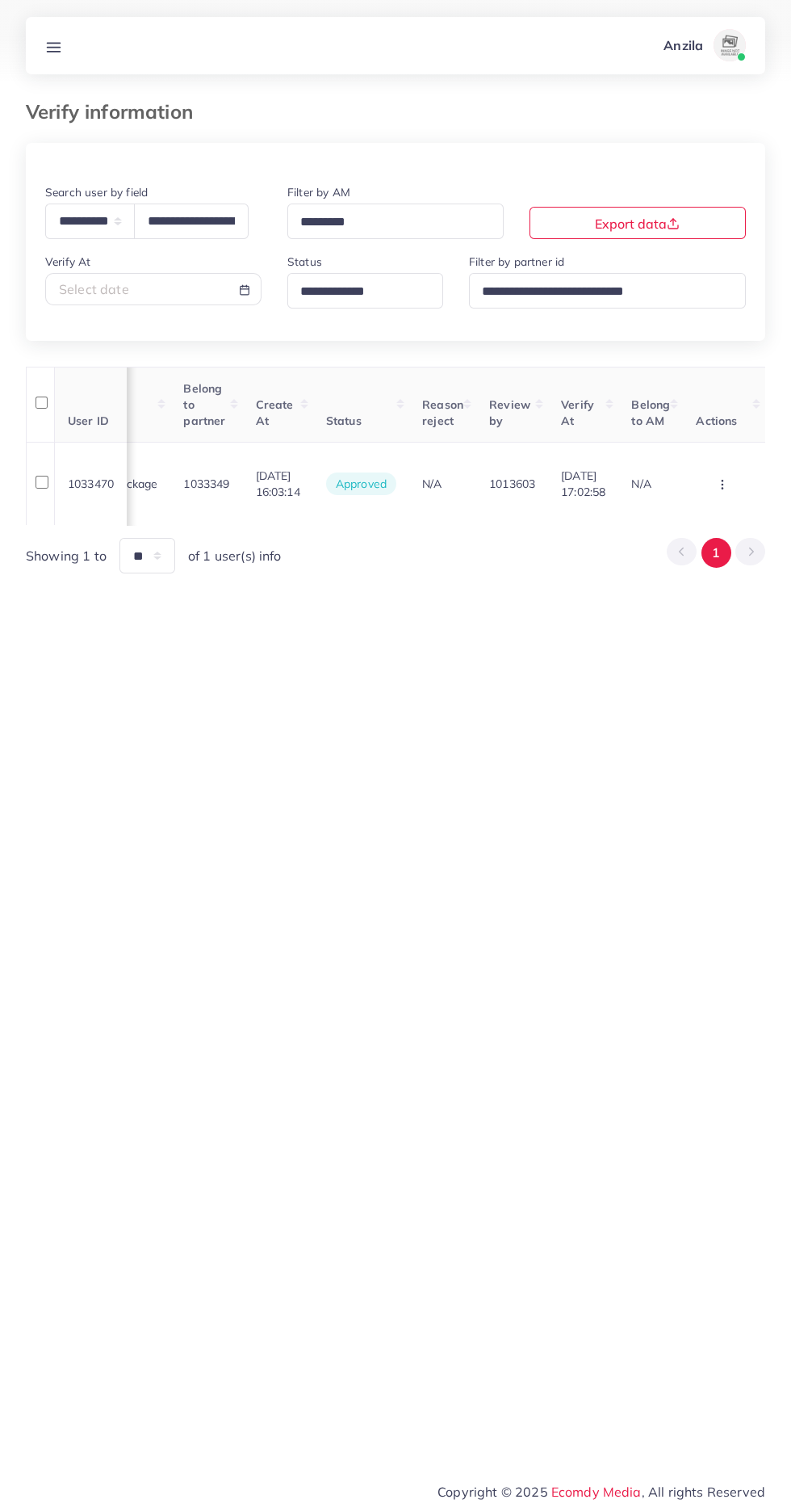
click at [53, 51] on line at bounding box center [53, 51] width 13 height 0
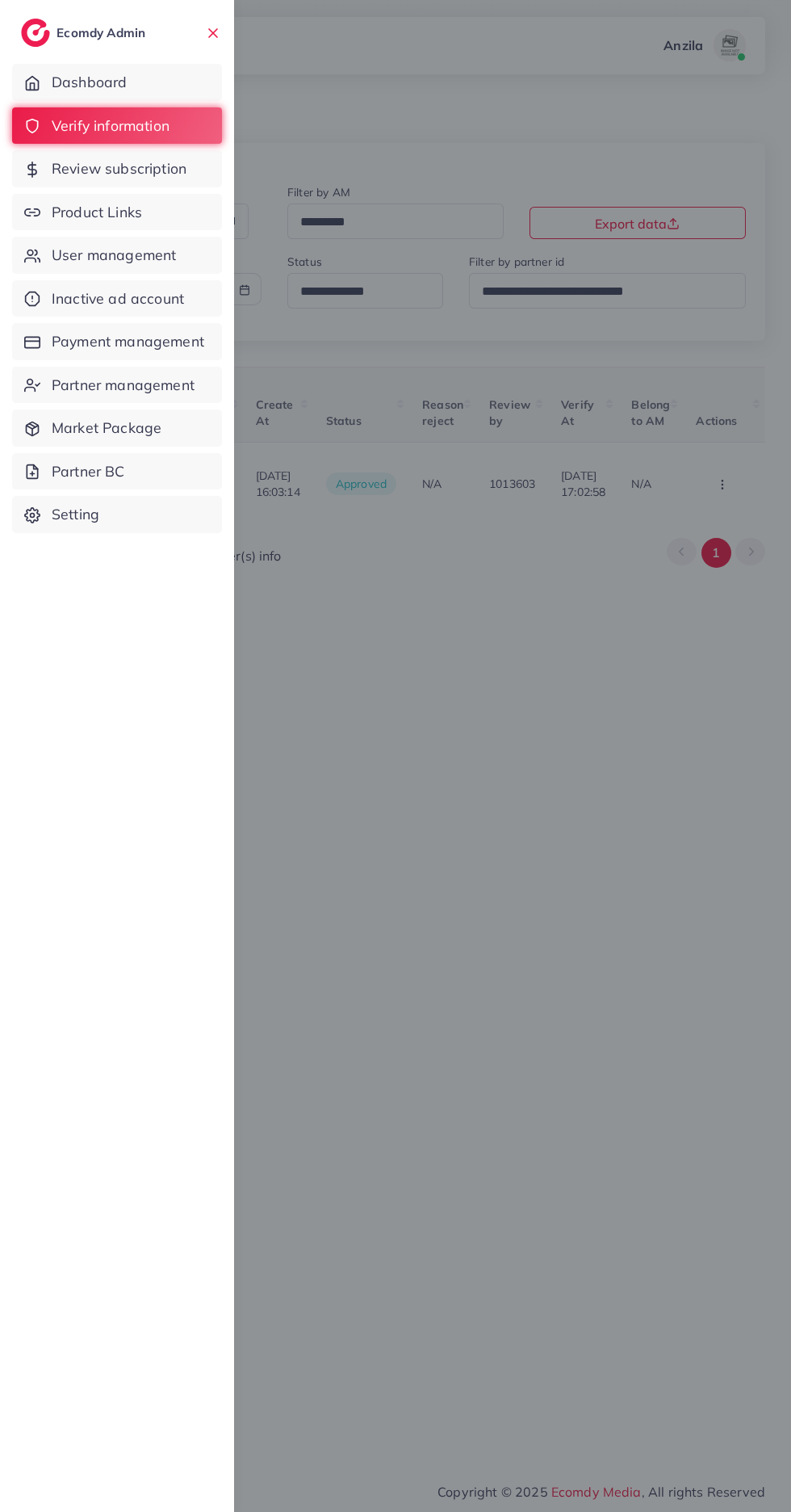
click at [136, 216] on span "Product Links" at bounding box center [97, 212] width 90 height 21
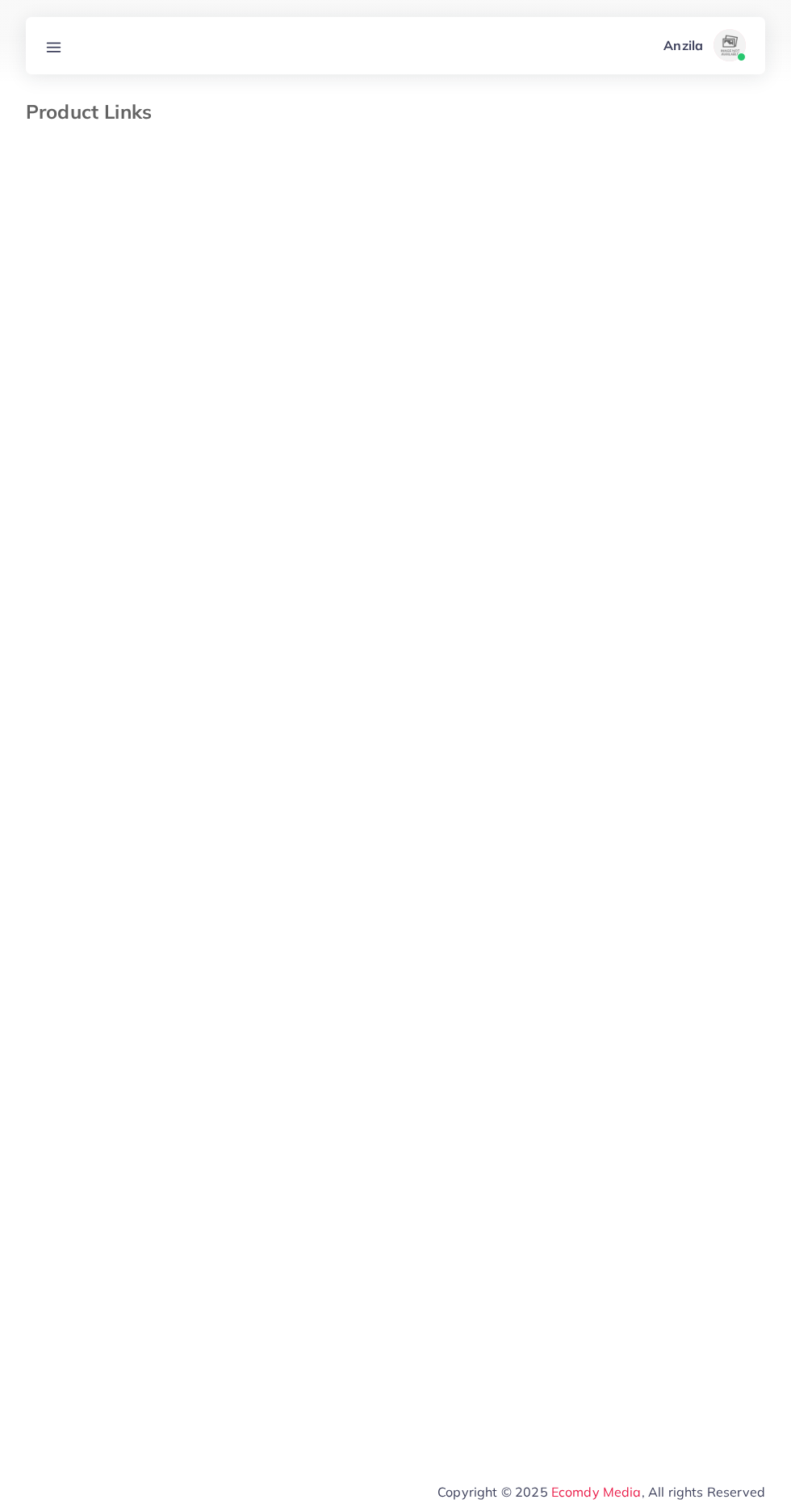
select select "*********"
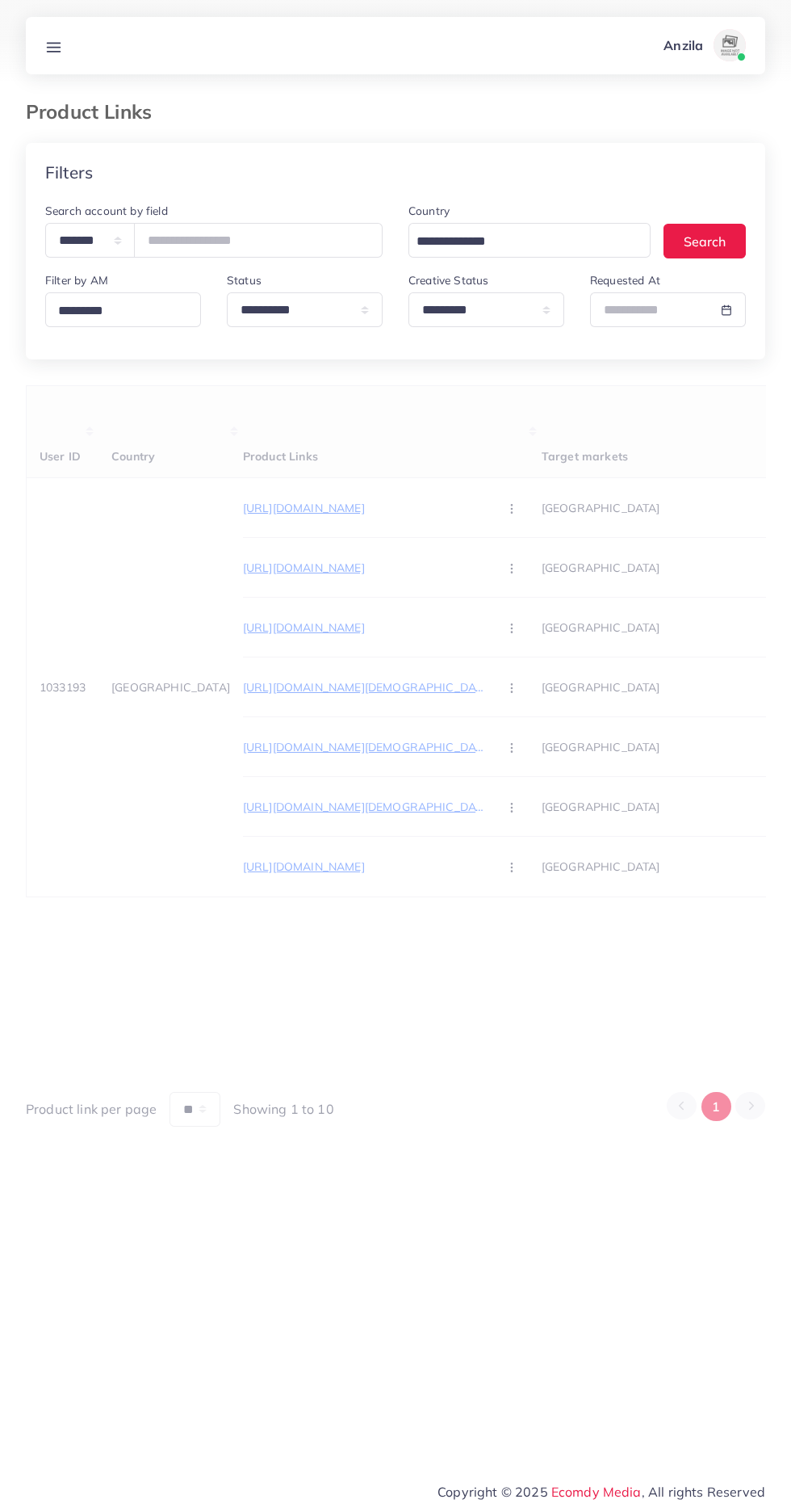
click at [60, 45] on icon at bounding box center [53, 47] width 17 height 17
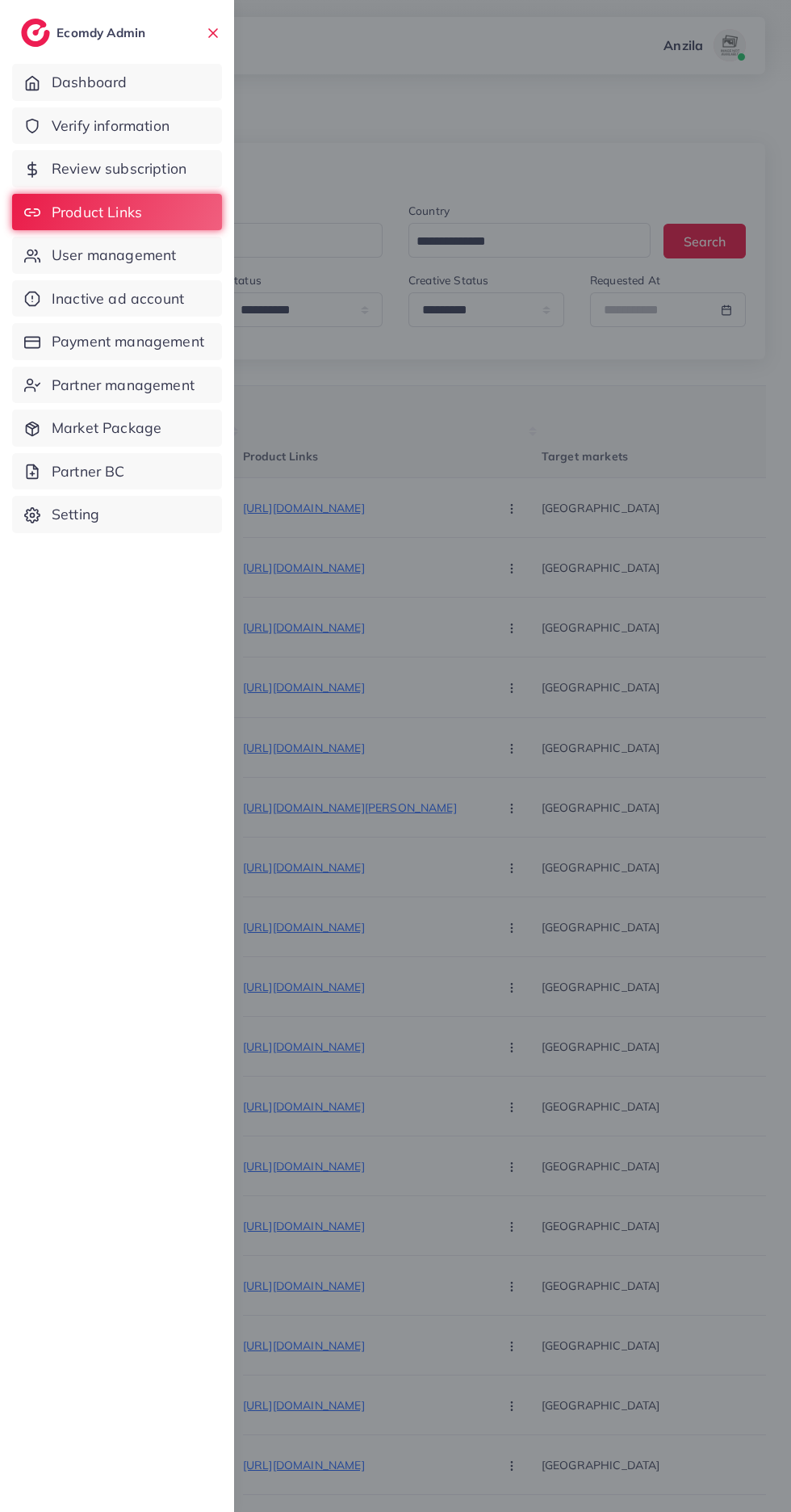
click at [142, 264] on span "User management" at bounding box center [114, 255] width 124 height 21
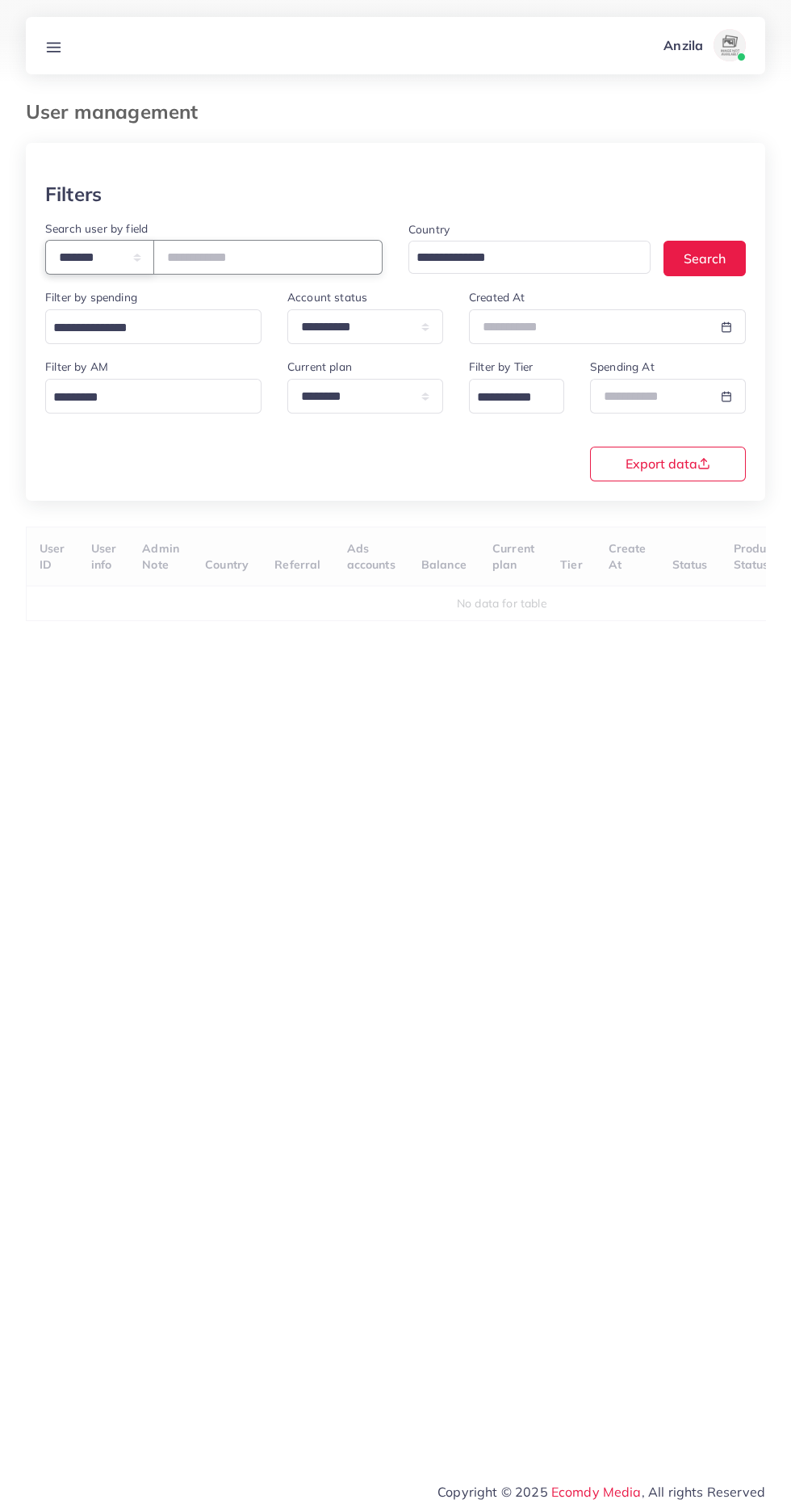
click at [106, 250] on select "**********" at bounding box center [99, 257] width 109 height 34
select select "*****"
paste input "**********"
type input "**********"
click at [286, 455] on div "**********" at bounding box center [395, 418] width 726 height 123
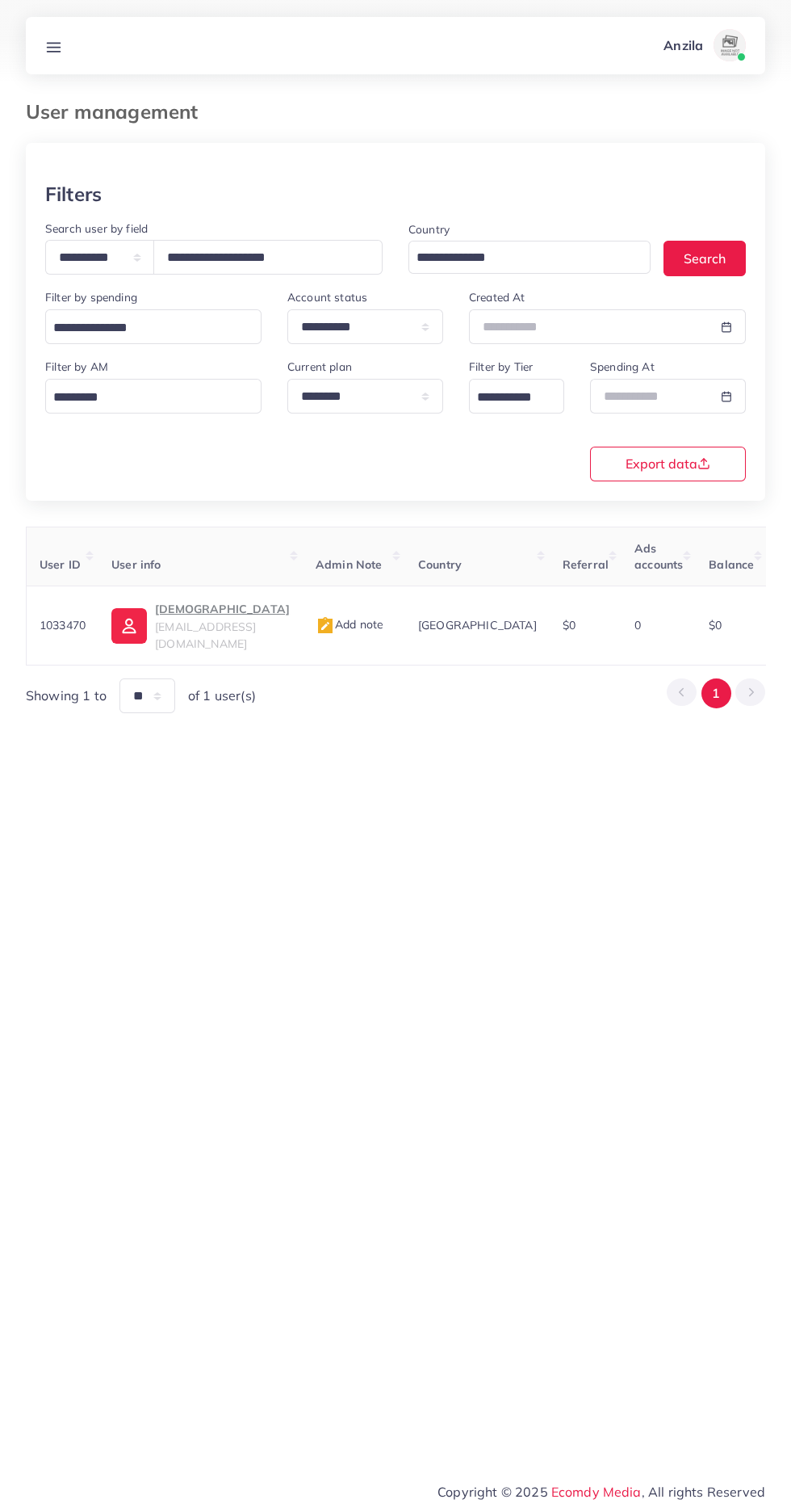
click at [316, 619] on img at bounding box center [325, 626] width 19 height 19
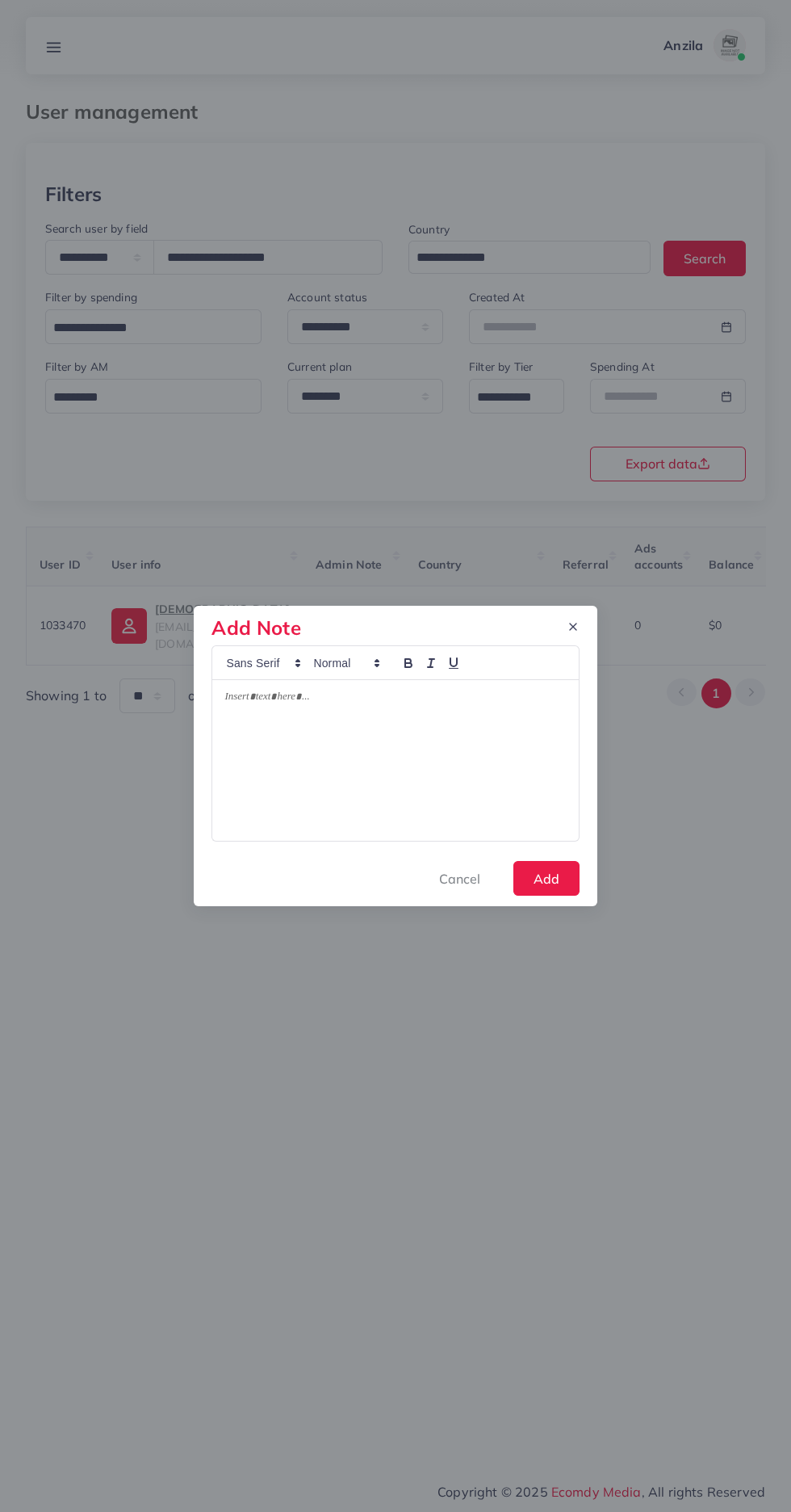
click at [391, 774] on div at bounding box center [395, 760] width 365 height 160
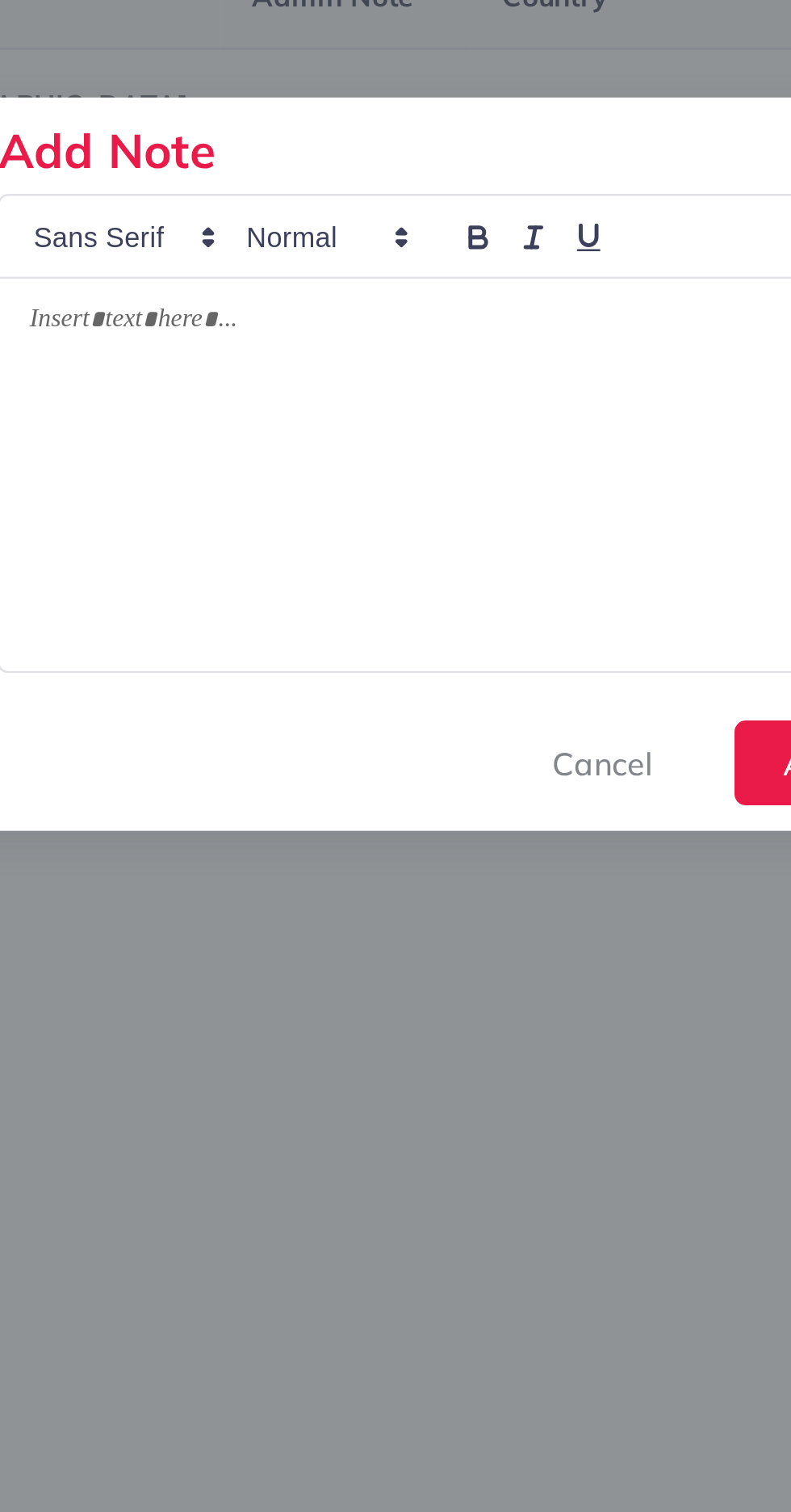
click at [401, 749] on div at bounding box center [395, 760] width 365 height 160
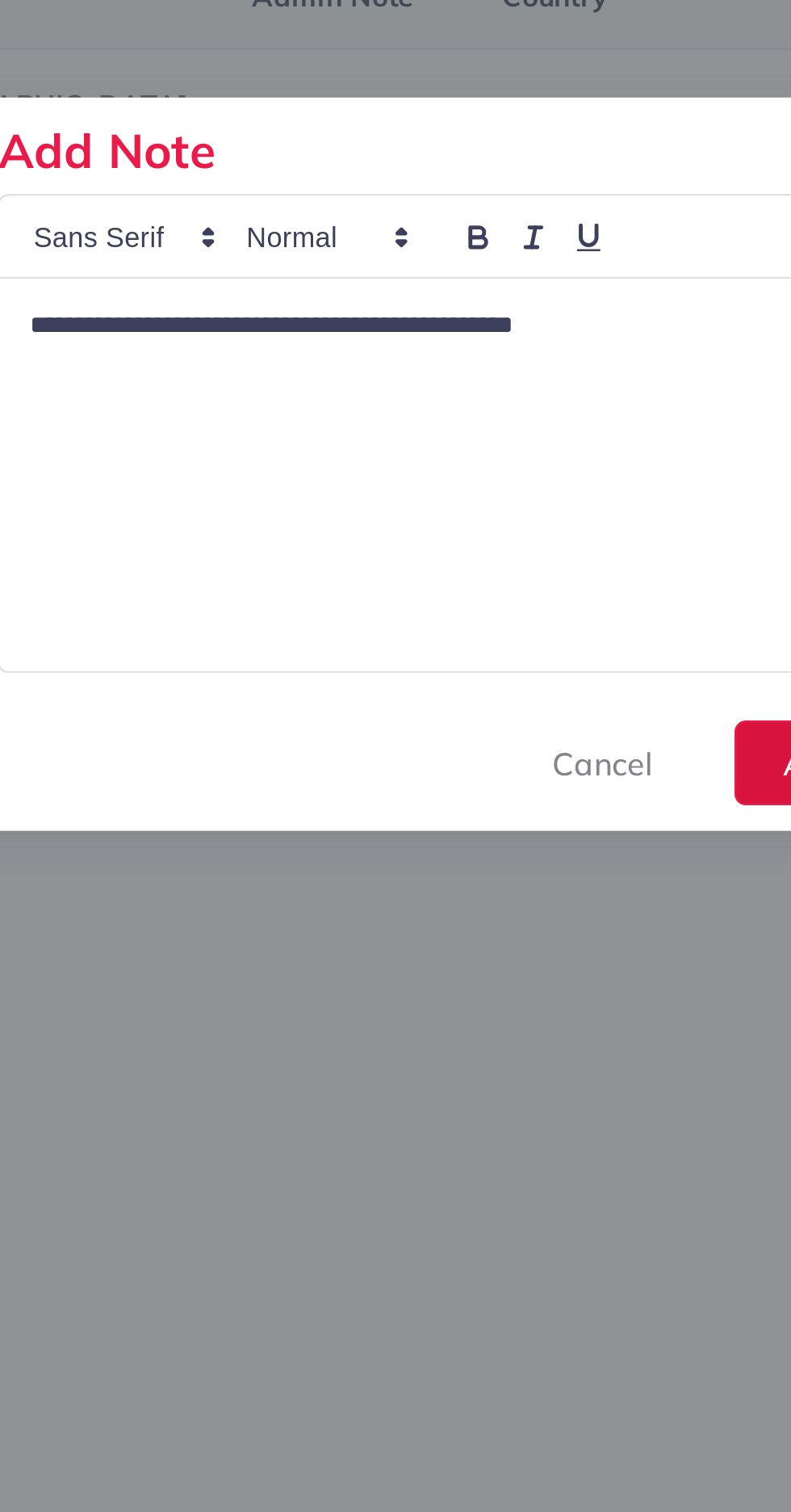
click at [520, 878] on button "Add" at bounding box center [546, 878] width 66 height 34
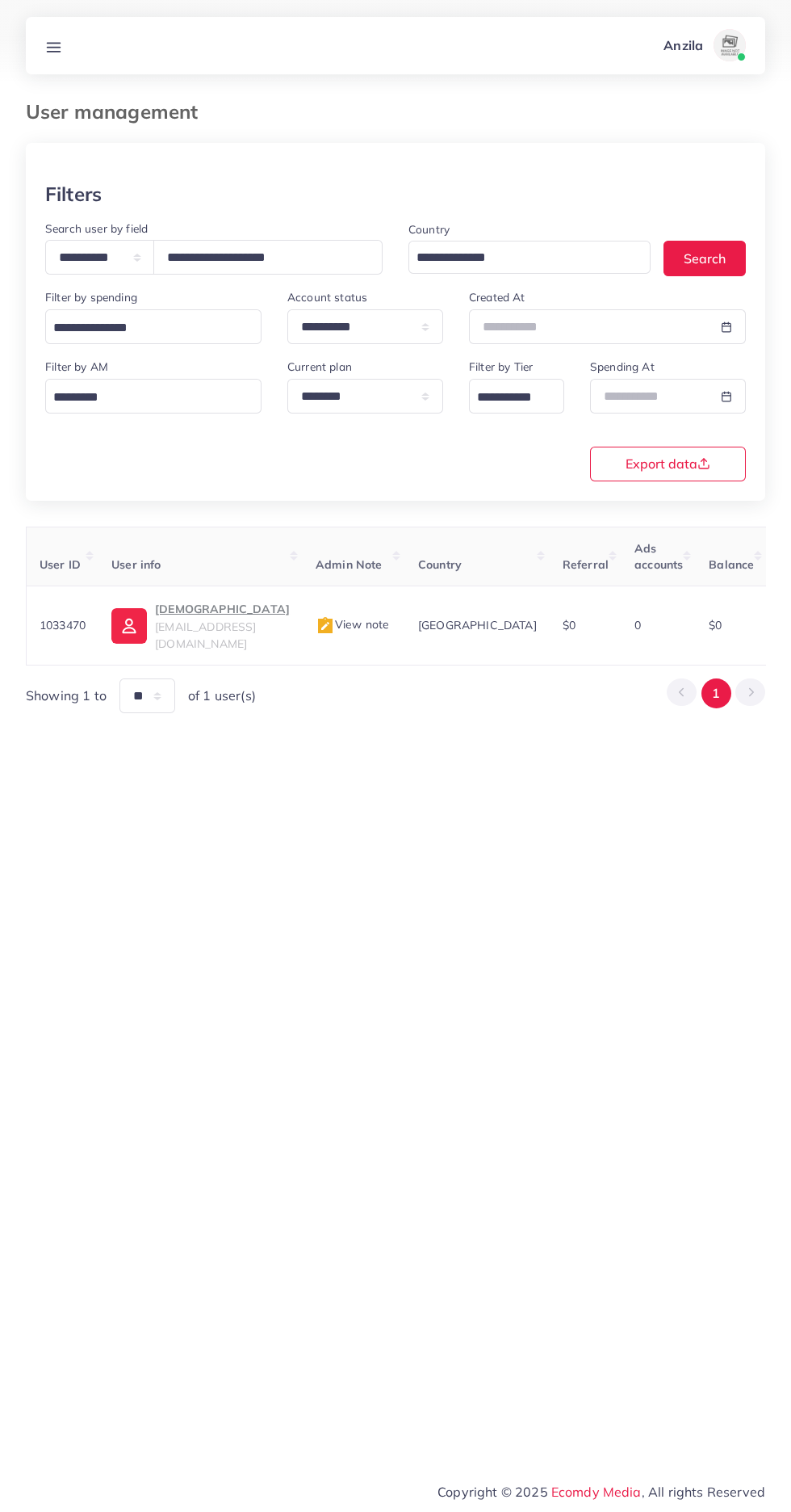
click at [53, 43] on line at bounding box center [53, 43] width 13 height 0
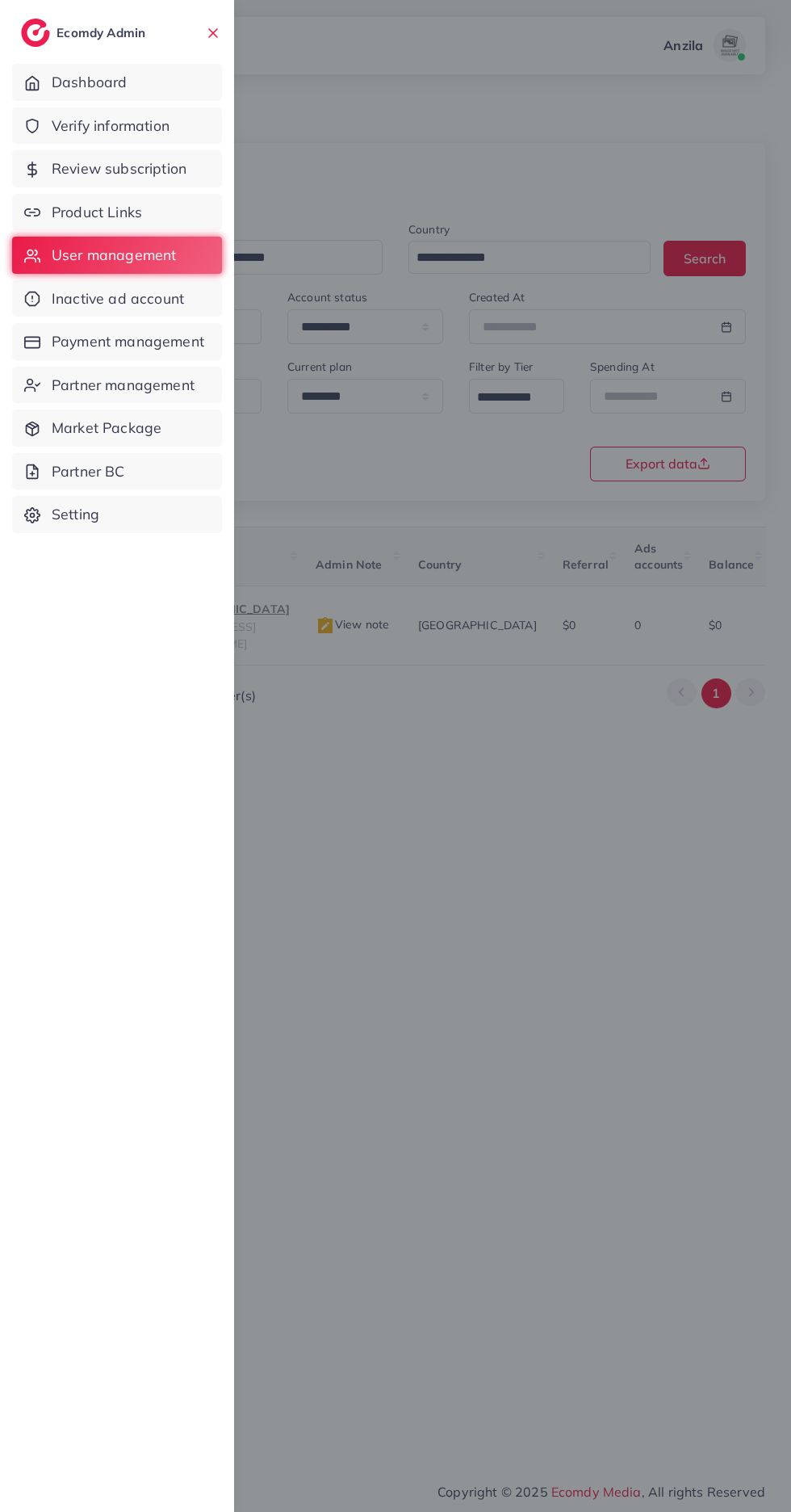
click at [59, 198] on link "Product Links" at bounding box center [117, 212] width 210 height 37
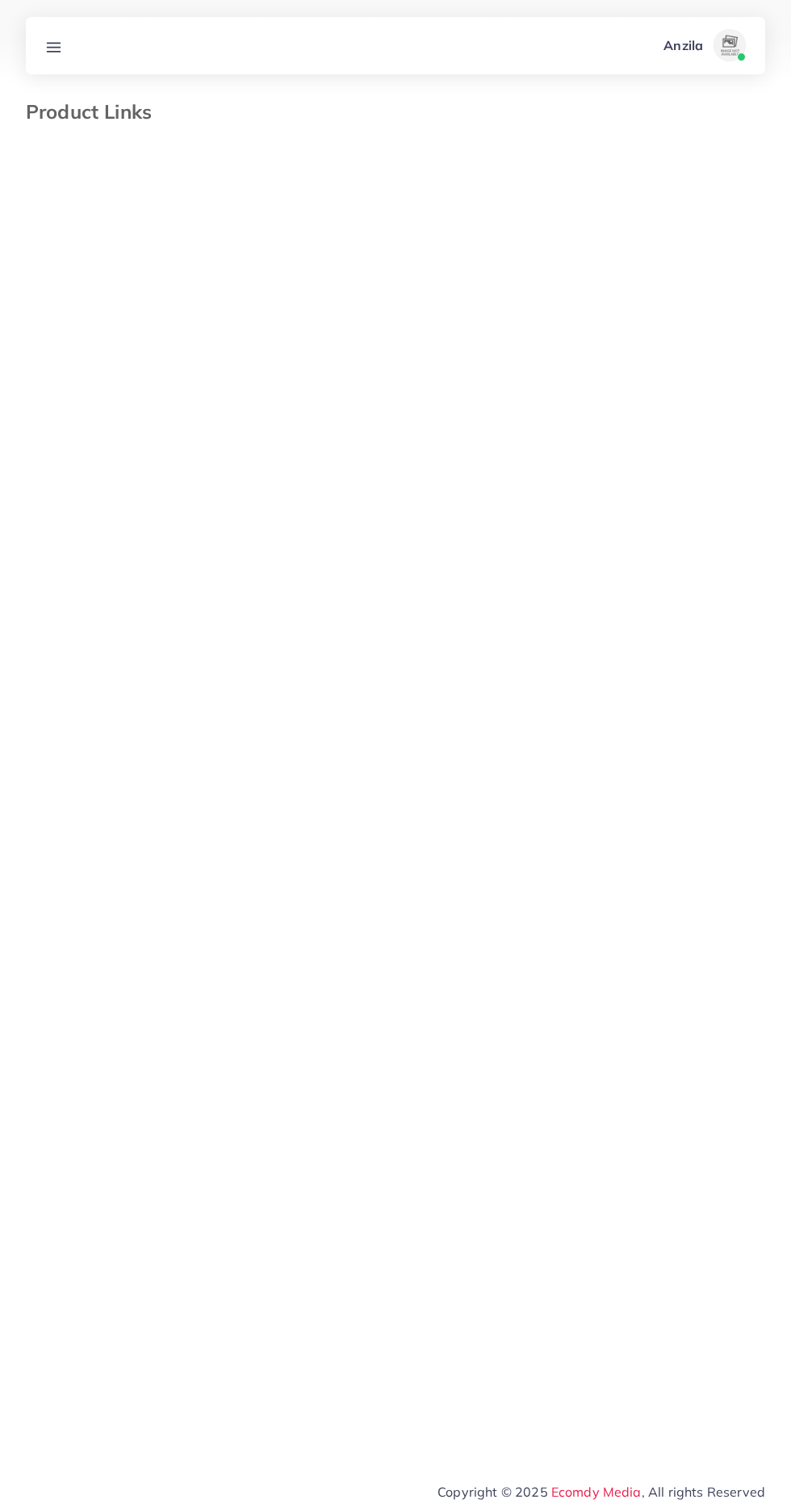
select select "*********"
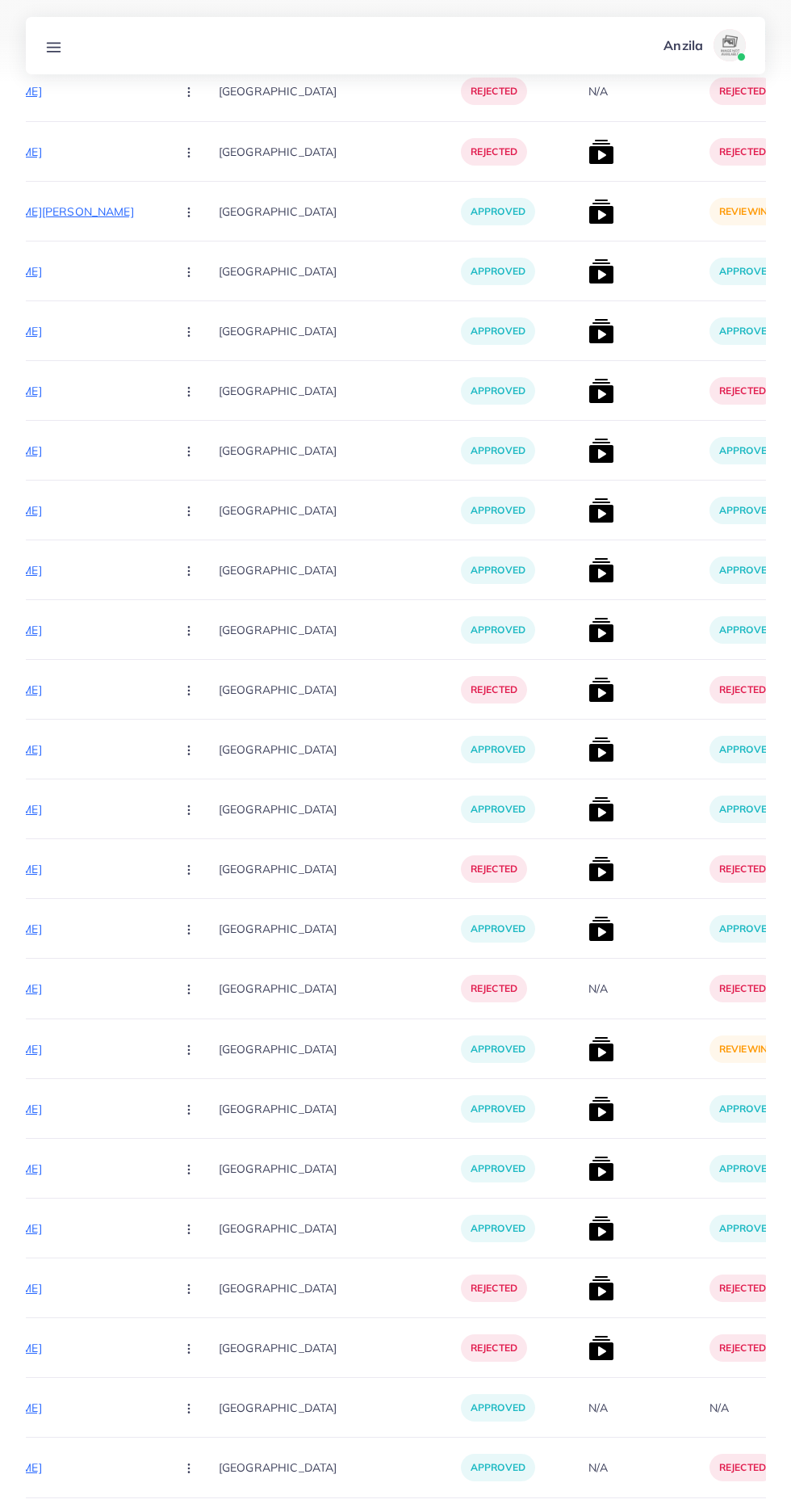
scroll to position [0, 339]
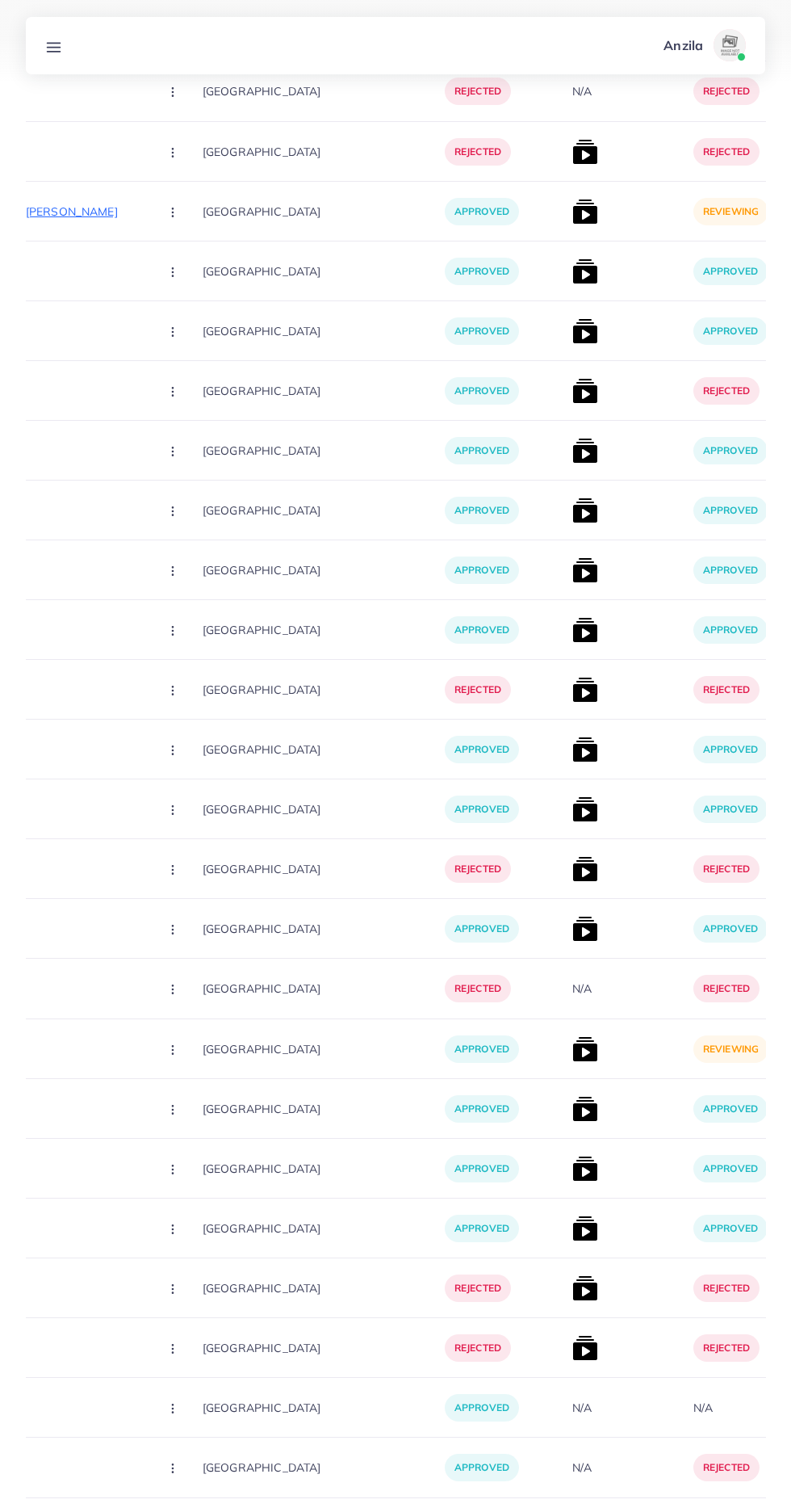
click at [566, 1050] on div at bounding box center [626, 1048] width 121 height 59
click at [572, 1053] on img at bounding box center [585, 1049] width 26 height 26
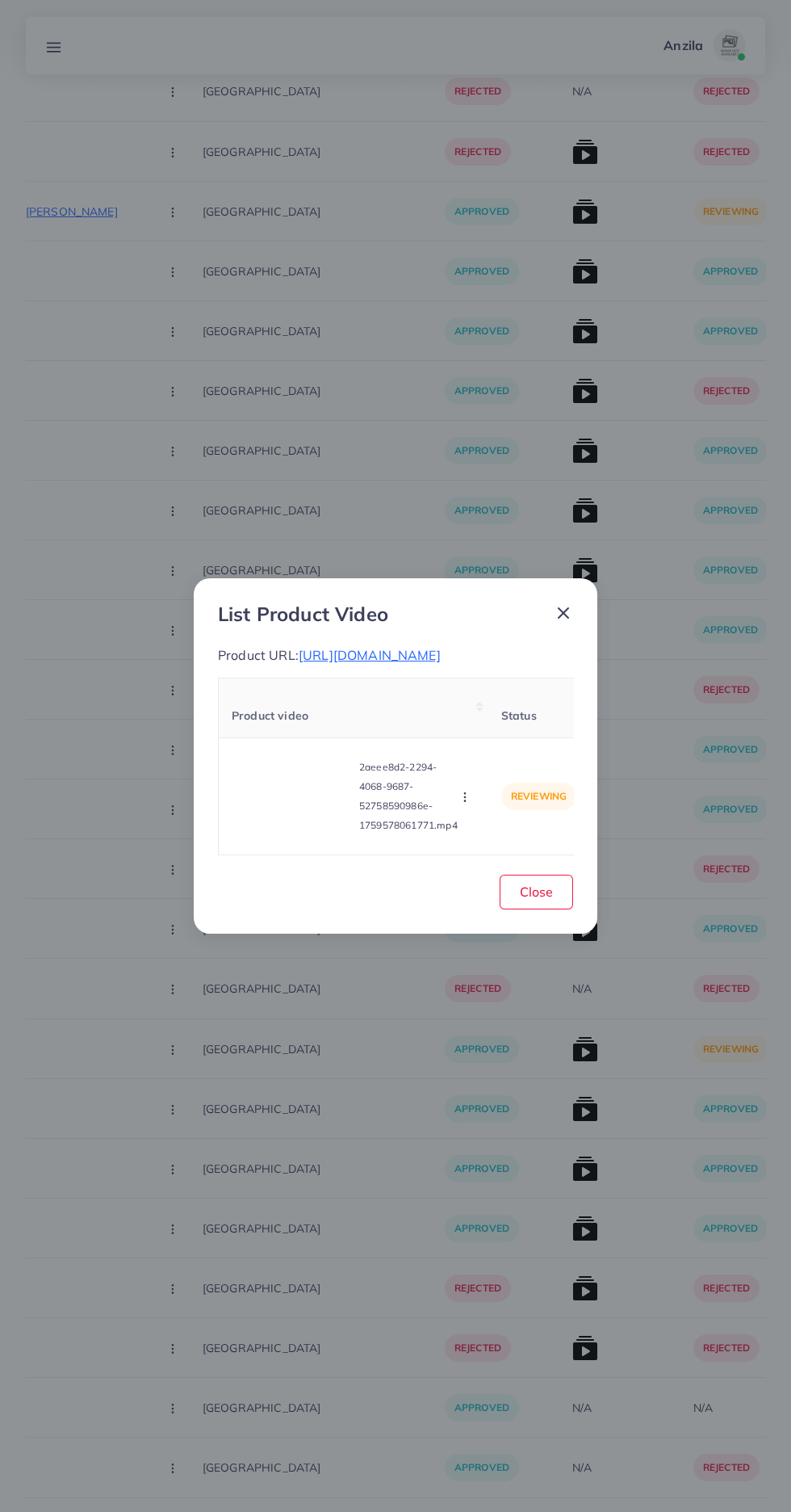
click at [252, 833] on video at bounding box center [292, 797] width 121 height 72
click at [284, 809] on icon at bounding box center [292, 797] width 26 height 26
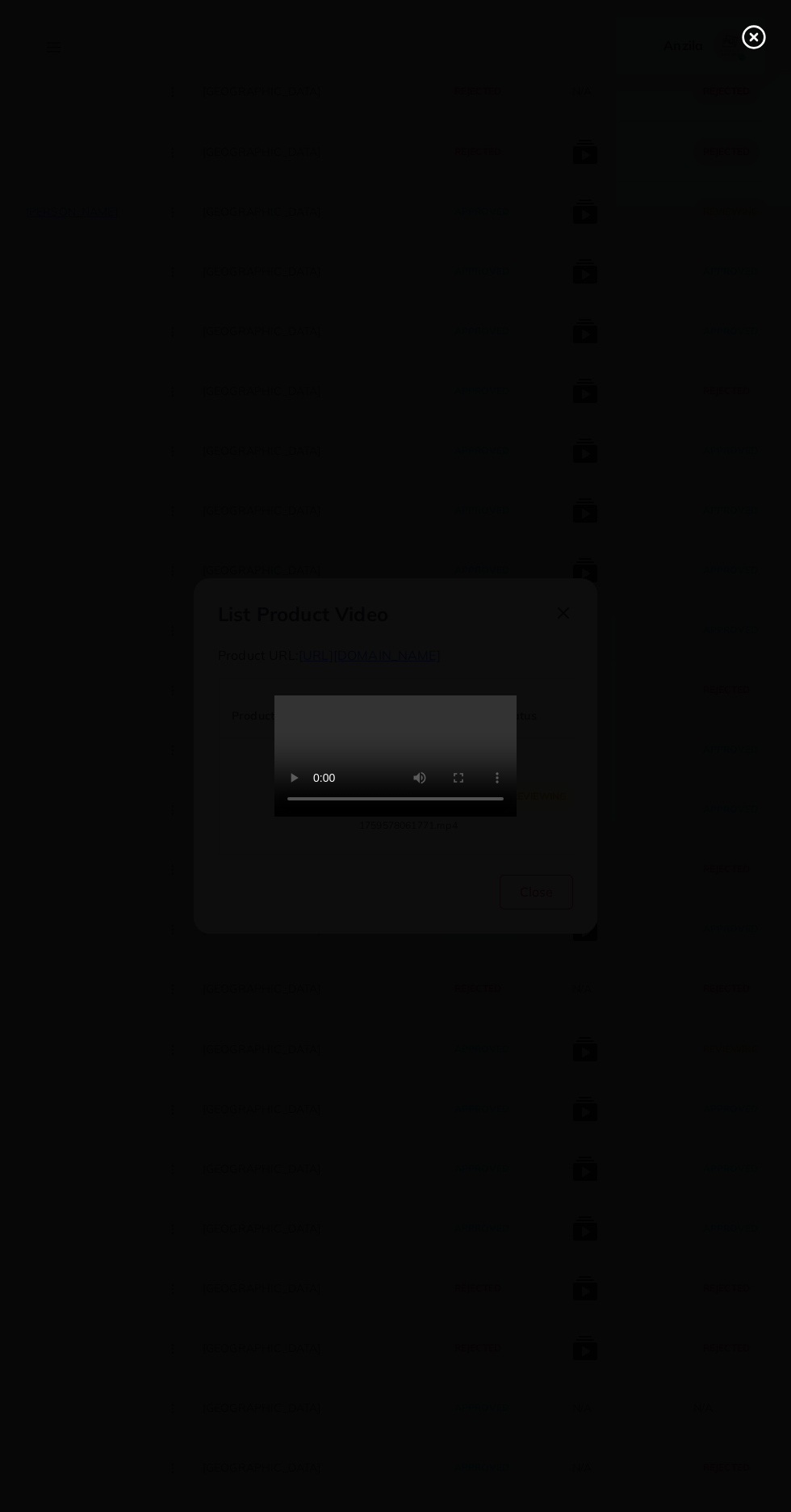
click at [754, 37] on line at bounding box center [753, 36] width 6 height 6
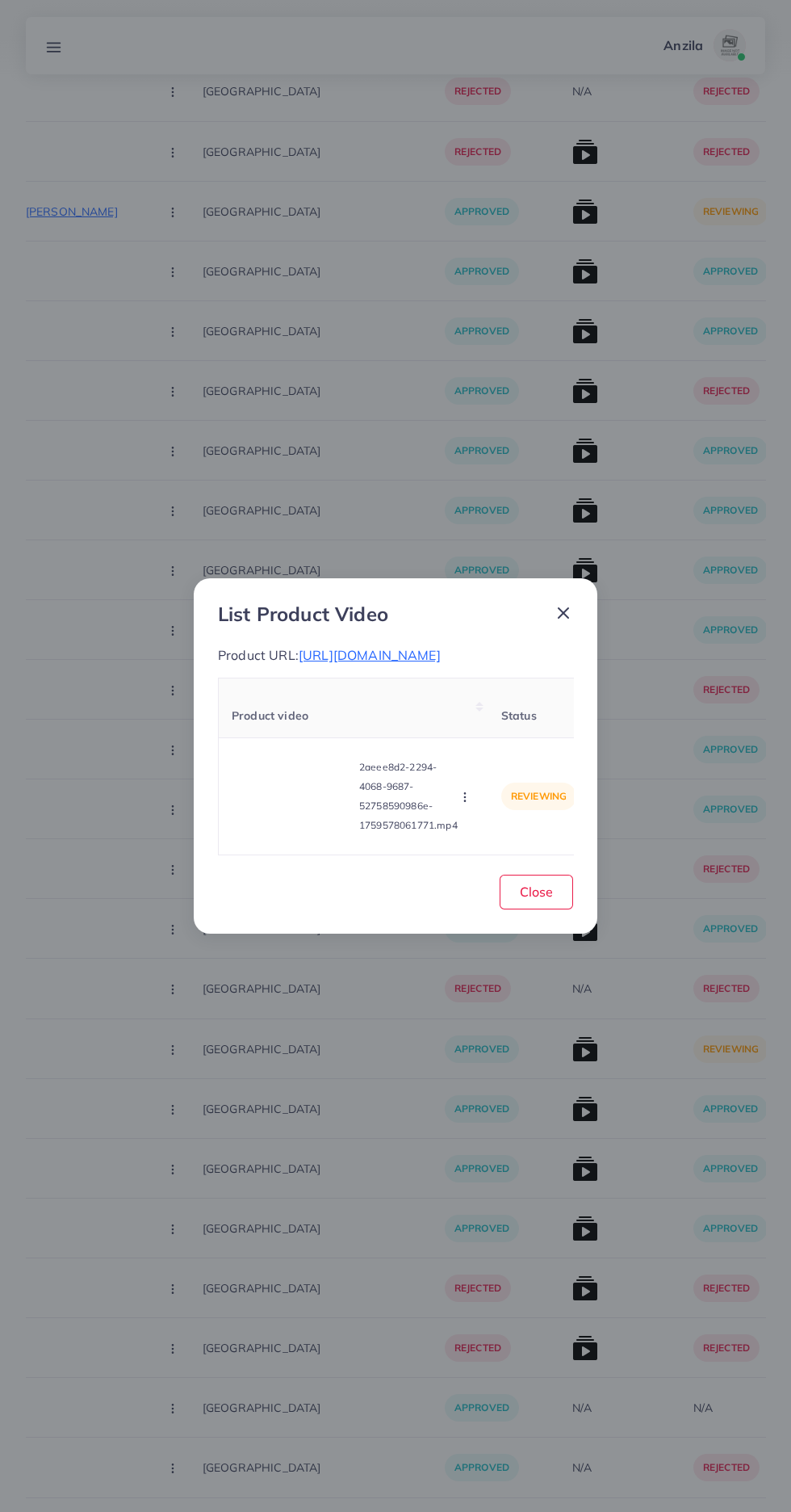
click at [465, 801] on circle "button" at bounding box center [464, 800] width 1 height 1
click at [474, 729] on span "Approve" at bounding box center [494, 721] width 53 height 16
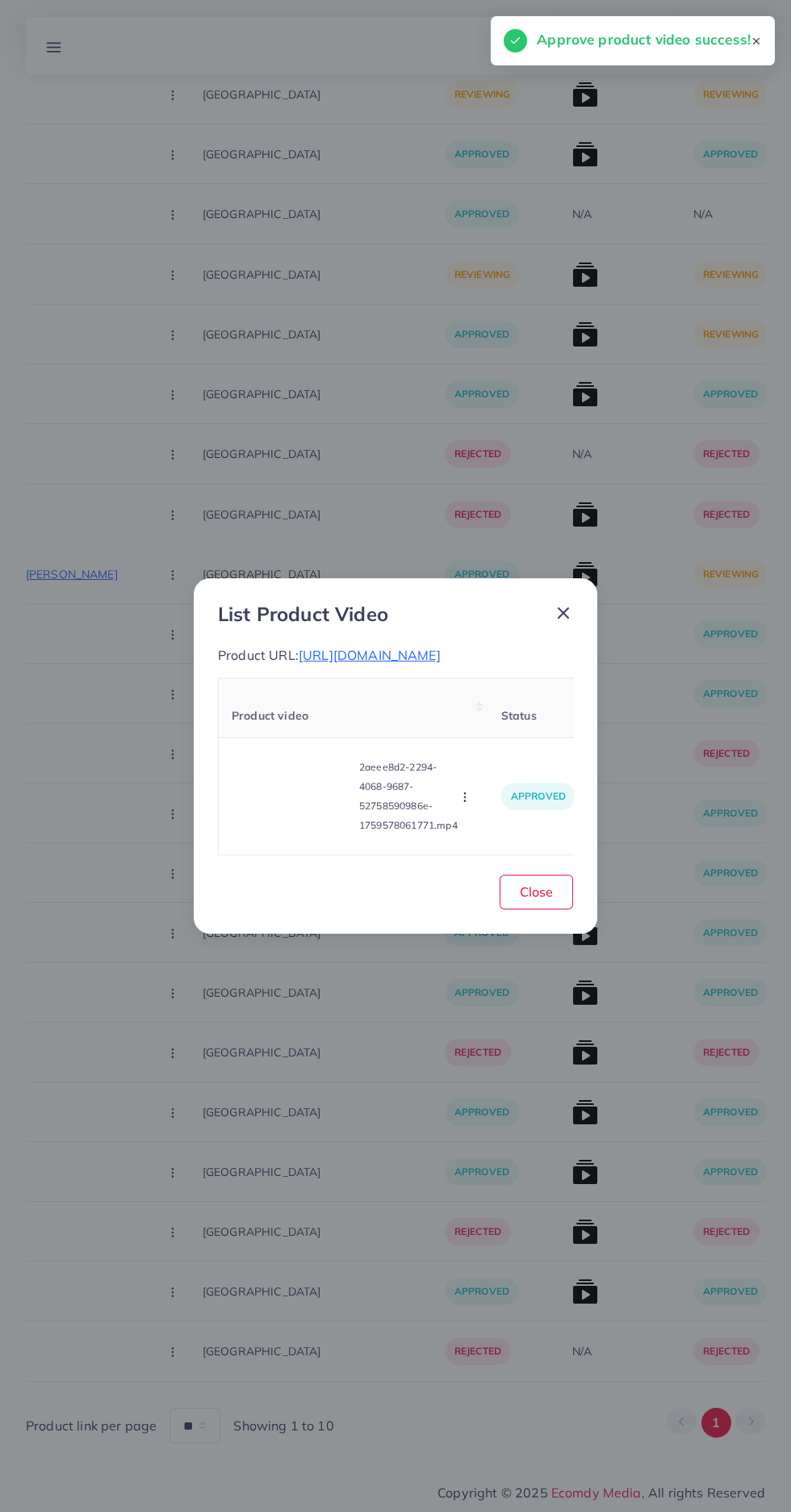
scroll to position [297, 0]
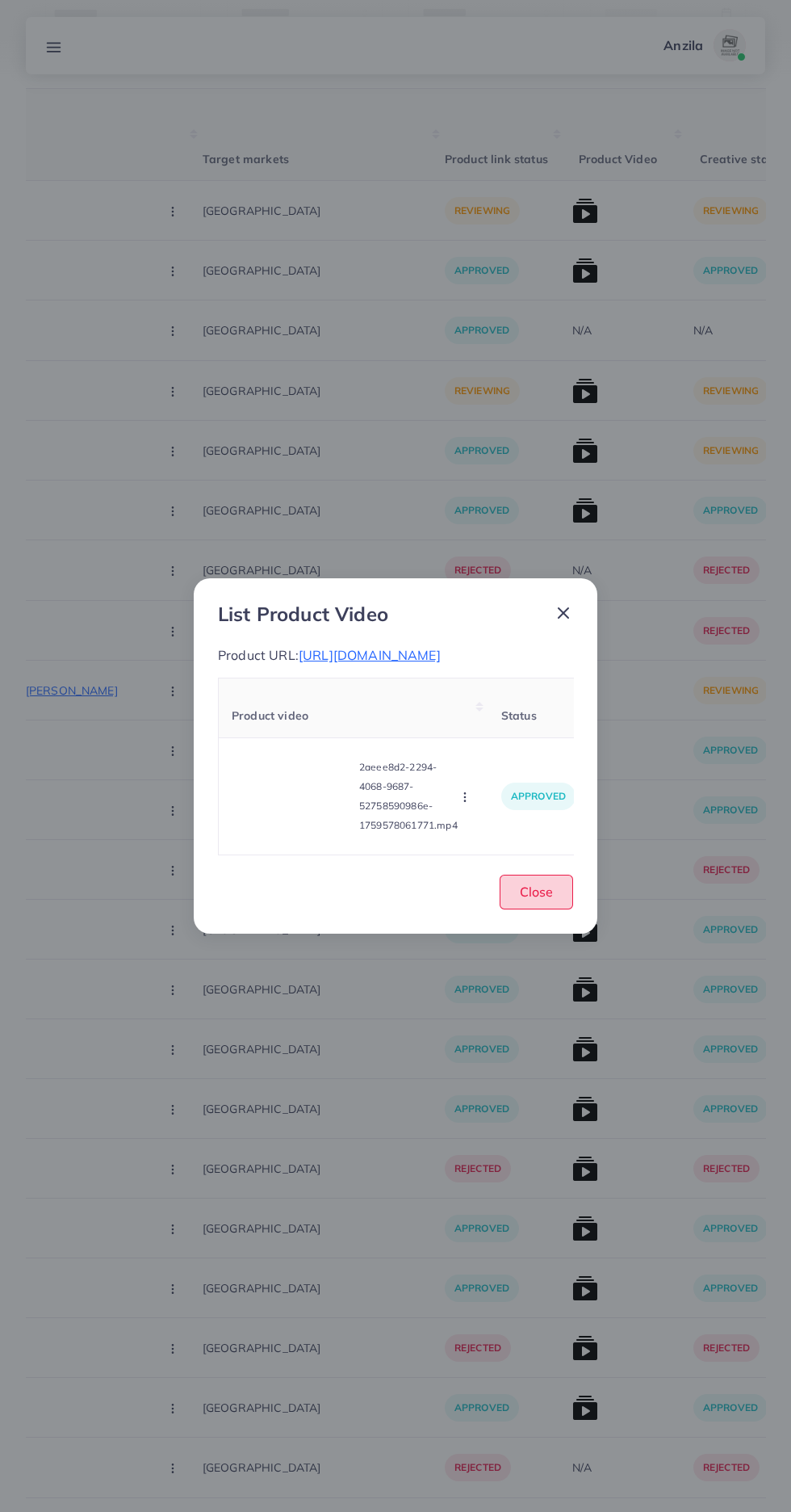
click at [561, 909] on button "Close" at bounding box center [536, 892] width 73 height 34
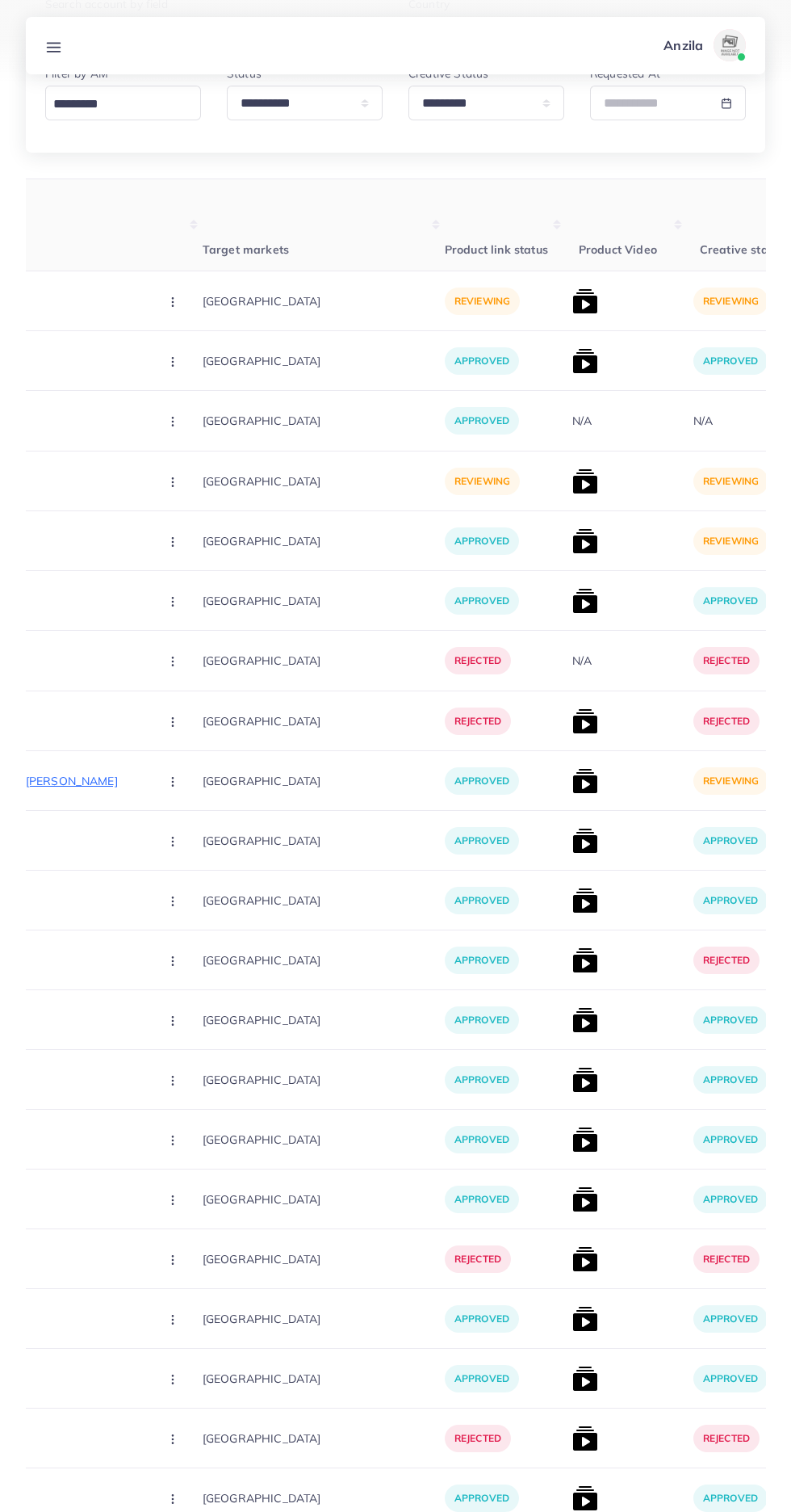
scroll to position [206, 0]
click at [572, 784] on img at bounding box center [585, 782] width 26 height 26
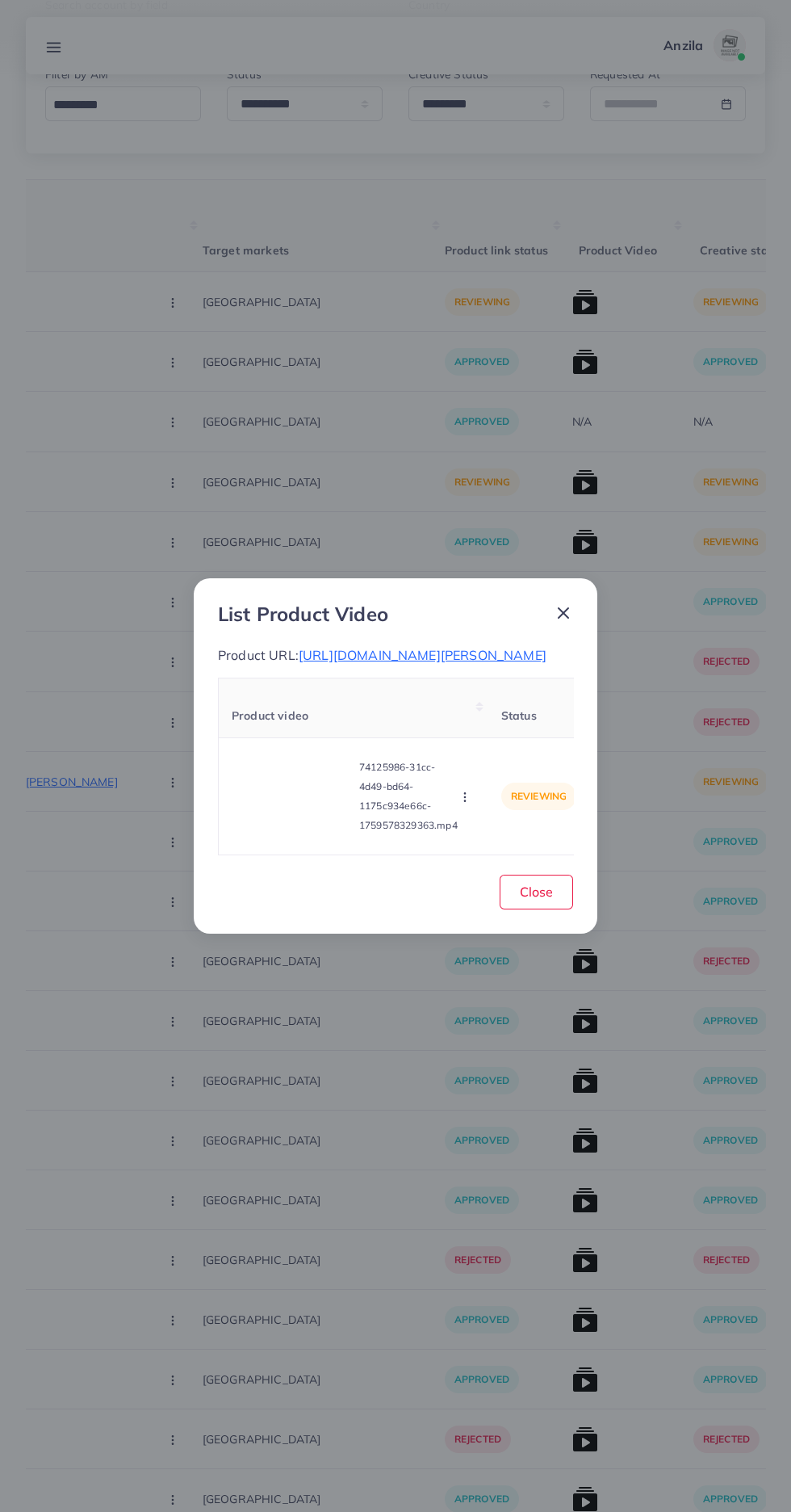
click at [283, 832] on video at bounding box center [292, 797] width 121 height 72
click at [283, 807] on circle at bounding box center [292, 796] width 22 height 22
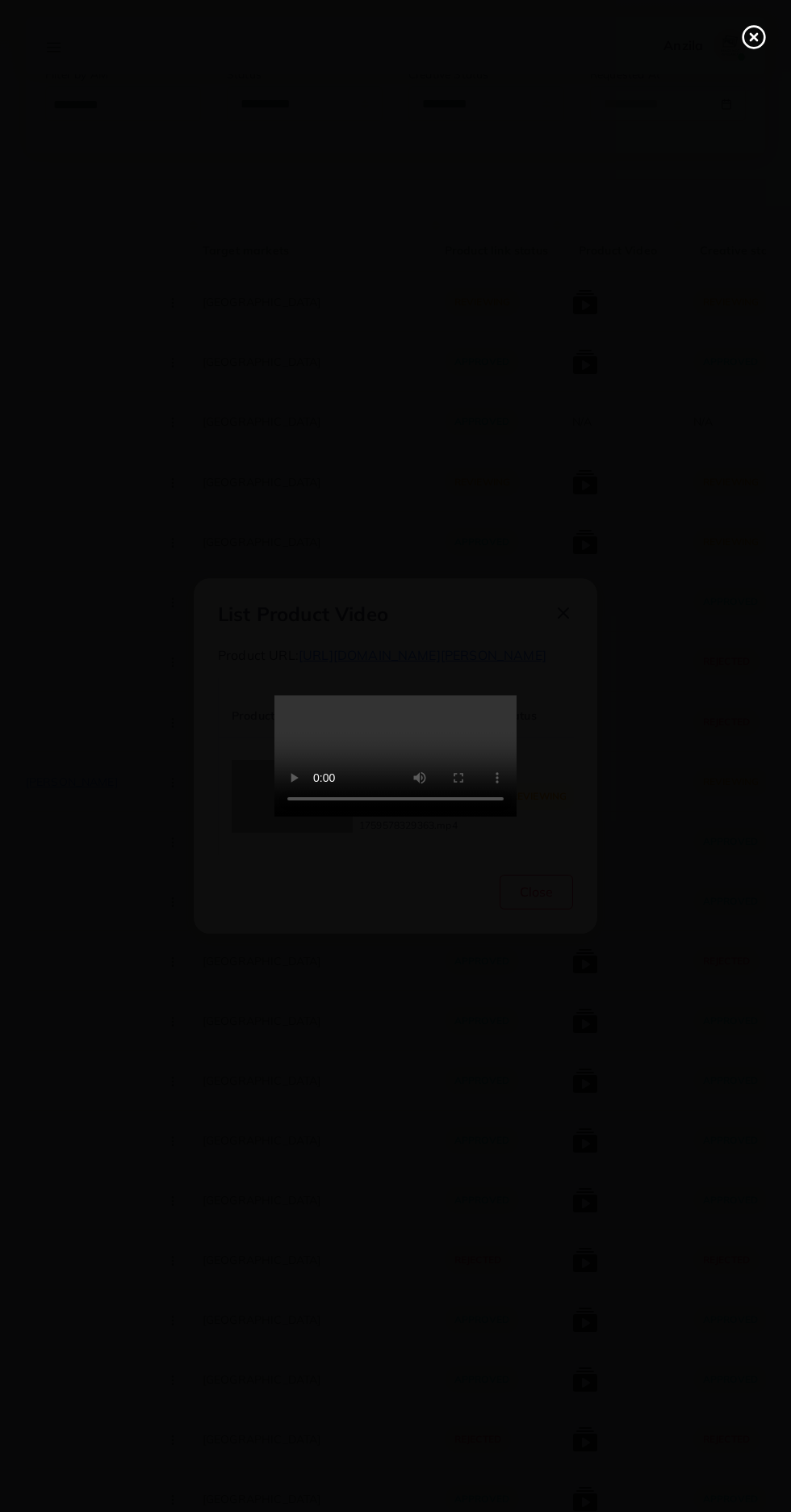
click at [744, 37] on circle at bounding box center [754, 37] width 22 height 22
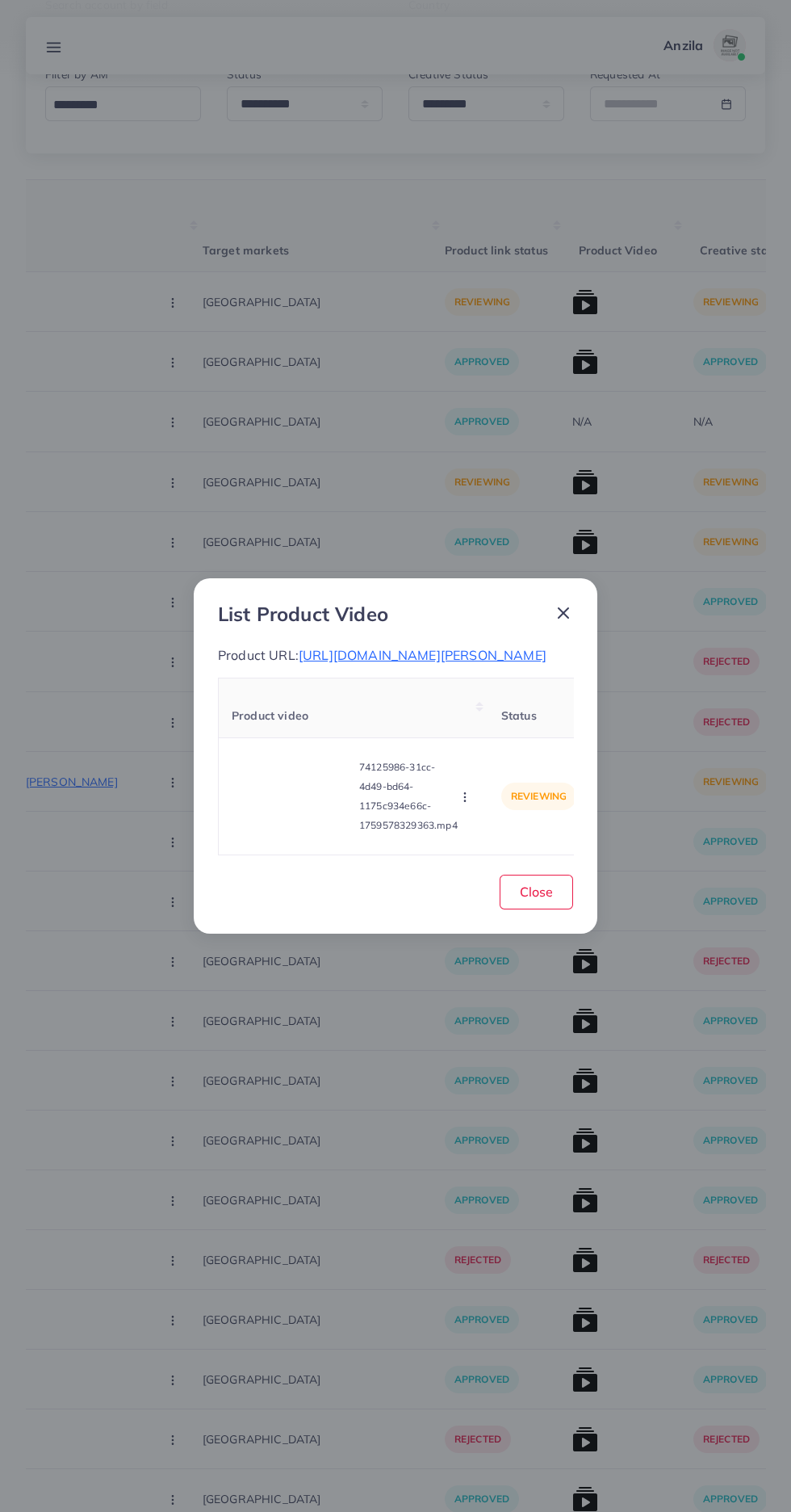
click at [465, 801] on circle "button" at bounding box center [464, 800] width 1 height 1
click at [481, 718] on link "Approve" at bounding box center [496, 721] width 128 height 35
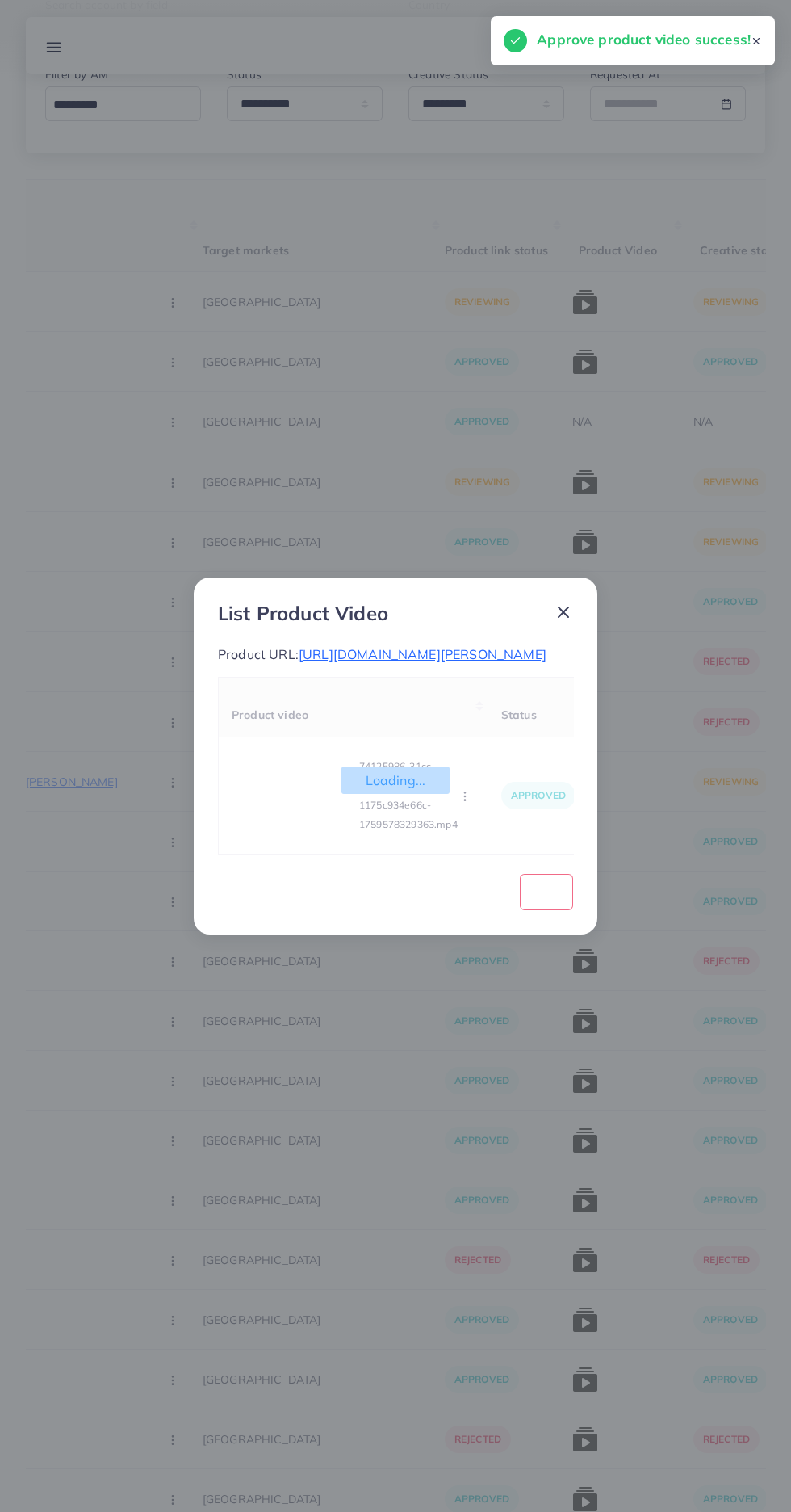
scroll to position [0, 0]
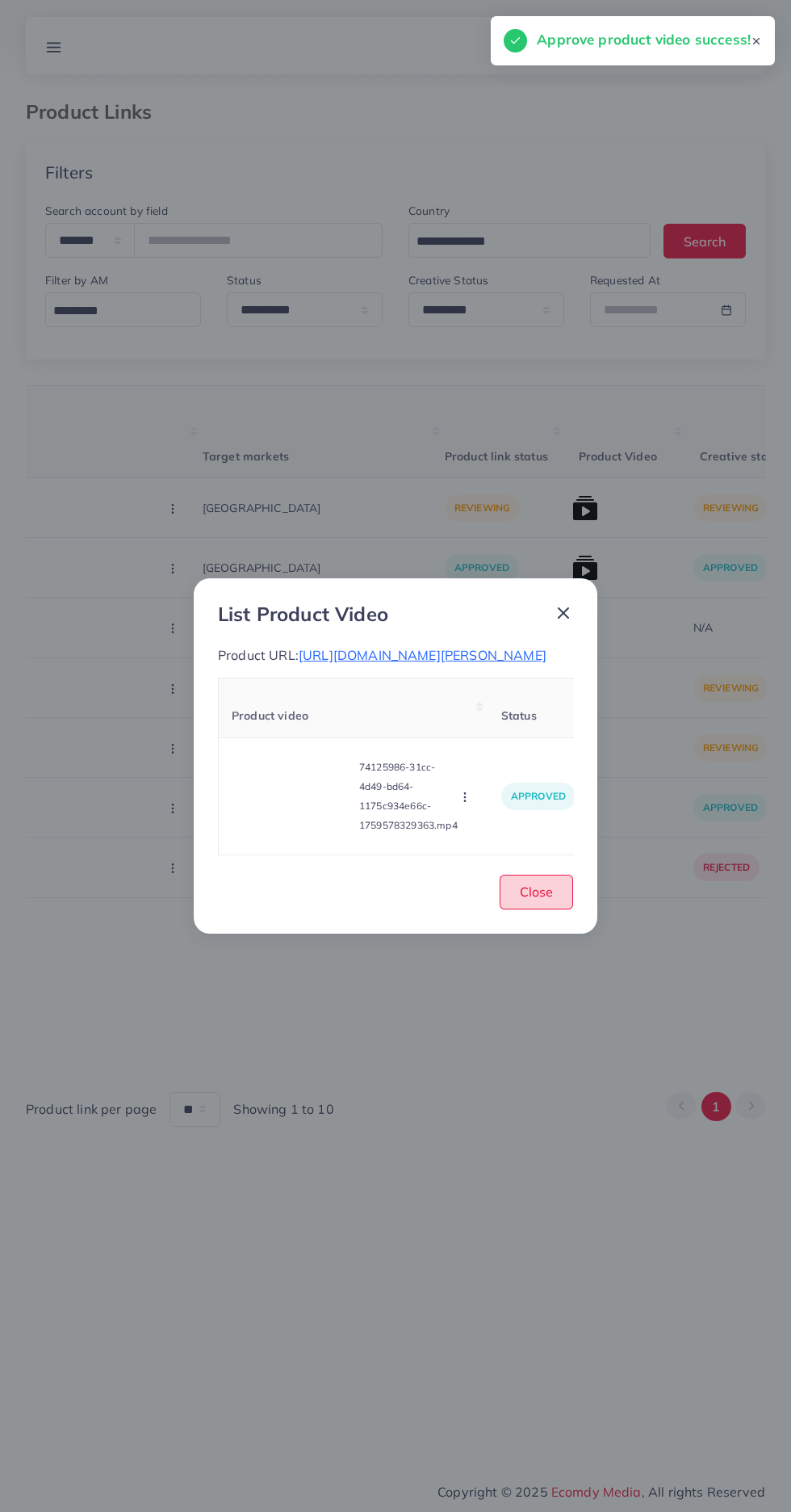
click at [545, 900] on span "Close" at bounding box center [536, 891] width 33 height 16
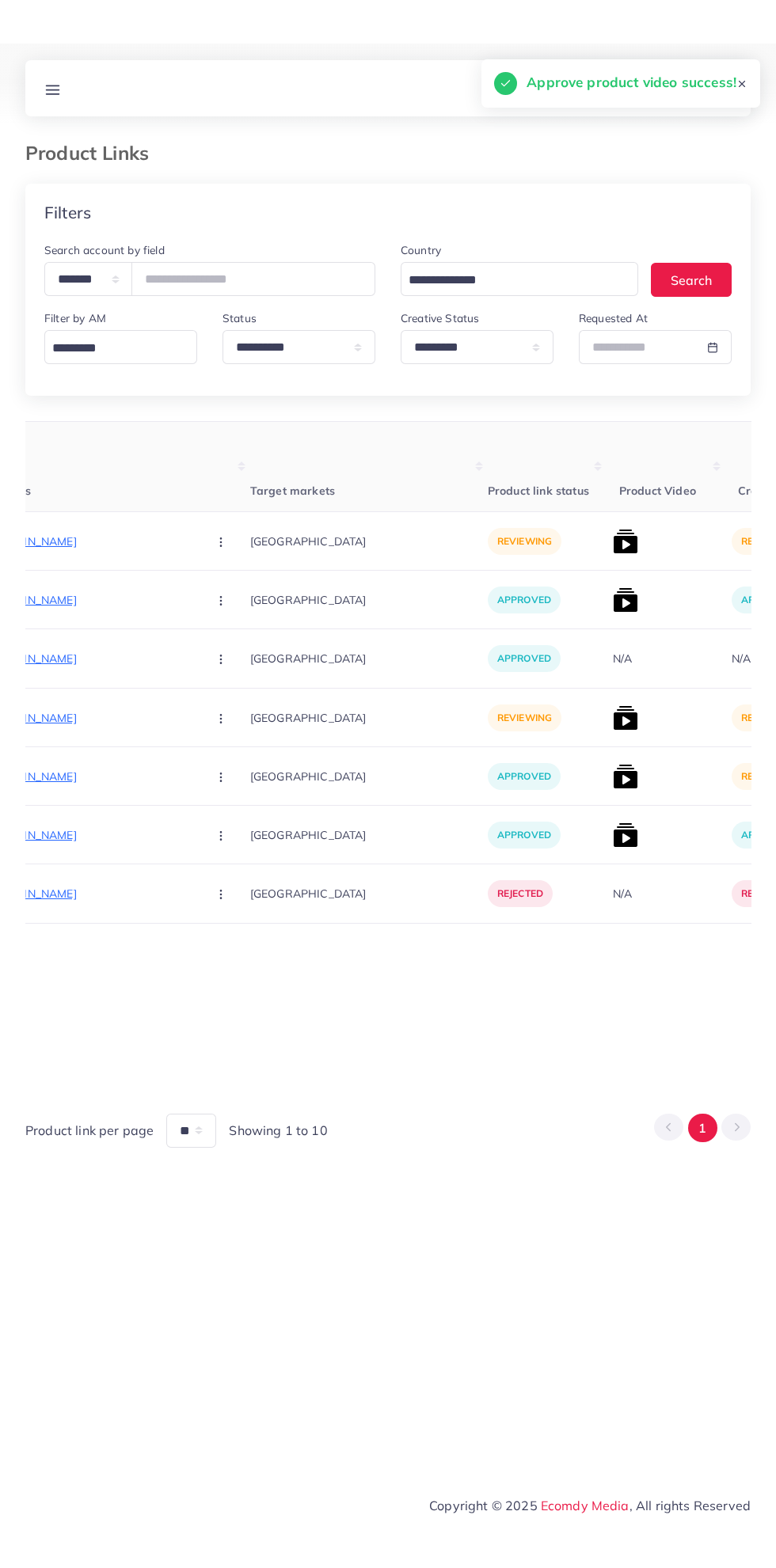
scroll to position [0, 275]
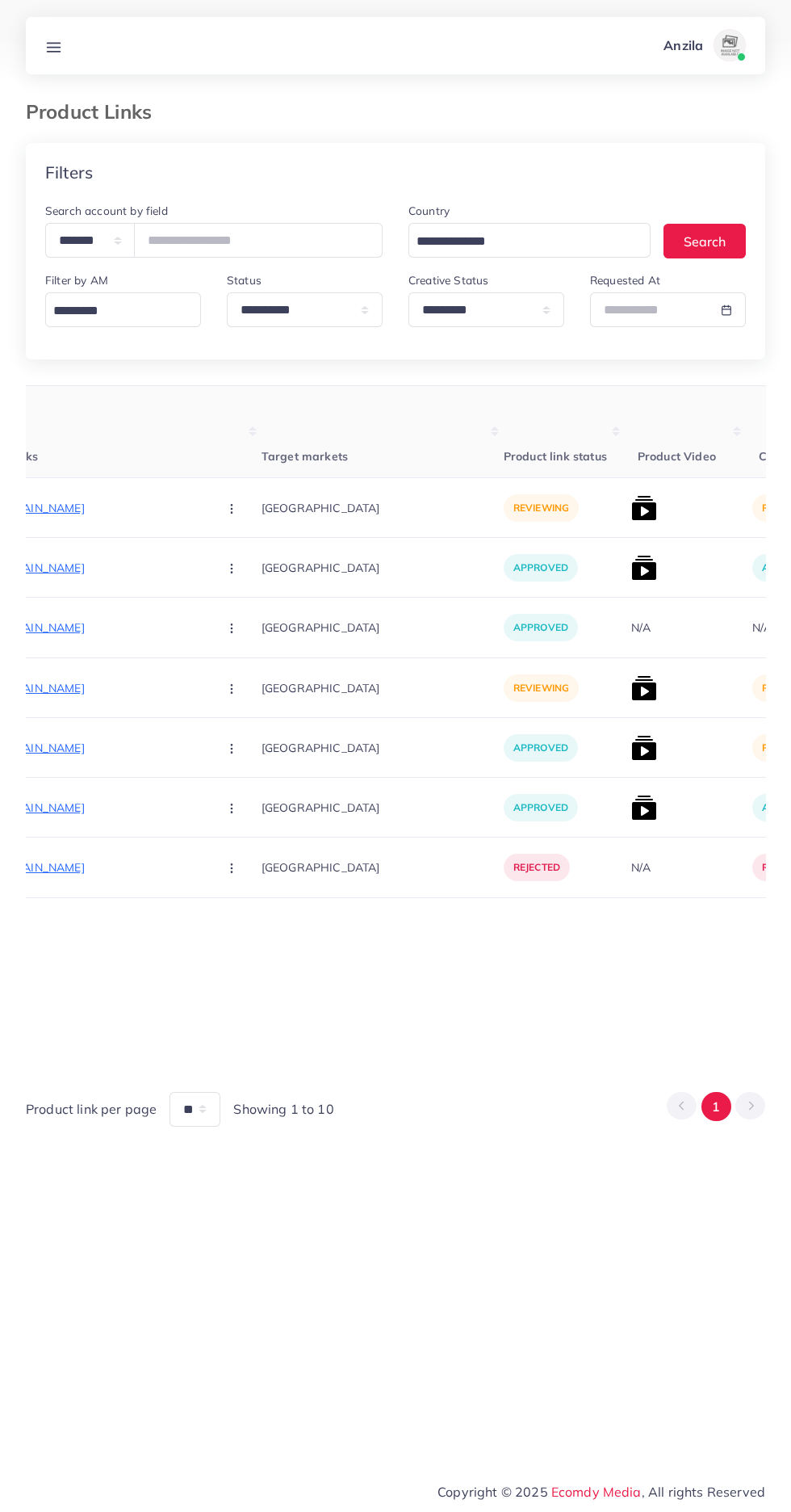
click at [632, 753] on img at bounding box center [645, 748] width 26 height 26
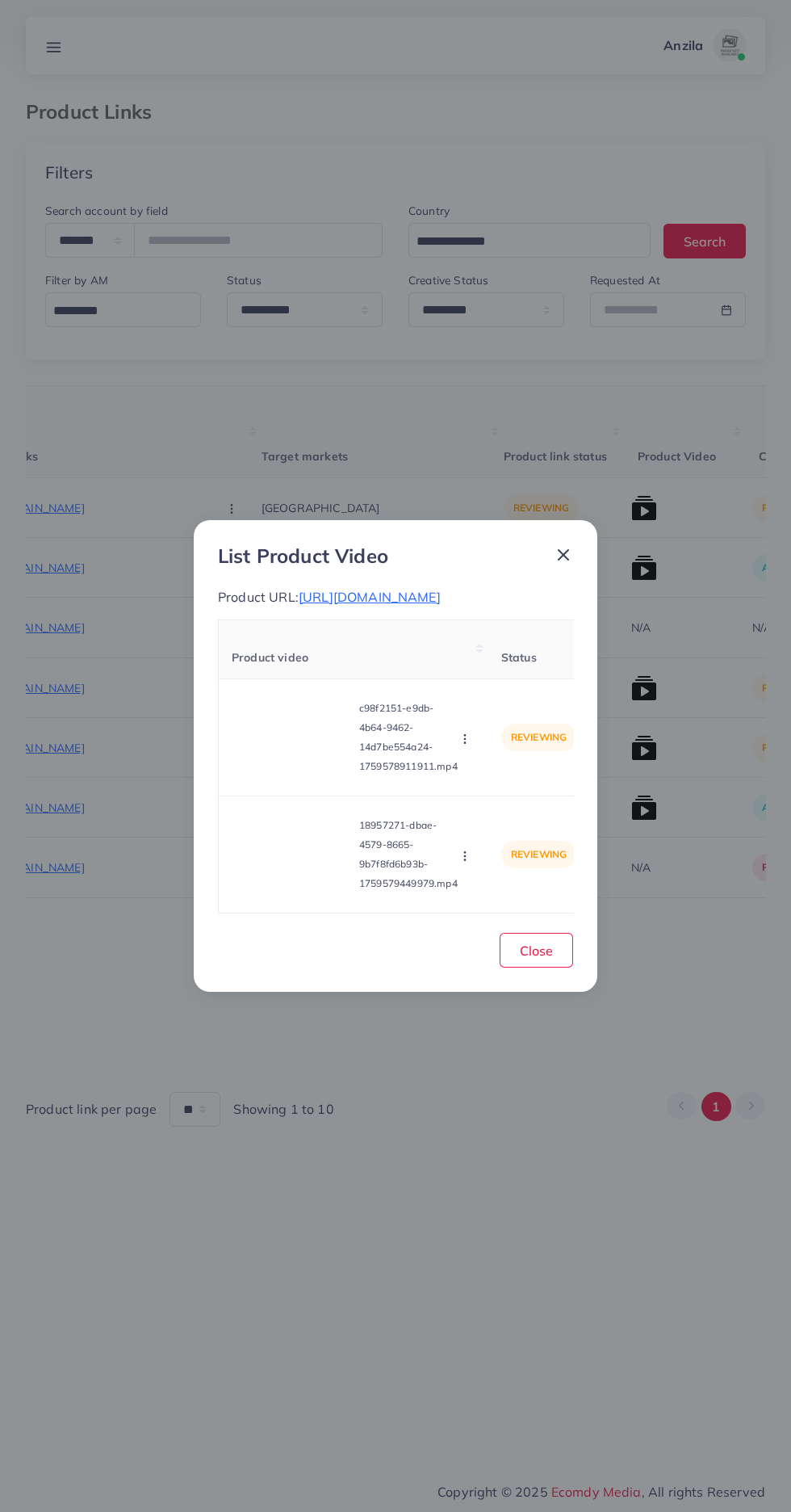
click at [267, 753] on video at bounding box center [292, 737] width 121 height 72
click at [285, 744] on circle at bounding box center [292, 737] width 22 height 22
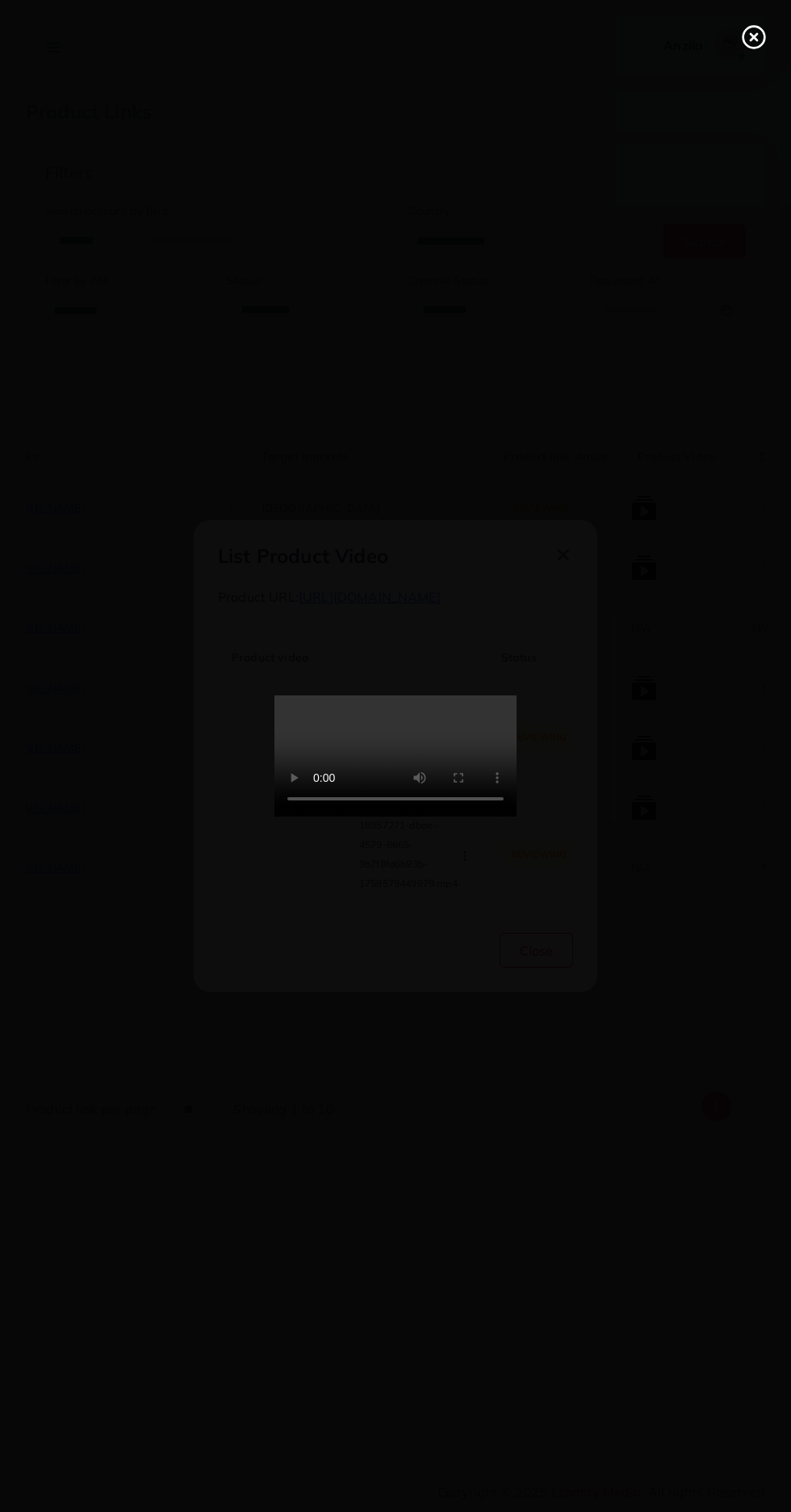
click at [748, 45] on circle at bounding box center [754, 37] width 22 height 22
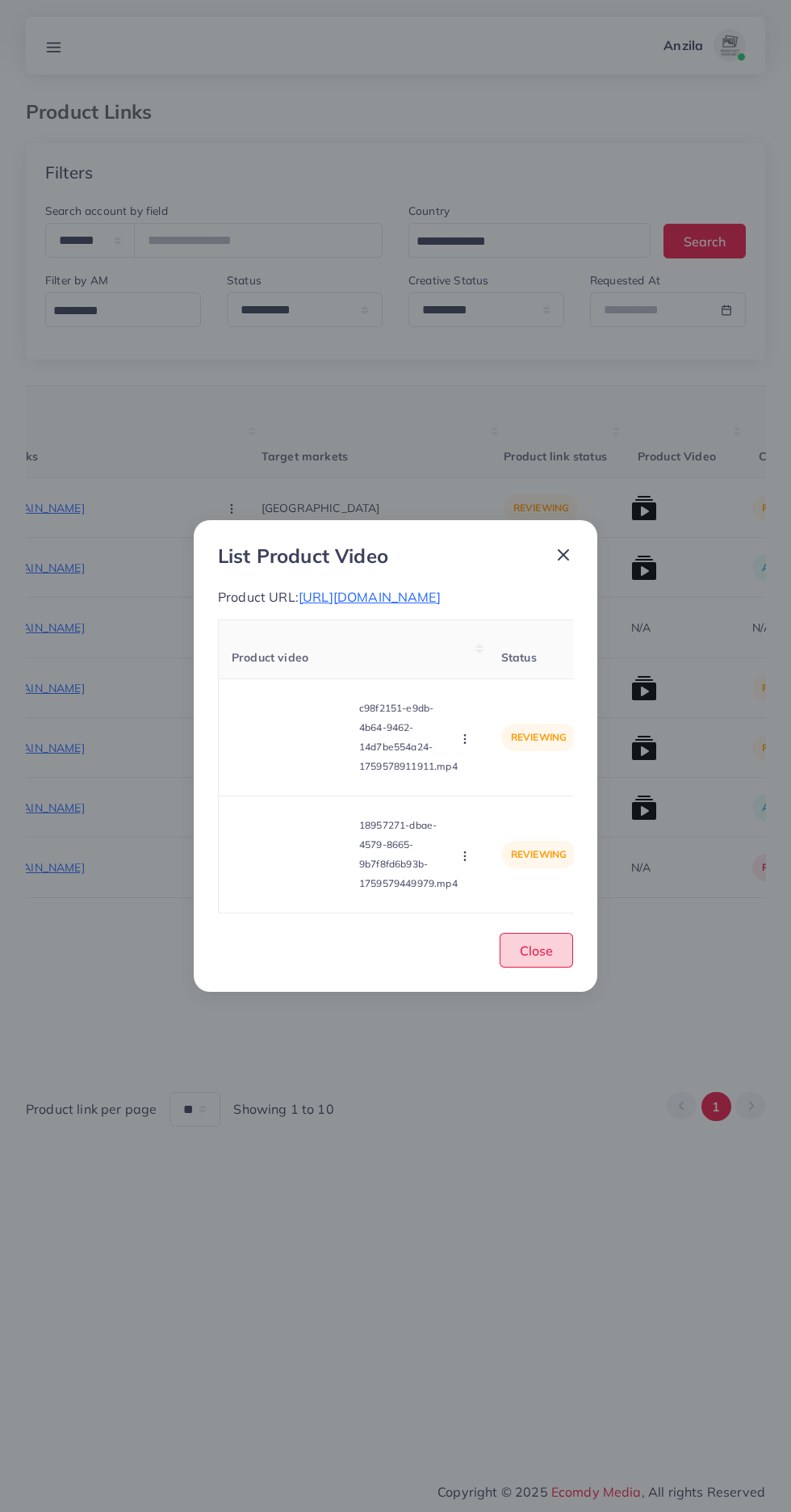
click at [565, 967] on button "Close" at bounding box center [536, 950] width 73 height 34
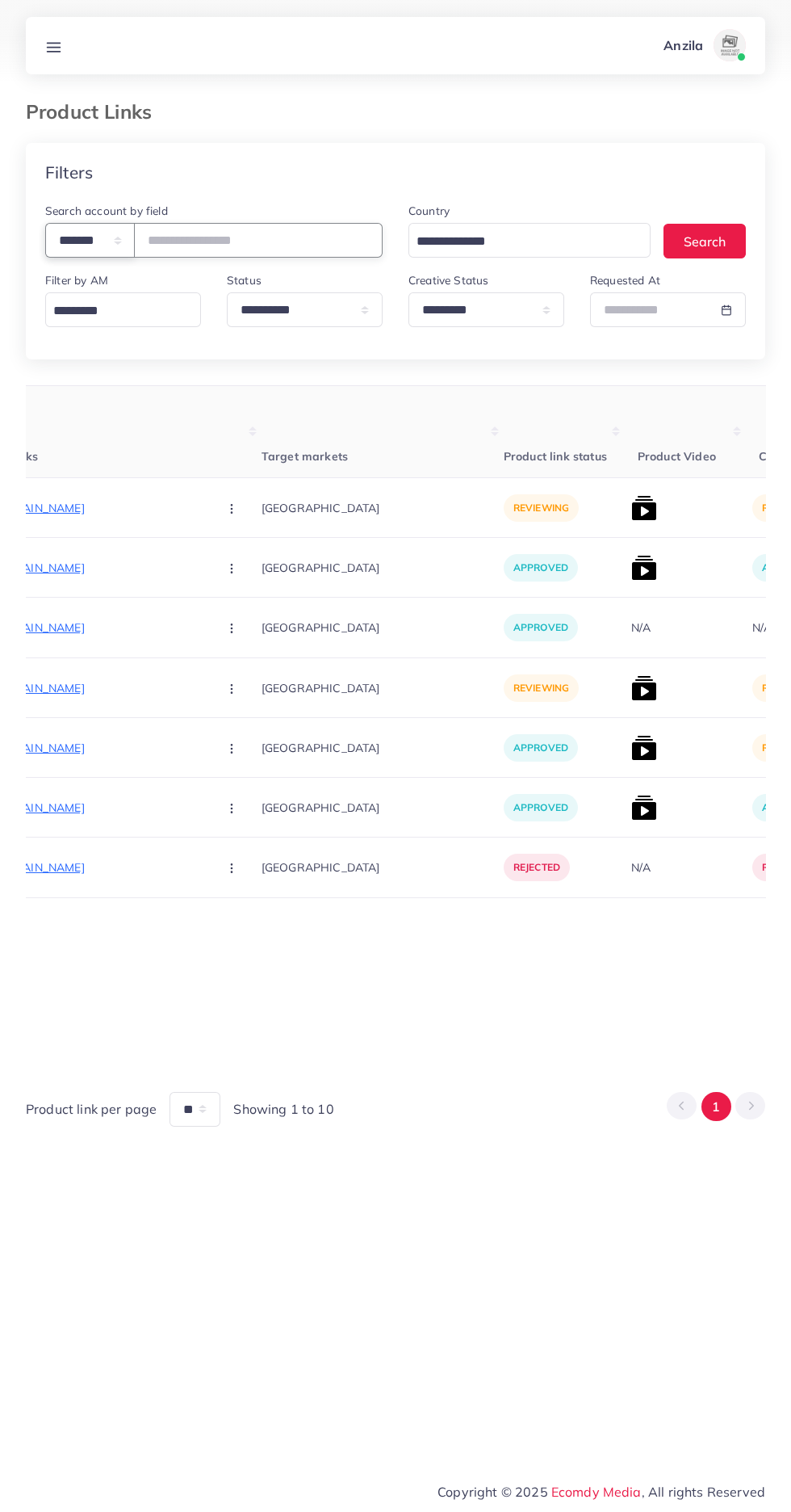
click at [71, 240] on select "**********" at bounding box center [90, 241] width 90 height 34
select select "*****"
paste input "**********"
type input "**********"
click at [262, 394] on th "Target markets" at bounding box center [383, 432] width 242 height 92
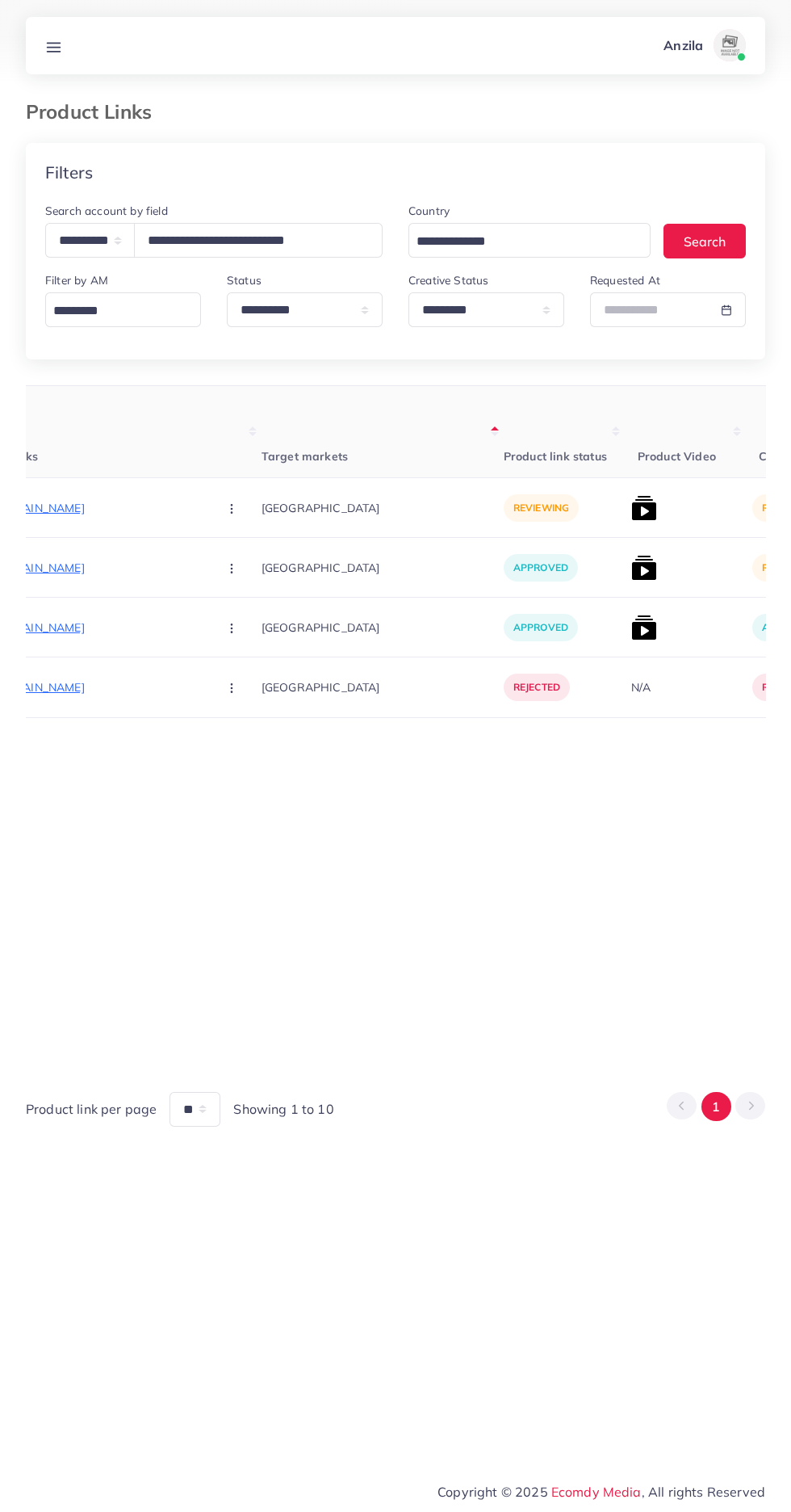
click at [74, 503] on p "https://skwholesale.store/collections/bs-khaddar-3-piece" at bounding box center [84, 508] width 242 height 19
click at [68, 568] on p "https://skwholesale.store/collections/dhanak" at bounding box center [84, 567] width 242 height 19
click at [632, 572] on img at bounding box center [645, 568] width 26 height 26
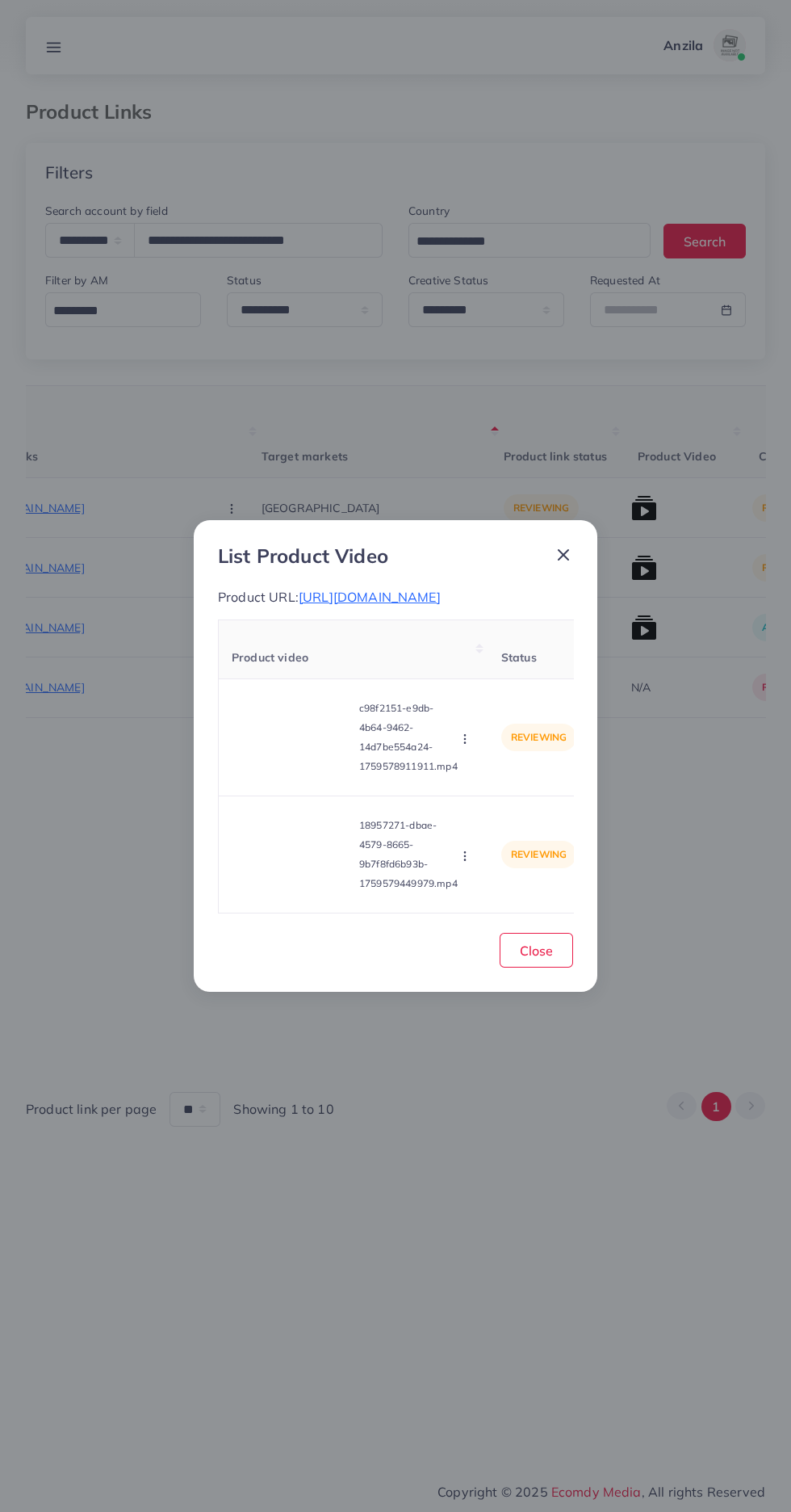
click at [553, 574] on div "List Product Video Product URL: https://skwholesale.store/collections/dhanak Pr…" at bounding box center [396, 756] width 403 height 472
click at [288, 744] on video at bounding box center [292, 737] width 121 height 72
click at [282, 730] on circle at bounding box center [292, 737] width 22 height 22
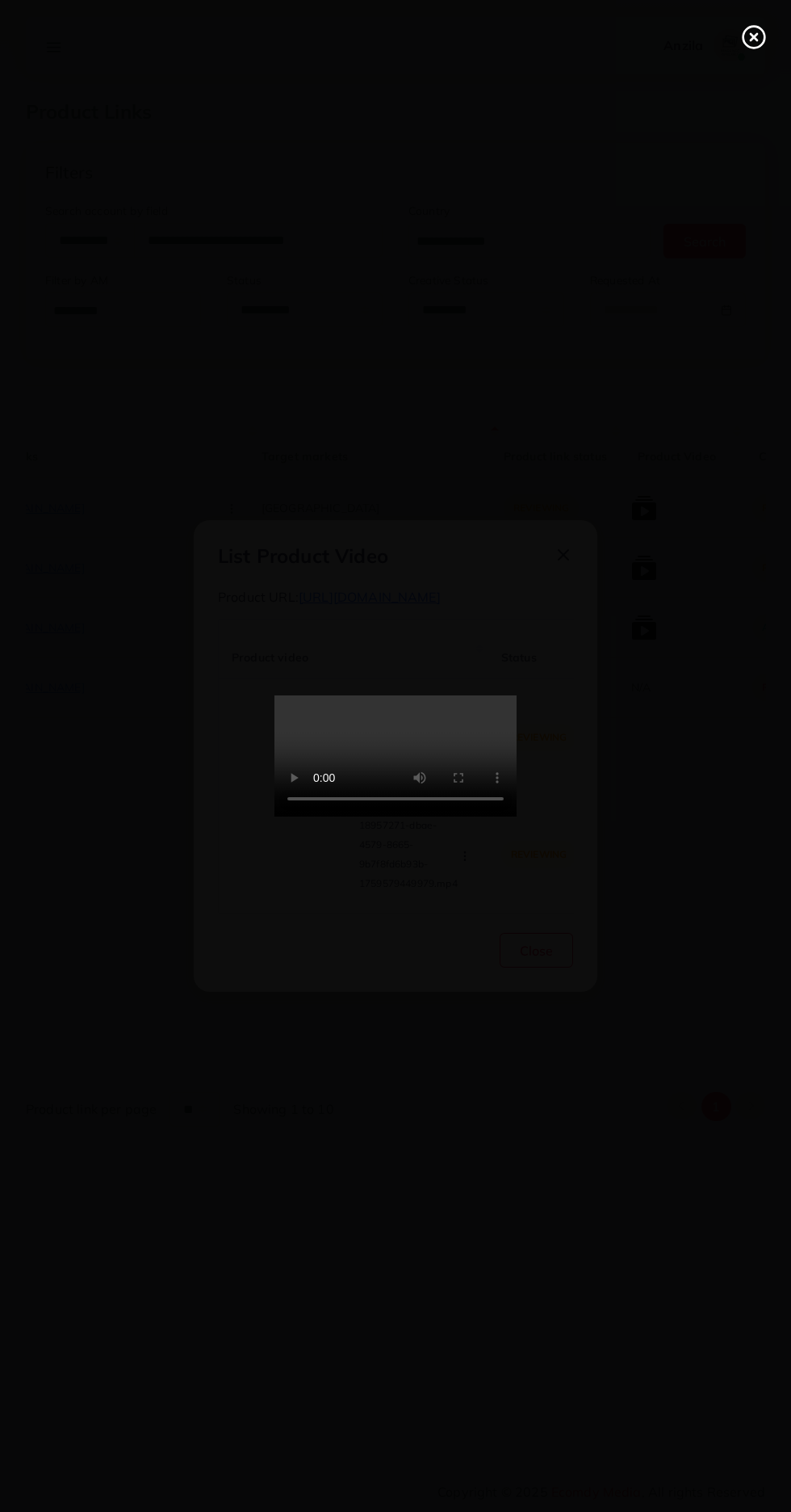
click at [754, 37] on line at bounding box center [753, 36] width 6 height 6
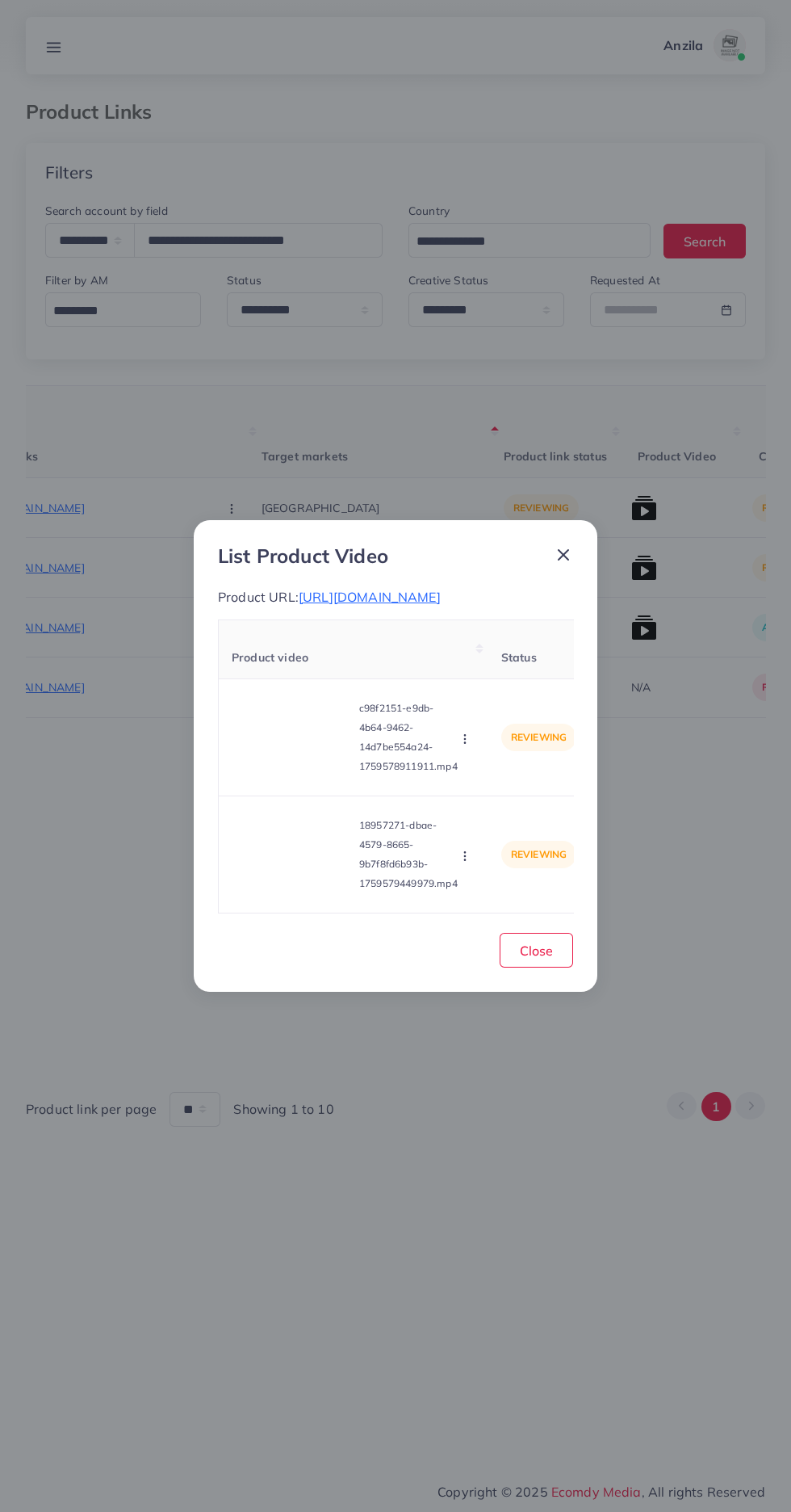
click at [364, 596] on span "https://skwholesale.store/collections/dhanak" at bounding box center [370, 597] width 142 height 16
click at [278, 748] on video at bounding box center [292, 737] width 121 height 72
click at [283, 750] on div at bounding box center [292, 737] width 121 height 72
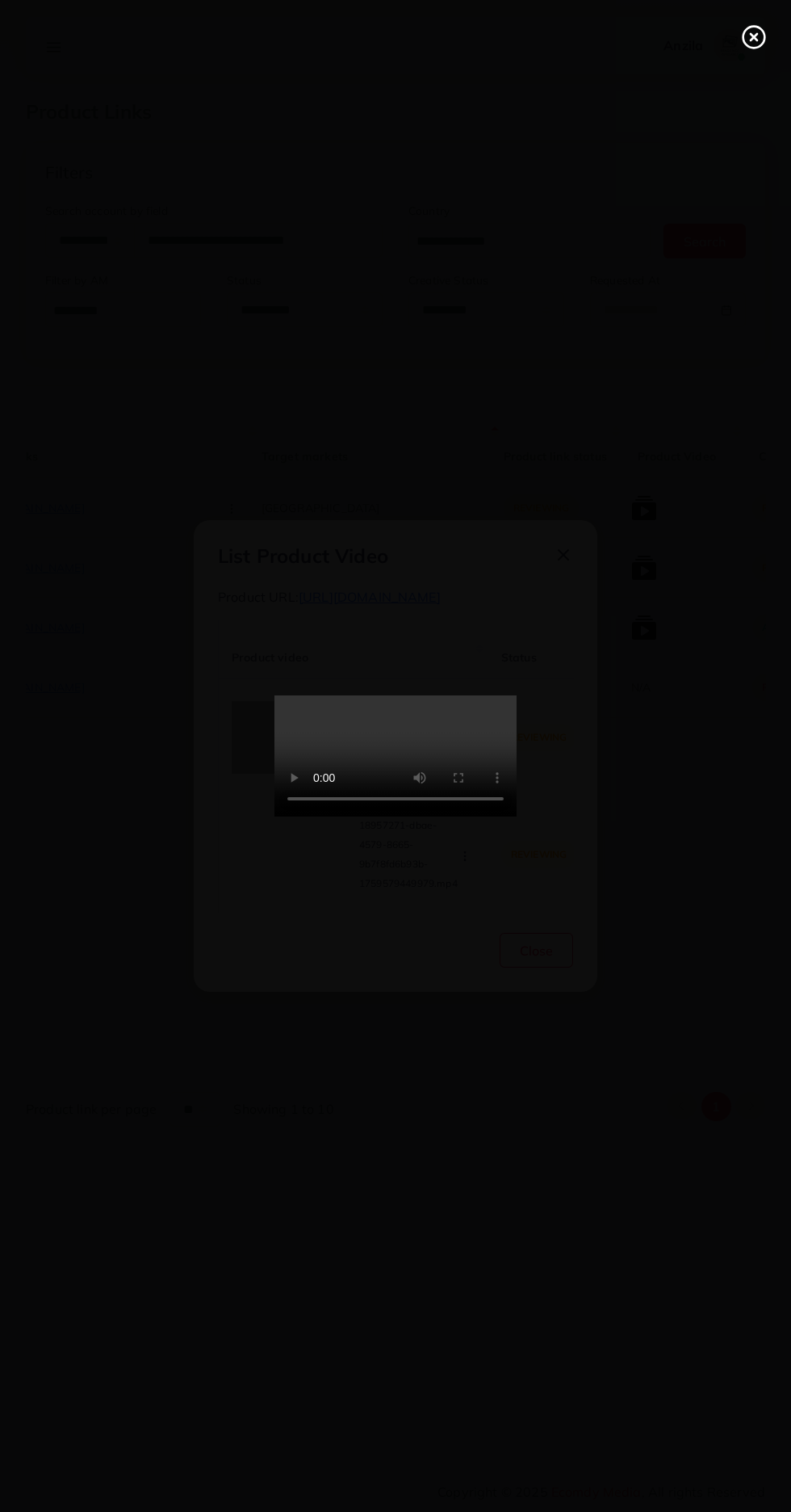
click at [744, 37] on circle at bounding box center [754, 37] width 22 height 22
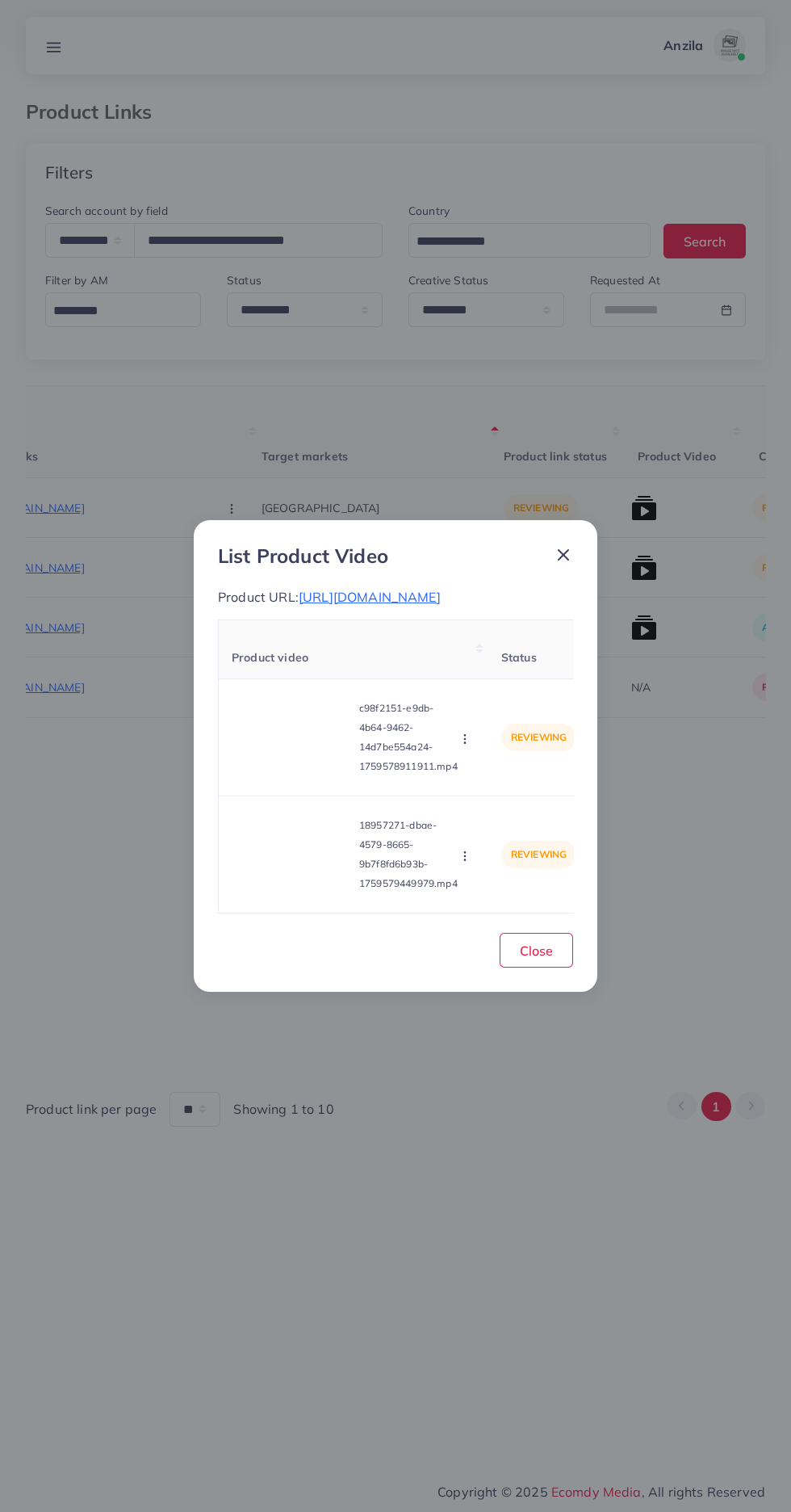
click at [469, 733] on icon "button" at bounding box center [464, 739] width 13 height 13
click at [464, 774] on icon at bounding box center [460, 778] width 11 height 11
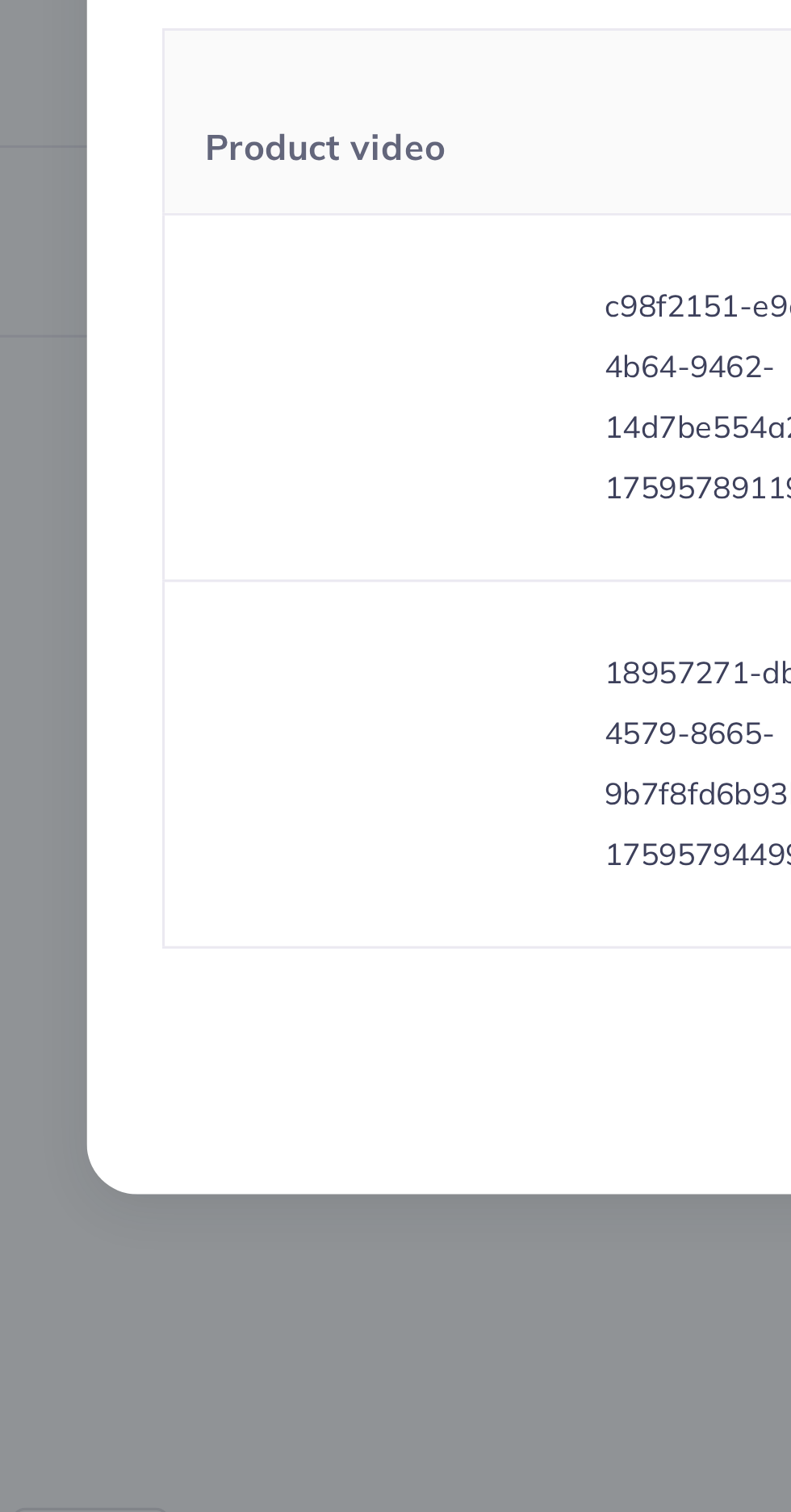
click at [286, 864] on video at bounding box center [292, 854] width 121 height 72
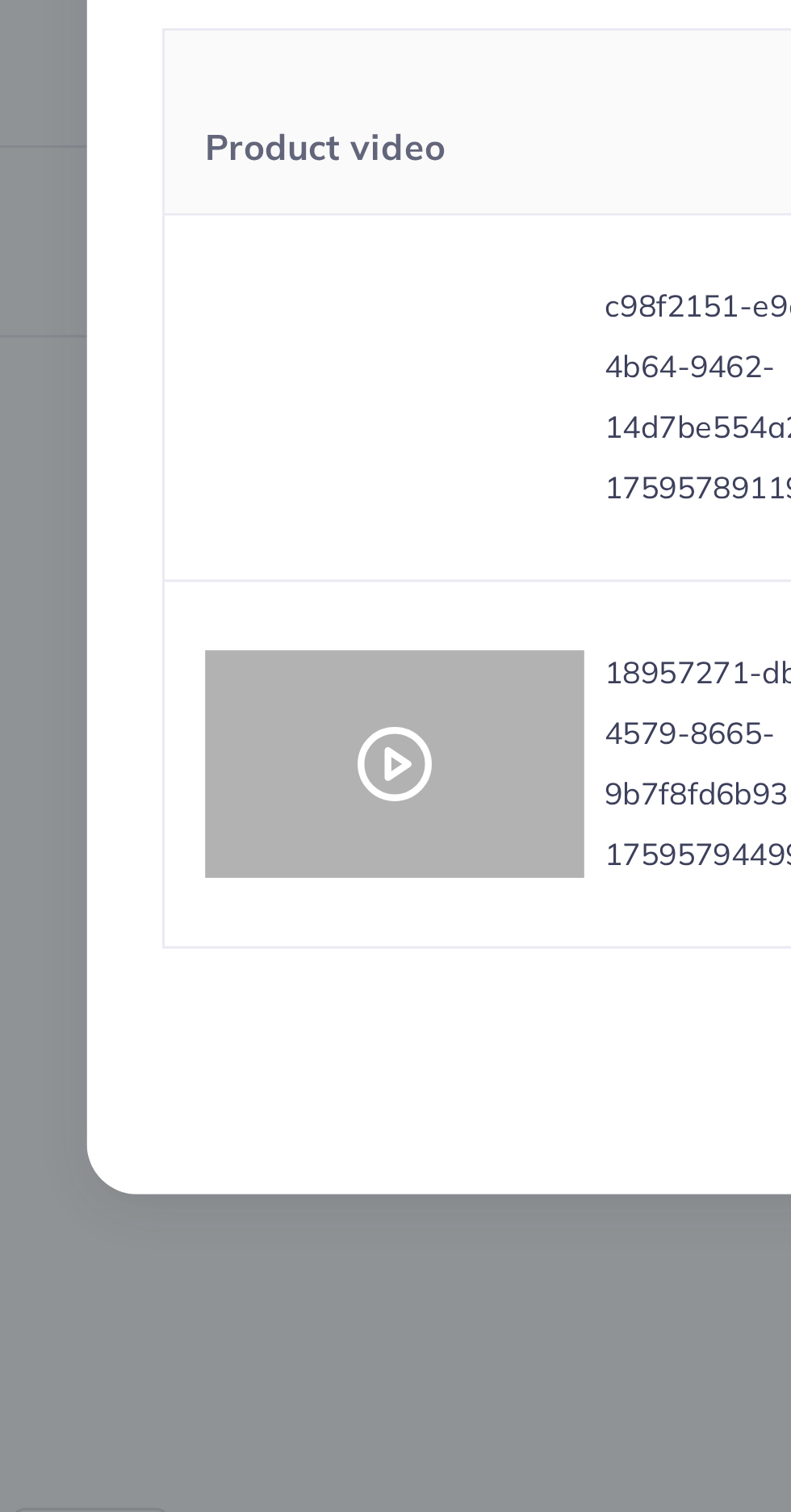
click at [285, 844] on circle at bounding box center [292, 854] width 22 height 22
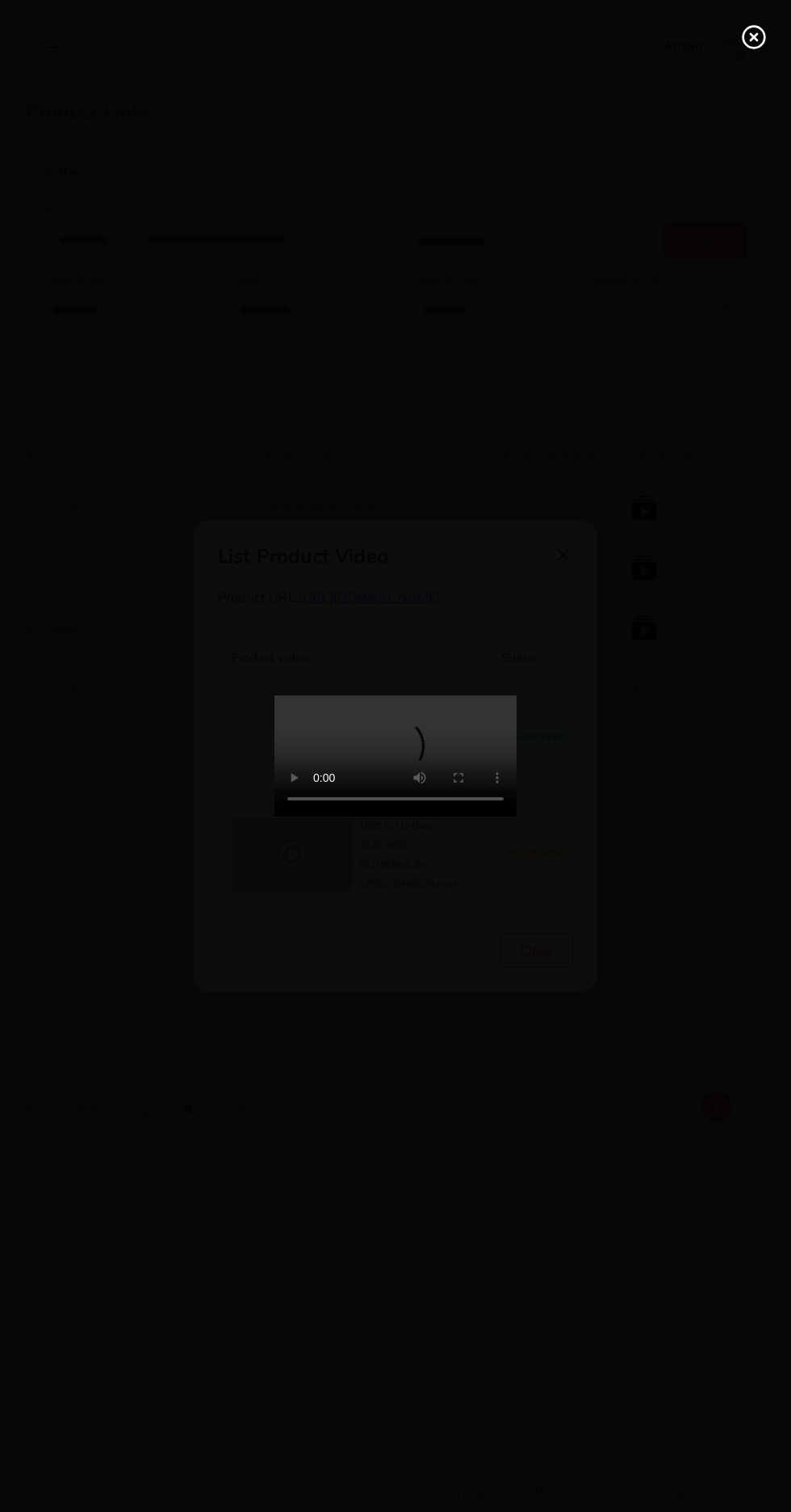
click at [754, 37] on line at bounding box center [753, 36] width 6 height 6
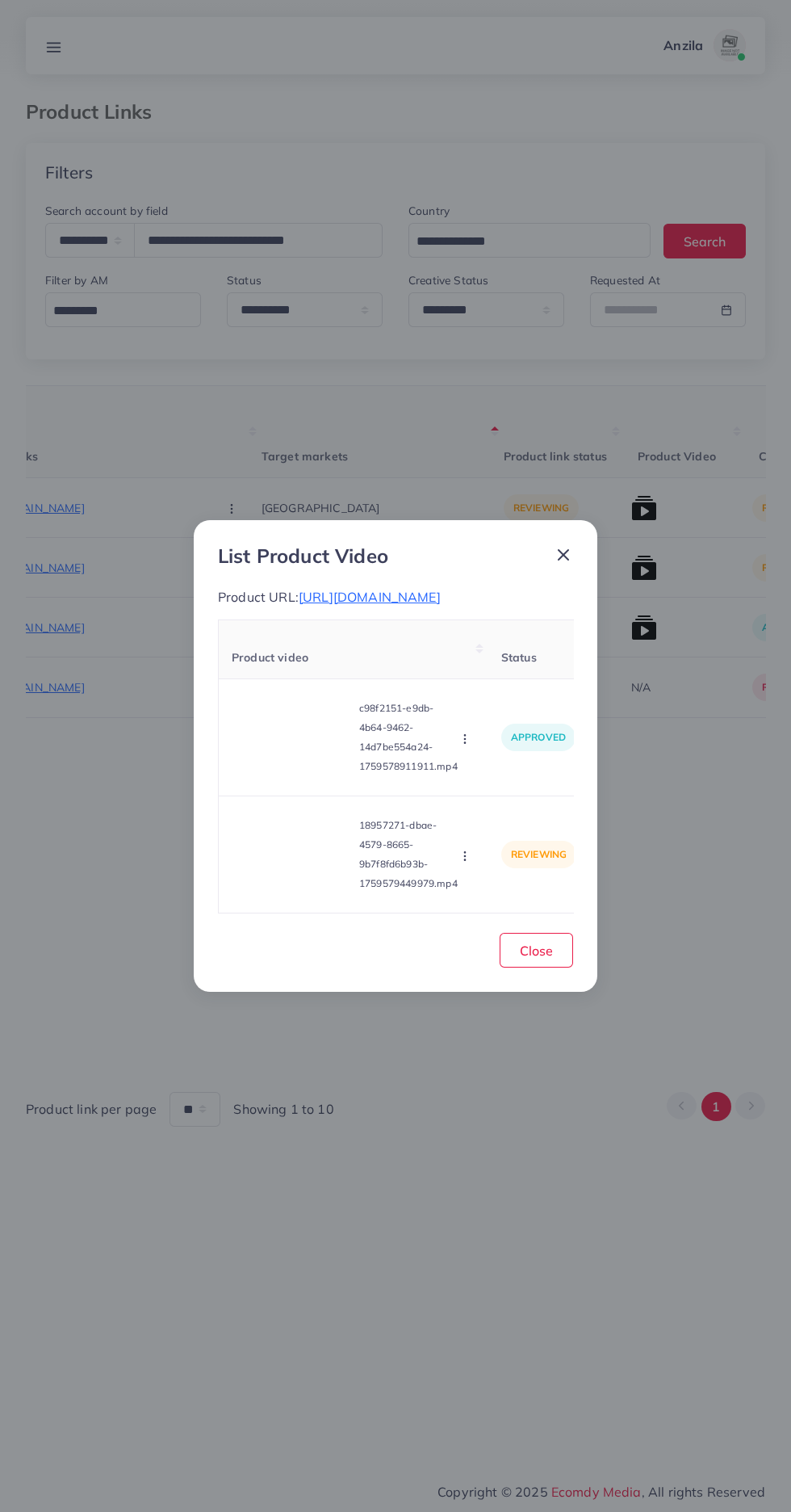
click at [467, 852] on icon "button" at bounding box center [464, 856] width 13 height 13
click at [481, 772] on span "Approve" at bounding box center [494, 779] width 53 height 16
click at [557, 947] on button "Close" at bounding box center [536, 950] width 73 height 34
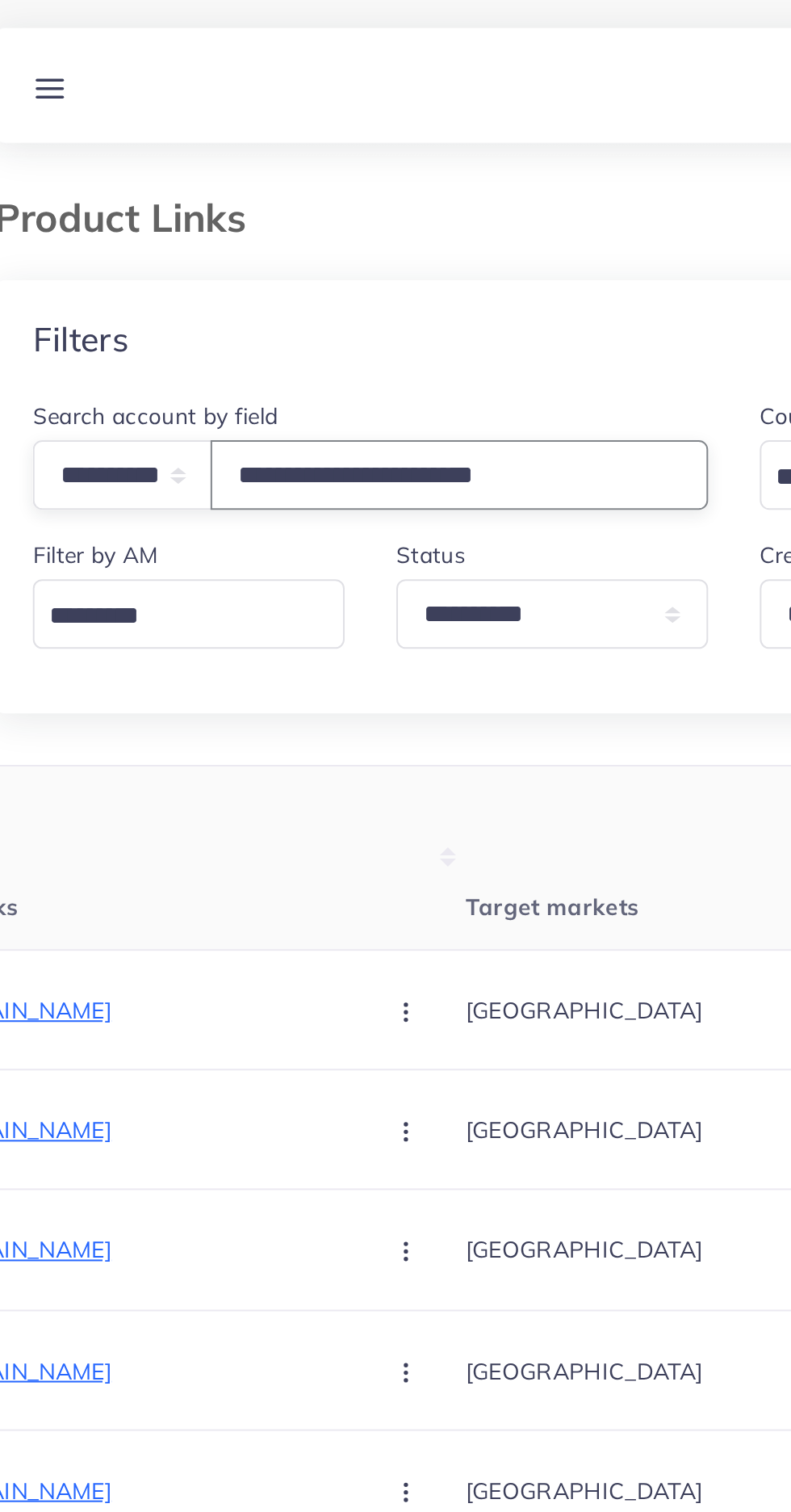
type input "**********"
click at [146, 390] on th "Product Links" at bounding box center [112, 432] width 299 height 92
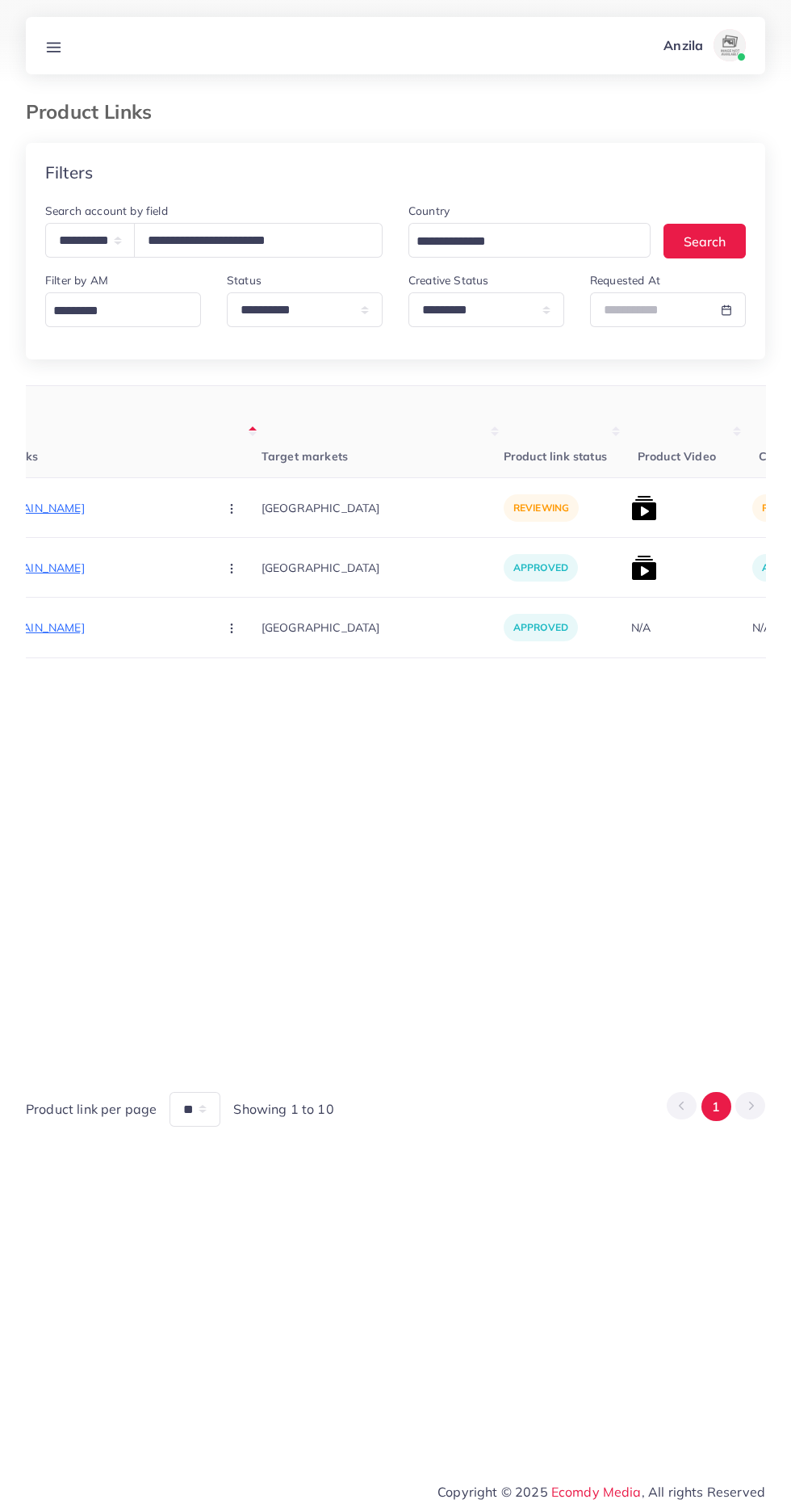
click at [79, 476] on th "Product Links" at bounding box center [112, 432] width 299 height 92
click at [71, 505] on p "https://banadora.store/collections/dhanak-1" at bounding box center [84, 508] width 242 height 19
click at [91, 517] on p "https://banadora.store/collections/dhanak-1" at bounding box center [84, 508] width 242 height 19
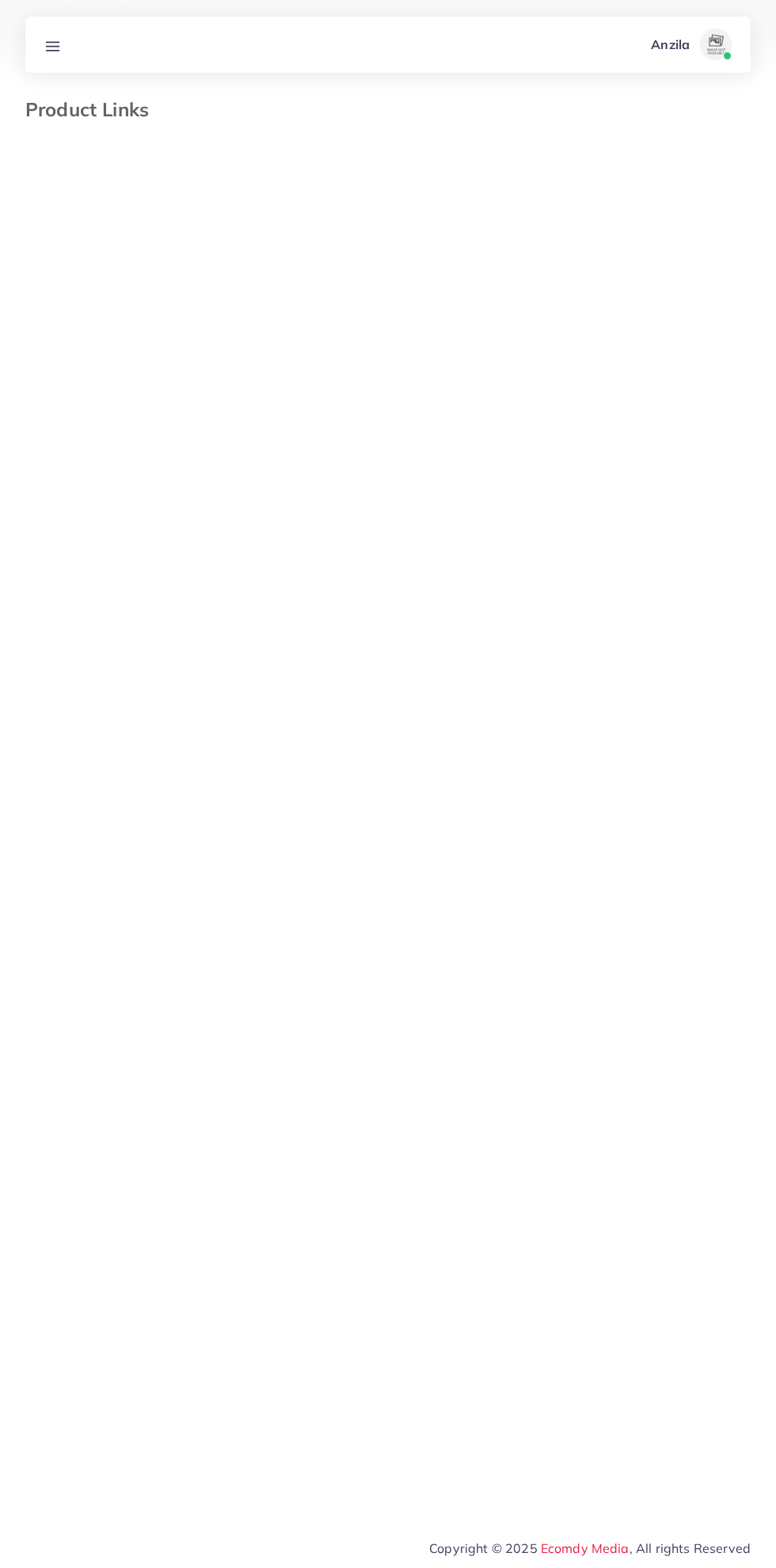
select select "*********"
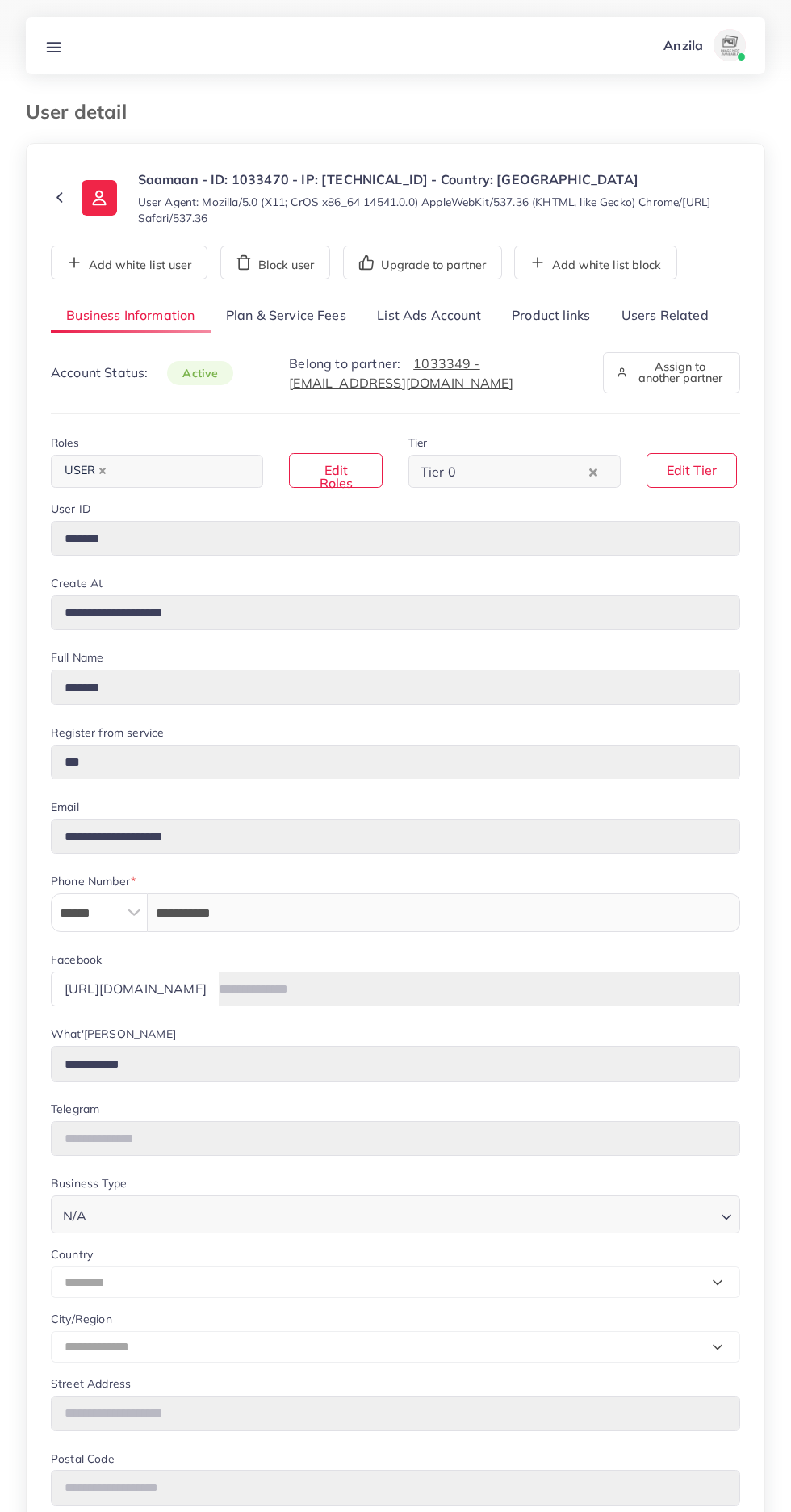
select select "********"
click at [645, 315] on link "Users Related" at bounding box center [664, 316] width 118 height 34
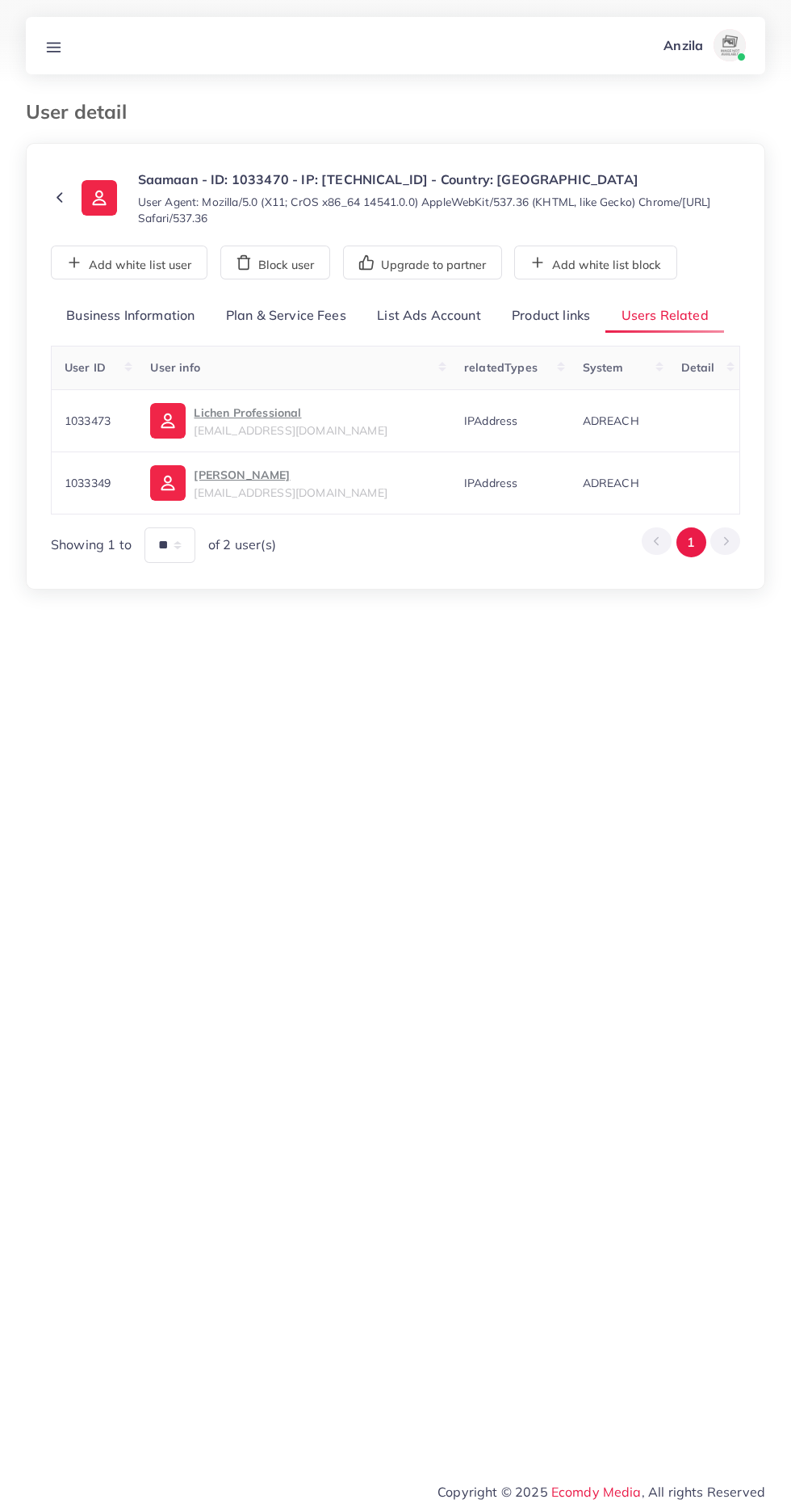
click at [514, 311] on link "Product links" at bounding box center [551, 316] width 109 height 34
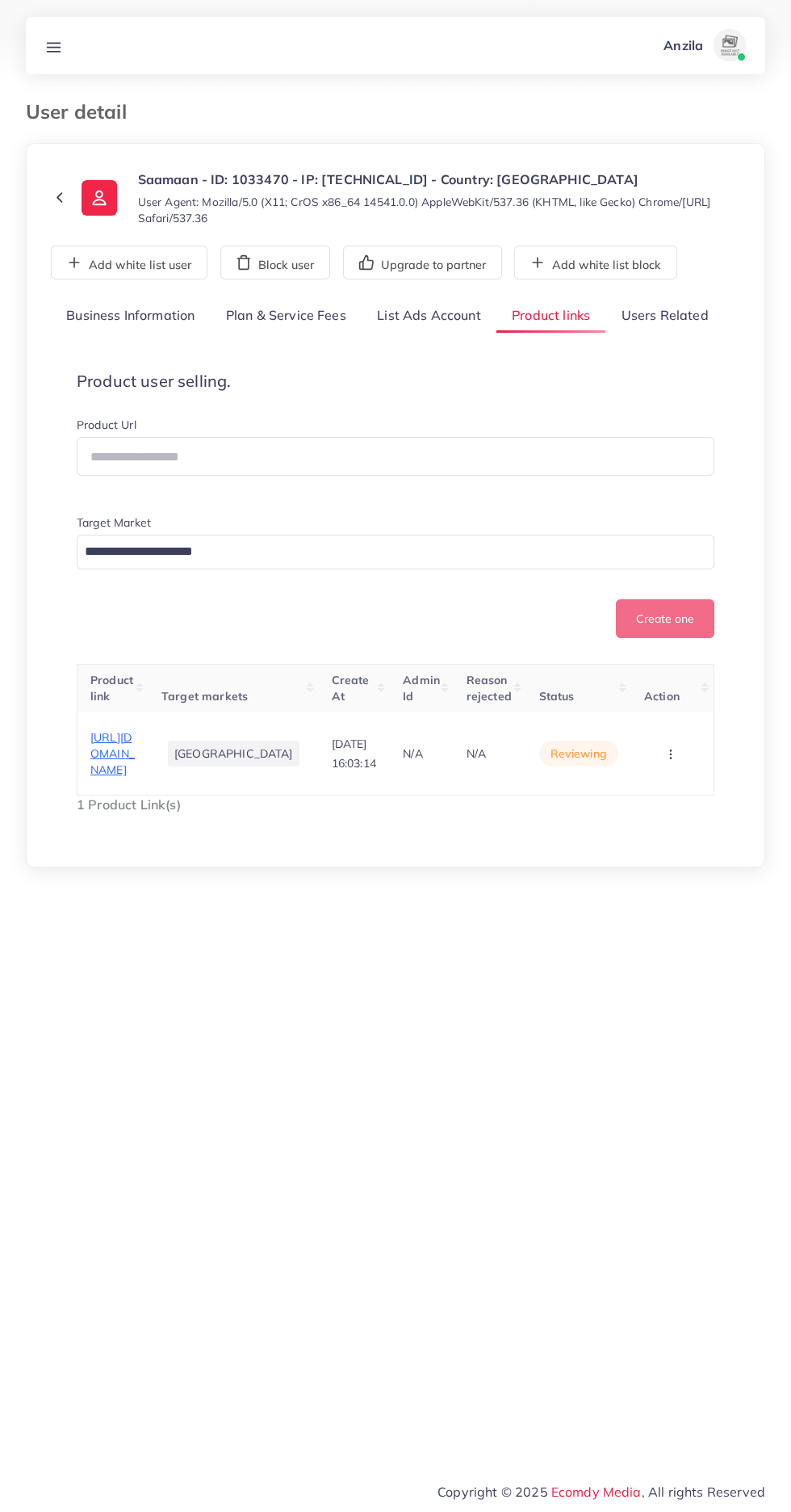
click at [659, 320] on link "Users Related" at bounding box center [664, 316] width 118 height 34
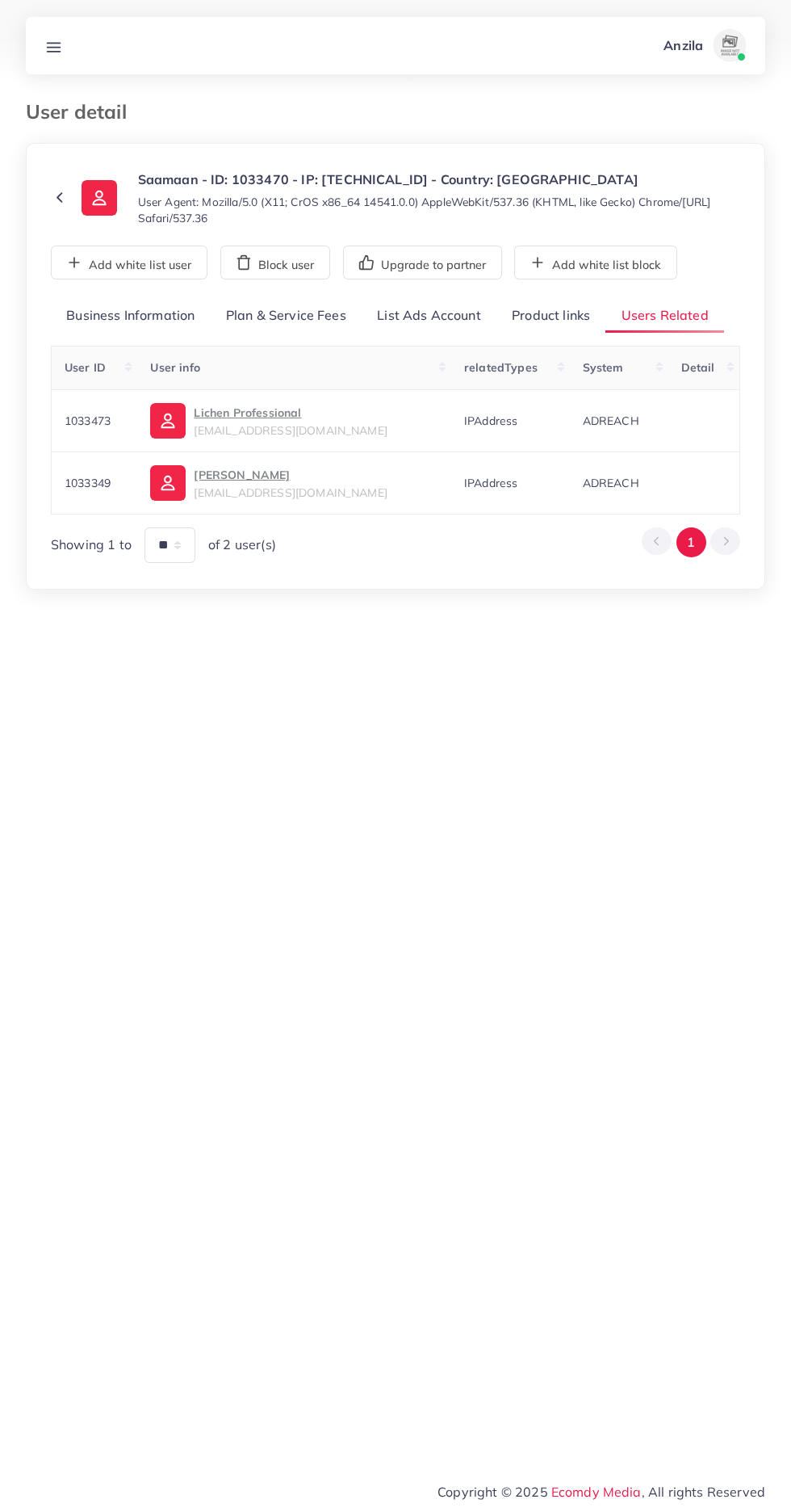
click at [245, 416] on p "Lichen Professional" at bounding box center [290, 413] width 193 height 19
click at [546, 309] on link "Product links" at bounding box center [551, 316] width 109 height 34
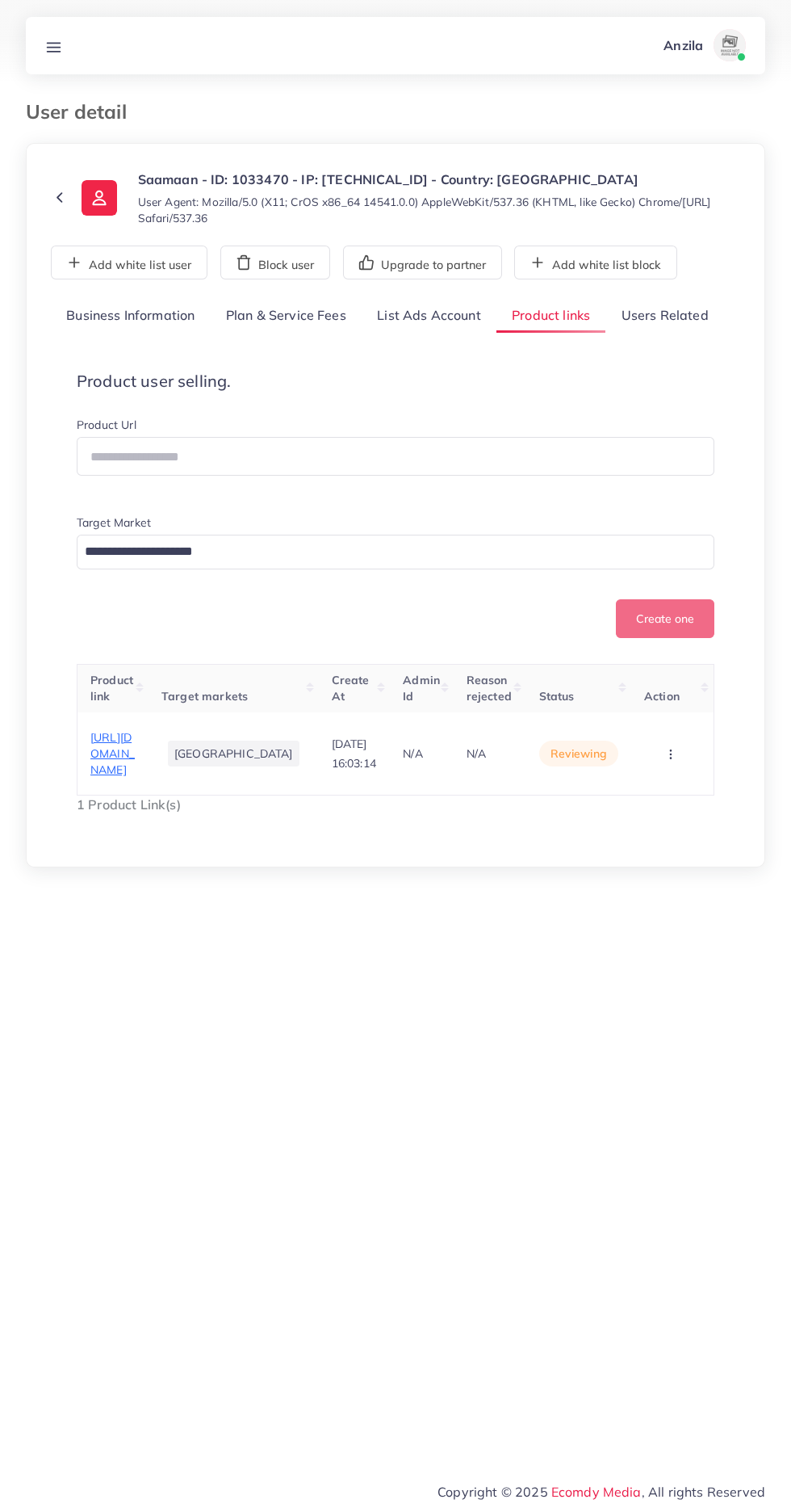
click at [128, 750] on span "https://italiotech.com/products/italio-tech-magnetix-pro-10000mah-powerbank" at bounding box center [113, 753] width 45 height 47
click at [670, 759] on circle "button" at bounding box center [670, 758] width 1 height 1
click at [651, 676] on span "Approve" at bounding box center [643, 667] width 53 height 16
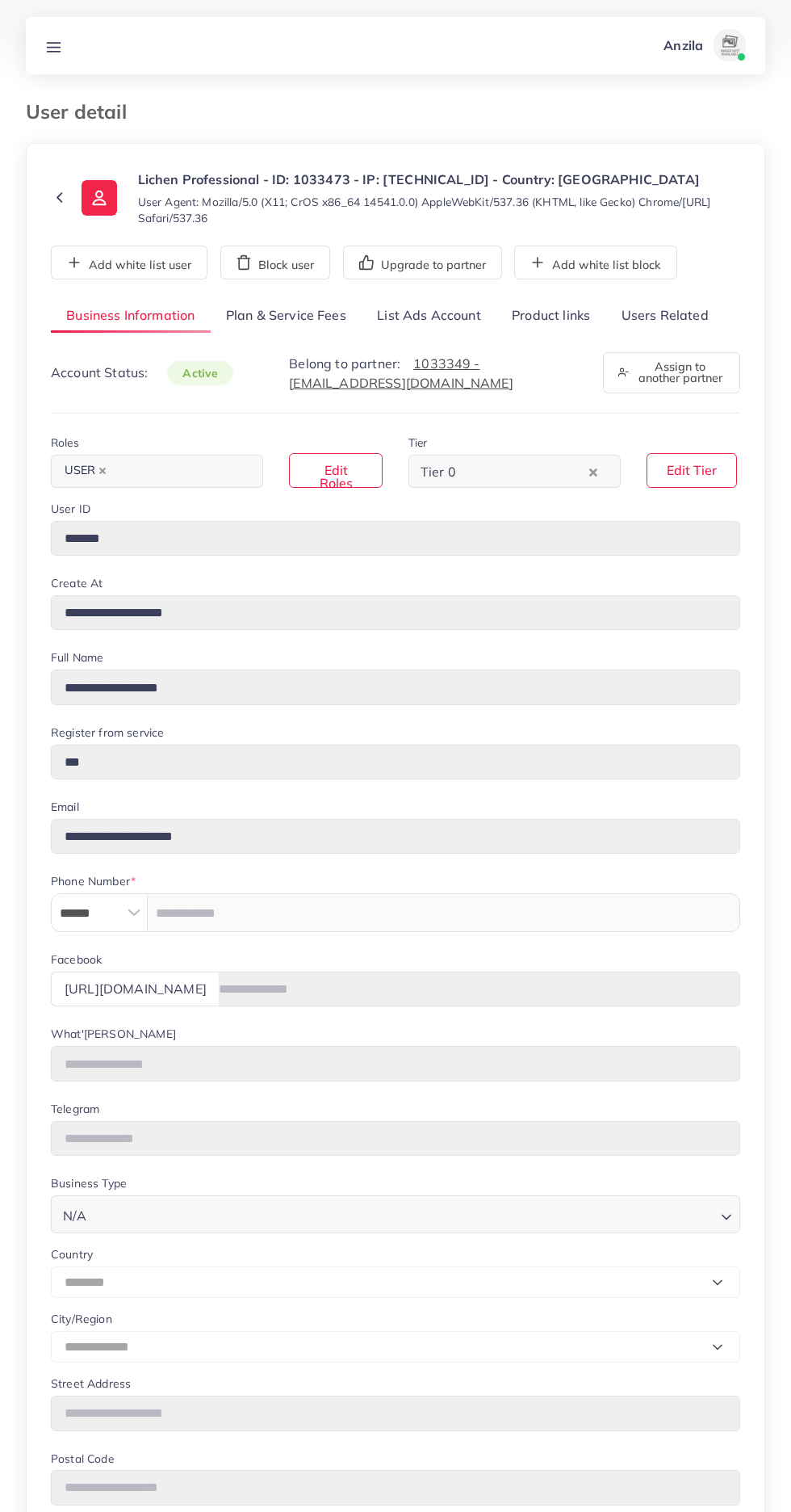
select select "********"
click at [407, 309] on link "List Ads Account" at bounding box center [429, 316] width 134 height 34
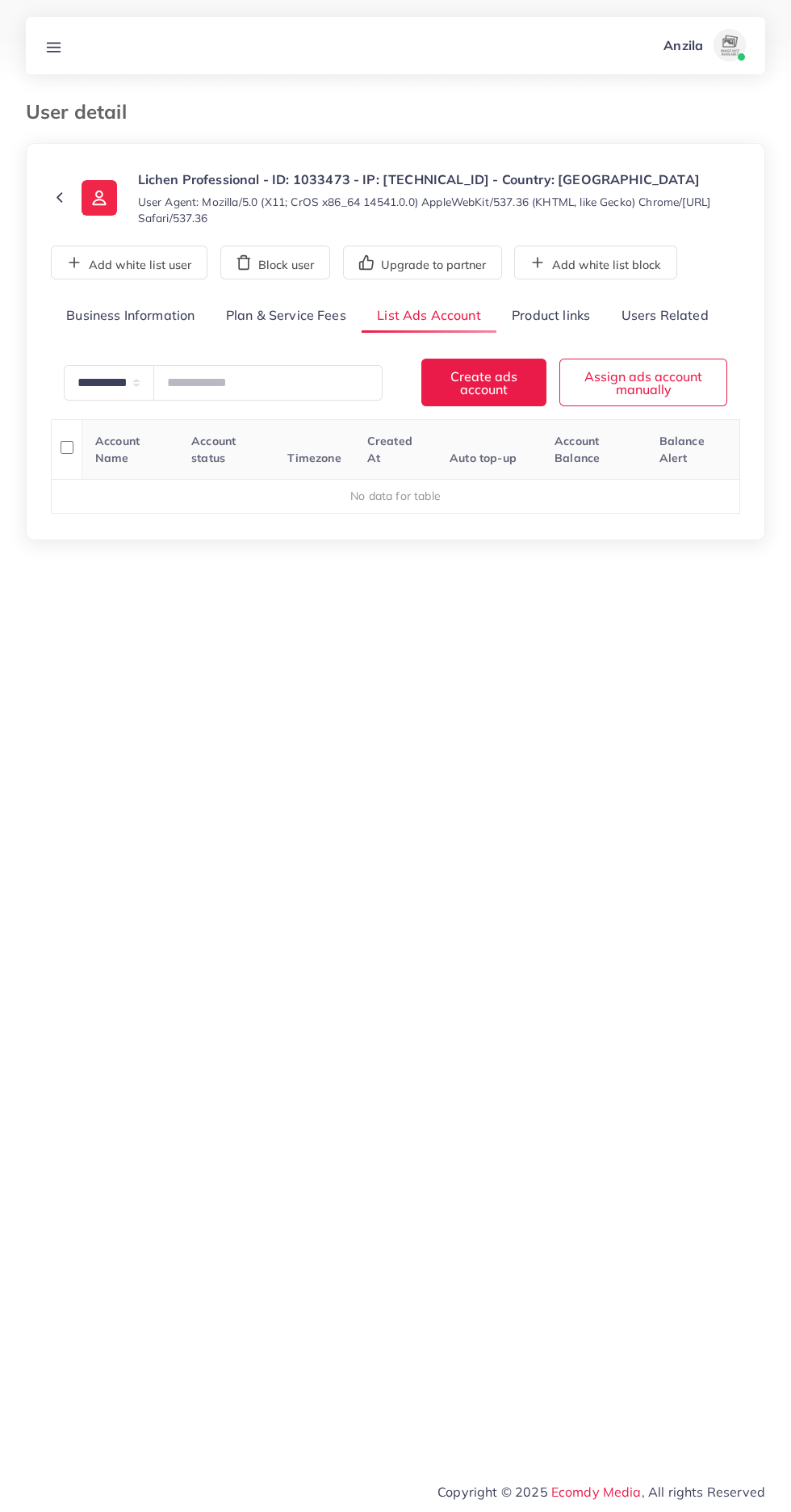
click at [539, 321] on link "Product links" at bounding box center [551, 316] width 109 height 34
